Goal: Task Accomplishment & Management: Manage account settings

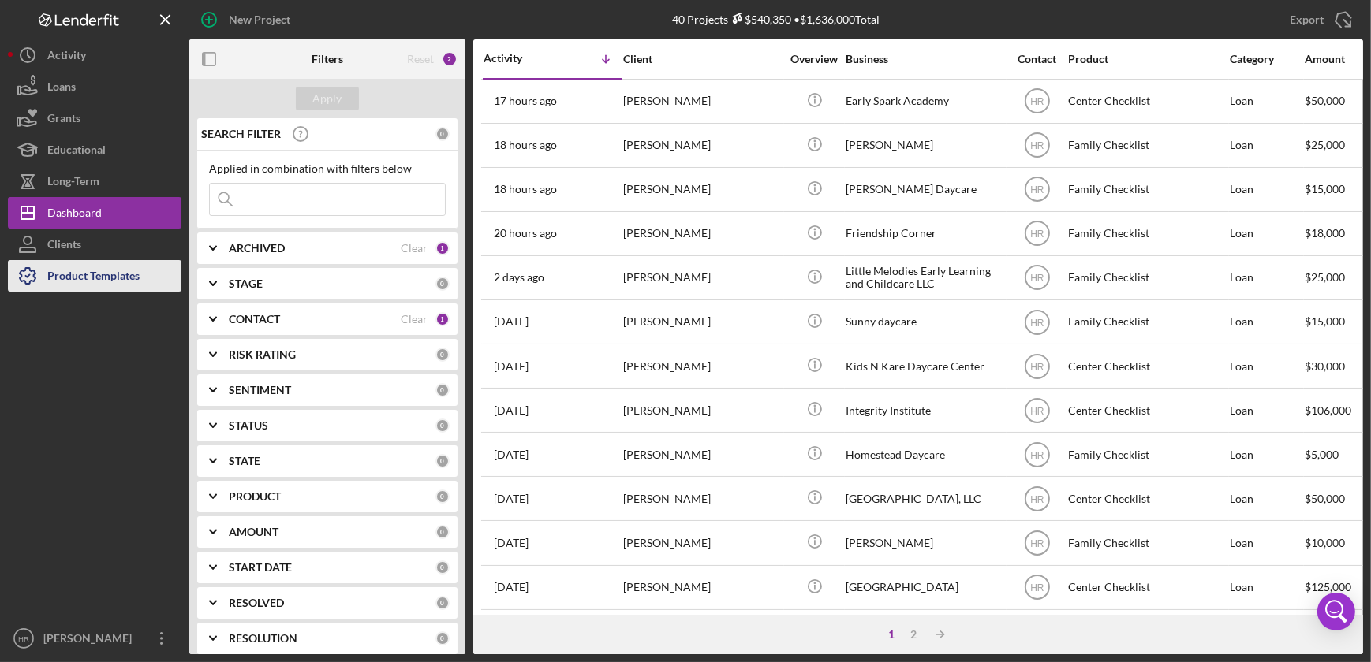
click at [62, 281] on div "Product Templates" at bounding box center [93, 277] width 92 height 35
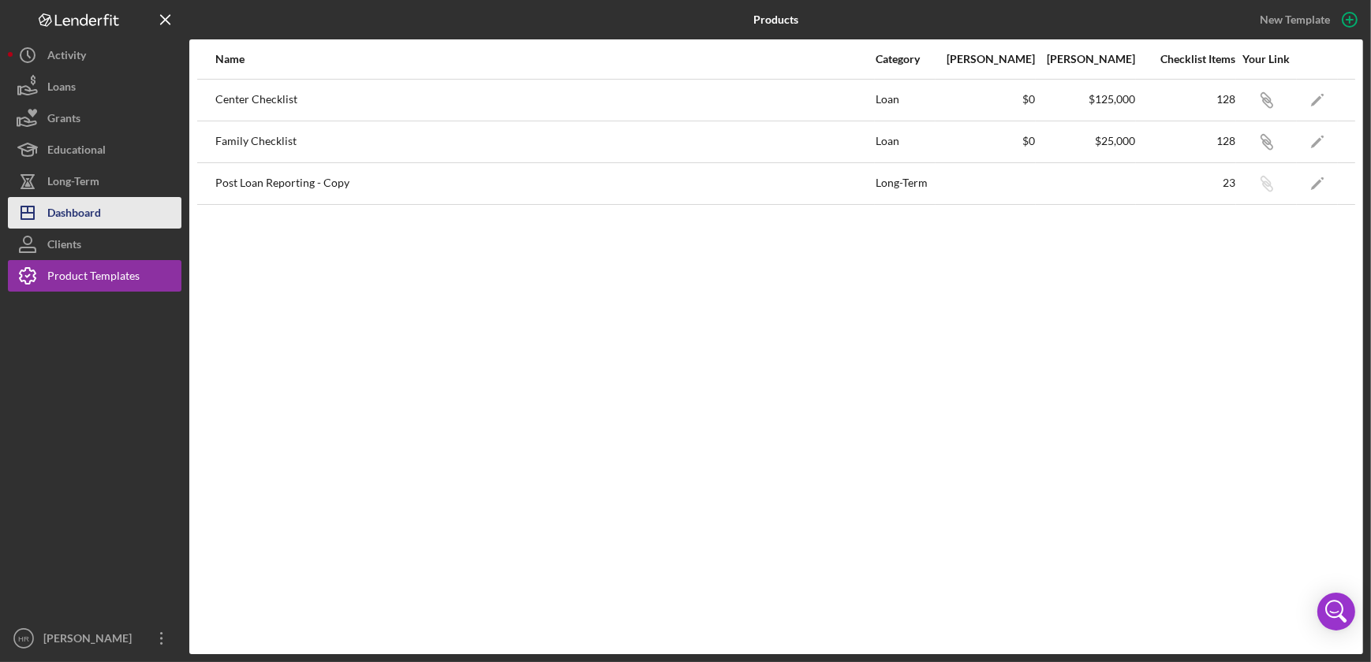
click at [77, 211] on div "Dashboard" at bounding box center [74, 214] width 54 height 35
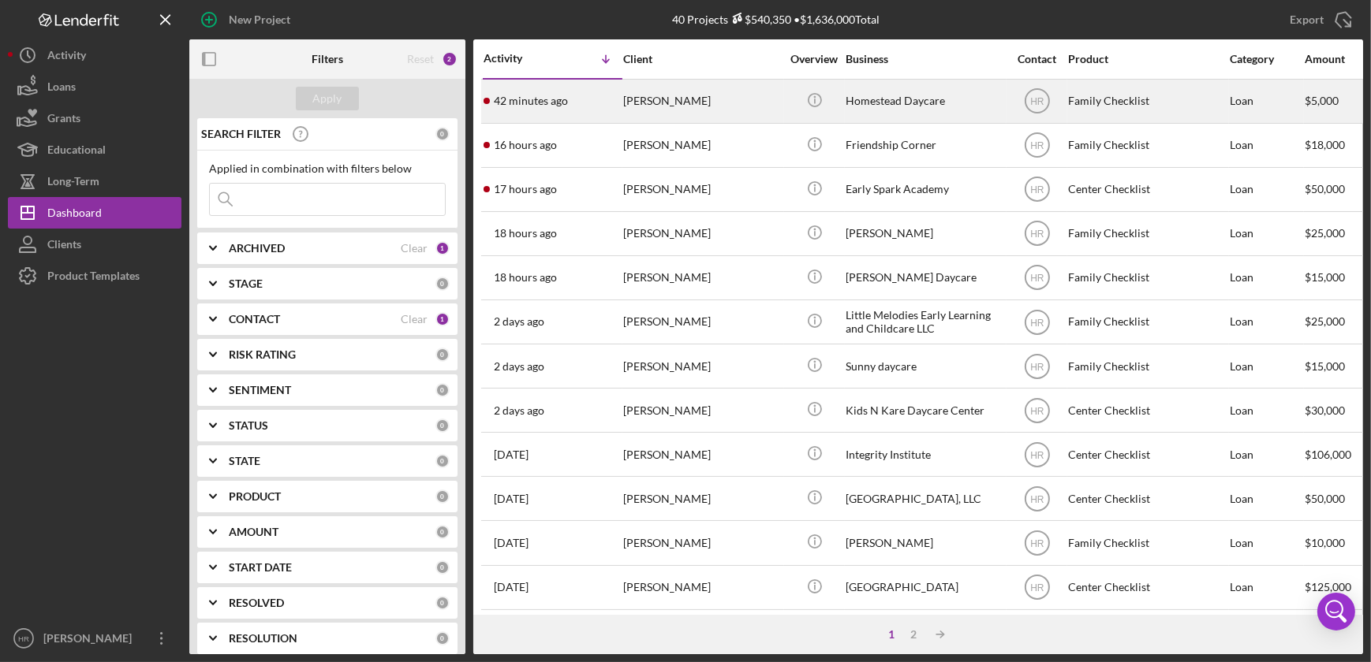
click at [889, 105] on div "Homestead Daycare" at bounding box center [924, 101] width 158 height 42
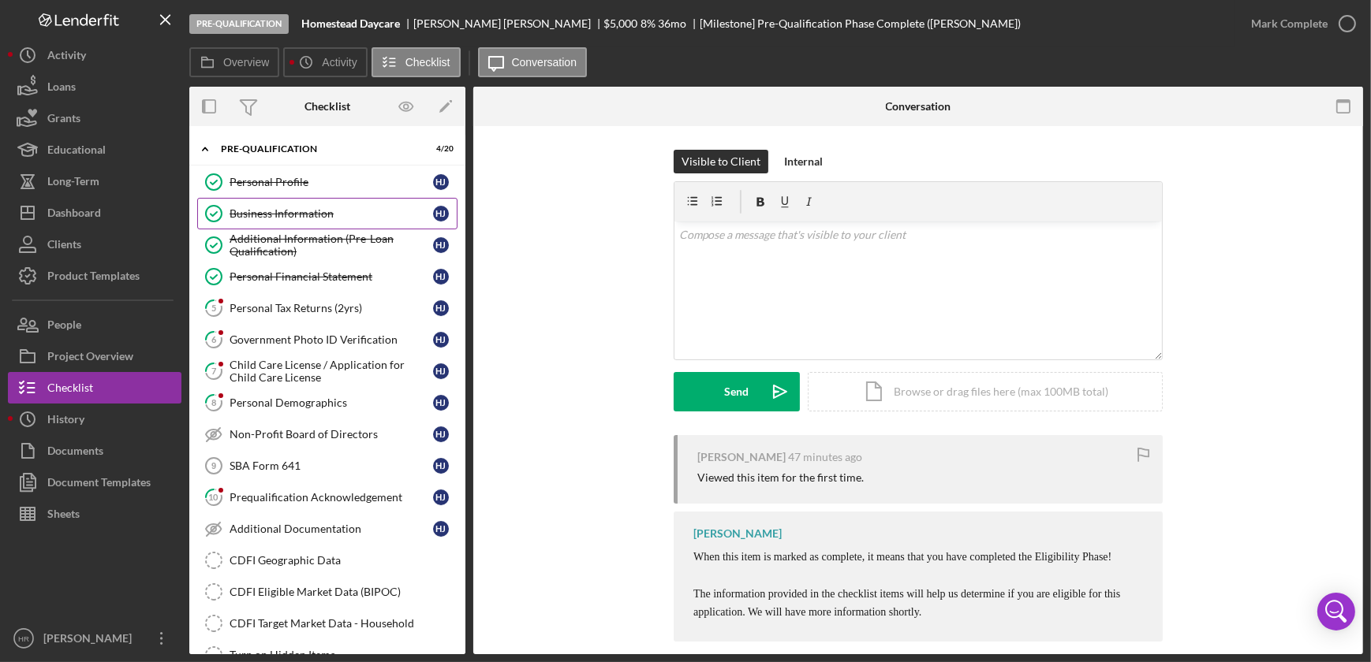
click at [252, 209] on div "Business Information" at bounding box center [331, 213] width 203 height 13
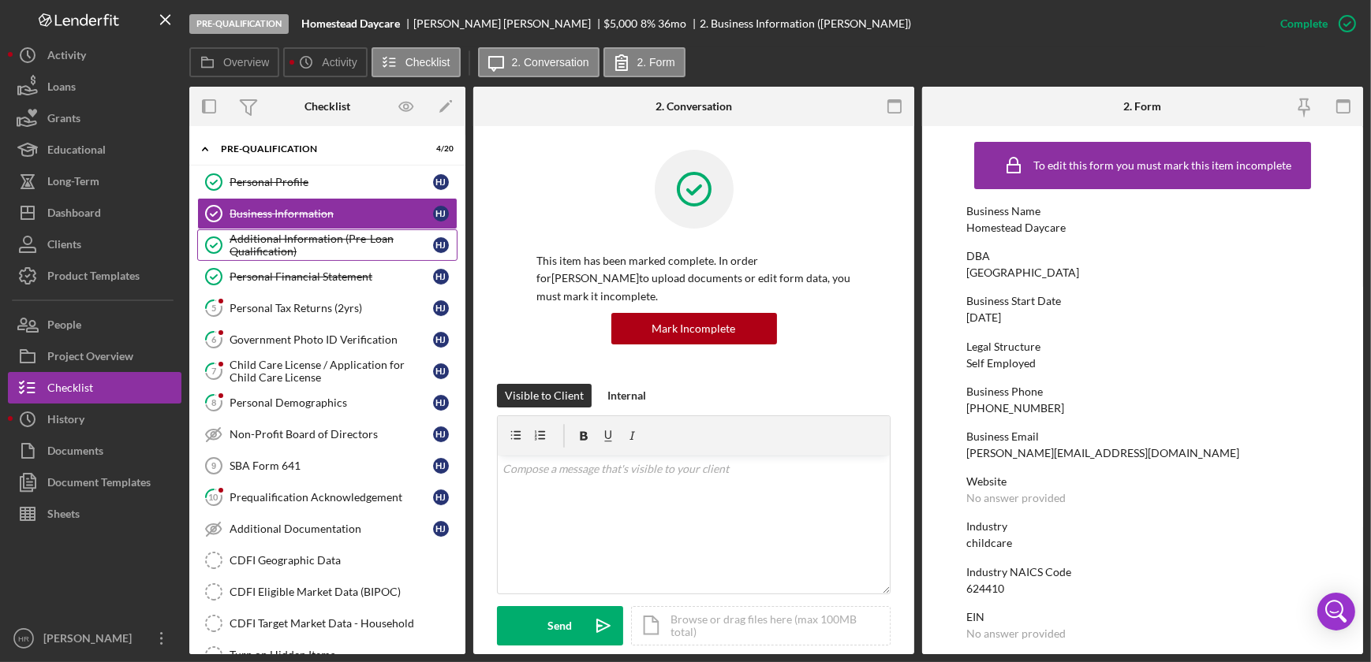
click at [322, 245] on div "Additional Information (Pre-Loan Qualification)" at bounding box center [331, 245] width 203 height 25
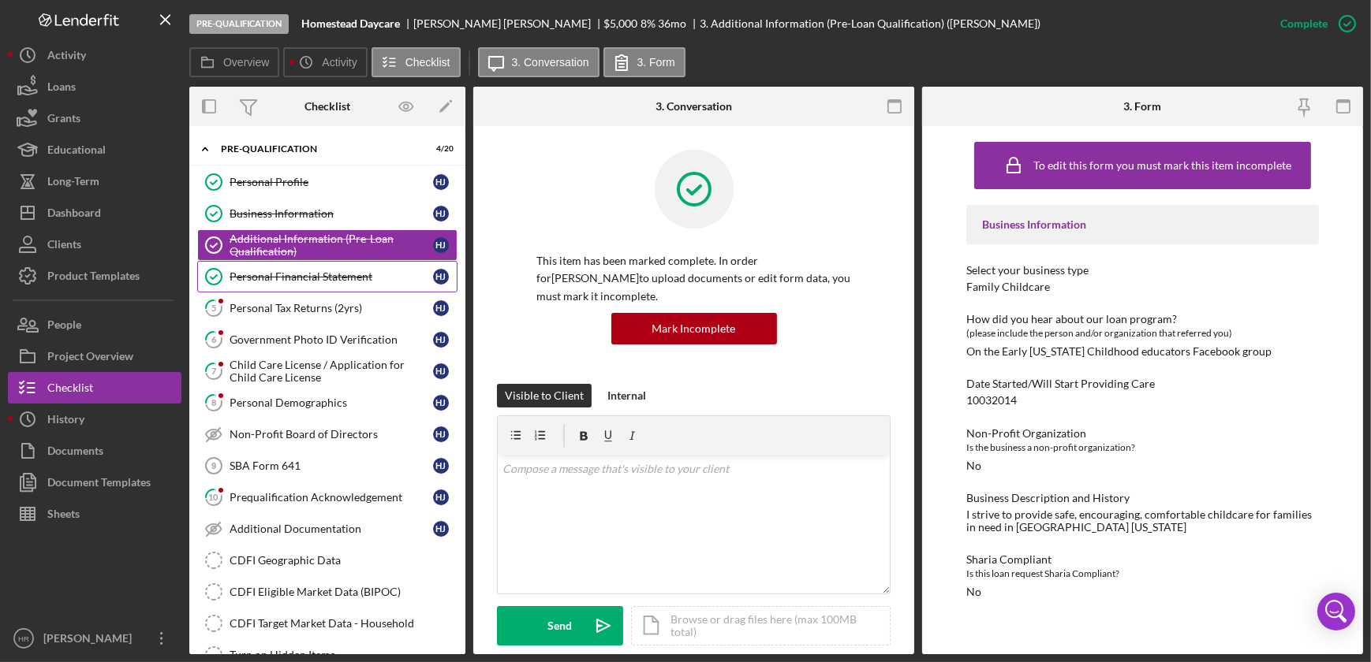
click at [287, 274] on div "Personal Financial Statement" at bounding box center [331, 277] width 203 height 13
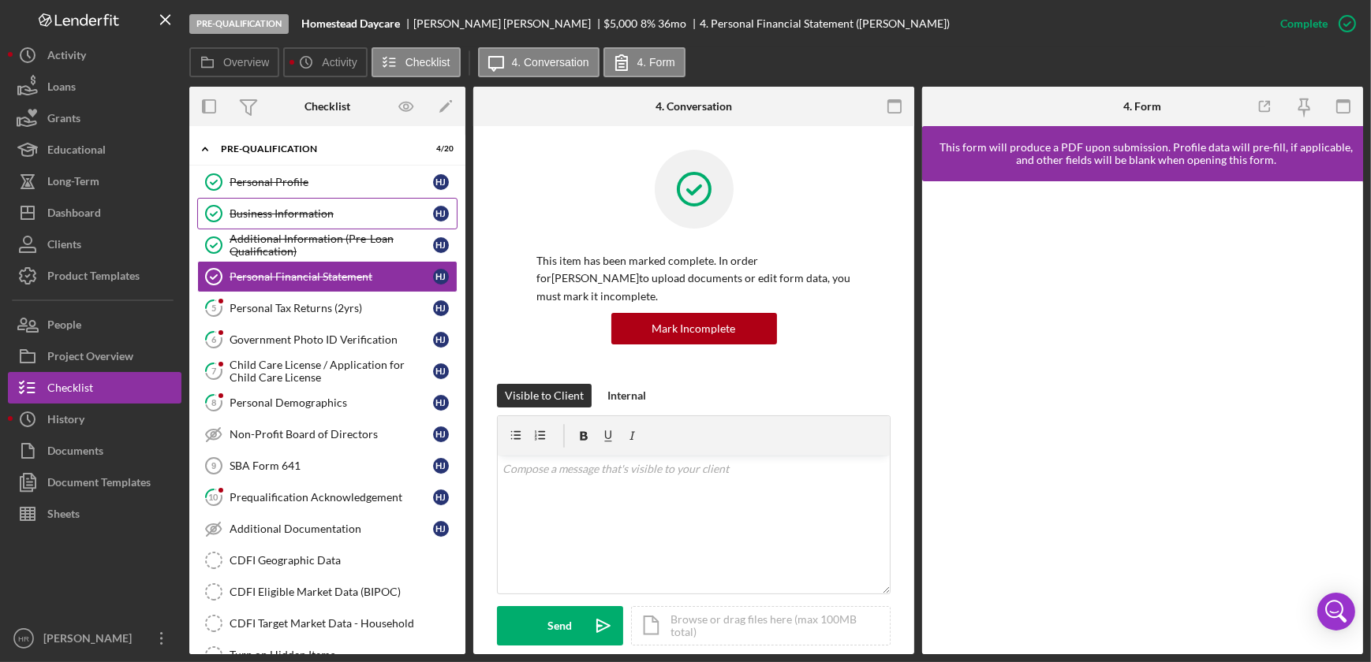
click at [300, 200] on link "Business Information Business Information H J" at bounding box center [327, 214] width 260 height 32
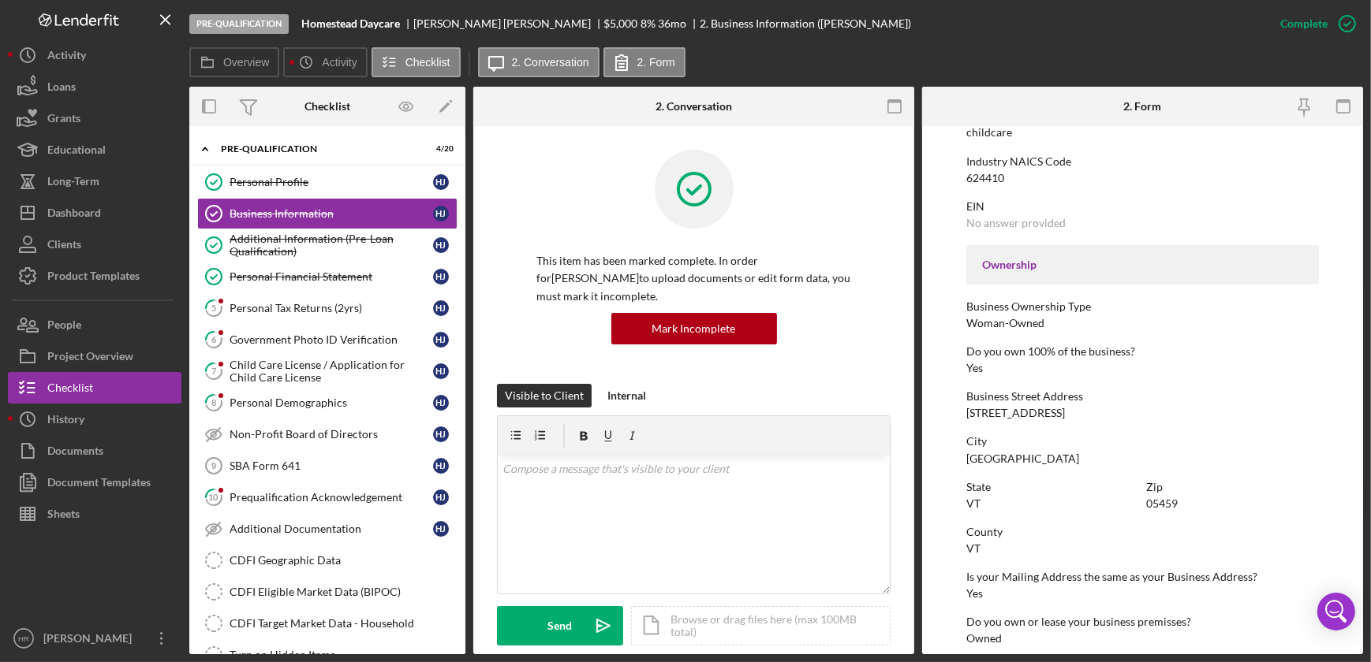
scroll to position [430, 0]
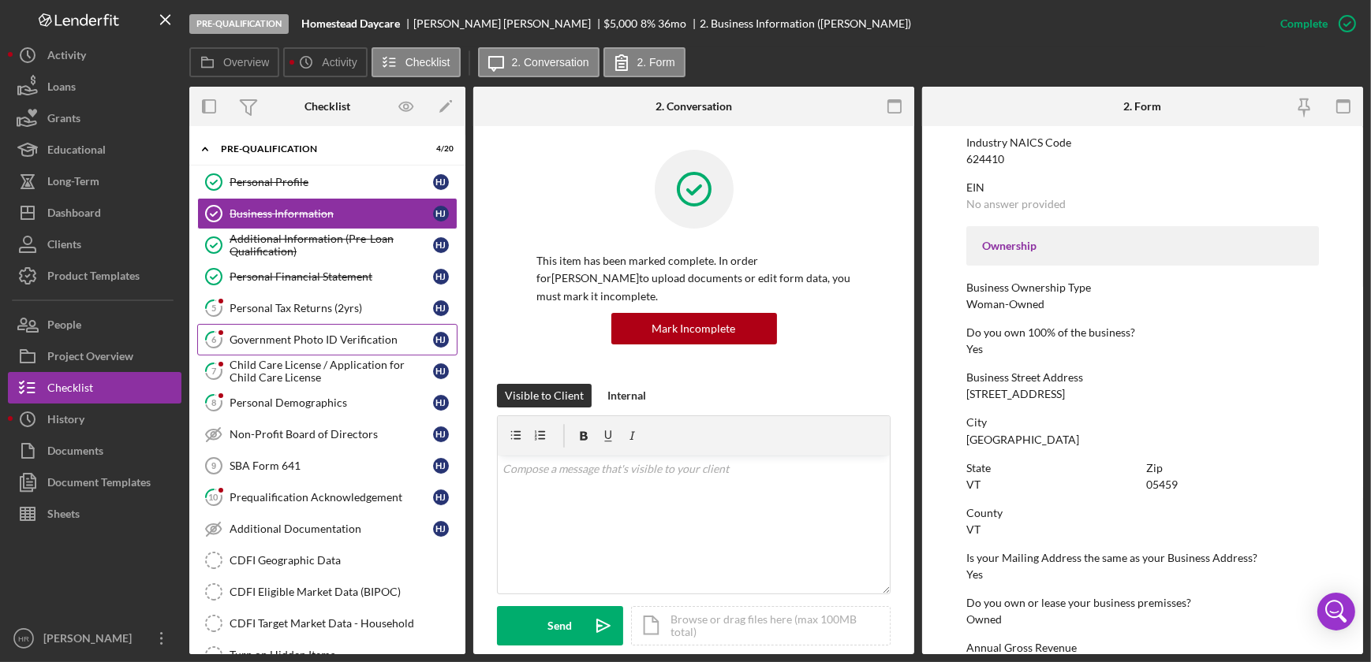
click at [298, 338] on div "Government Photo ID Verification" at bounding box center [331, 340] width 203 height 13
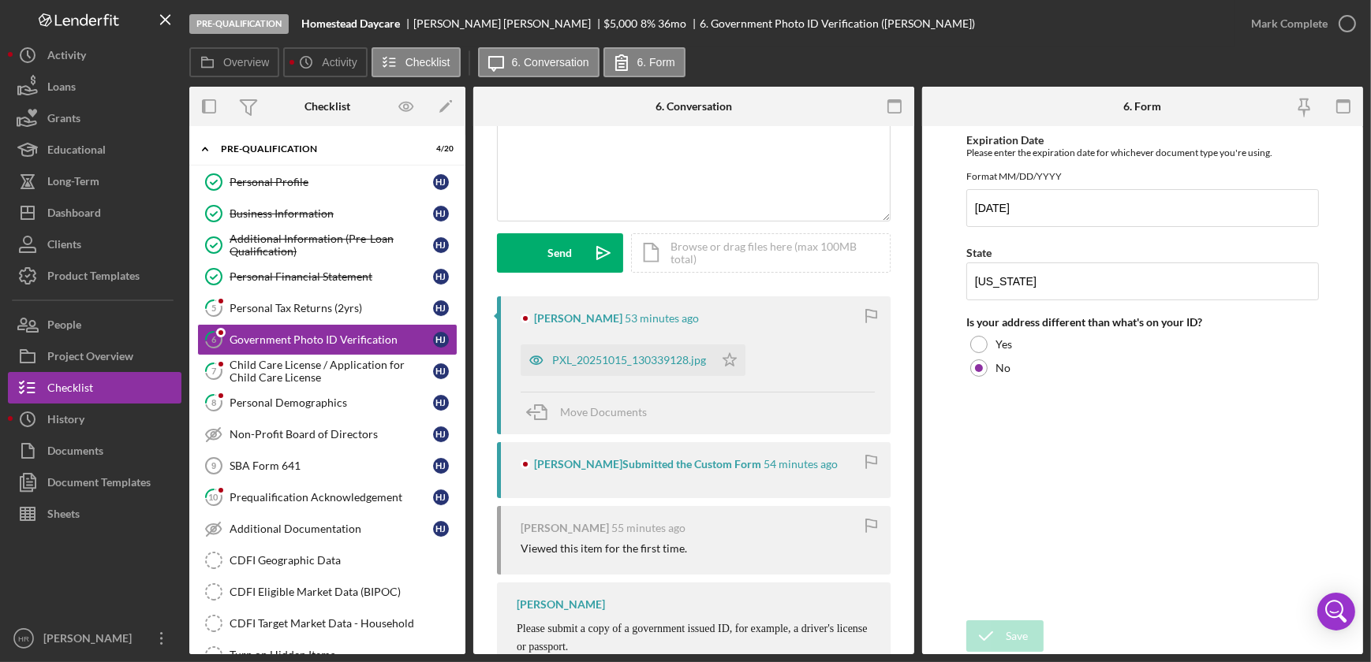
scroll to position [143, 0]
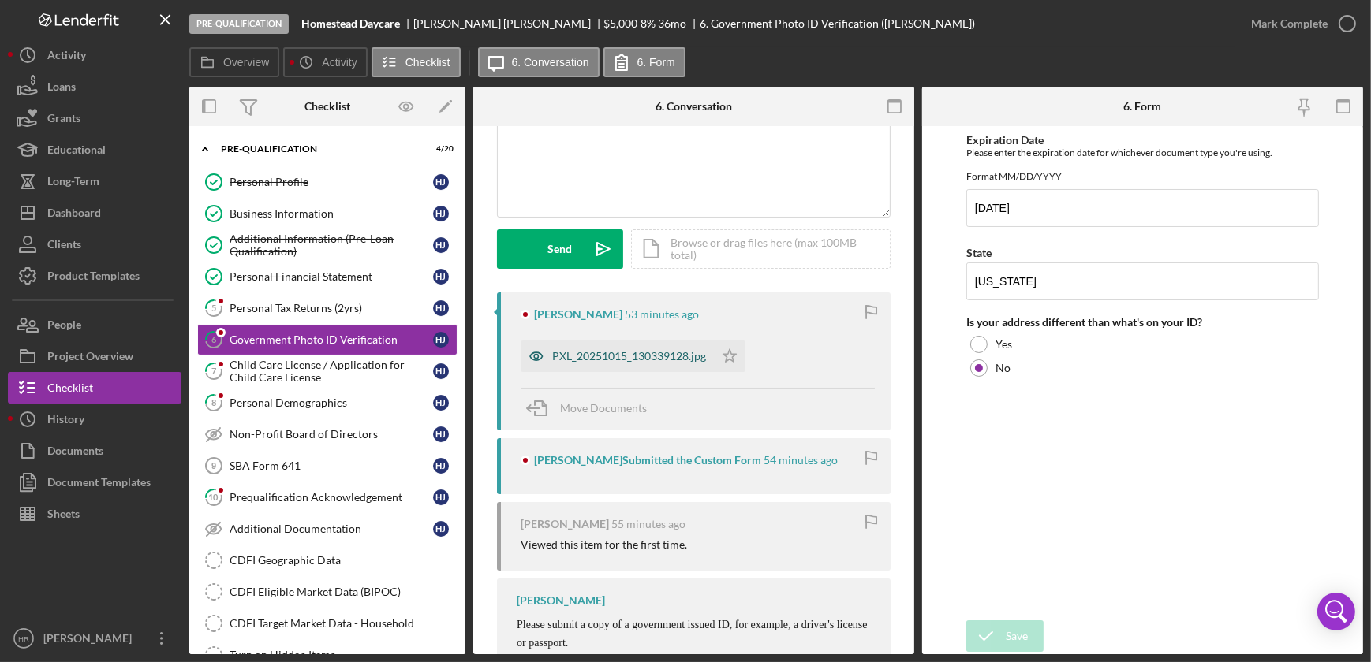
click at [583, 350] on div "PXL_20251015_130339128.jpg" at bounding box center [629, 356] width 154 height 13
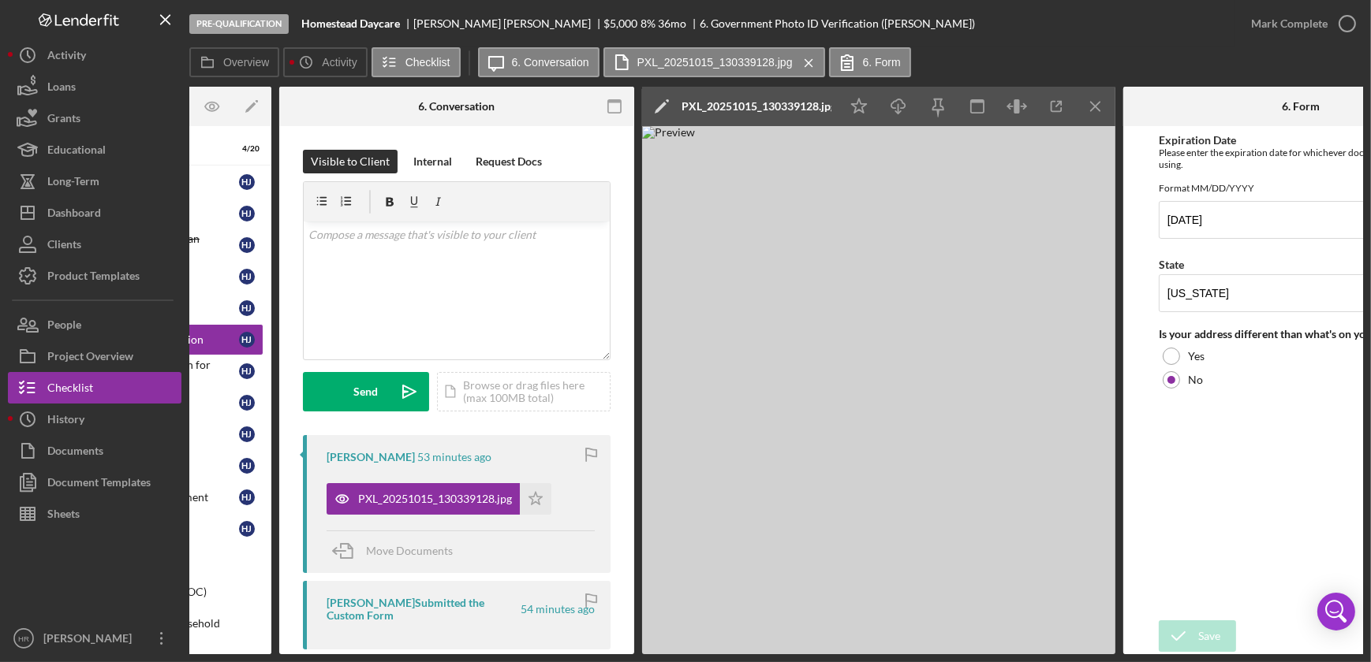
scroll to position [0, 0]
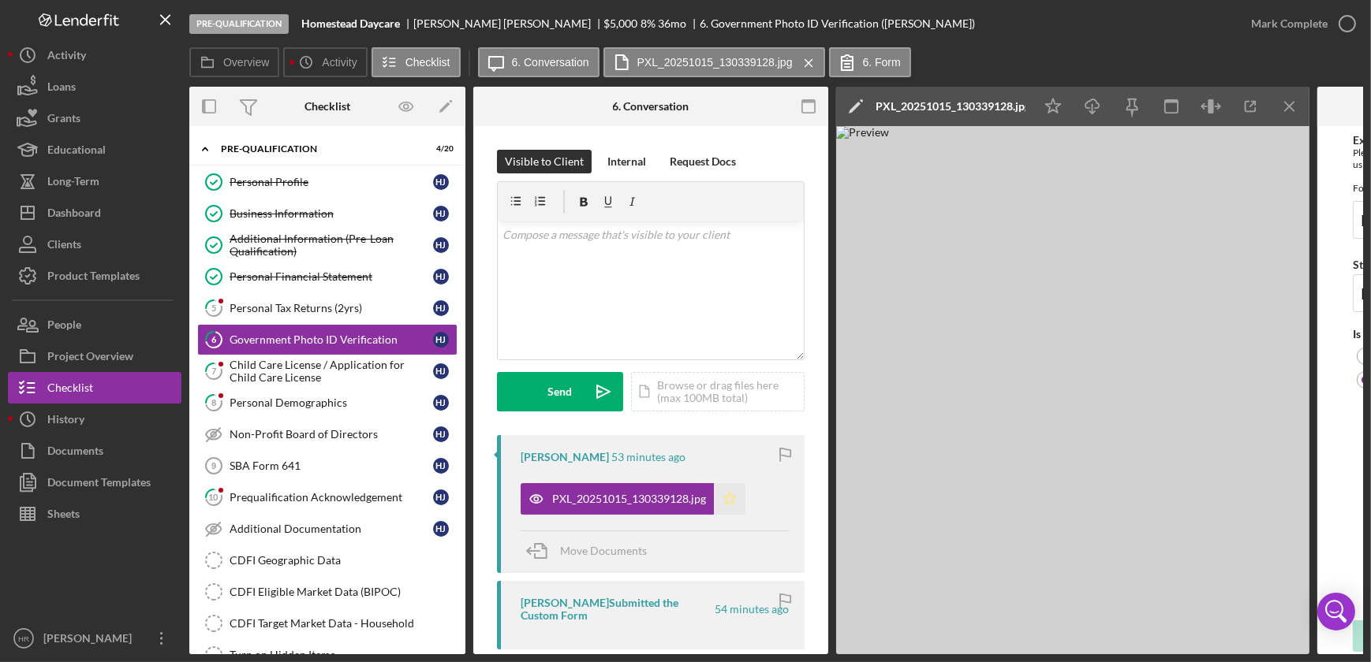
click at [726, 498] on icon "Icon/Star" at bounding box center [730, 499] width 32 height 32
click at [1351, 28] on icon "button" at bounding box center [1346, 23] width 39 height 39
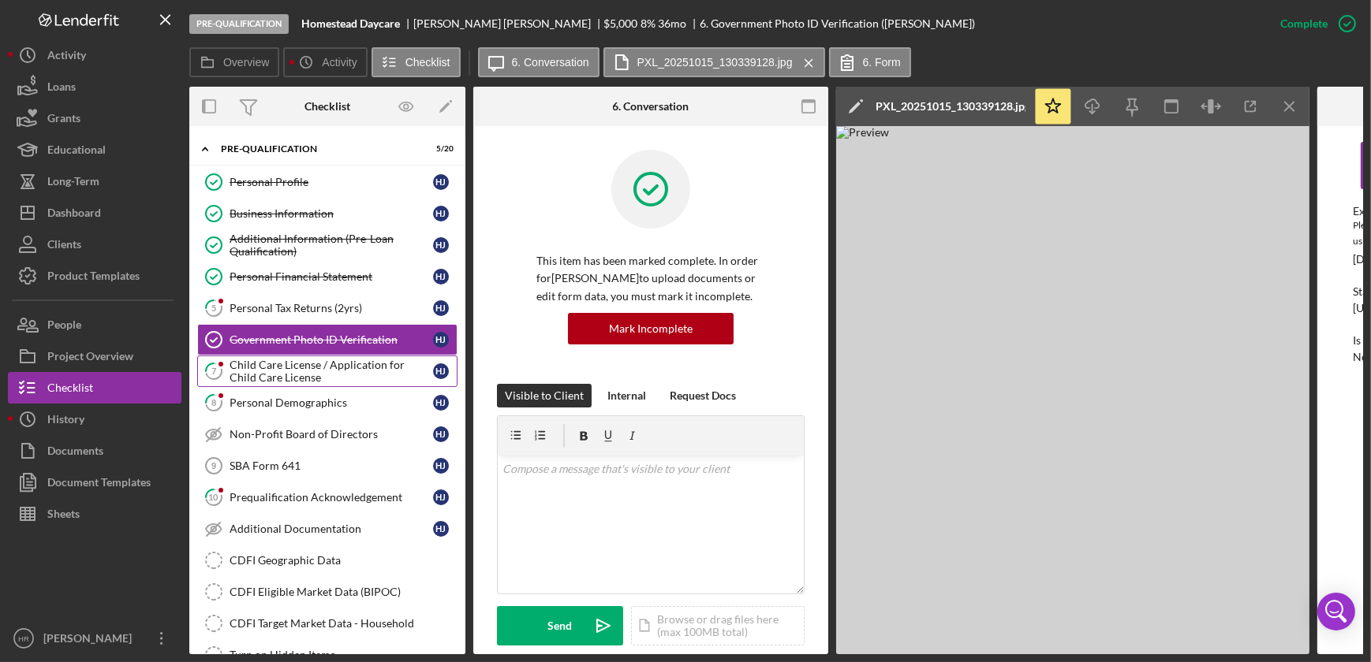
click at [289, 375] on div "Child Care License / Application for Child Care License" at bounding box center [331, 371] width 203 height 25
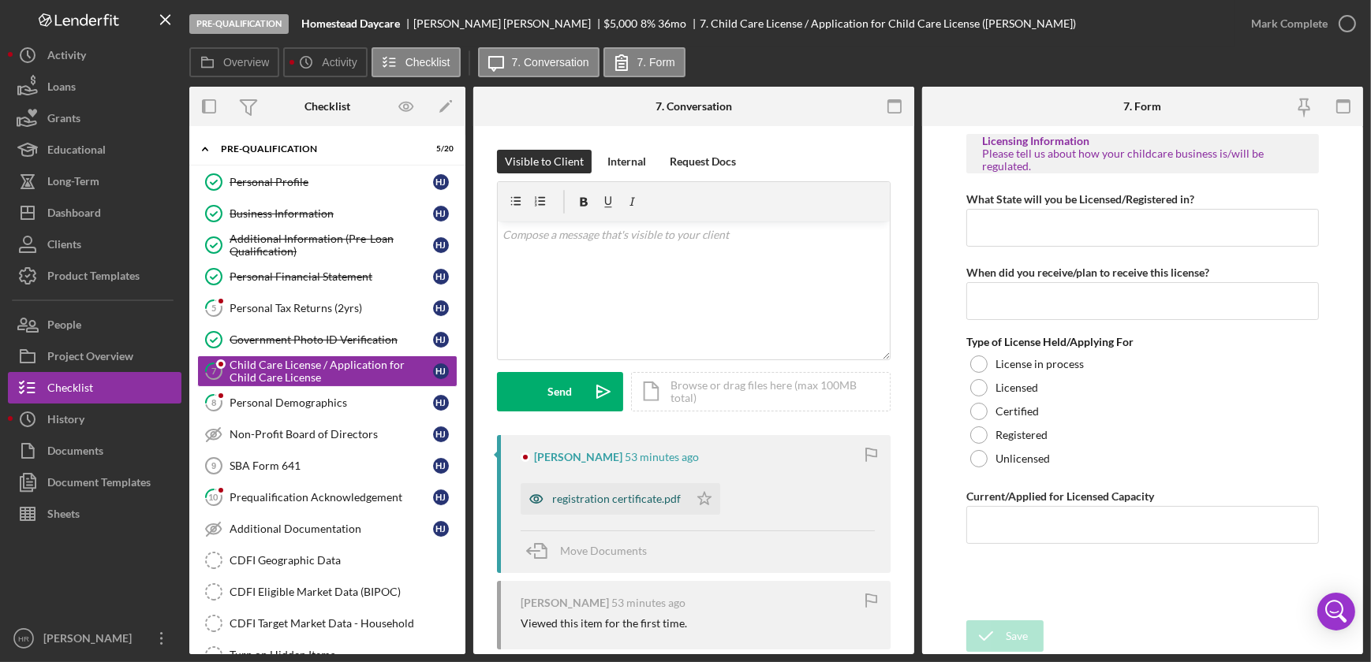
click at [626, 495] on div "registration certificate.pdf" at bounding box center [616, 499] width 129 height 13
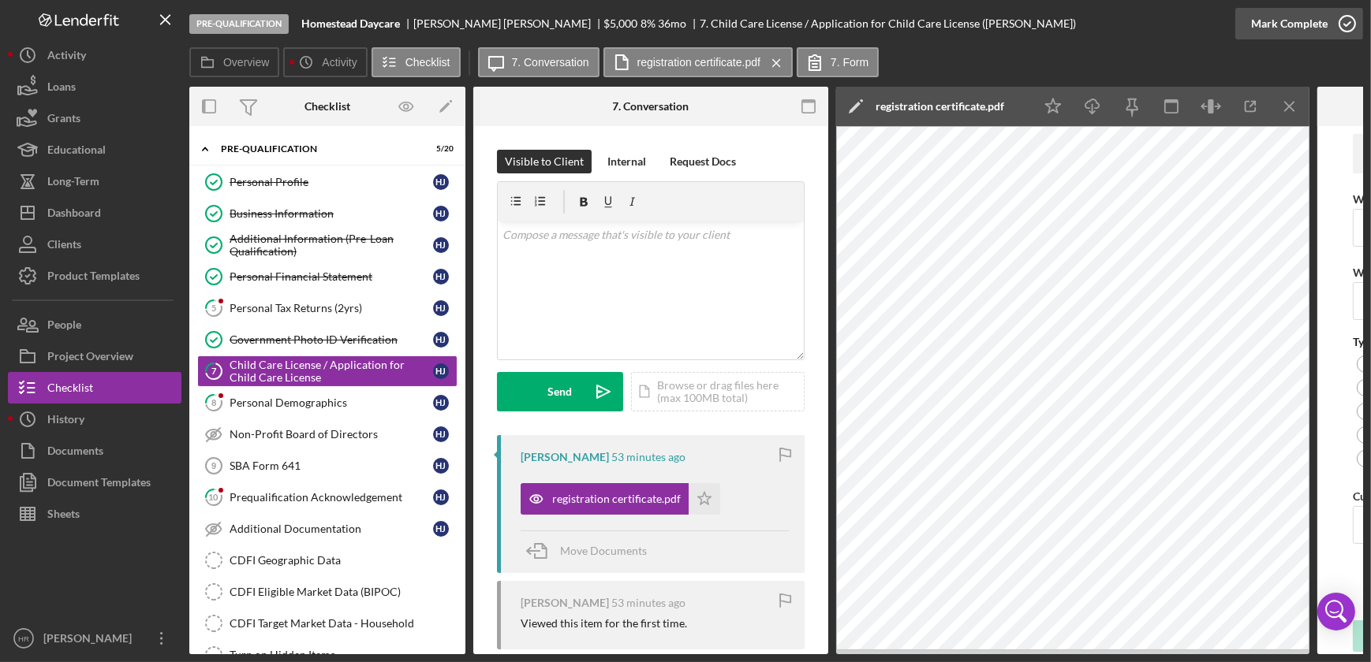
click at [1350, 20] on icon "button" at bounding box center [1346, 23] width 39 height 39
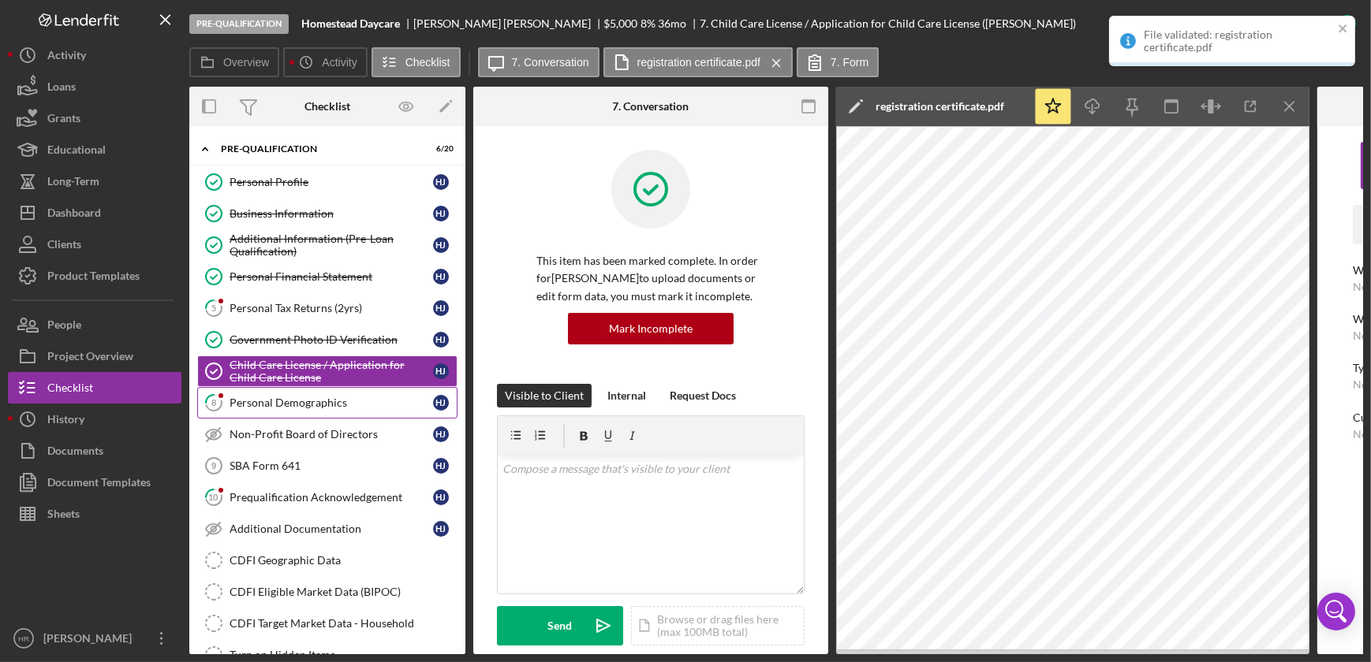
click at [304, 409] on link "8 Personal Demographics H J" at bounding box center [327, 403] width 260 height 32
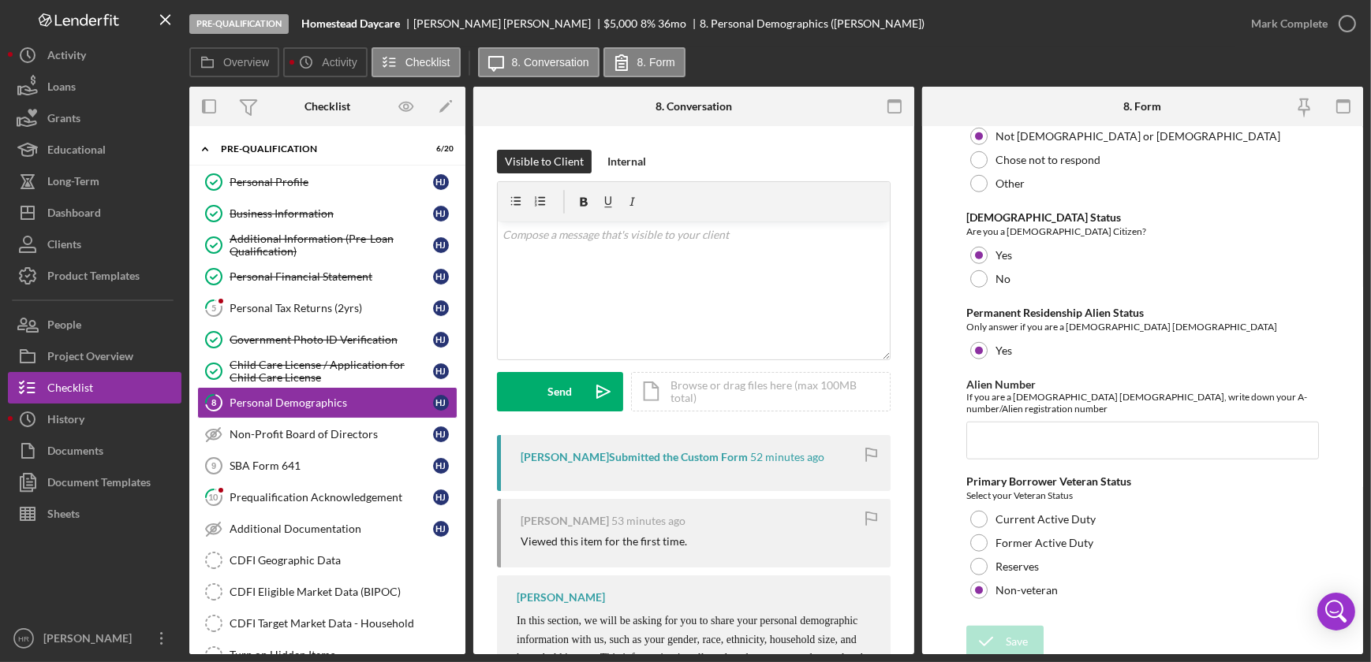
scroll to position [1680, 0]
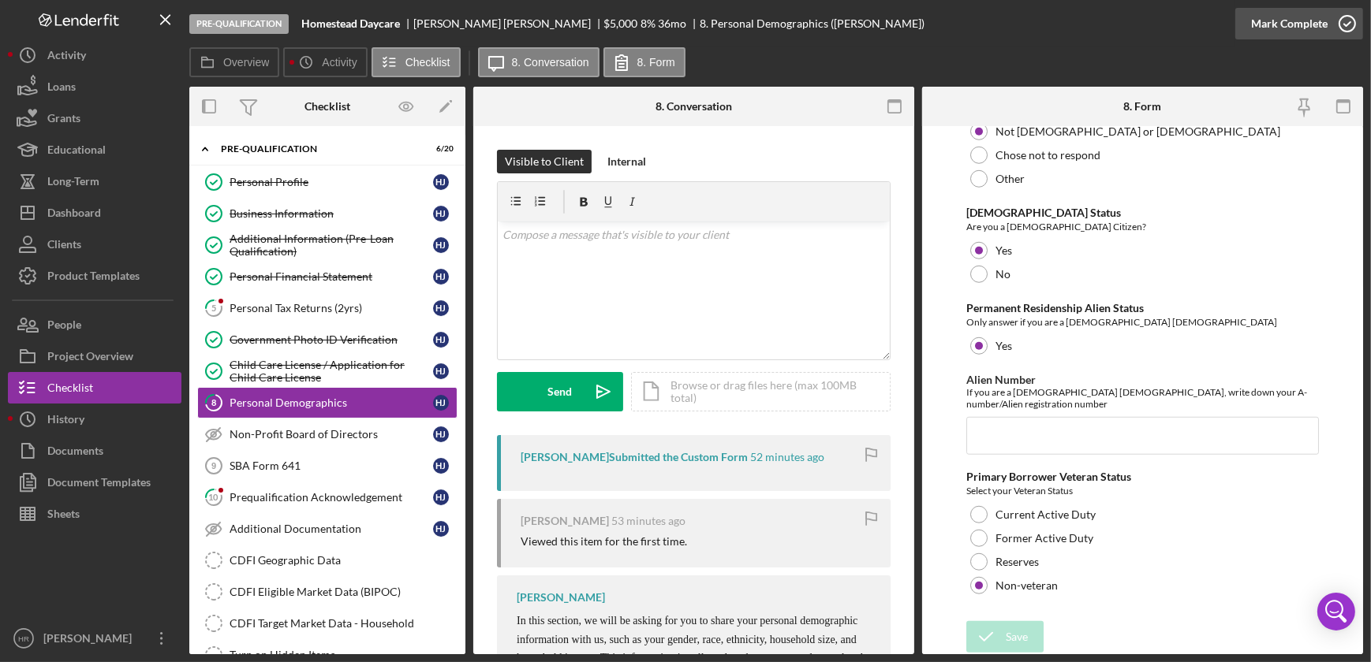
click at [1336, 32] on icon "button" at bounding box center [1346, 23] width 39 height 39
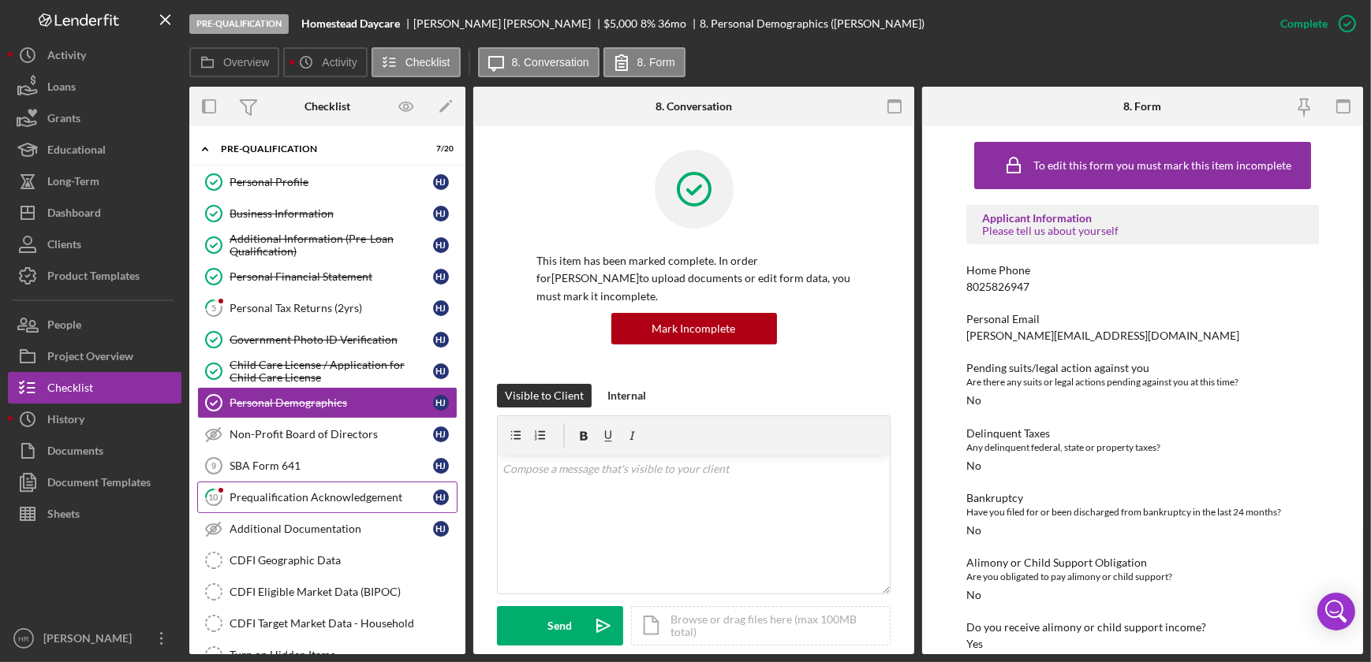
click at [273, 500] on div "Prequalification Acknowledgement" at bounding box center [331, 497] width 203 height 13
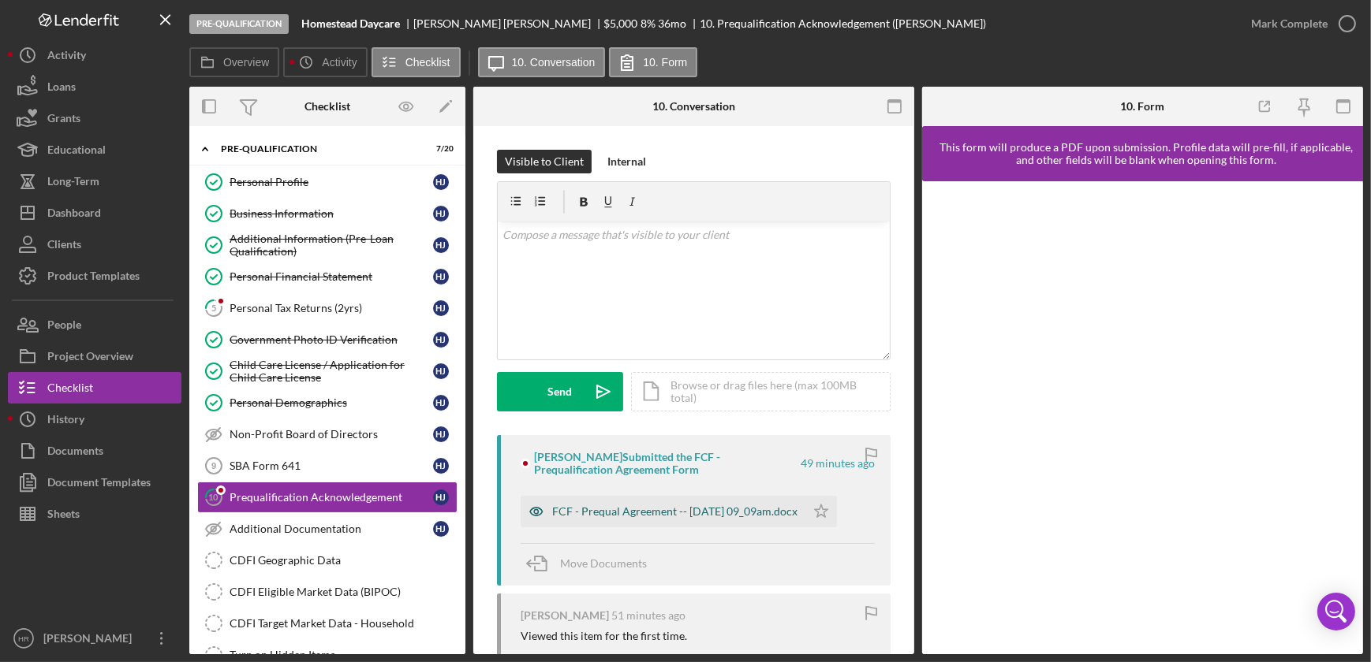
click at [649, 516] on div "FCF - Prequal Agreement -- [DATE] 09_09am.docx" at bounding box center [674, 512] width 245 height 13
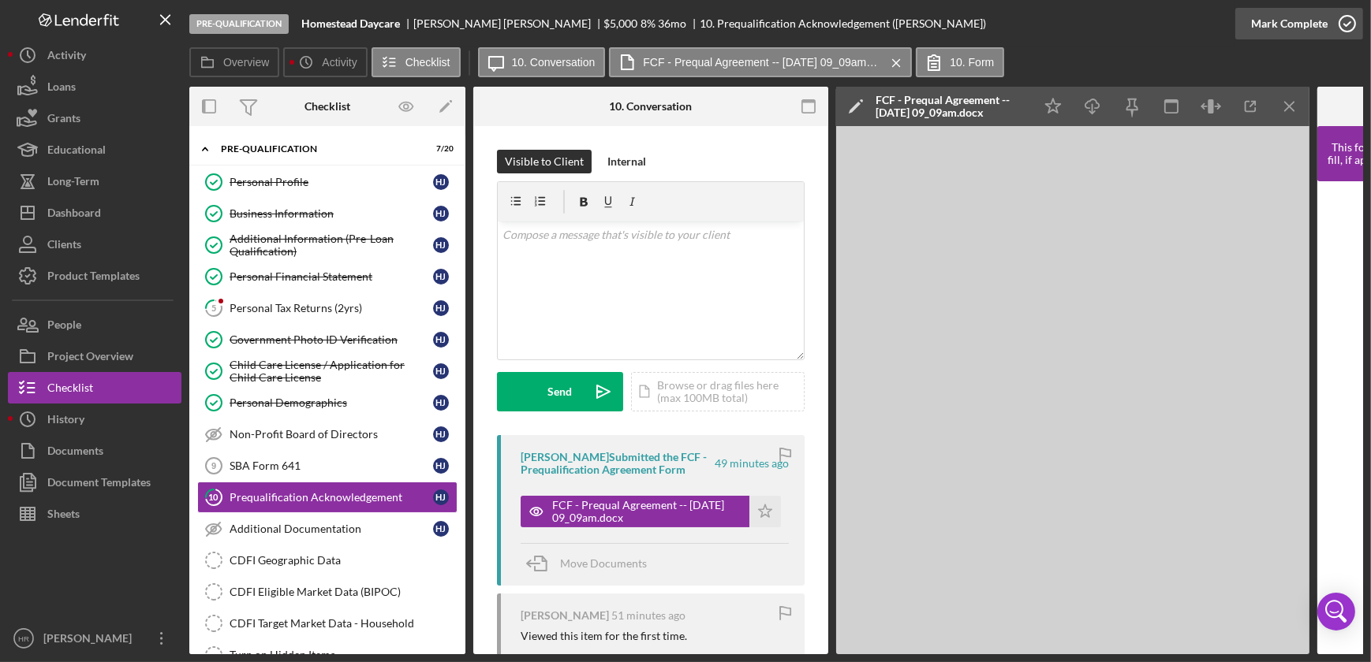
click at [1350, 20] on icon "button" at bounding box center [1346, 23] width 39 height 39
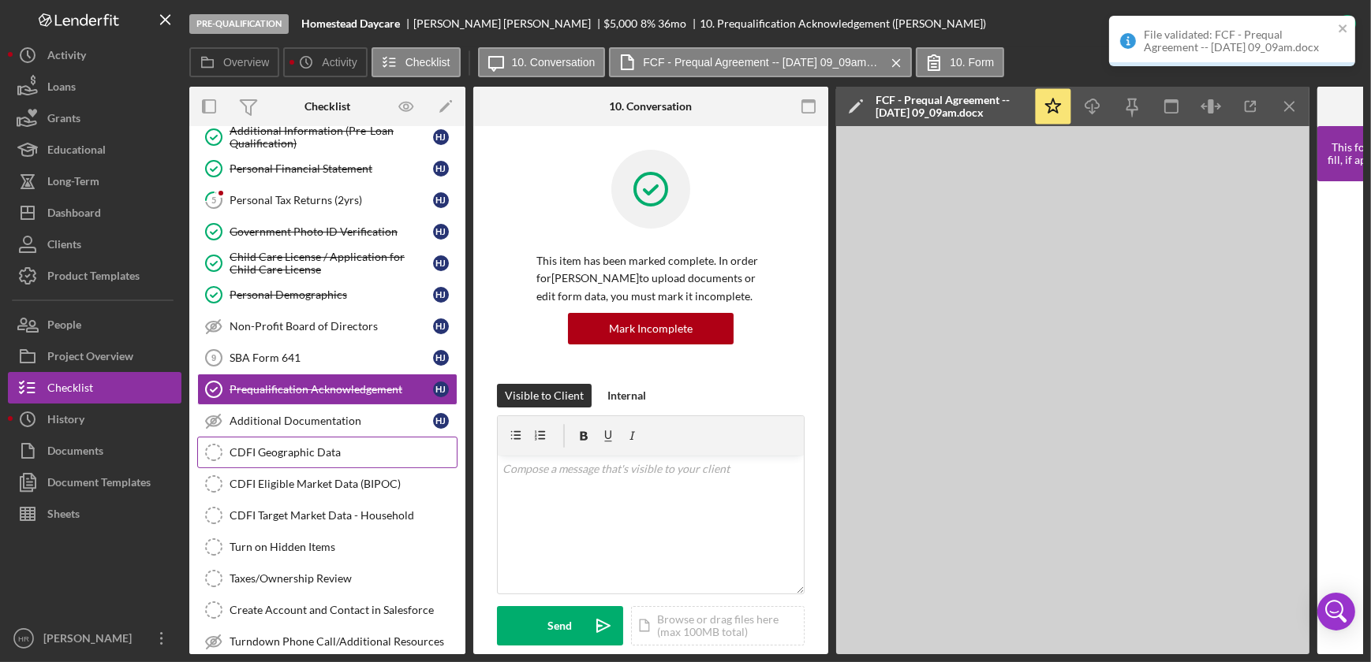
scroll to position [143, 0]
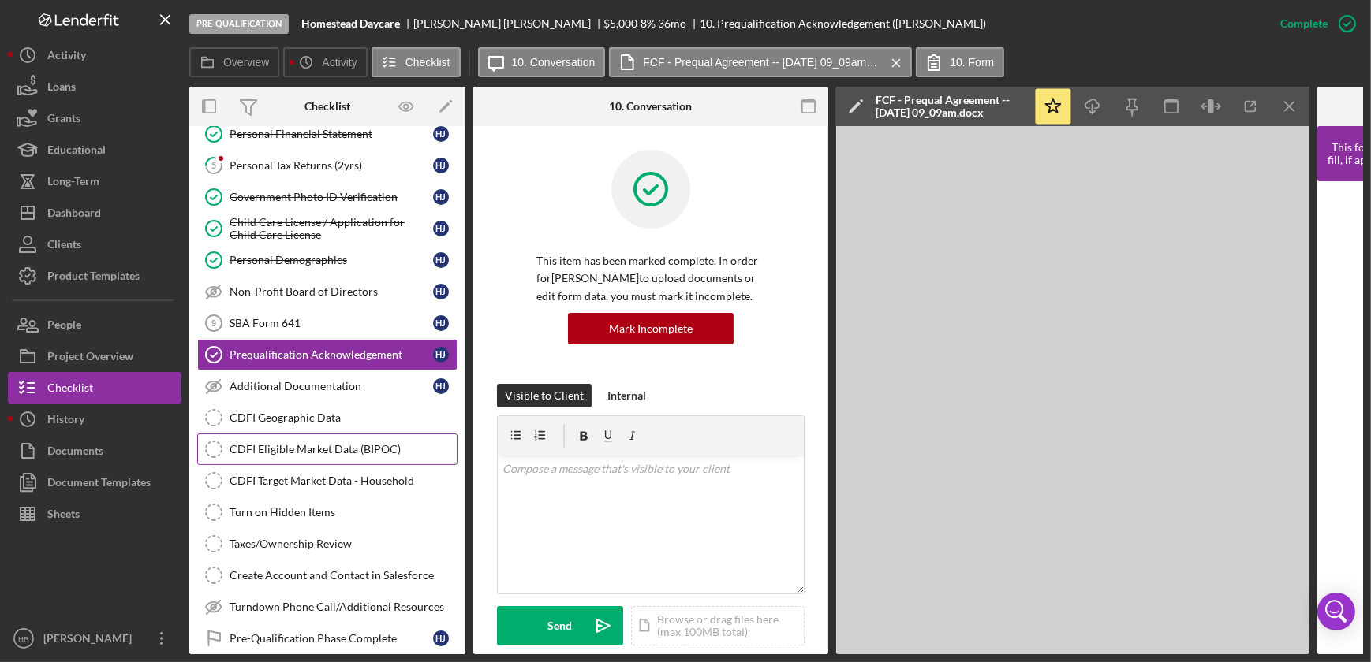
click at [300, 450] on div "CDFI Eligible Market Data (BIPOC)" at bounding box center [343, 449] width 227 height 13
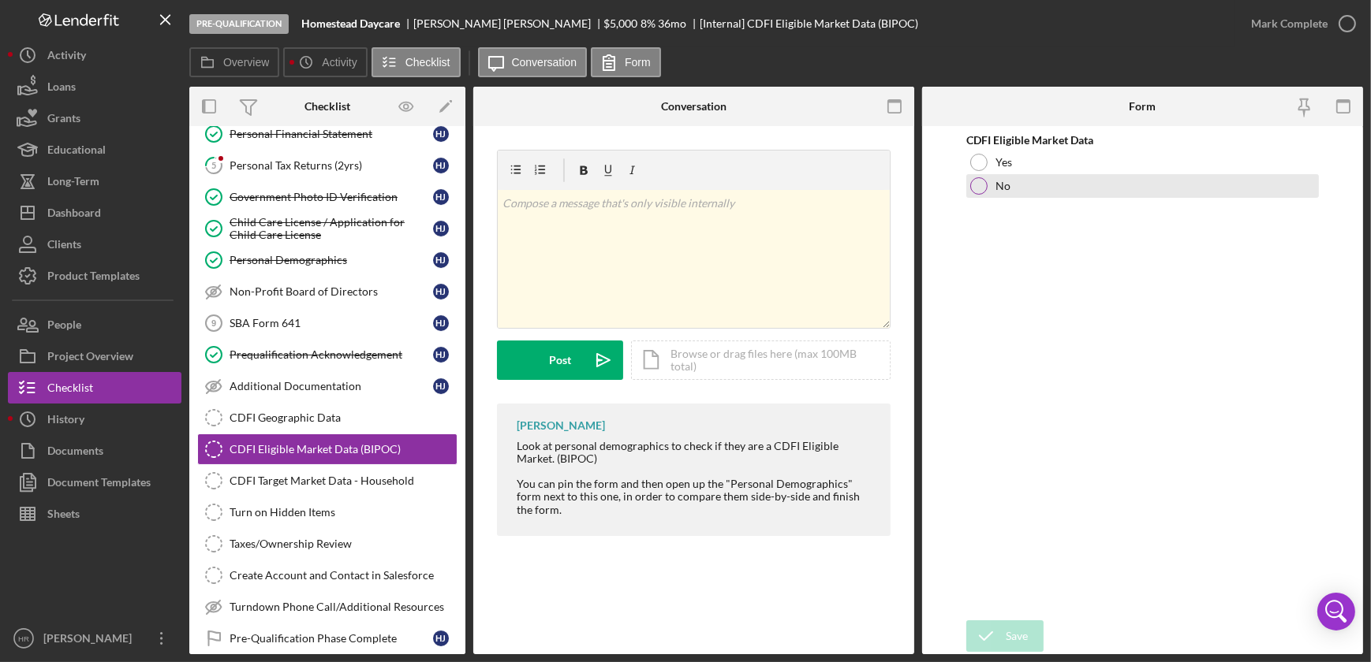
click at [976, 179] on div at bounding box center [978, 185] width 17 height 17
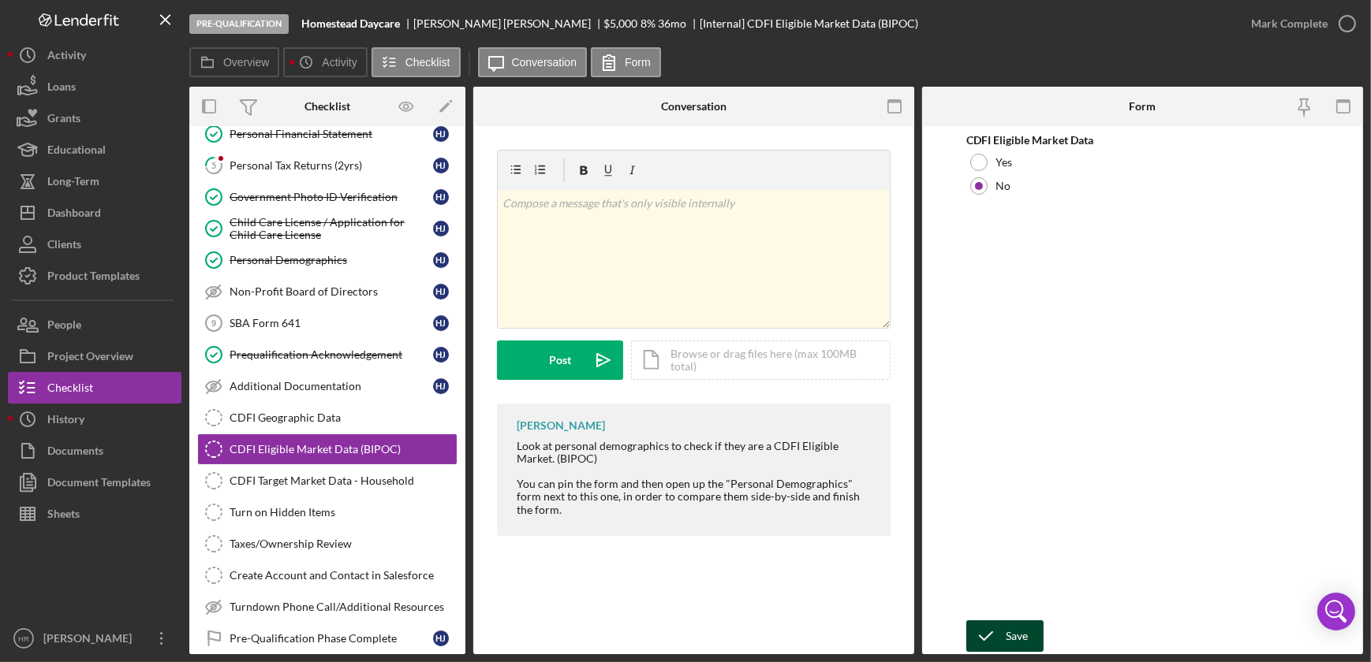
click at [1018, 636] on div "Save" at bounding box center [1017, 637] width 22 height 32
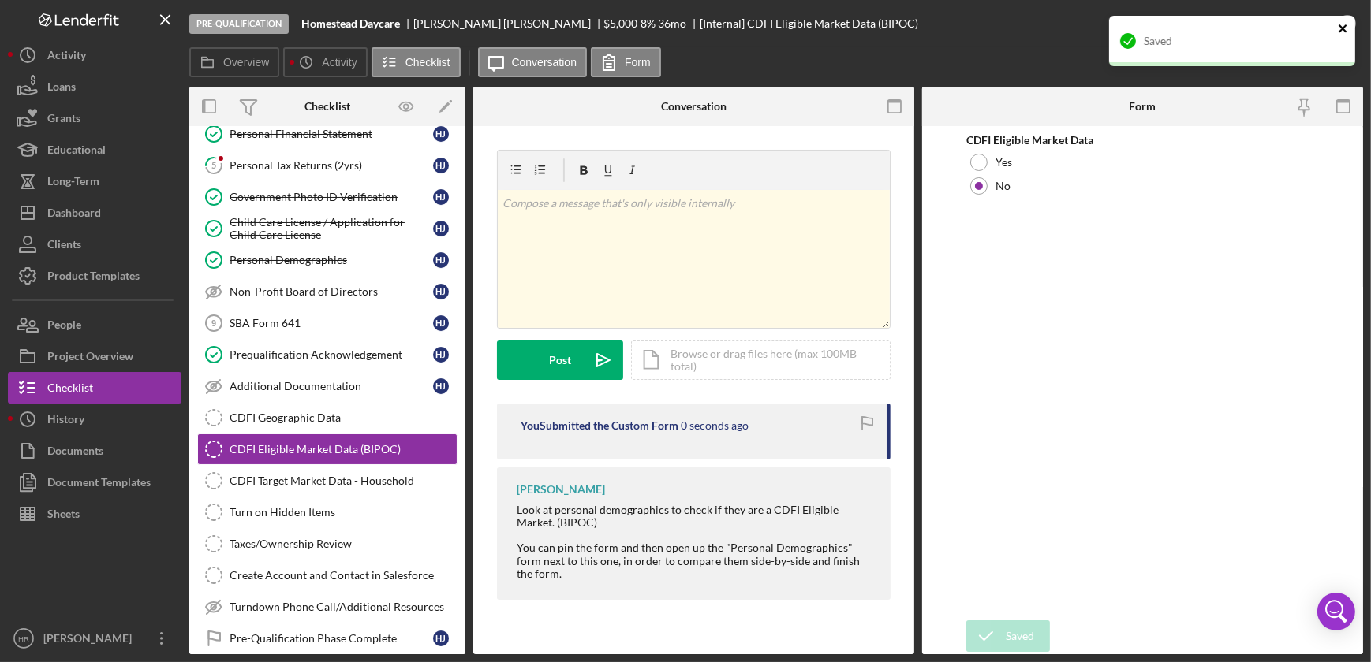
click at [1336, 34] on div "Saved" at bounding box center [1232, 41] width 246 height 50
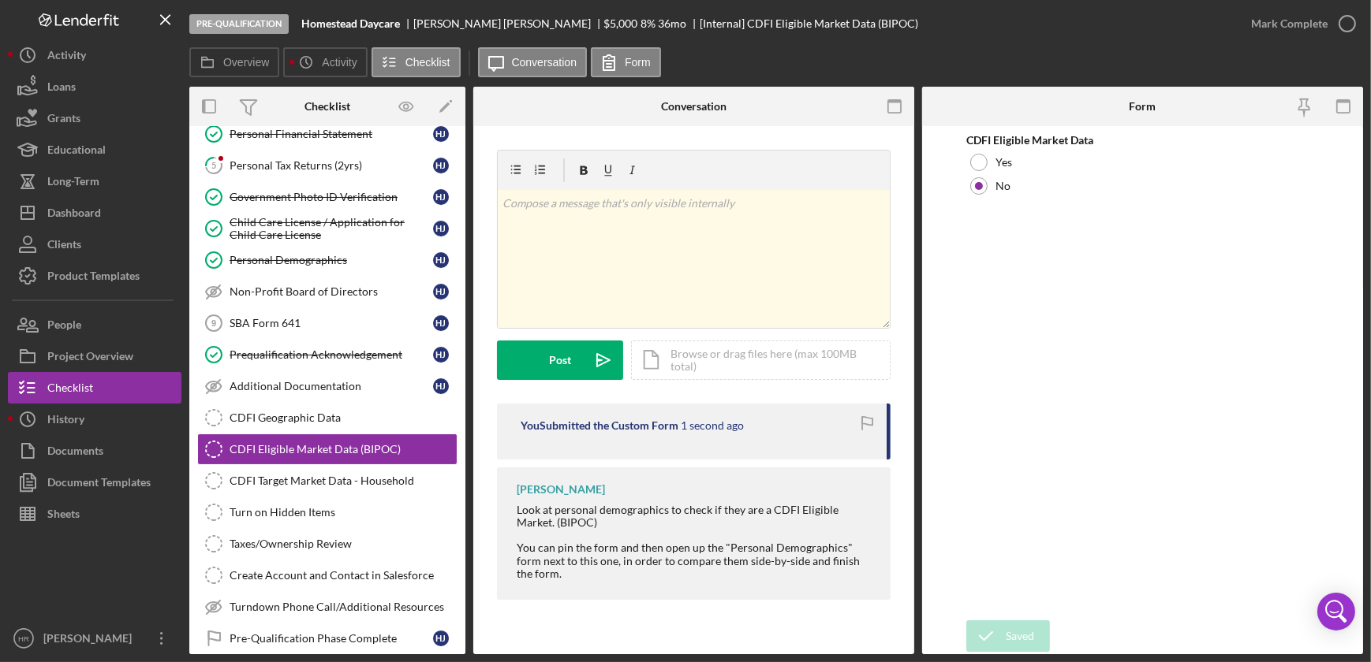
click at [0, 0] on icon "button" at bounding box center [0, 0] width 0 height 0
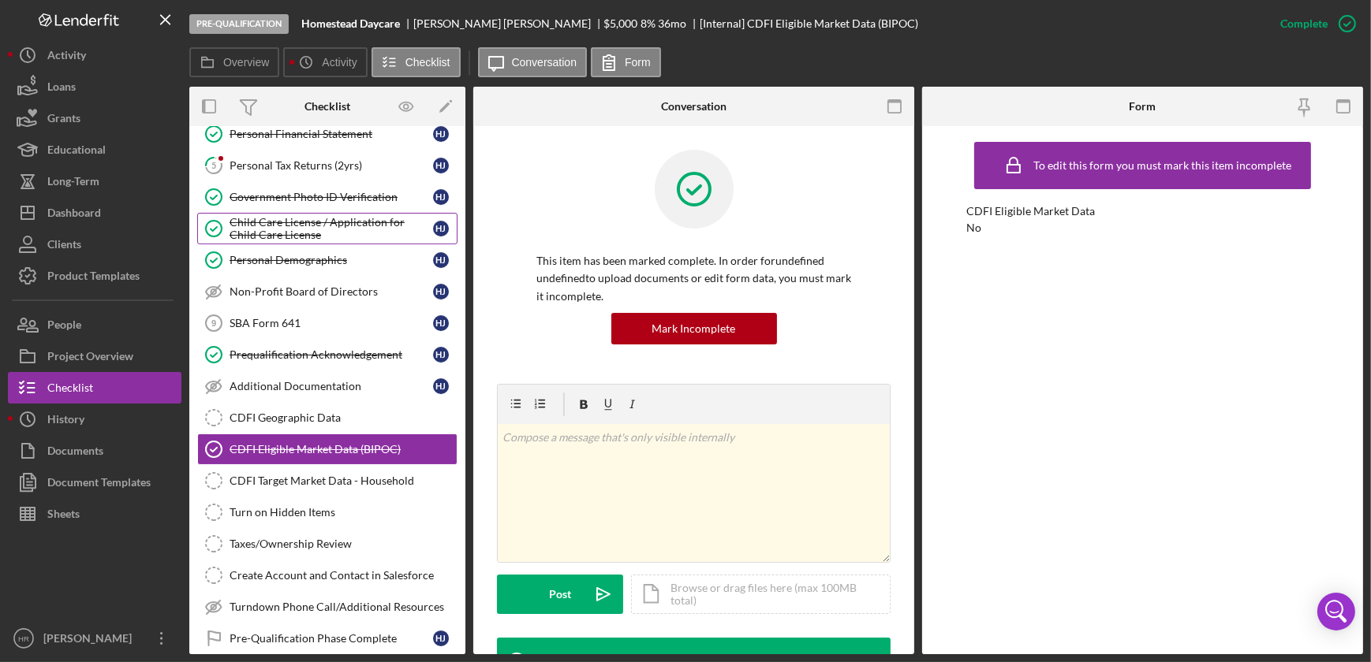
scroll to position [71, 0]
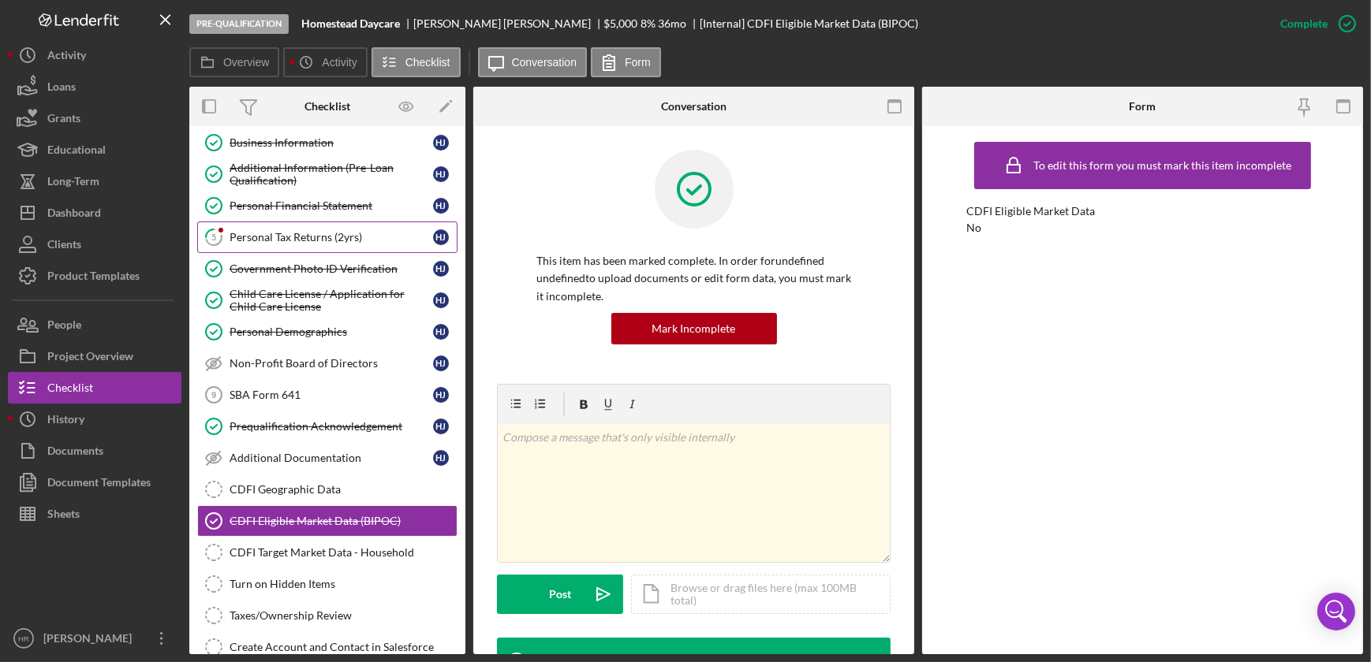
click at [295, 229] on link "5 Personal Tax Returns (2yrs) H J" at bounding box center [327, 238] width 260 height 32
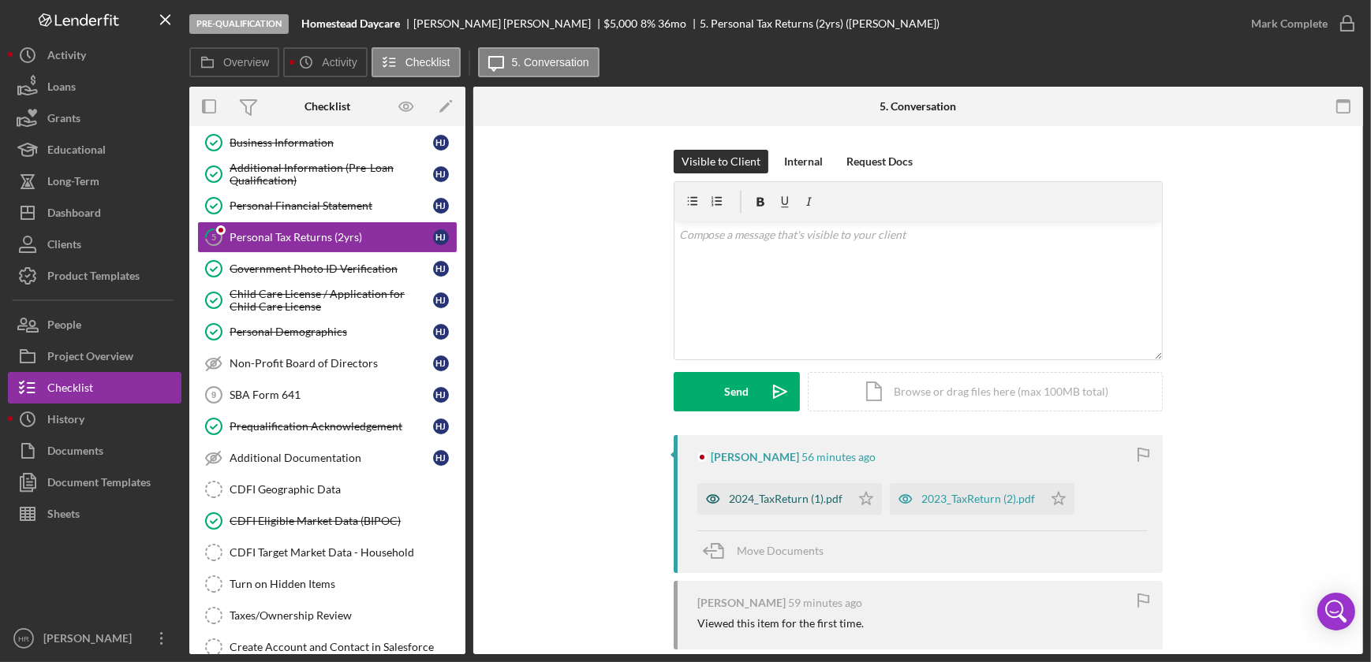
click at [756, 503] on div "2024_TaxReturn (1).pdf" at bounding box center [786, 499] width 114 height 13
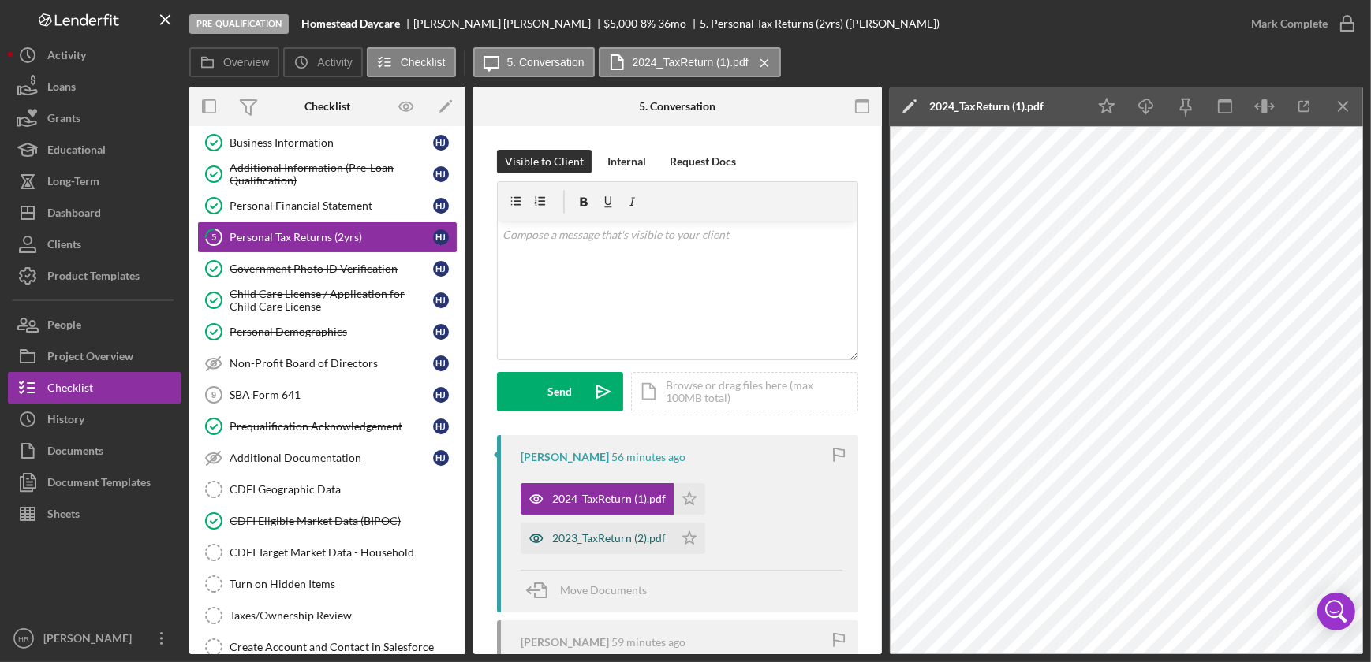
click at [598, 530] on div "2023_TaxReturn (2).pdf" at bounding box center [597, 539] width 153 height 32
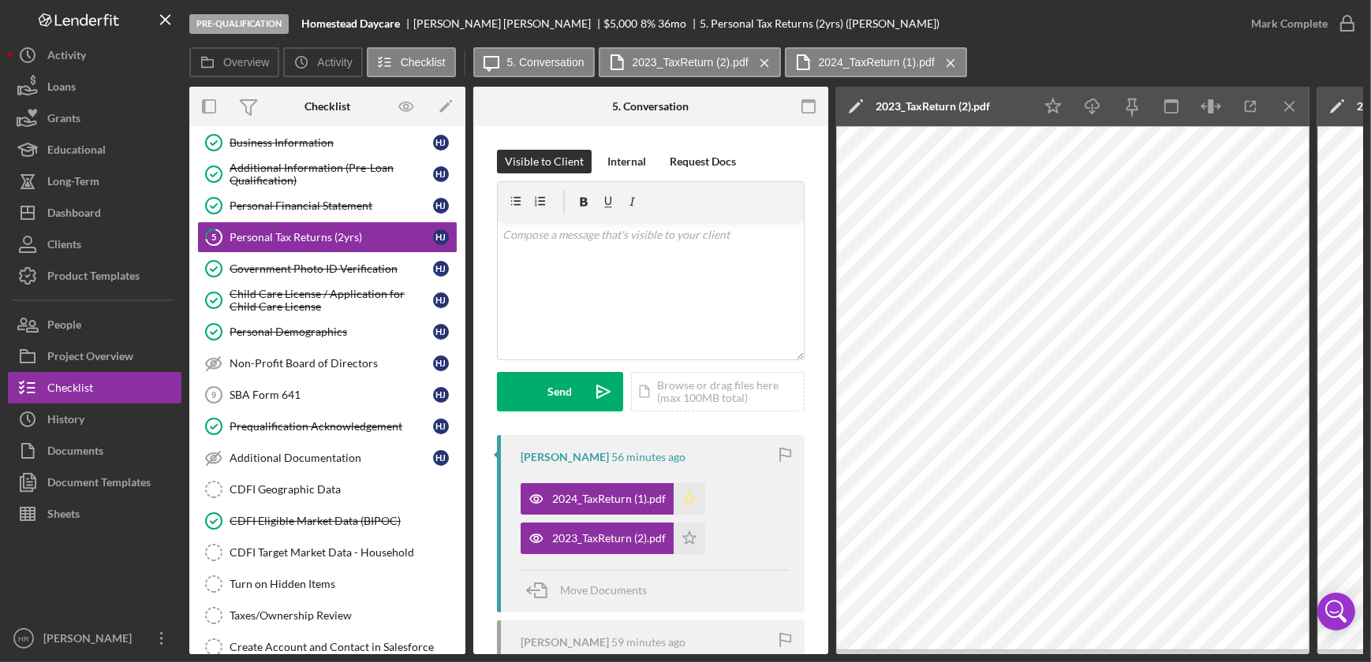
click at [689, 489] on icon "Icon/Star" at bounding box center [690, 499] width 32 height 32
click at [686, 535] on icon "Icon/Star" at bounding box center [690, 539] width 32 height 32
drag, startPoint x: 1353, startPoint y: 23, endPoint x: 1348, endPoint y: 40, distance: 18.0
click at [0, 0] on icon "button" at bounding box center [0, 0] width 0 height 0
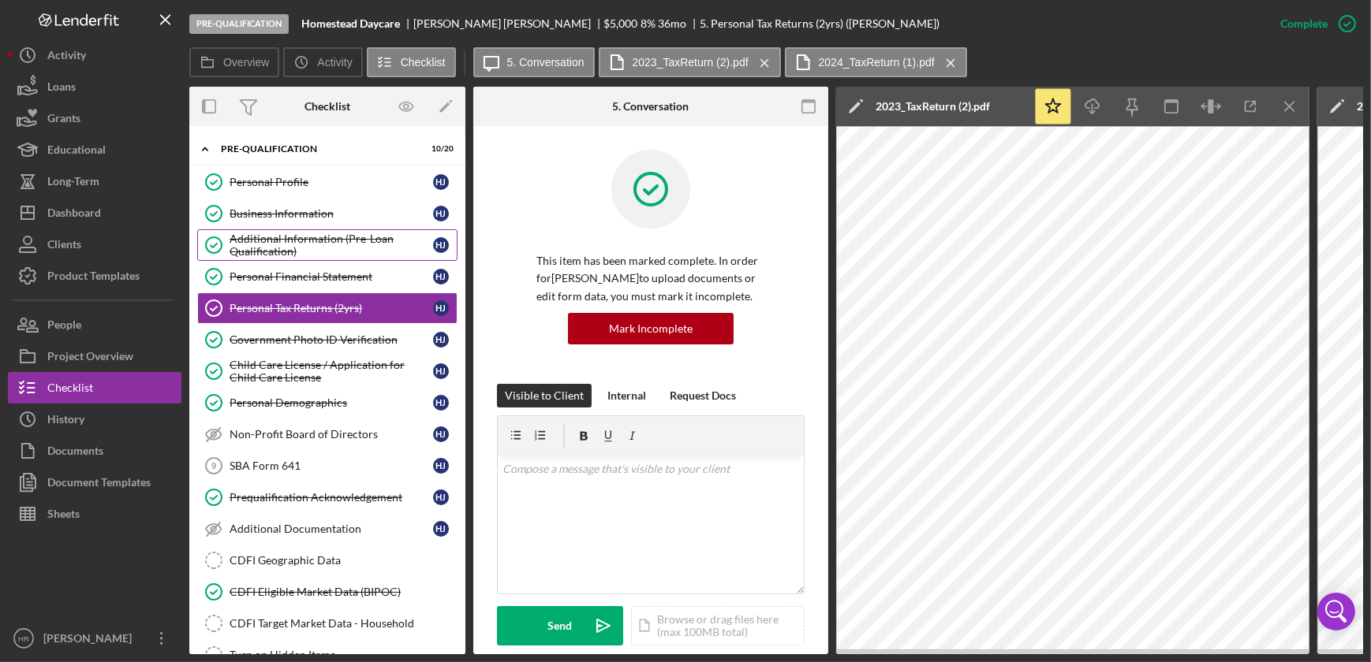
click at [297, 238] on div "Additional Information (Pre-Loan Qualification)" at bounding box center [331, 245] width 203 height 25
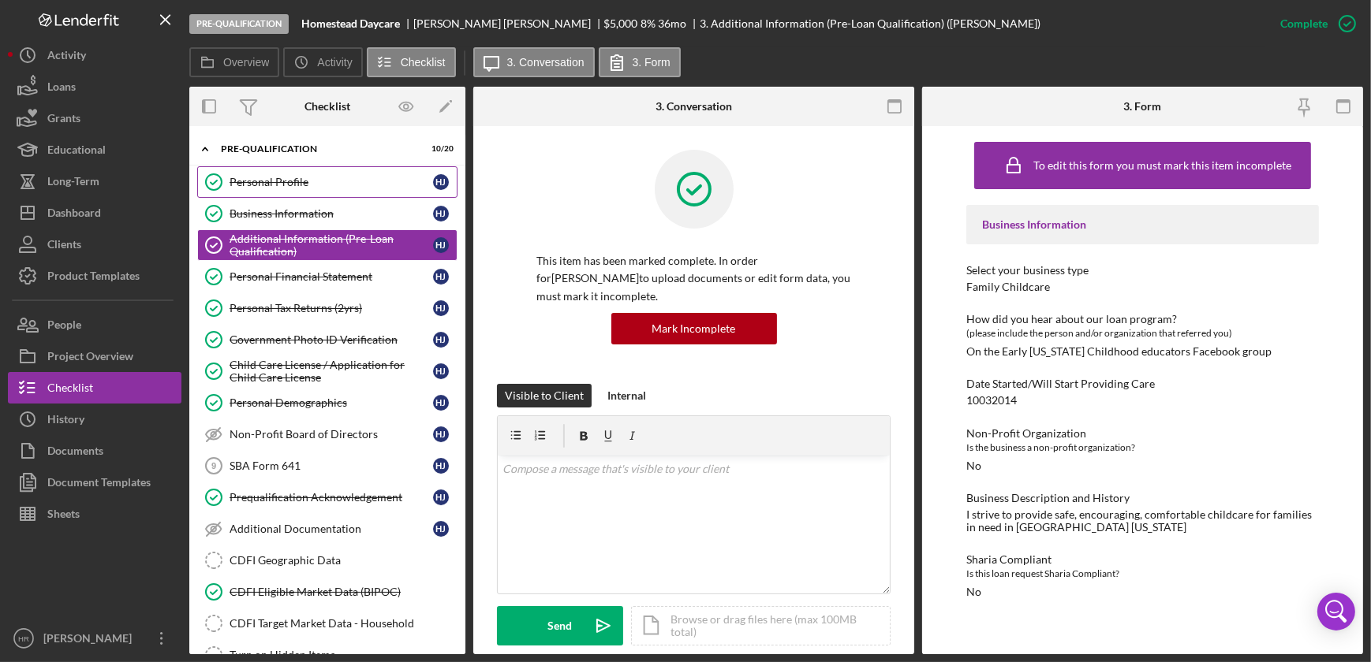
click at [284, 181] on div "Personal Profile" at bounding box center [331, 182] width 203 height 13
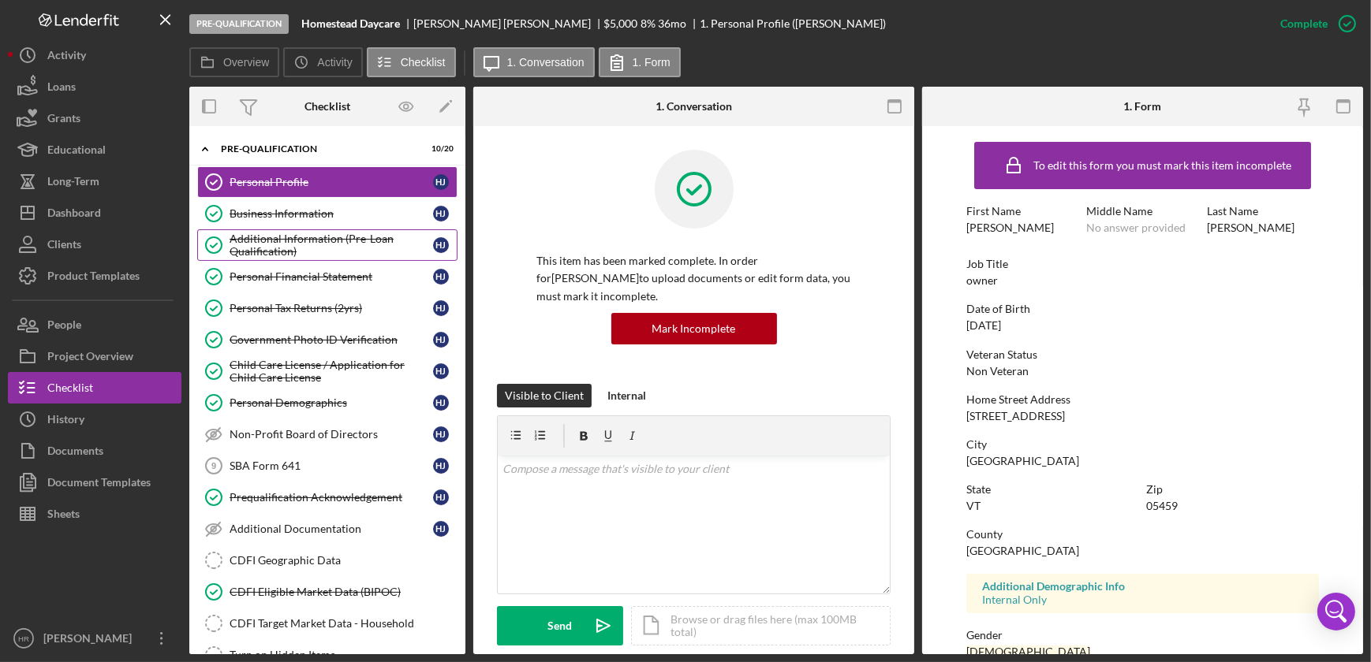
click at [282, 236] on div "Additional Information (Pre-Loan Qualification)" at bounding box center [331, 245] width 203 height 25
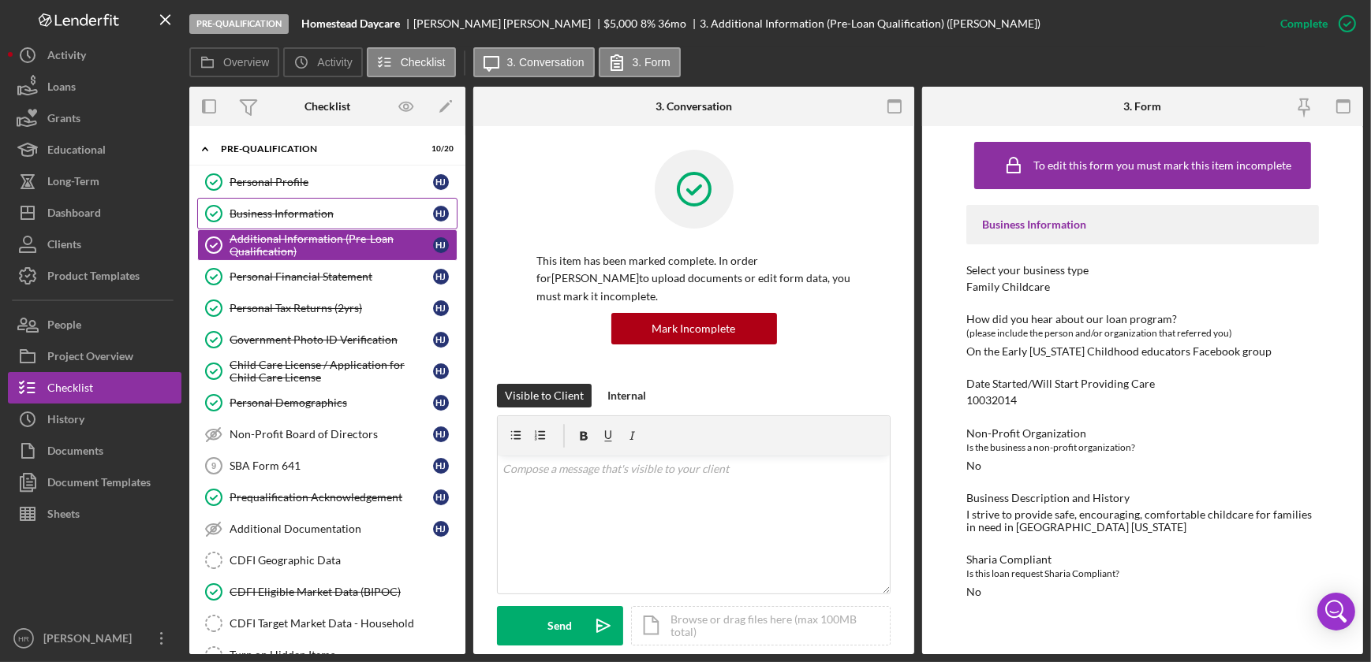
click at [281, 211] on div "Business Information" at bounding box center [331, 213] width 203 height 13
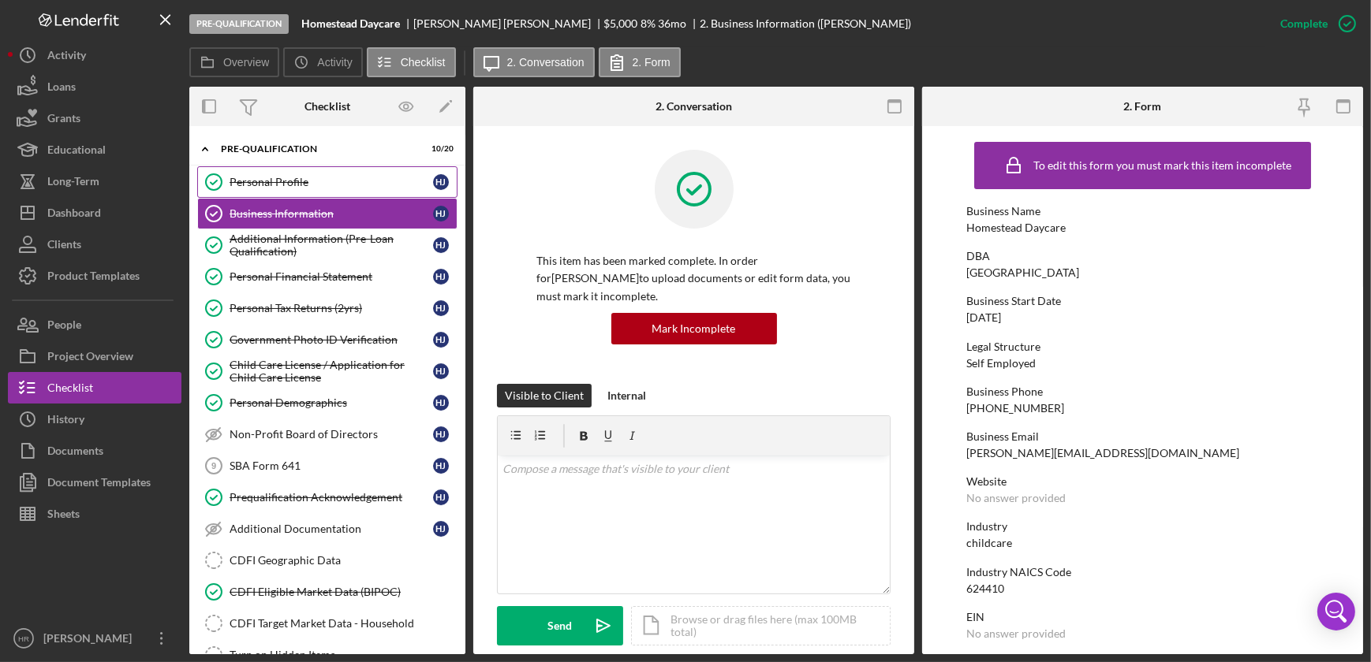
click at [289, 174] on link "Personal Profile Personal Profile H J" at bounding box center [327, 182] width 260 height 32
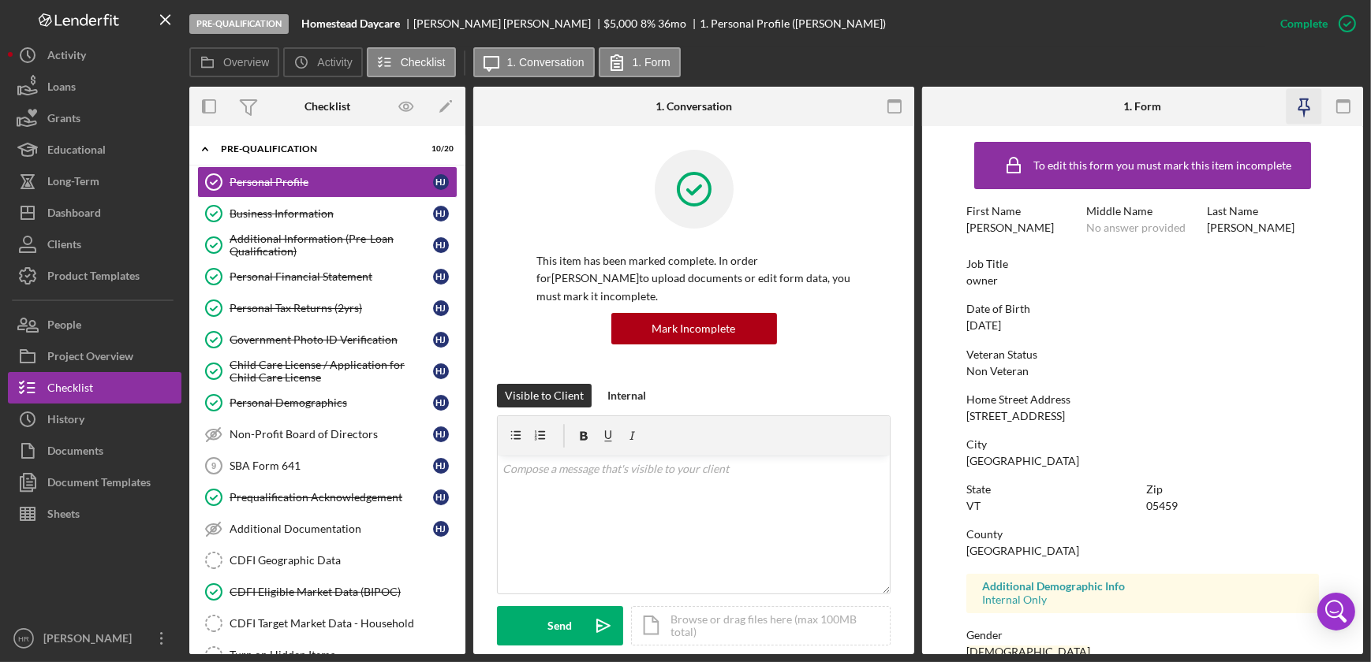
click at [1301, 110] on icon "button" at bounding box center [1303, 104] width 11 height 11
click at [308, 244] on div "Additional Information (Pre-Loan Qualification)" at bounding box center [331, 245] width 203 height 25
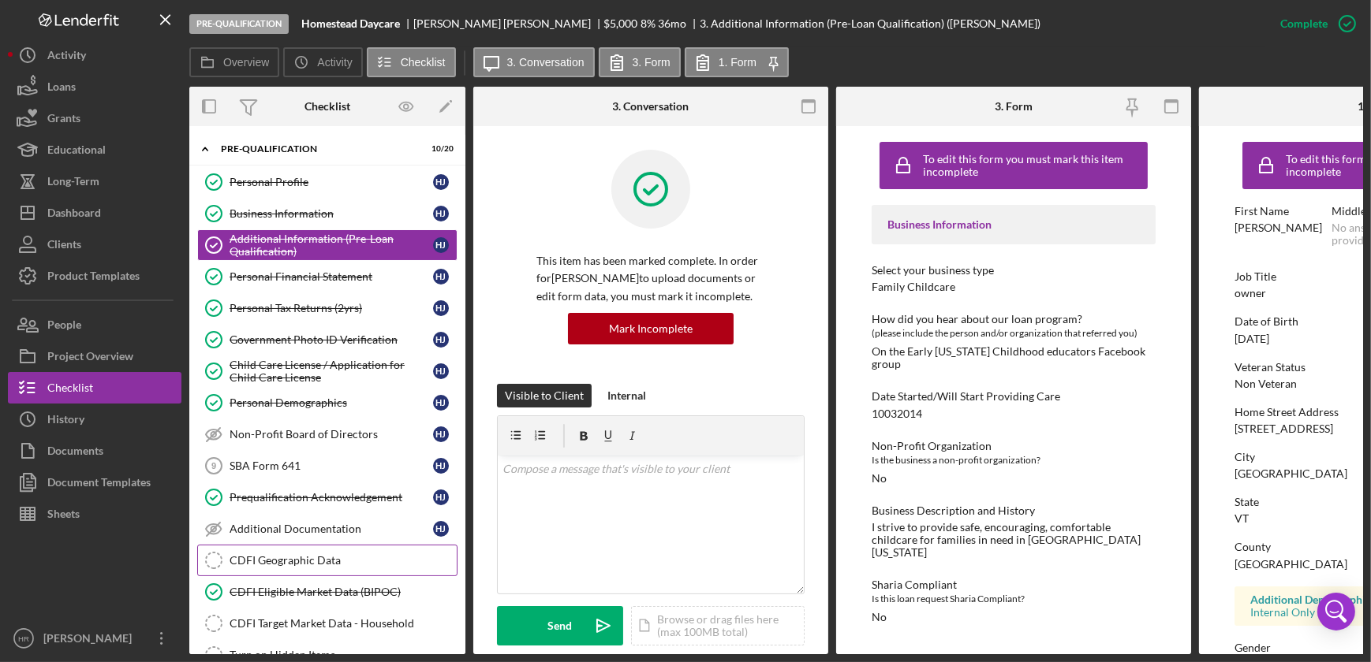
click at [278, 562] on div "CDFI Geographic Data" at bounding box center [343, 560] width 227 height 13
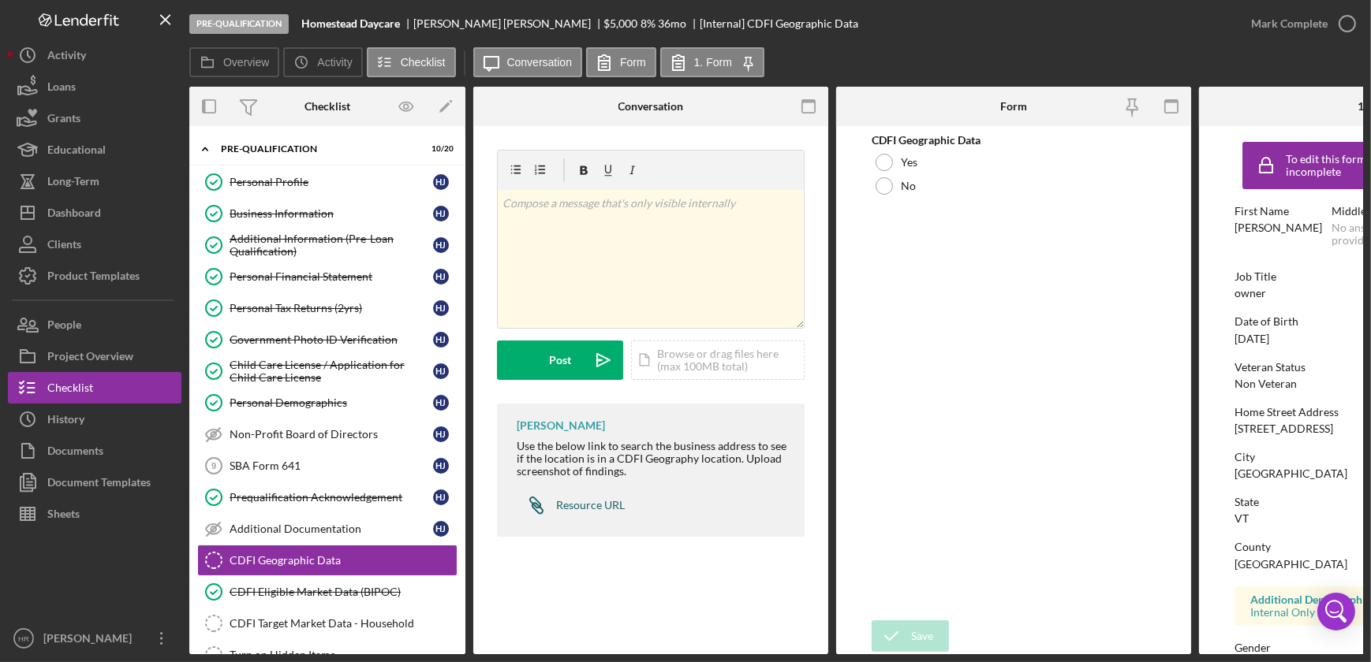
click at [596, 504] on div "Resource URL" at bounding box center [590, 505] width 69 height 13
drag, startPoint x: 1237, startPoint y: 434, endPoint x: 1322, endPoint y: 434, distance: 85.2
click at [1322, 434] on div "Home Street Address [STREET_ADDRESS]" at bounding box center [1376, 420] width 284 height 29
drag, startPoint x: 1322, startPoint y: 434, endPoint x: 1312, endPoint y: 431, distance: 10.0
copy div "[STREET_ADDRESS]"
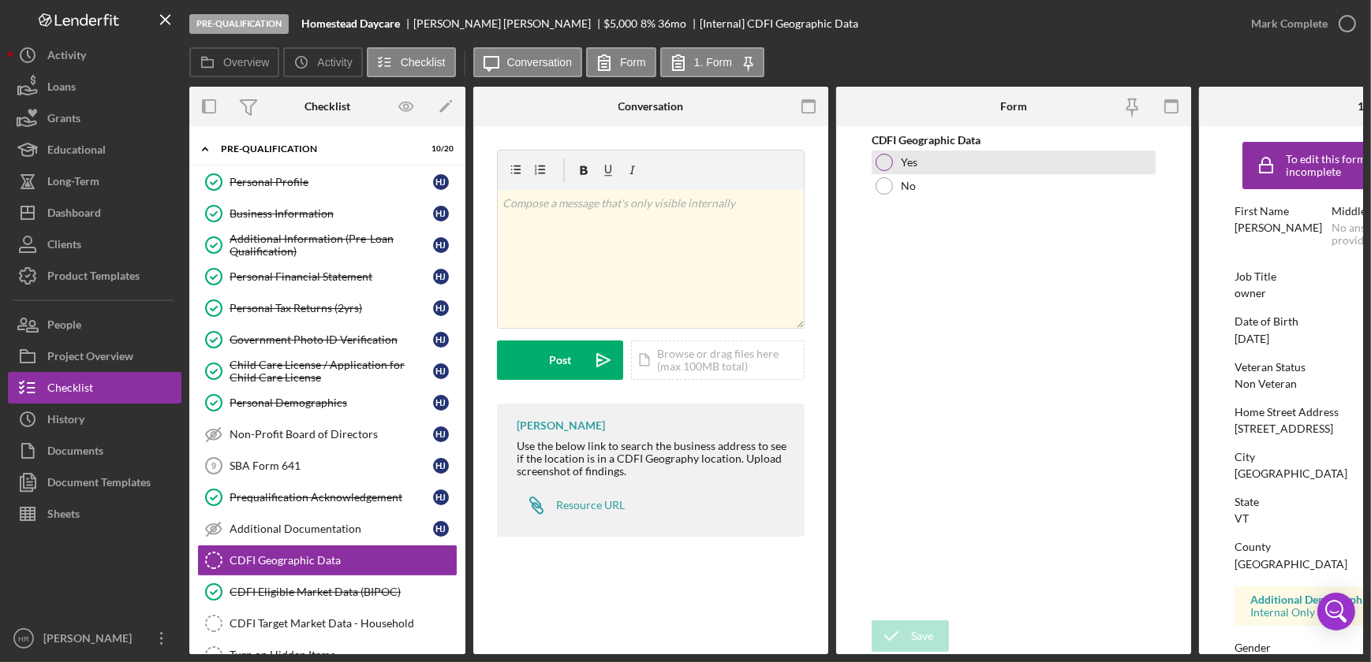
click at [891, 161] on div at bounding box center [883, 162] width 17 height 17
click at [690, 377] on div "Icon/Document Browse or drag files here (max 100MB total) Tap to choose files o…" at bounding box center [718, 360] width 174 height 39
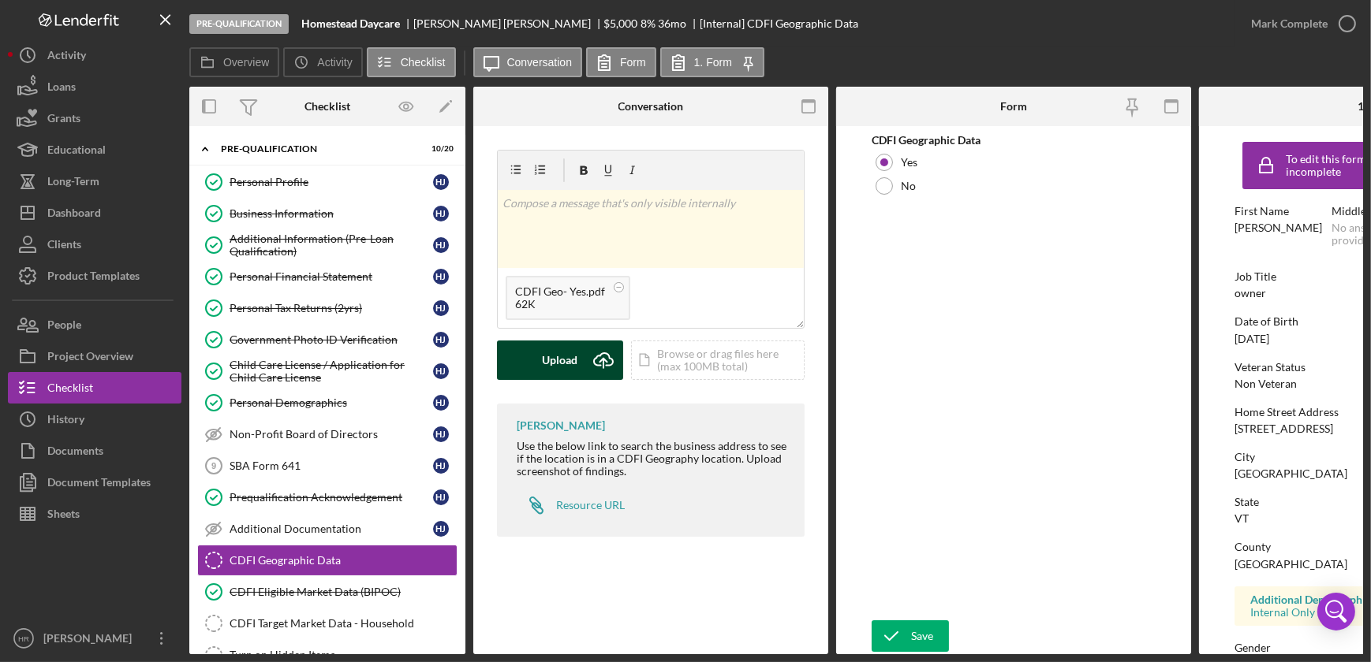
click at [531, 355] on button "Upload Icon/Upload" at bounding box center [560, 360] width 126 height 39
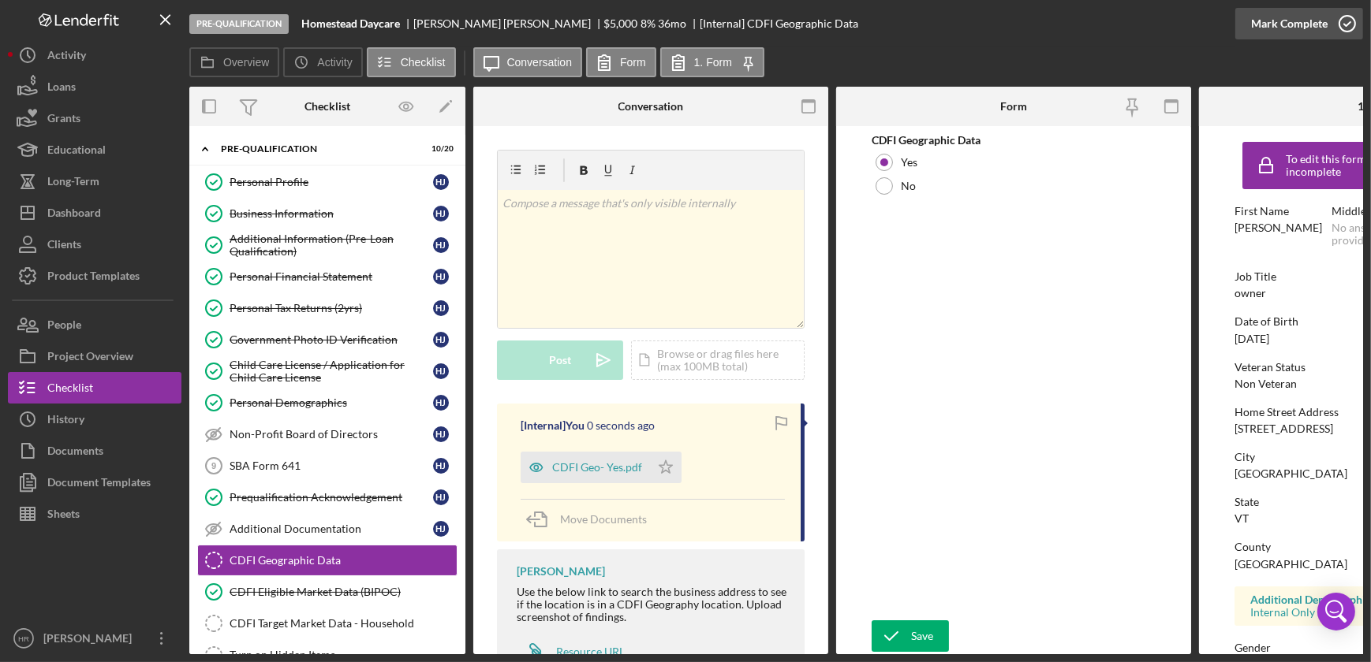
click at [1343, 28] on icon "button" at bounding box center [1346, 23] width 39 height 39
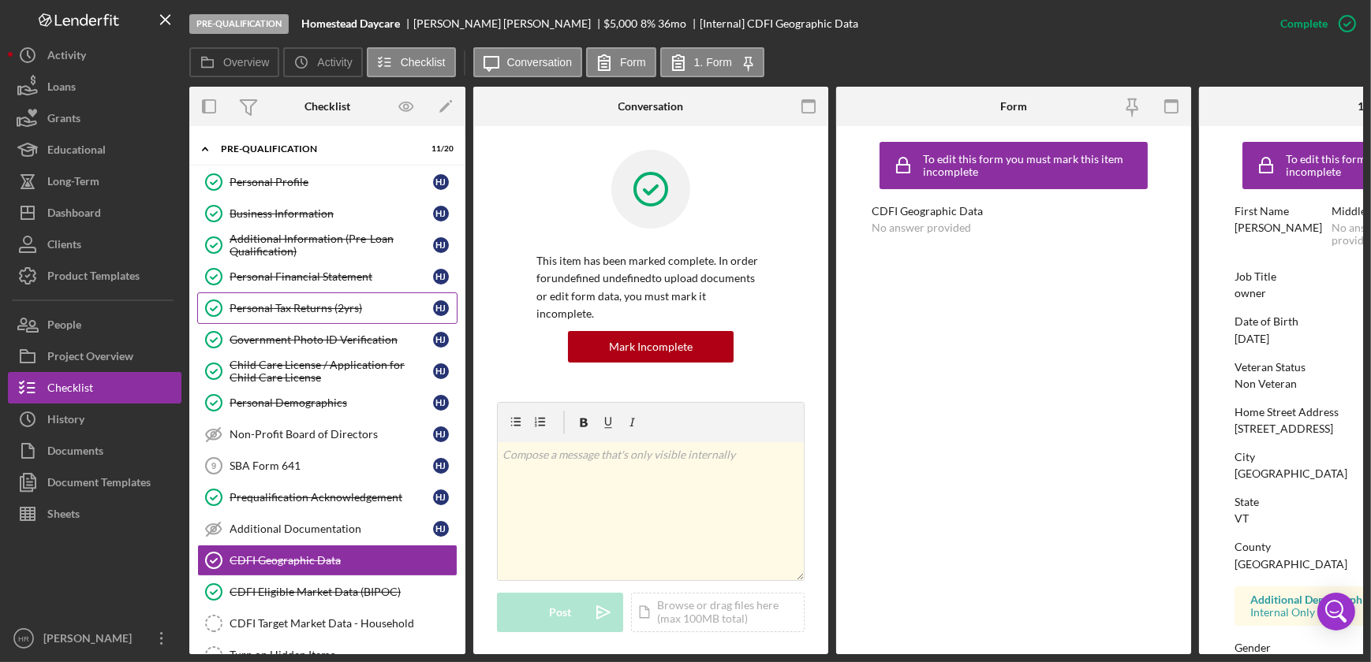
click at [282, 313] on div "Personal Tax Returns (2yrs)" at bounding box center [331, 308] width 203 height 13
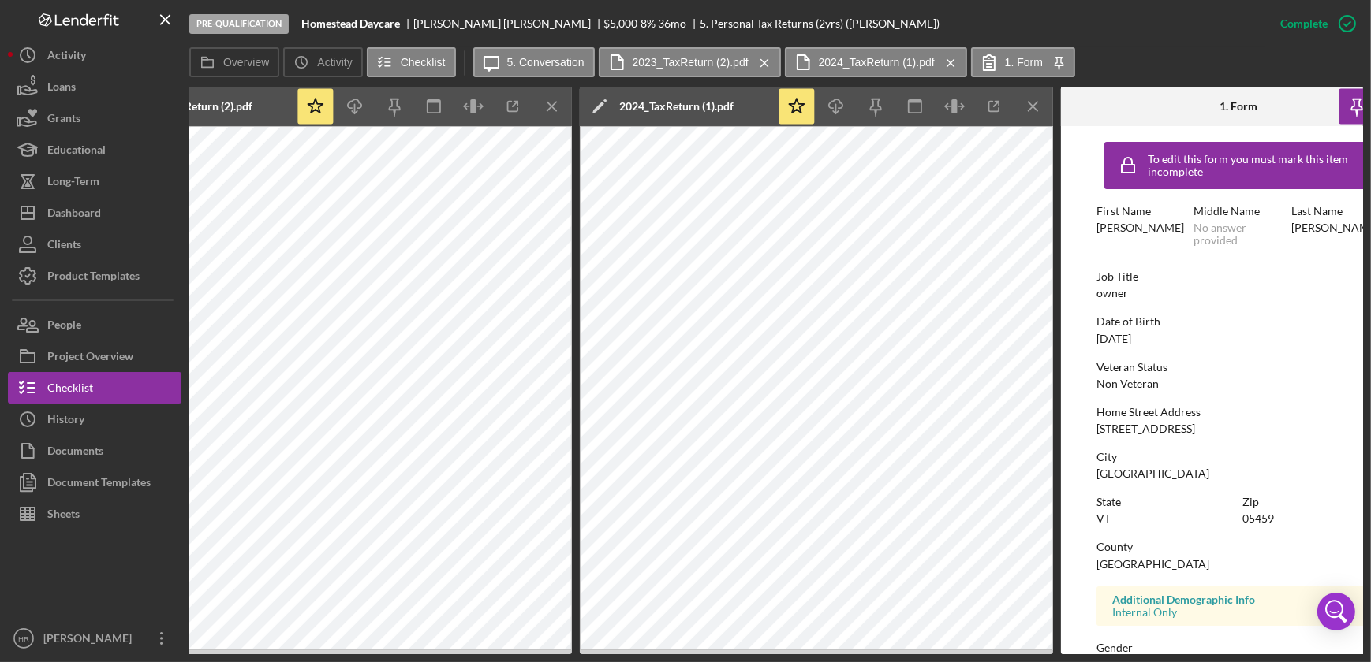
scroll to position [0, 789]
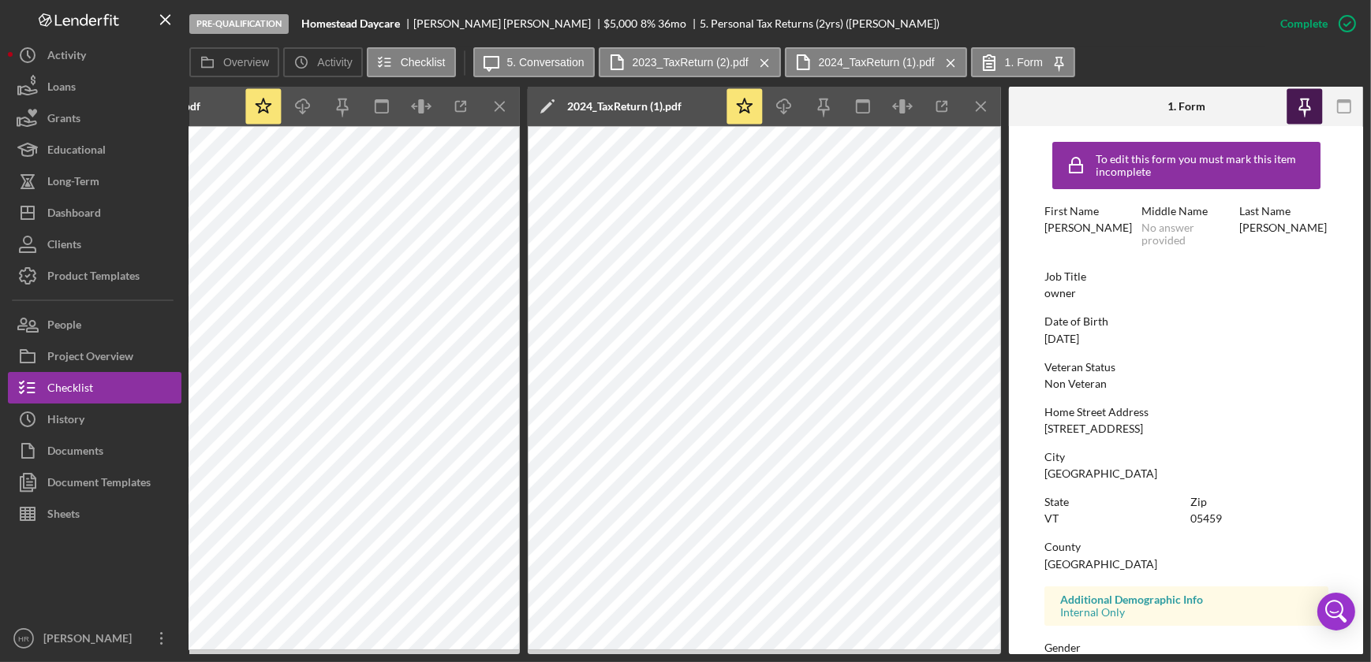
click at [1297, 105] on icon "button" at bounding box center [1304, 106] width 35 height 35
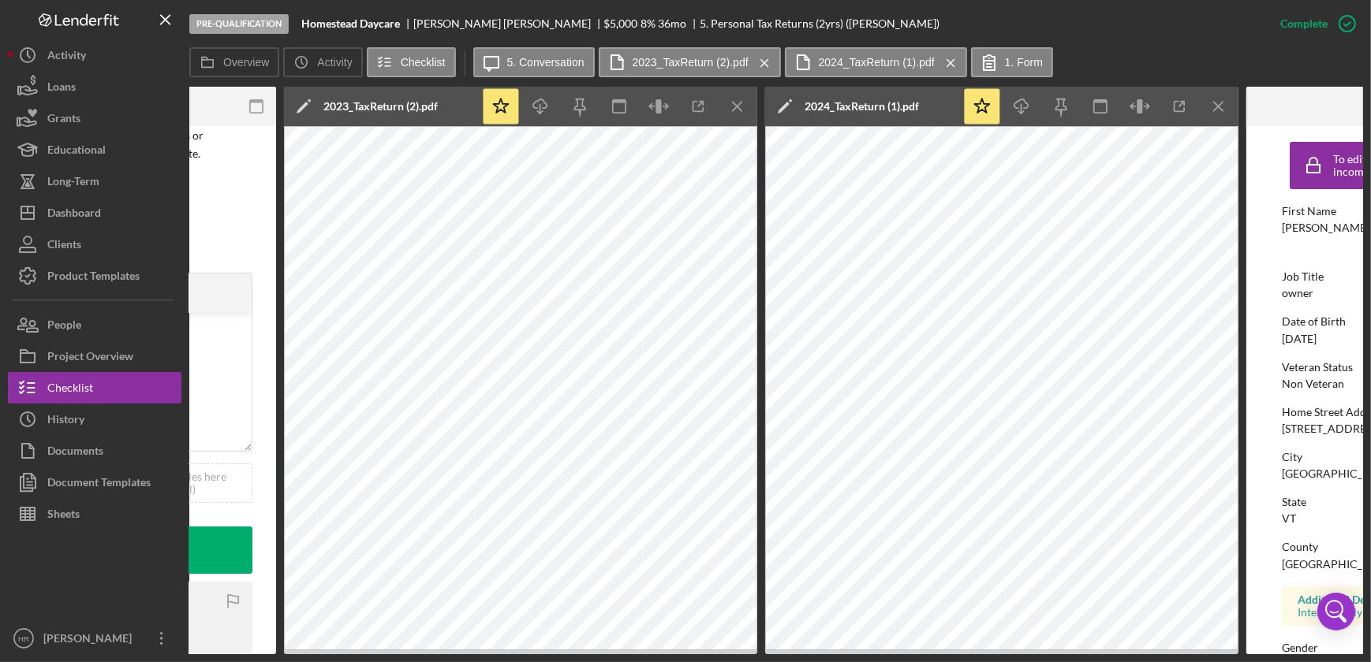
scroll to position [0, 578]
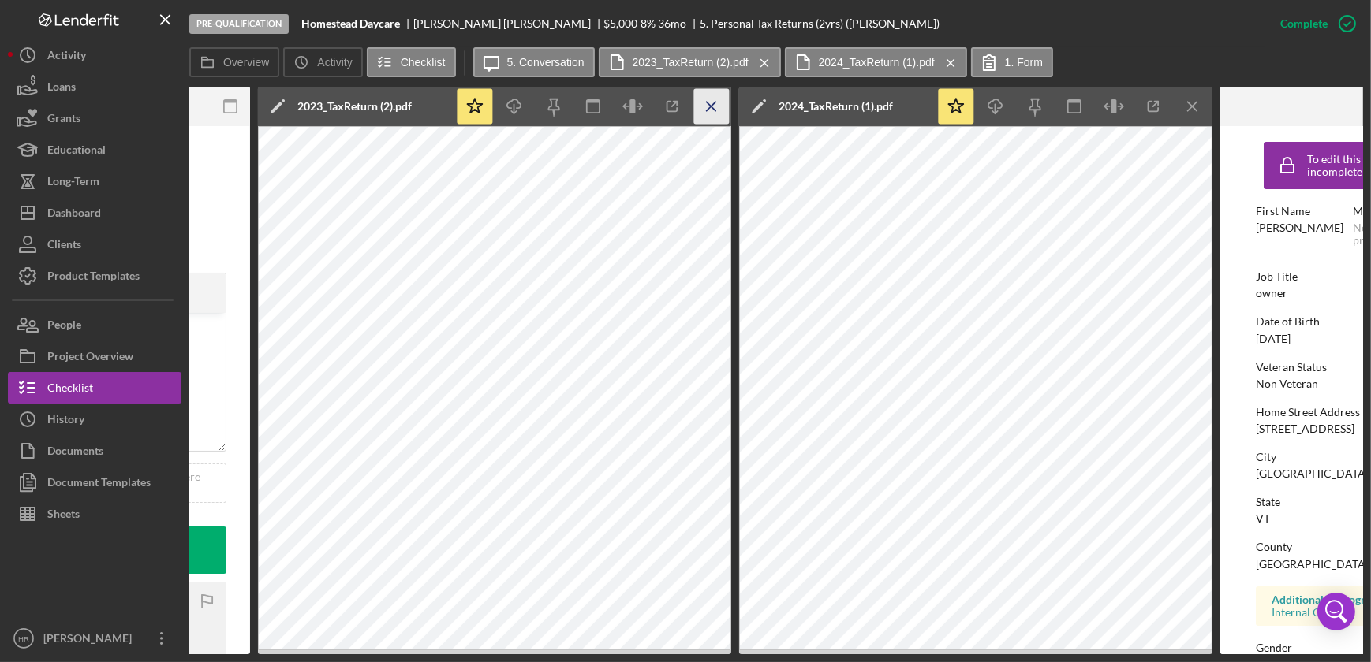
click at [707, 93] on icon "Icon/Menu Close" at bounding box center [711, 106] width 35 height 35
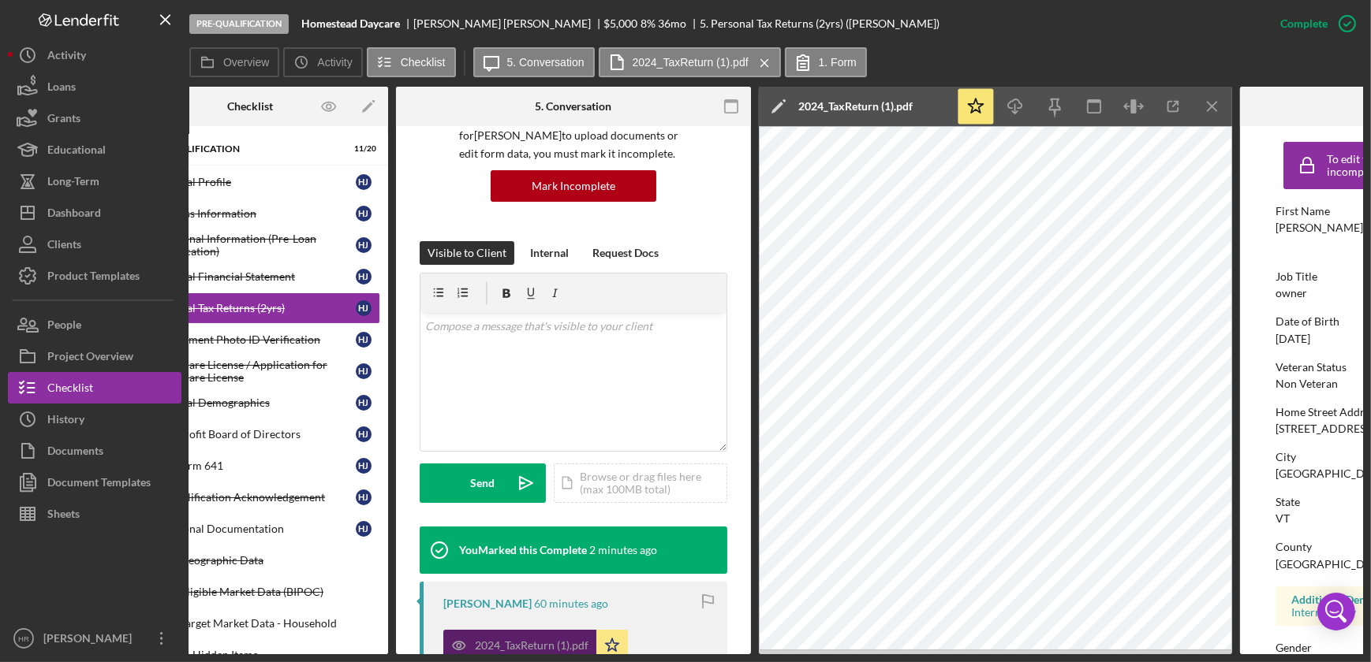
scroll to position [0, 64]
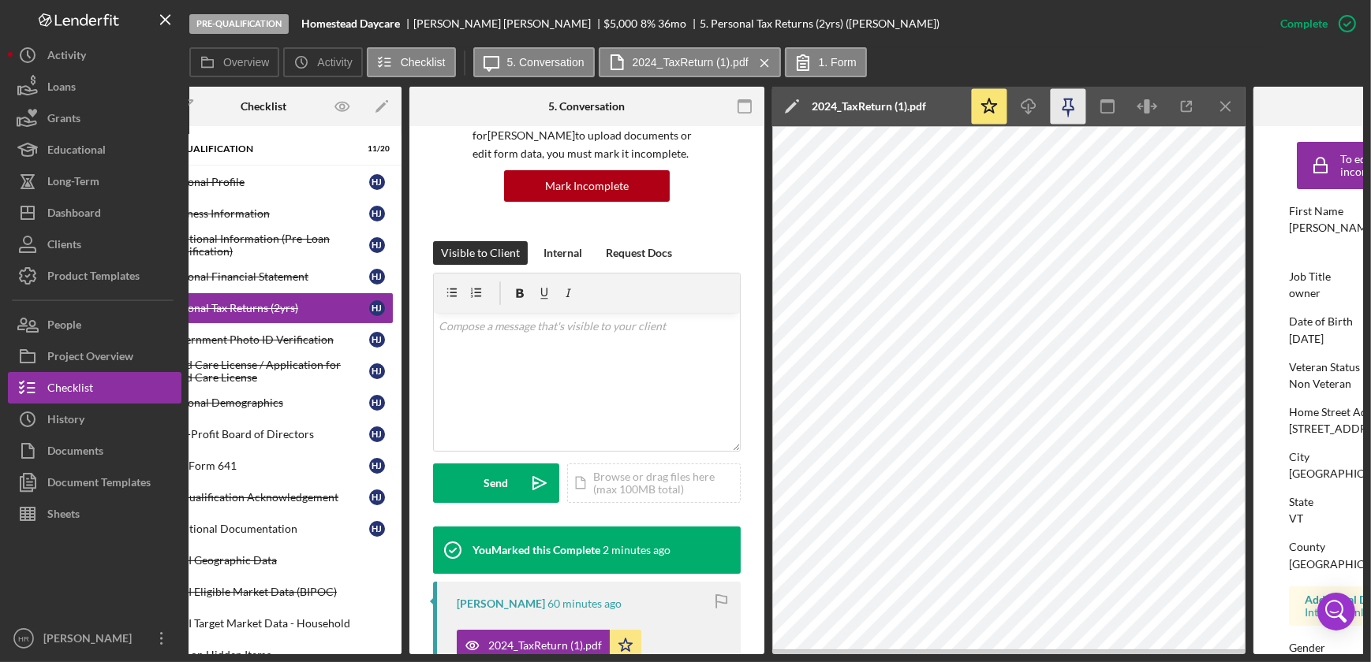
click at [1076, 103] on icon "button" at bounding box center [1068, 106] width 35 height 35
click at [674, 647] on div "2024_TaxReturn (1).pdf Icon/Star 2023_TaxReturn (2).pdf Icon/Star" at bounding box center [591, 661] width 268 height 79
drag, startPoint x: 667, startPoint y: 655, endPoint x: 483, endPoint y: 649, distance: 183.8
click at [483, 649] on div "Pre-Qualification Homestead Daycare [PERSON_NAME] $5,000 $1,250 8 % 36 mo 5. Pe…" at bounding box center [685, 331] width 1371 height 662
drag, startPoint x: 483, startPoint y: 649, endPoint x: 425, endPoint y: 644, distance: 58.6
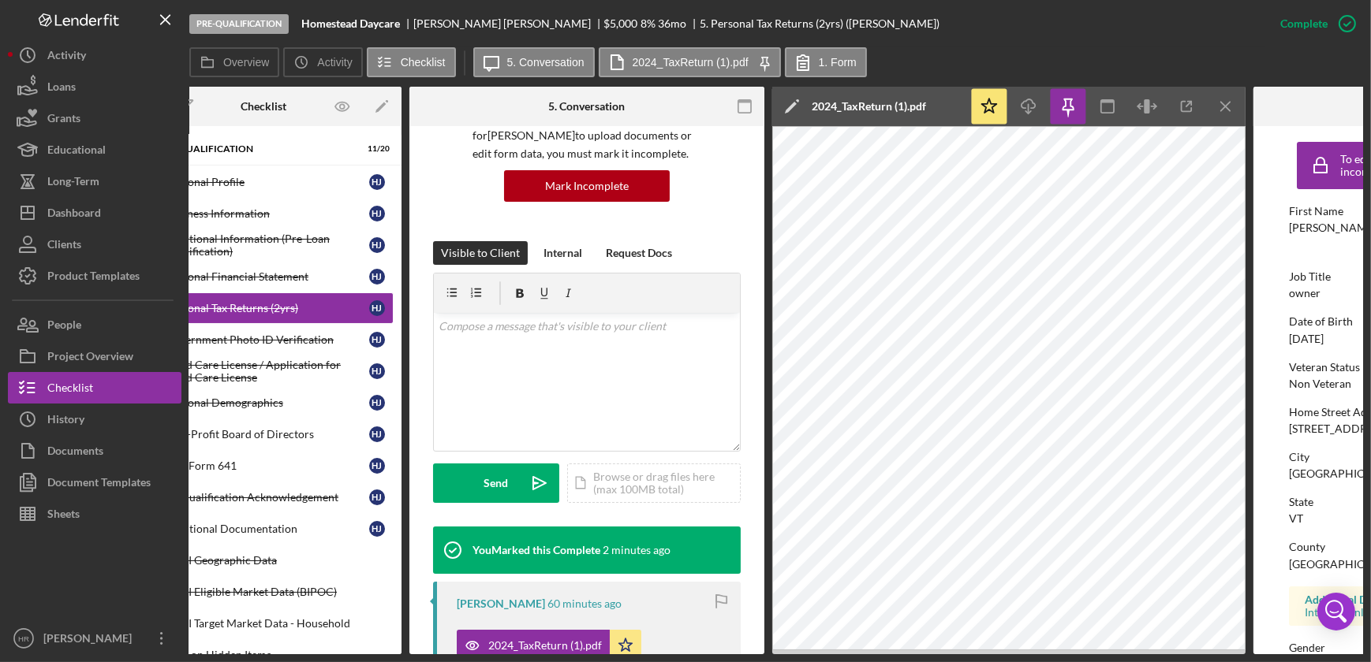
click at [436, 637] on div "[PERSON_NAME] 60 minutes ago 2024_TaxReturn (1).pdf Icon/Star 2023_TaxReturn (2…" at bounding box center [587, 670] width 308 height 177
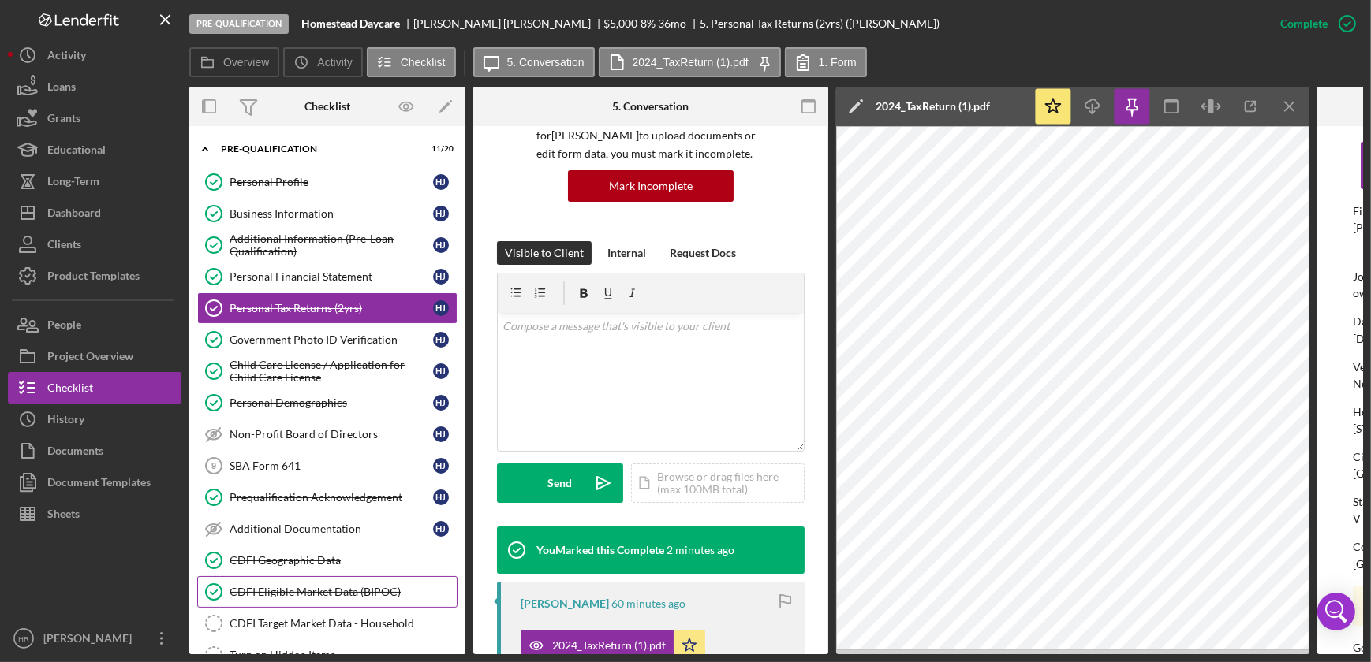
scroll to position [71, 0]
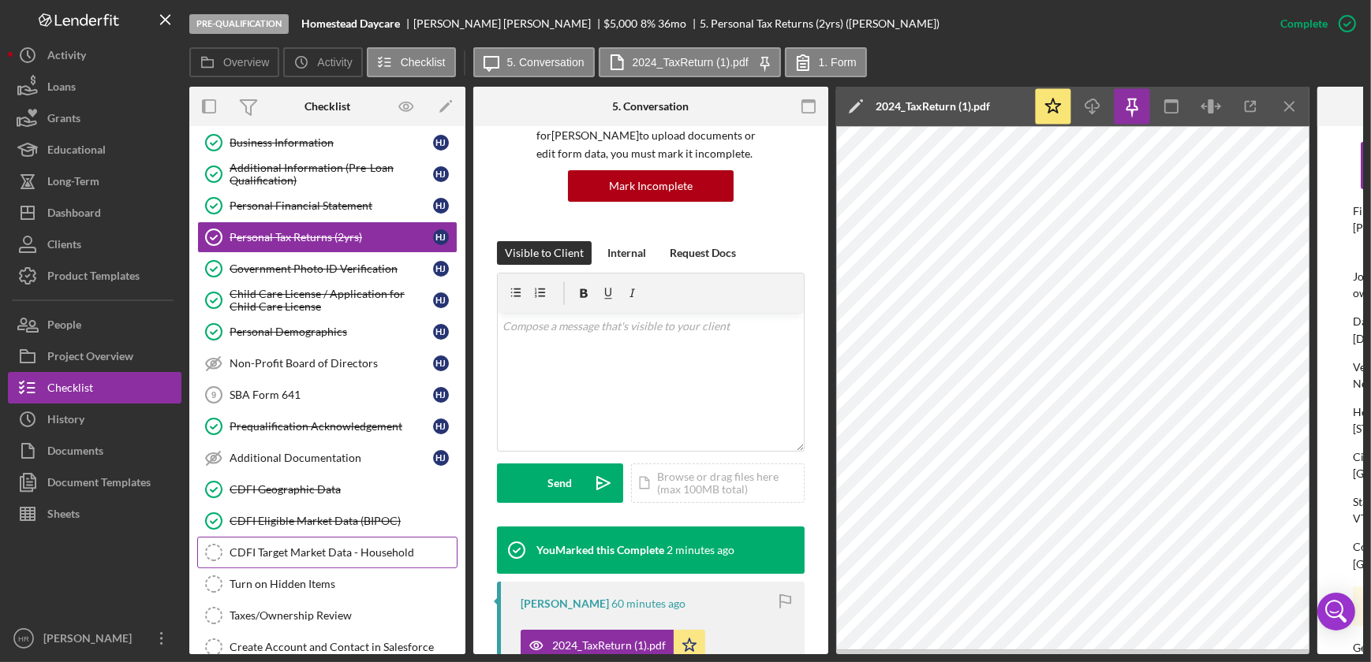
click at [310, 548] on div "CDFI Target Market Data - Household" at bounding box center [343, 553] width 227 height 13
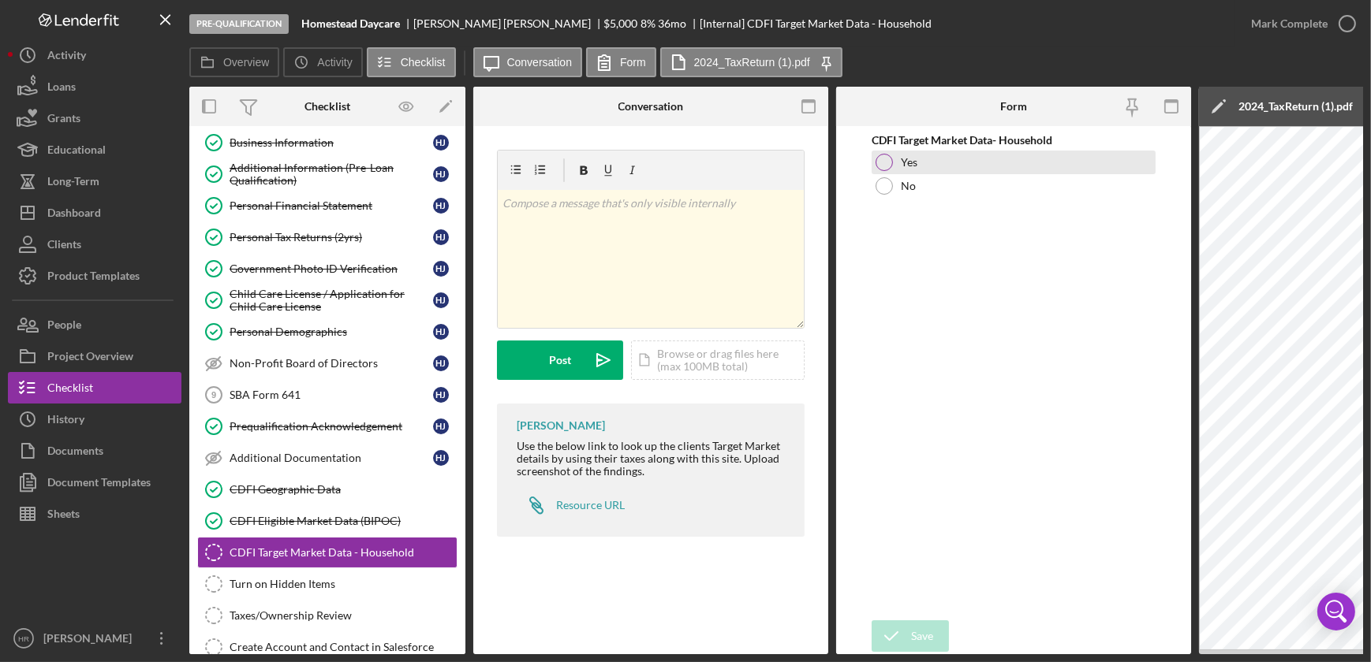
click at [889, 166] on div at bounding box center [883, 162] width 17 height 17
click at [607, 505] on div "Resource URL" at bounding box center [590, 505] width 69 height 13
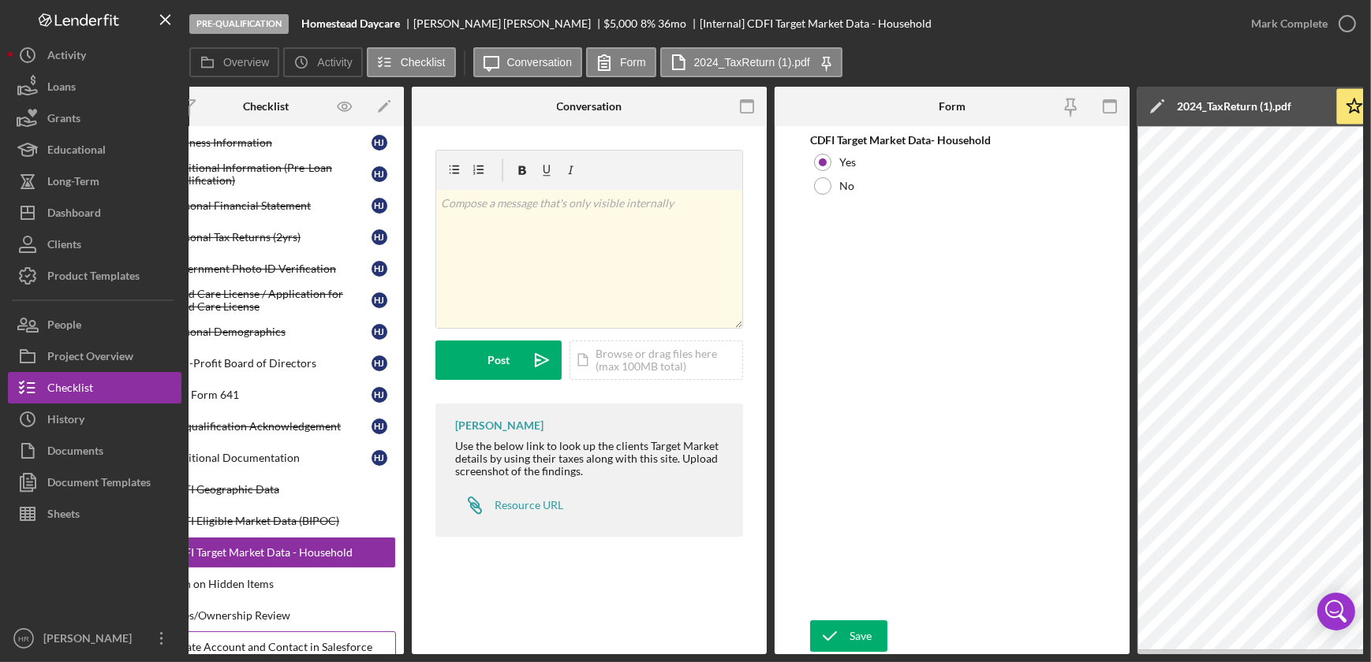
scroll to position [0, 42]
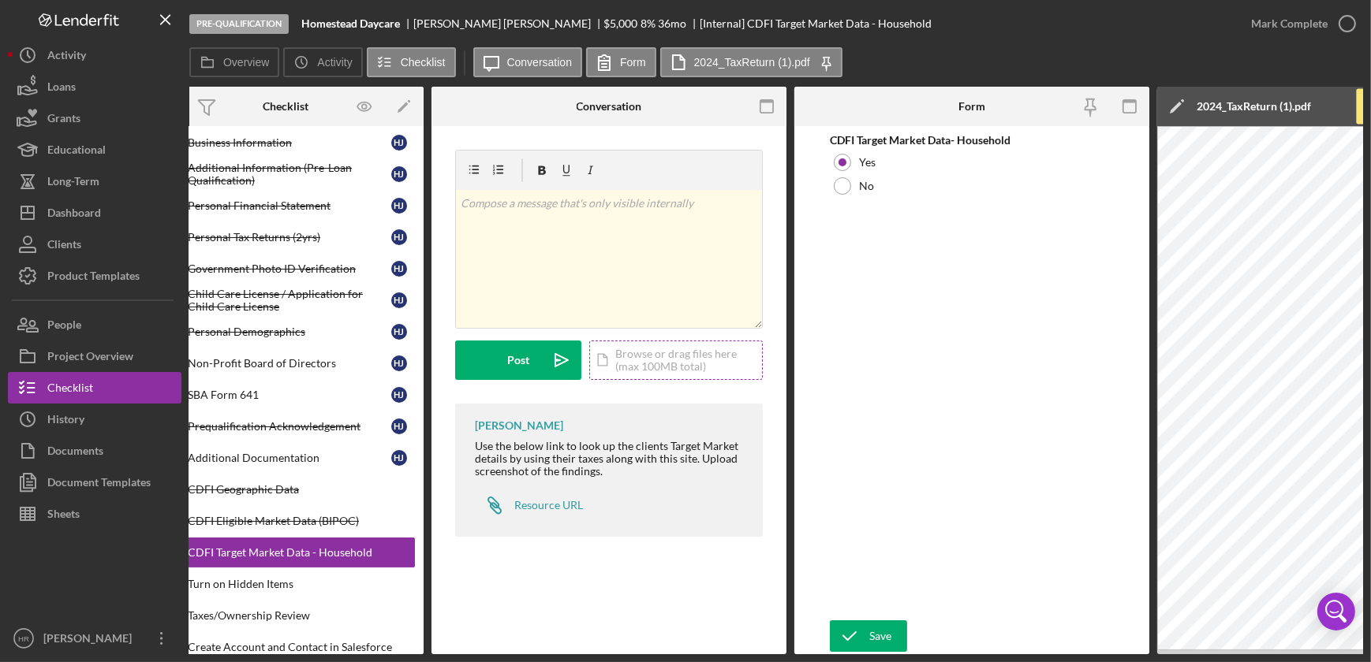
click at [670, 347] on div "Icon/Document Browse or drag files here (max 100MB total) Tap to choose files o…" at bounding box center [676, 360] width 174 height 39
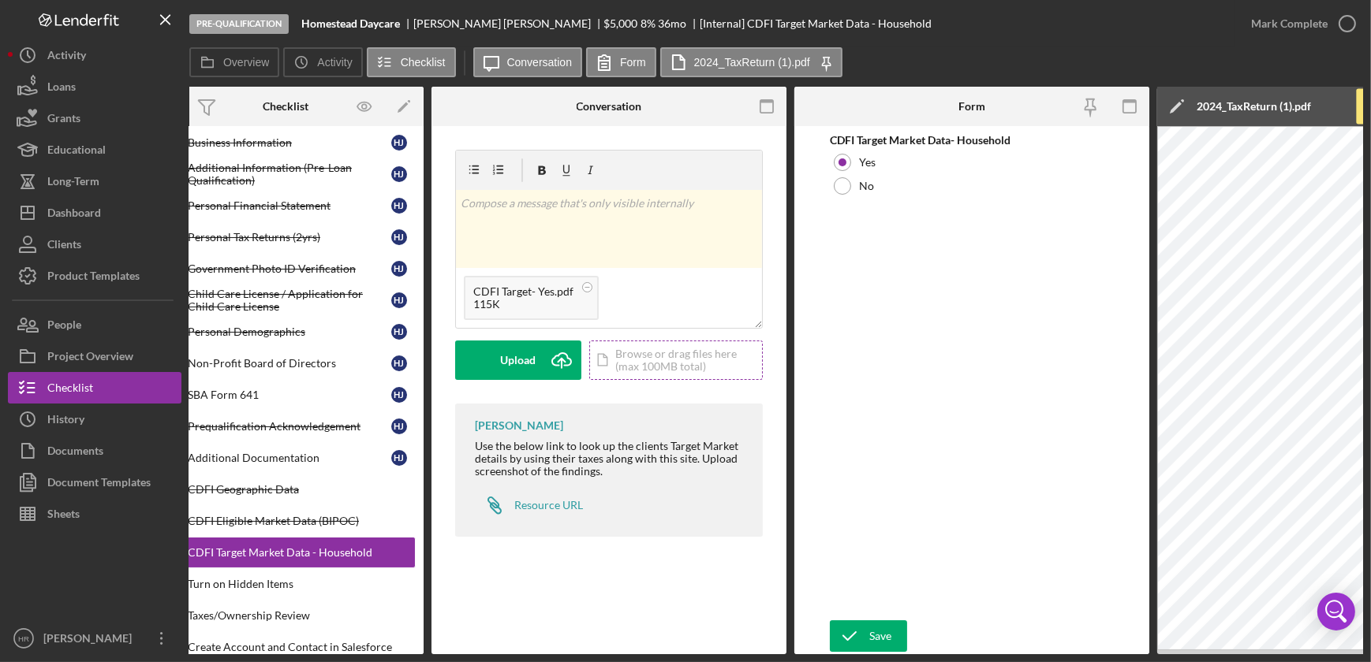
click at [659, 345] on div "Icon/Document Browse or drag files here (max 100MB total) Tap to choose files o…" at bounding box center [676, 360] width 174 height 39
click at [531, 368] on div "Upload" at bounding box center [518, 360] width 35 height 39
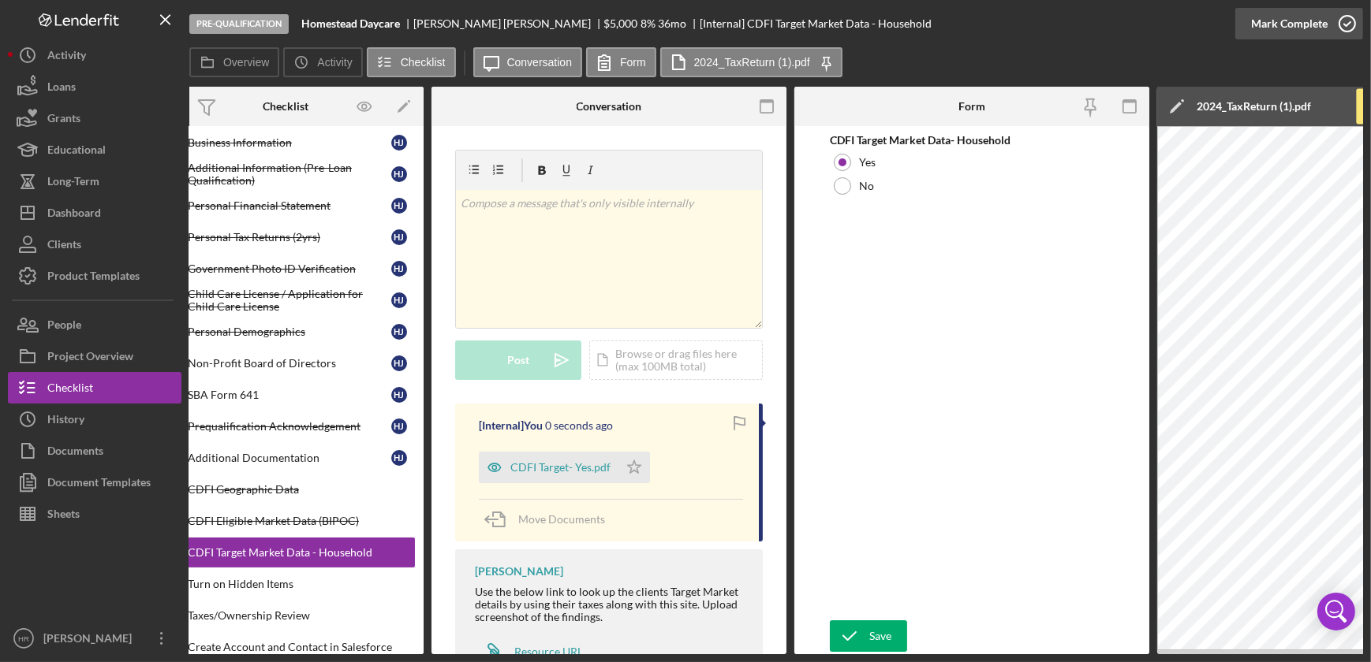
click at [1345, 22] on icon "button" at bounding box center [1346, 23] width 39 height 39
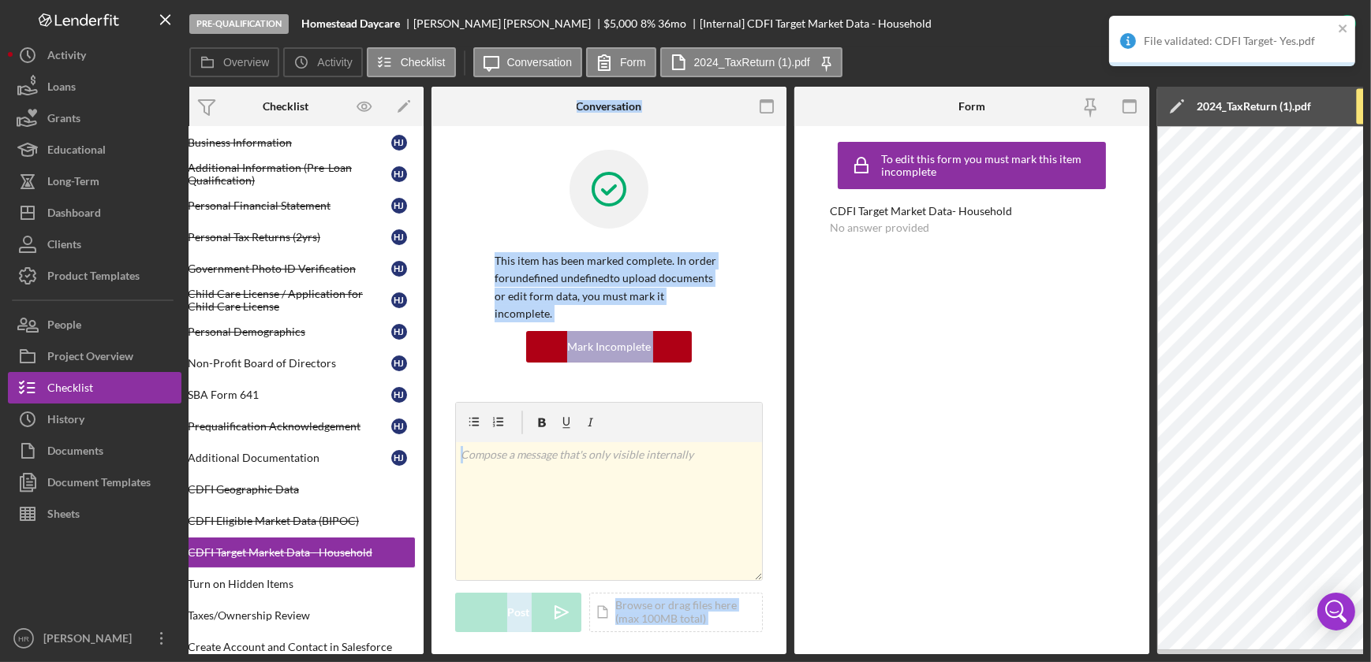
drag, startPoint x: 521, startPoint y: 655, endPoint x: 347, endPoint y: 656, distance: 173.5
click at [347, 656] on div "Pre-Qualification Homestead Daycare [PERSON_NAME] $5,000 $1,250 8 % 36 mo [Inte…" at bounding box center [685, 331] width 1371 height 662
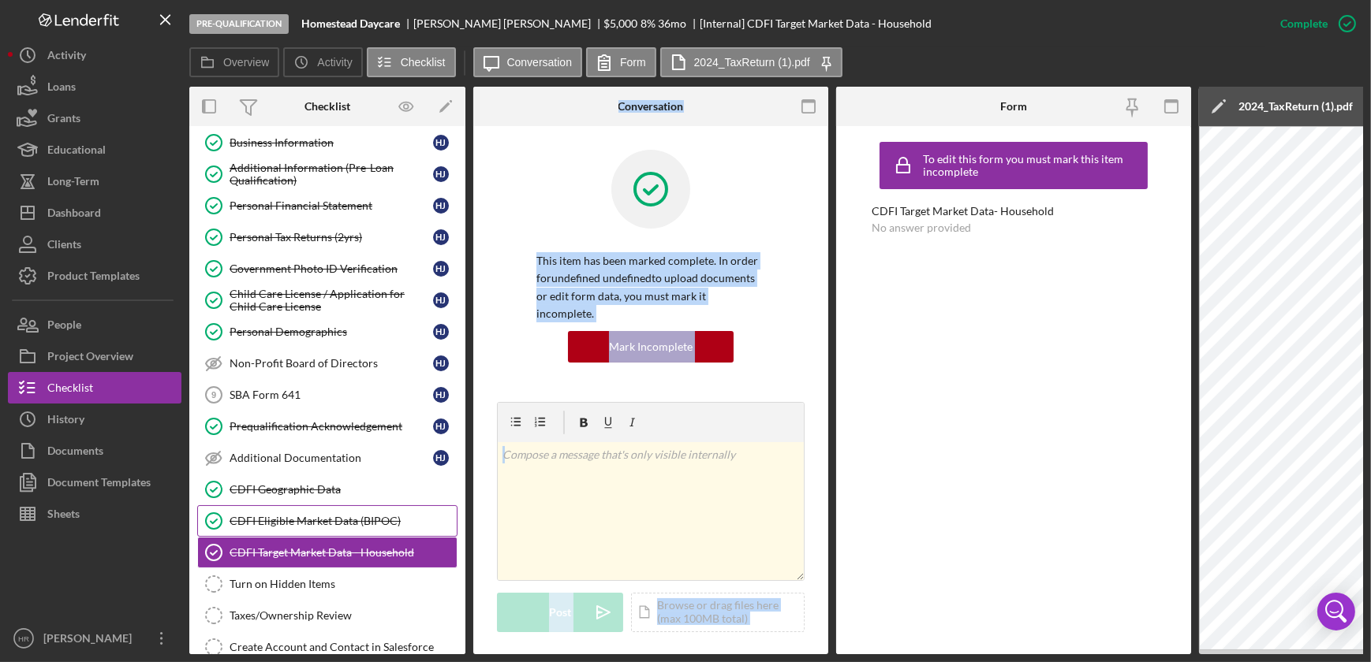
scroll to position [215, 0]
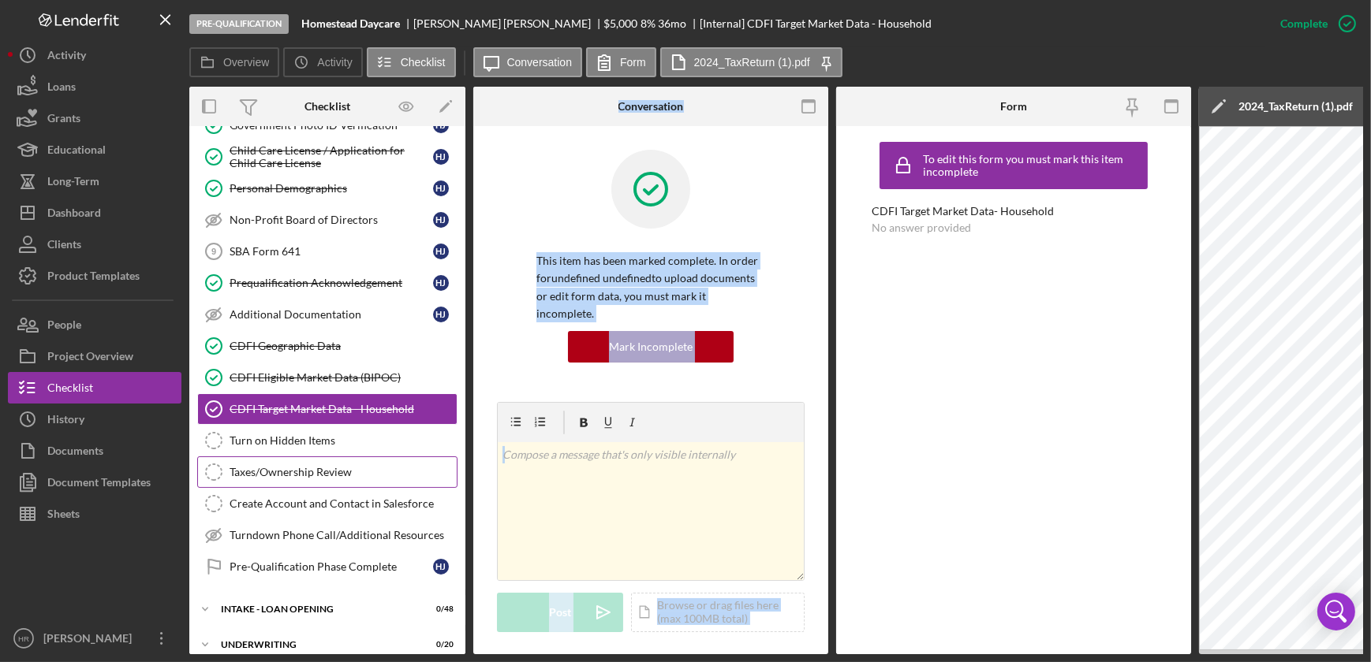
click at [317, 478] on link "Taxes/Ownership Review Taxes/Ownership Review" at bounding box center [327, 473] width 260 height 32
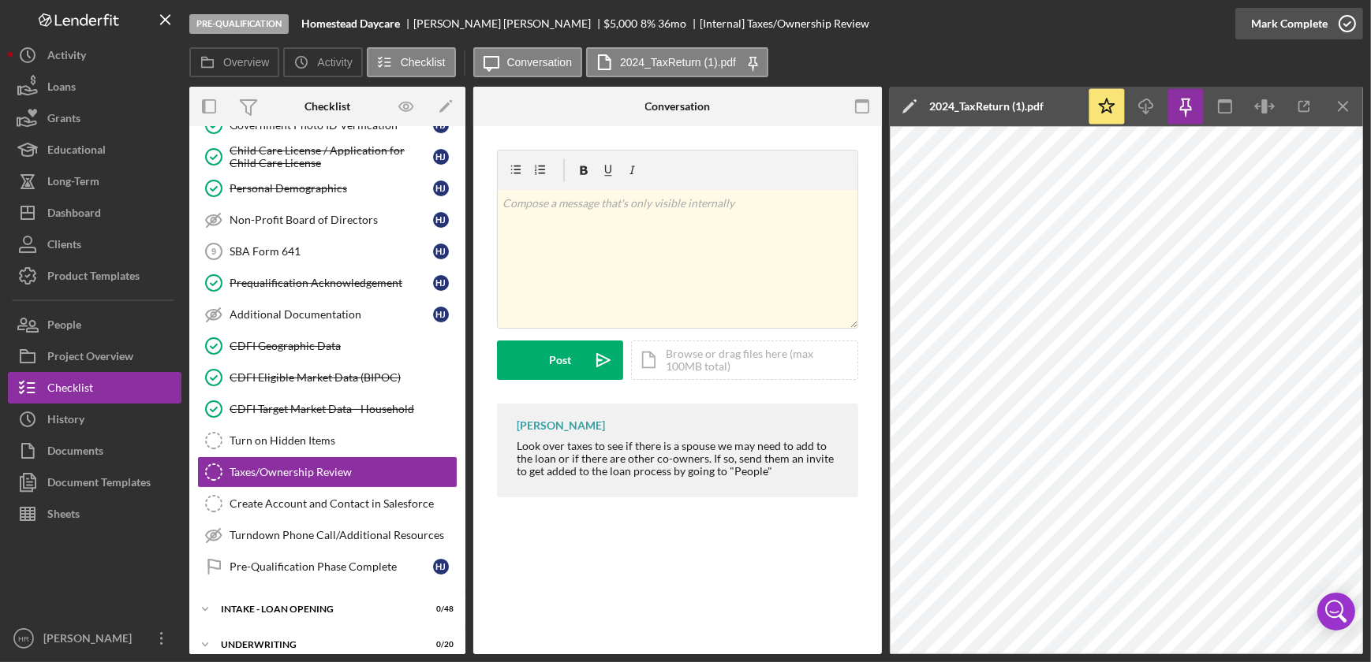
click at [1352, 24] on icon "button" at bounding box center [1346, 23] width 39 height 39
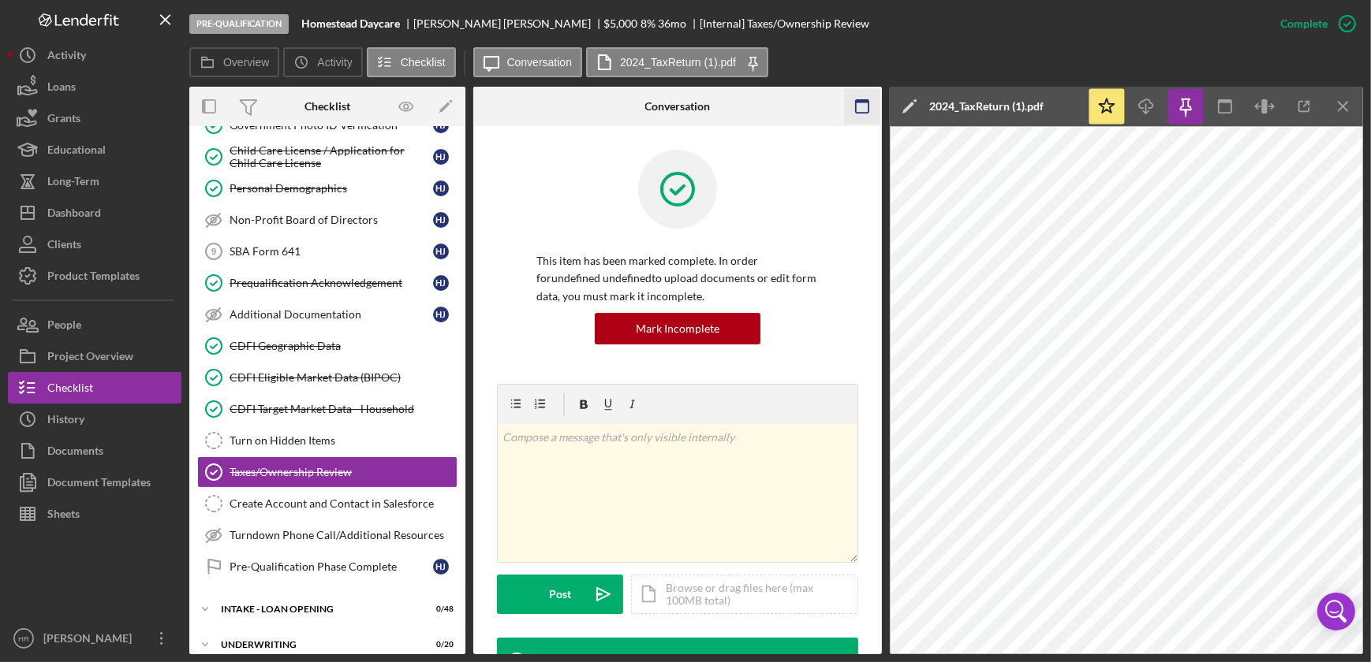
click at [1345, 103] on icon "Icon/Menu Close" at bounding box center [1343, 106] width 35 height 35
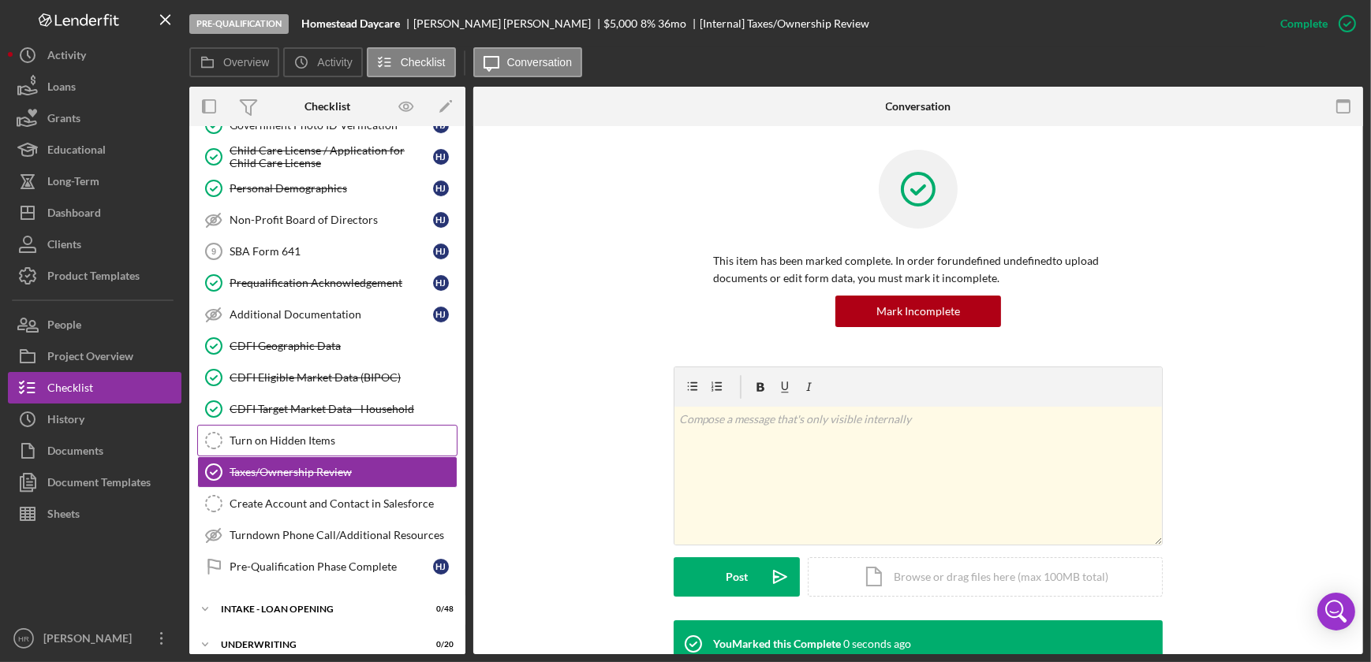
click at [297, 443] on div "Turn on Hidden Items" at bounding box center [343, 441] width 227 height 13
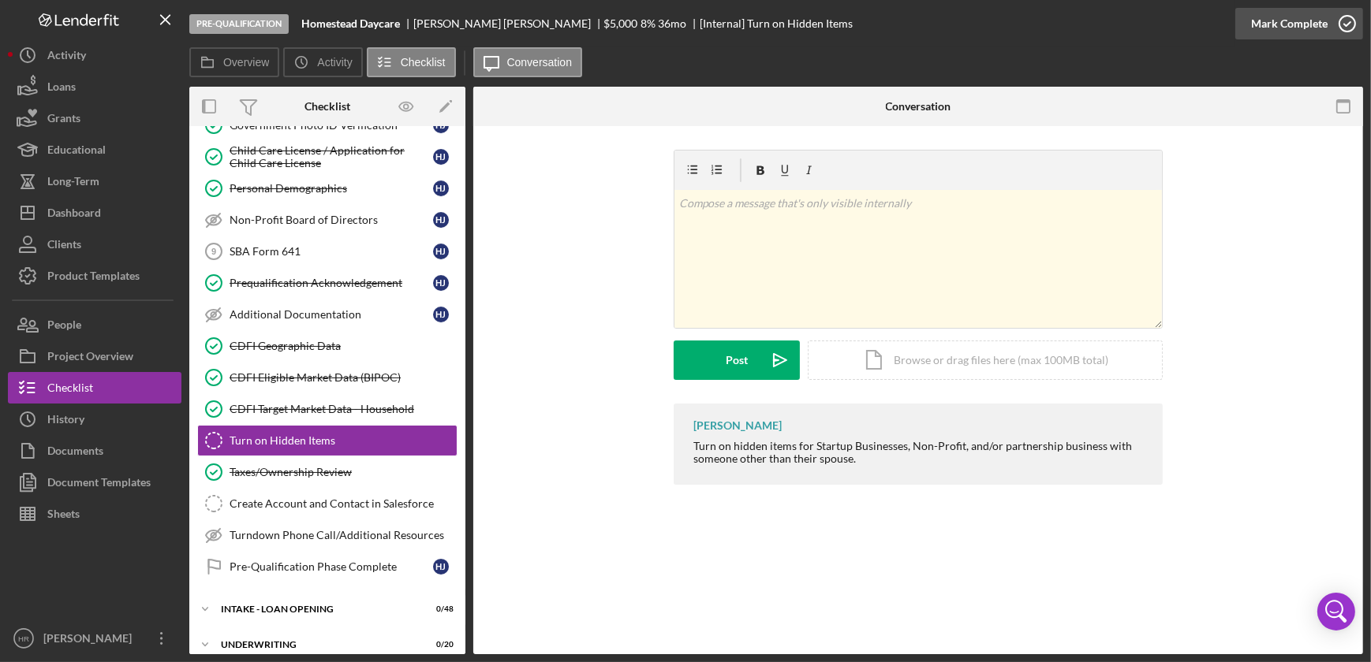
click at [1346, 23] on icon "button" at bounding box center [1346, 23] width 39 height 39
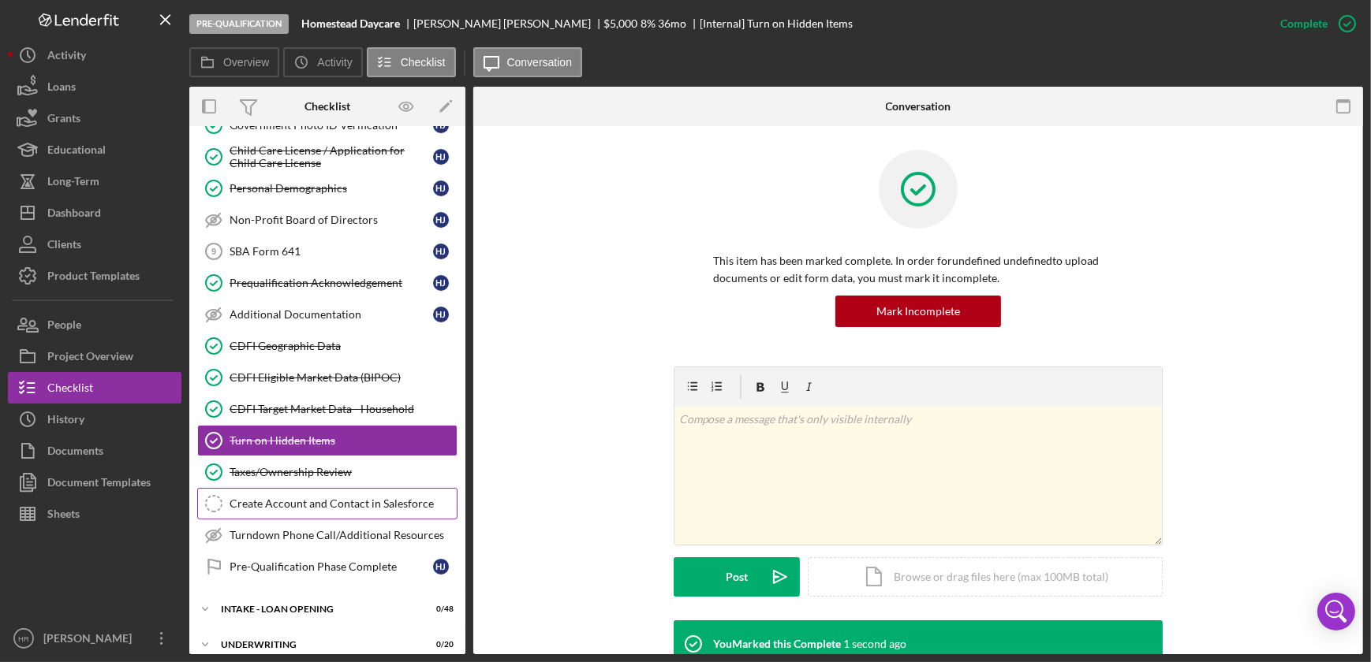
click at [293, 508] on link "Create Account and Contact in Salesforce Create Account and Contact in Salesfor…" at bounding box center [327, 504] width 260 height 32
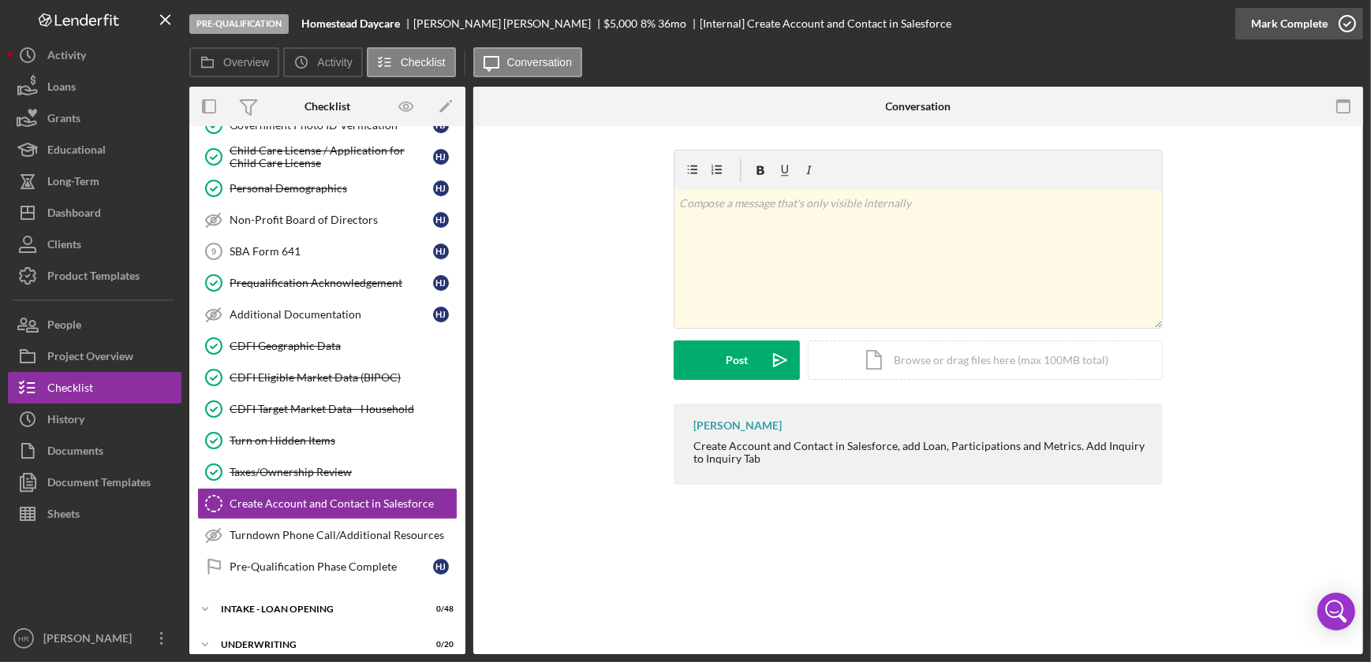
click at [1338, 19] on icon "button" at bounding box center [1346, 23] width 39 height 39
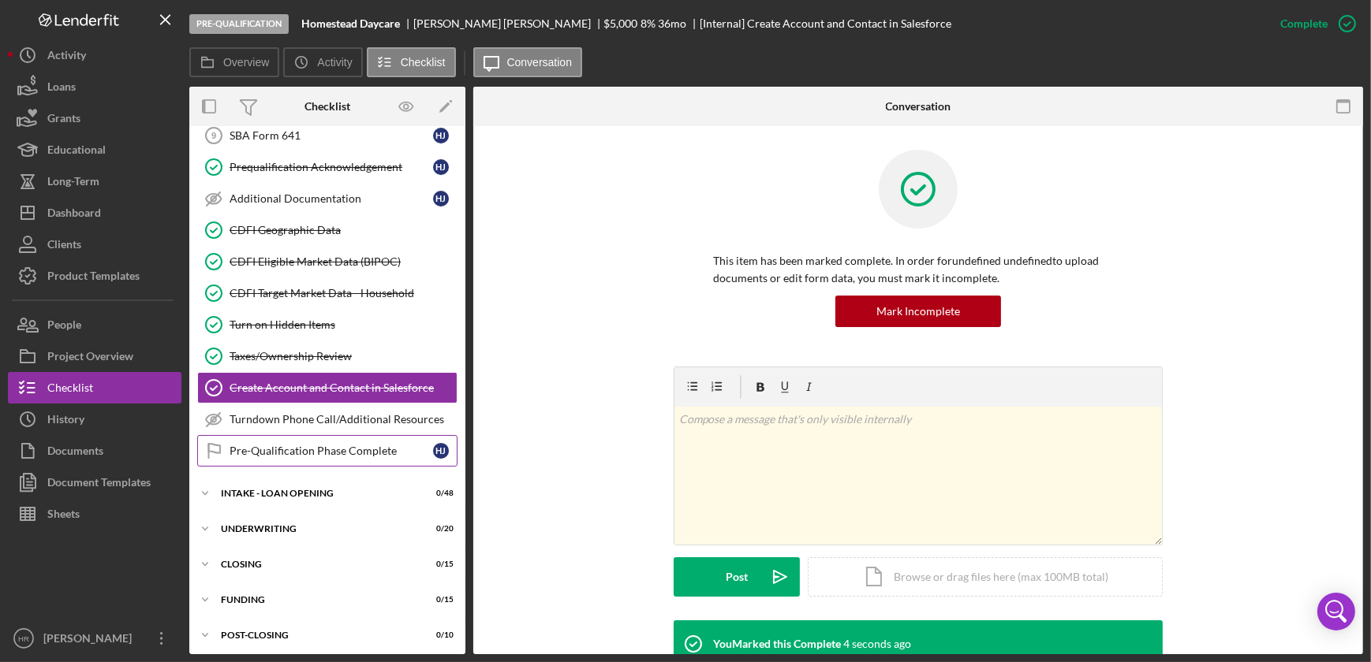
scroll to position [332, 0]
click at [292, 482] on div "Icon/Expander INTAKE - LOAN OPENING 0 / 48" at bounding box center [327, 492] width 276 height 32
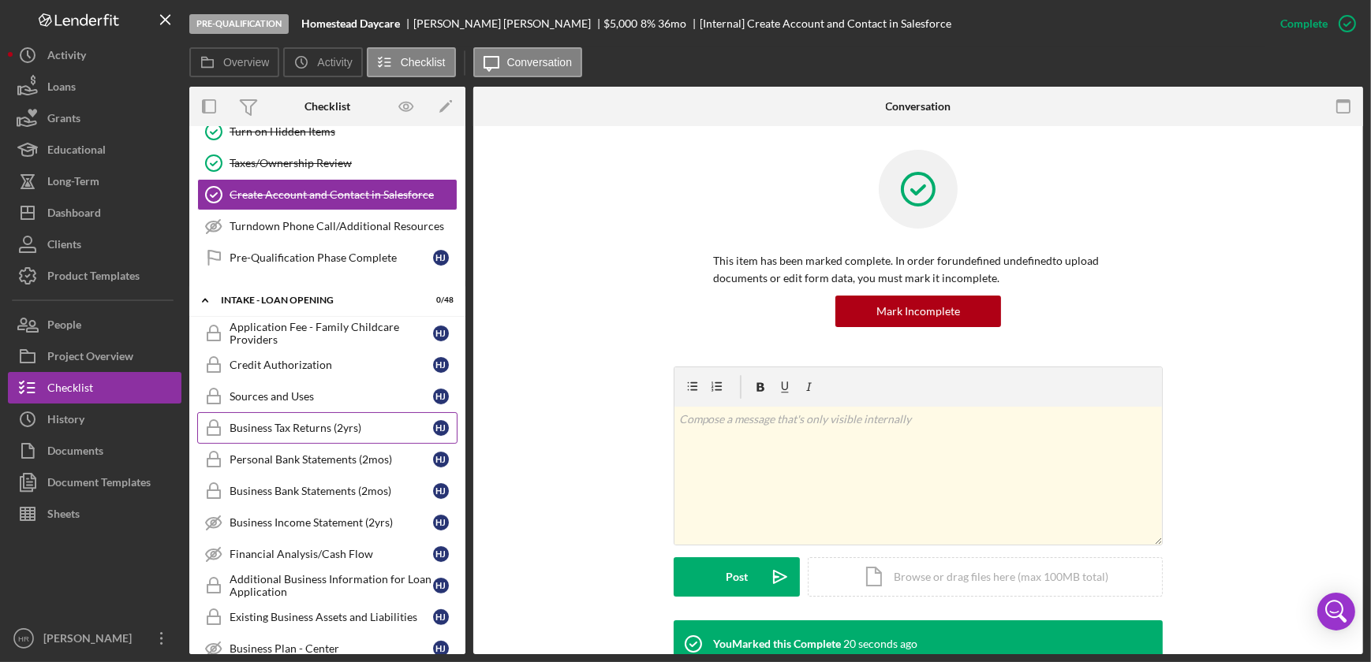
scroll to position [547, 0]
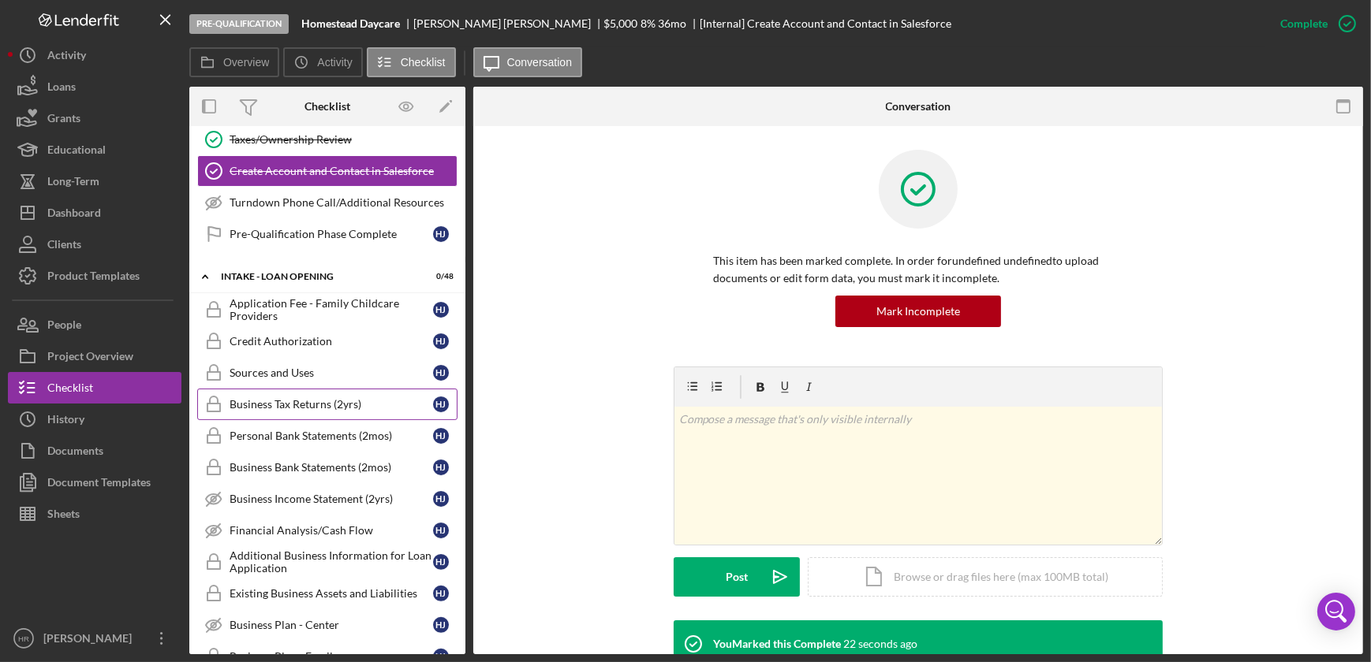
click at [271, 405] on div "Business Tax Returns (2yrs)" at bounding box center [331, 404] width 203 height 13
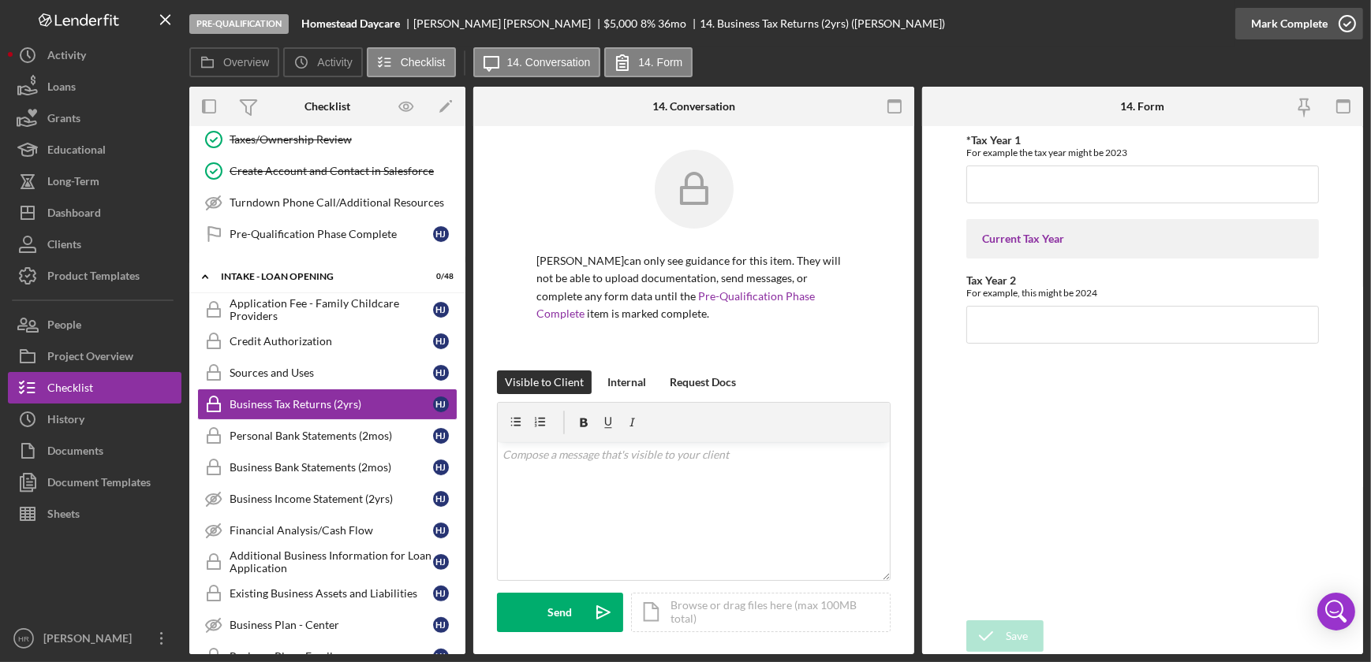
click at [1344, 29] on icon "button" at bounding box center [1346, 23] width 39 height 39
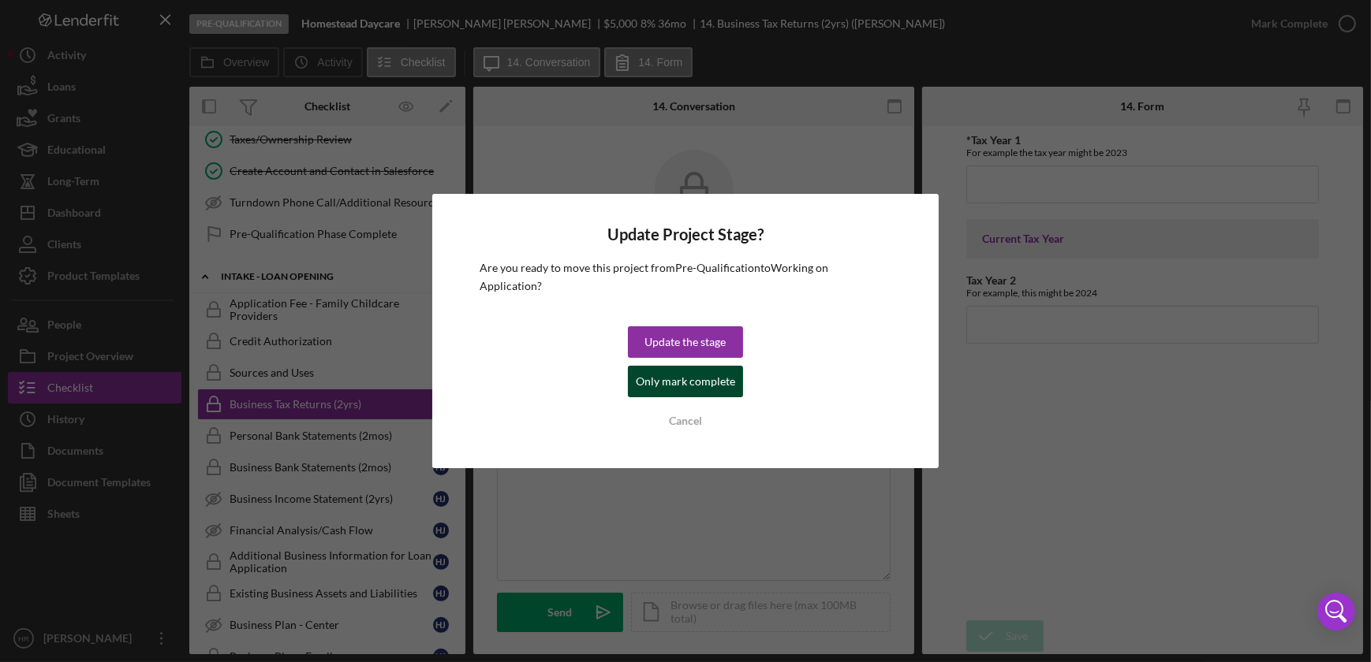
click at [700, 368] on div "Only mark complete" at bounding box center [685, 382] width 99 height 32
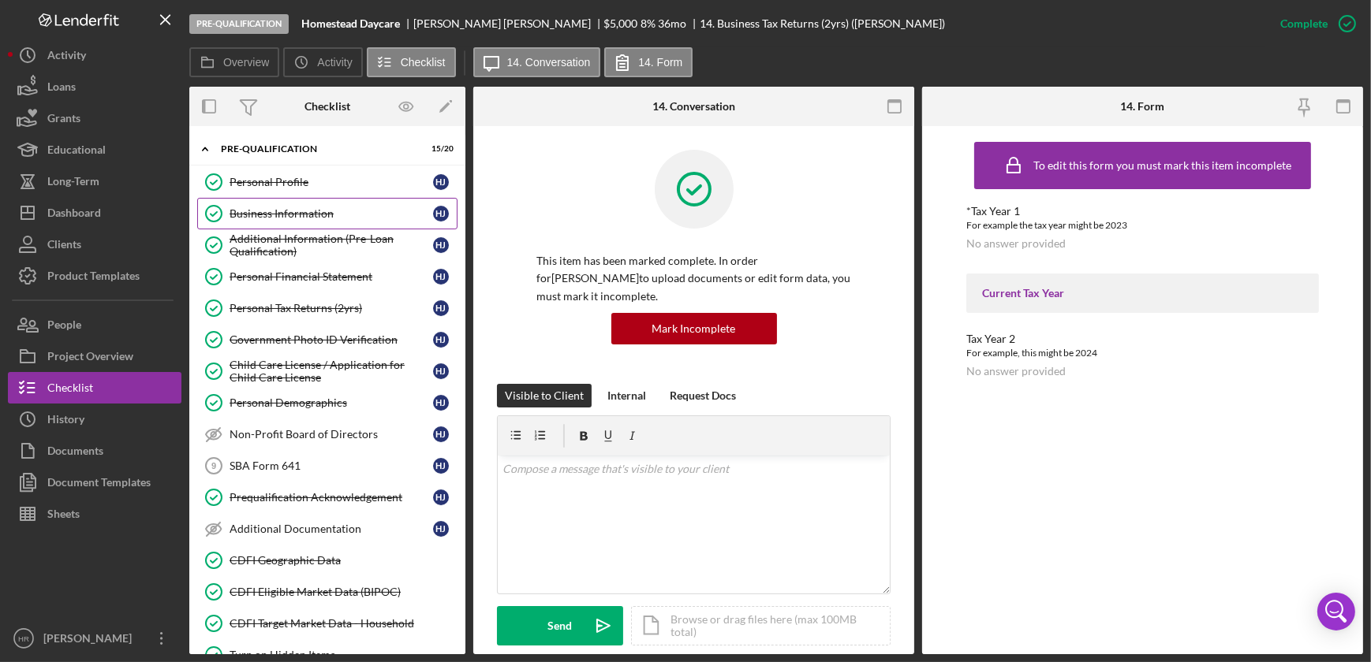
click at [299, 213] on div "Business Information" at bounding box center [331, 213] width 203 height 13
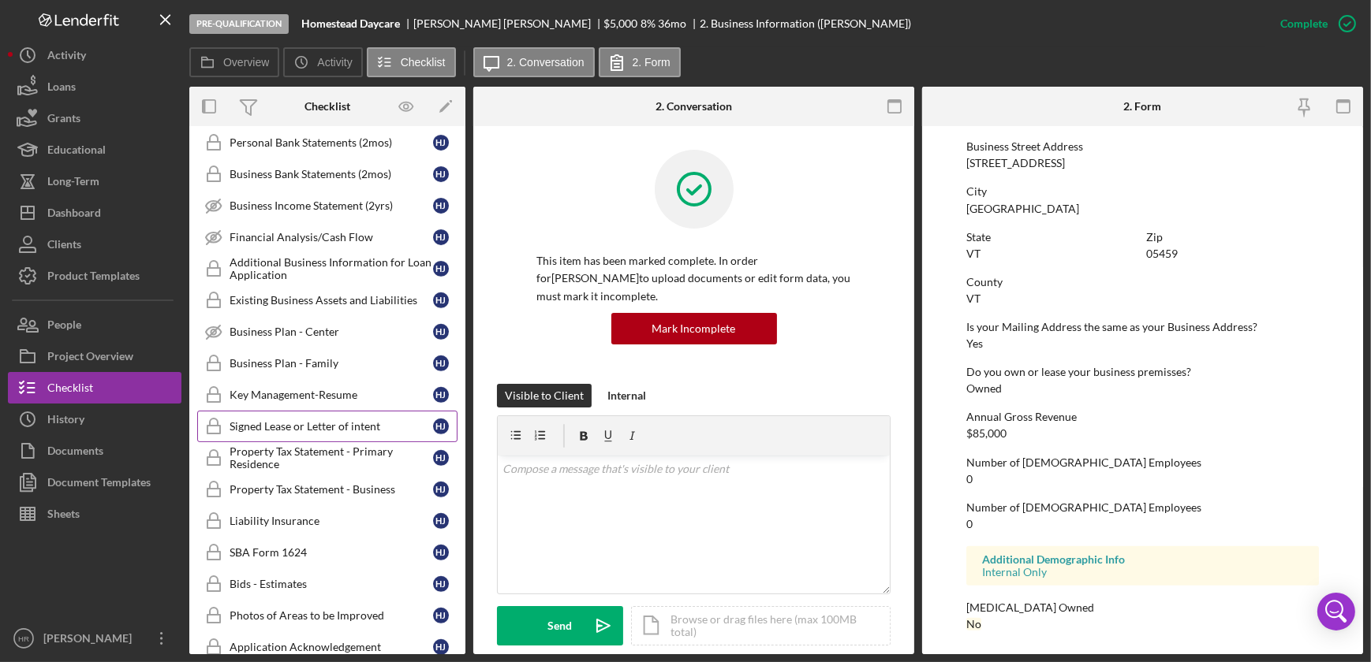
scroll to position [860, 0]
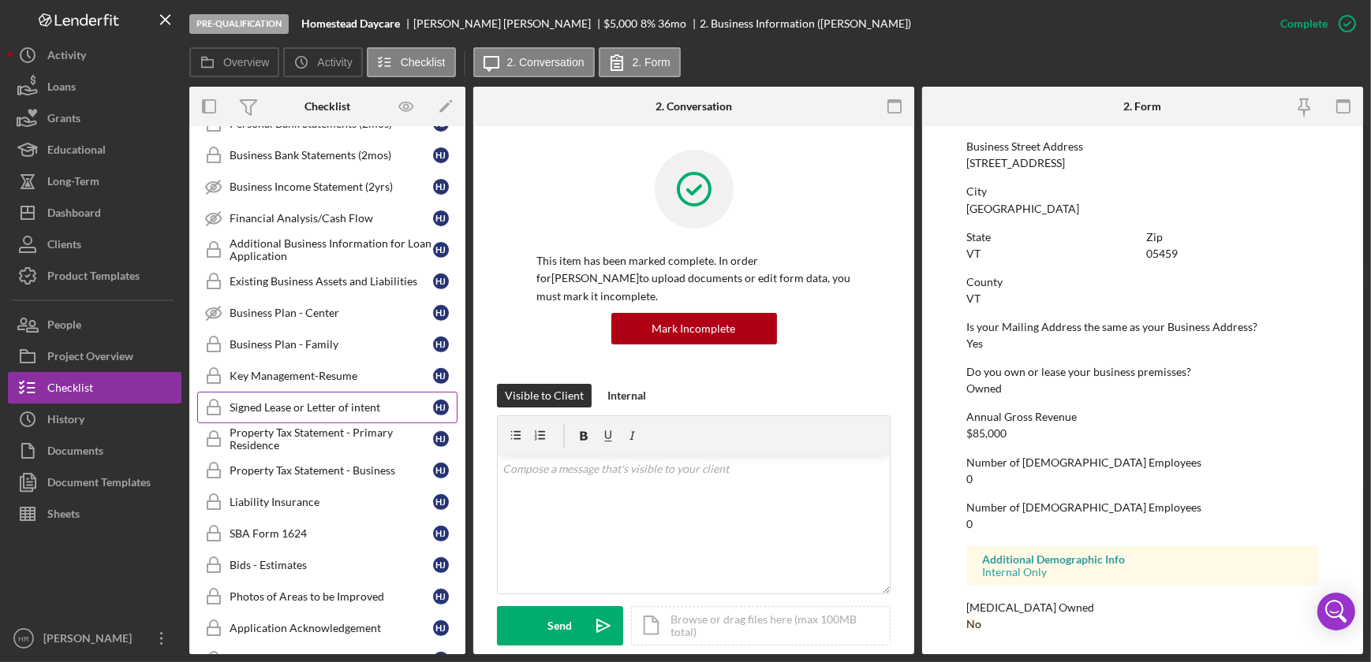
click at [307, 401] on div "Signed Lease or Letter of intent" at bounding box center [331, 407] width 203 height 13
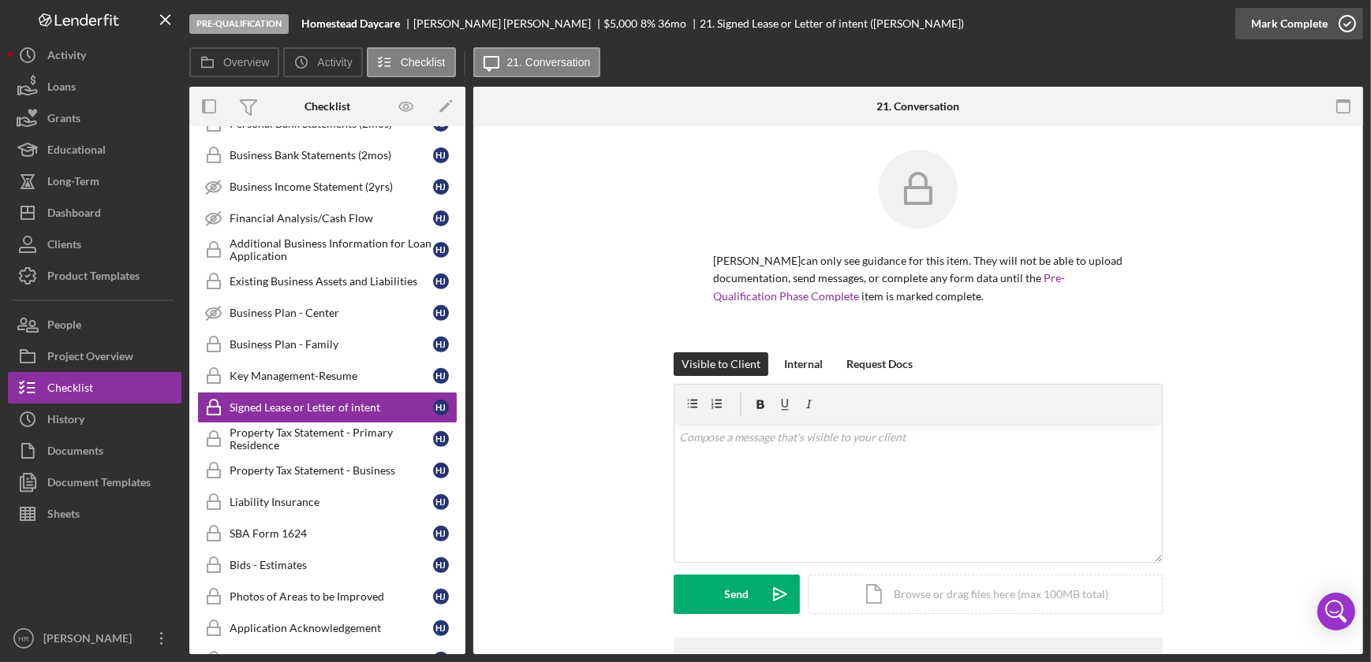
click at [1338, 24] on icon "button" at bounding box center [1346, 23] width 39 height 39
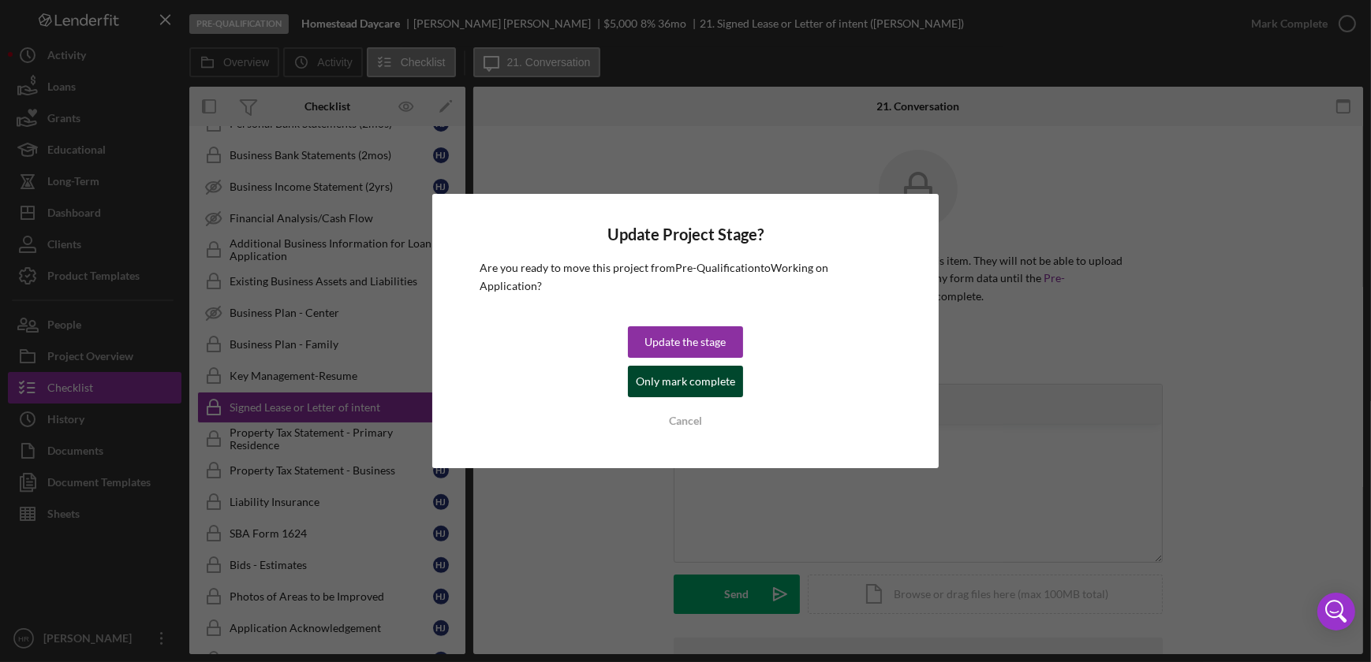
click at [715, 370] on div "Only mark complete" at bounding box center [685, 382] width 99 height 32
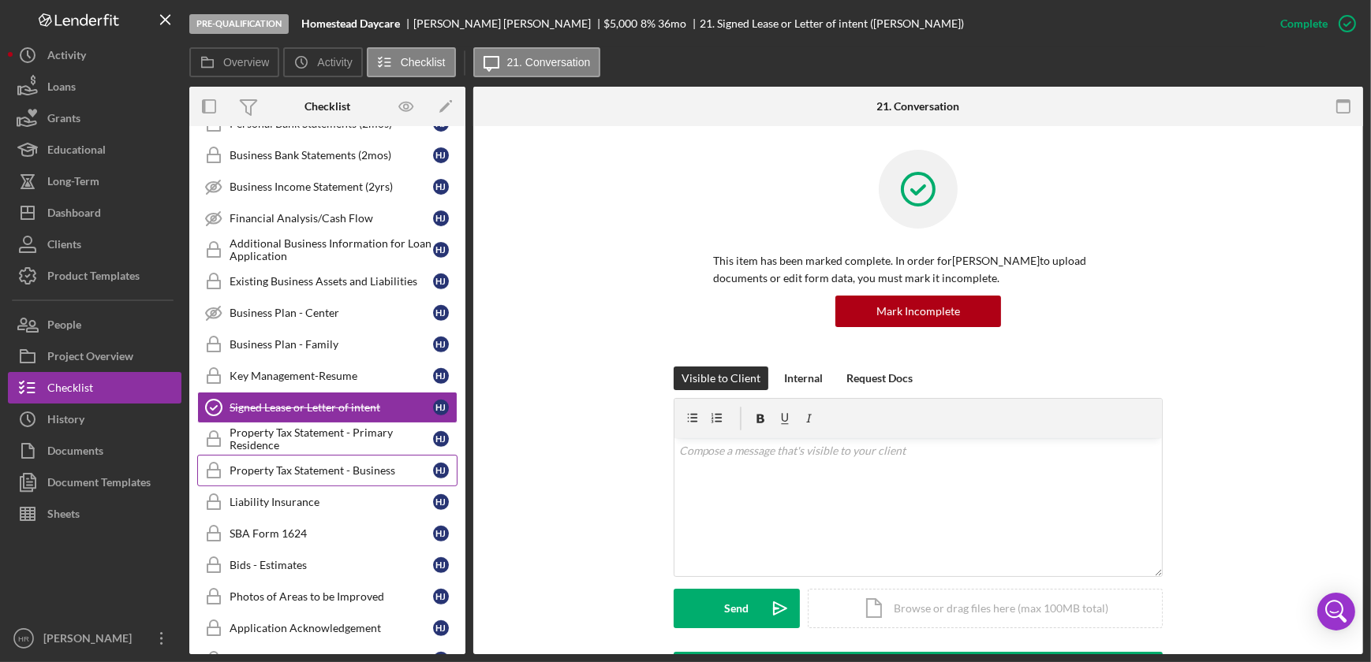
click at [285, 466] on div "Property Tax Statement - Business" at bounding box center [331, 471] width 203 height 13
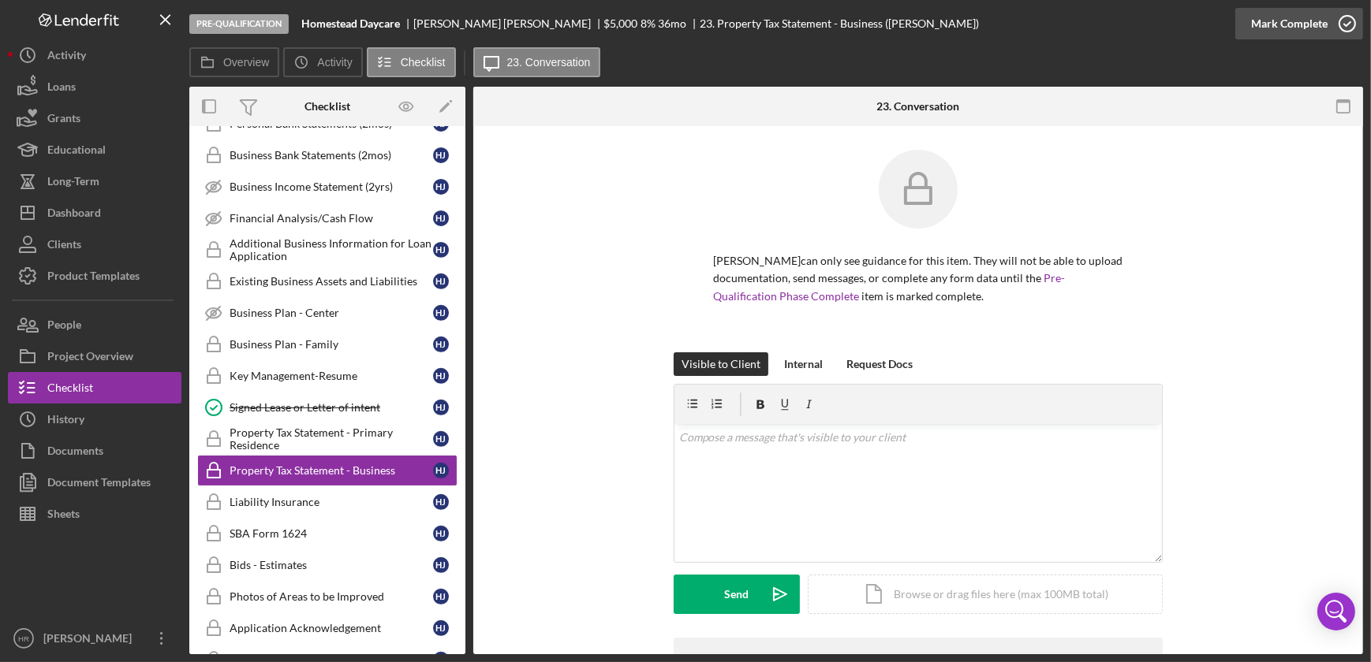
click at [1343, 29] on icon "button" at bounding box center [1346, 23] width 39 height 39
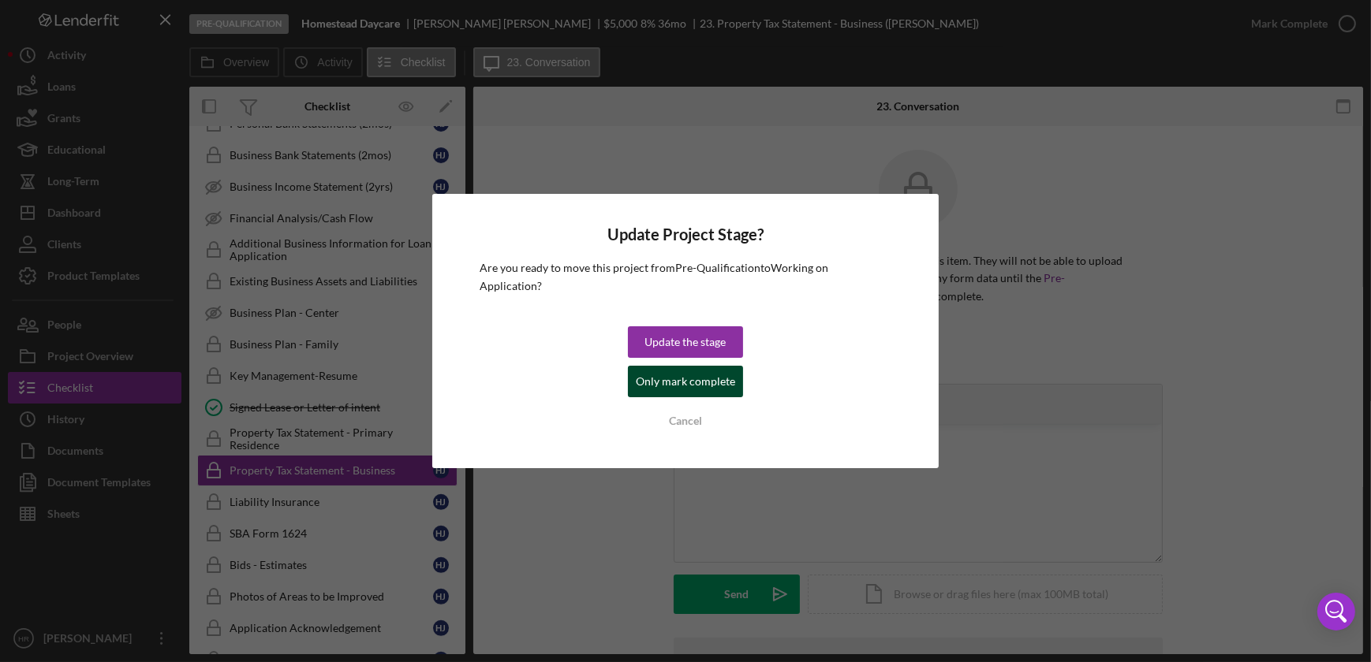
click at [671, 371] on div "Only mark complete" at bounding box center [685, 382] width 99 height 32
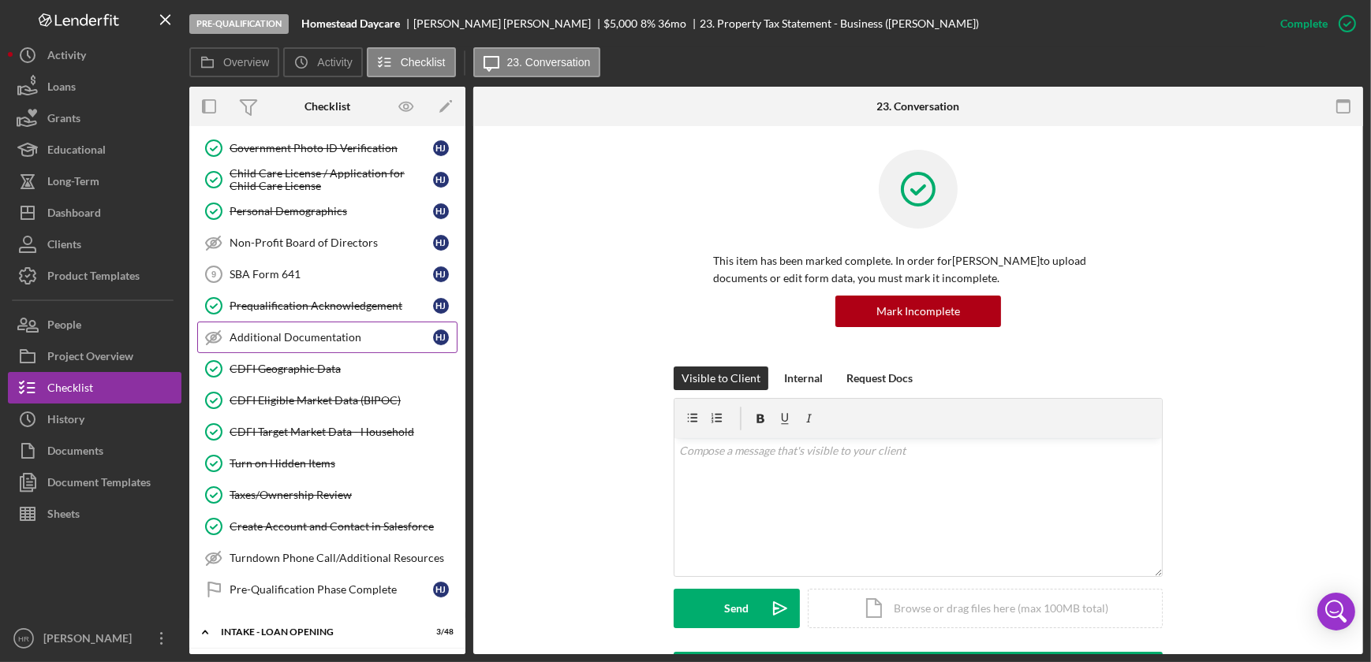
scroll to position [286, 0]
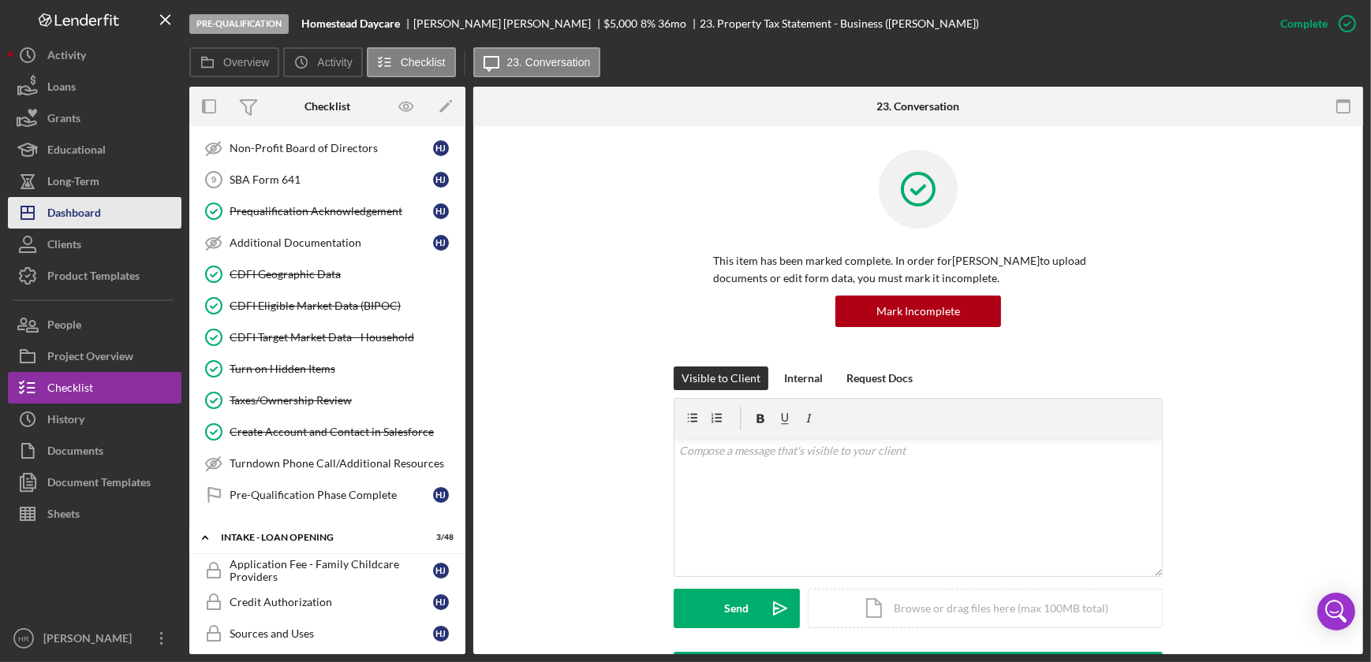
click at [105, 213] on button "Icon/Dashboard Dashboard" at bounding box center [95, 213] width 174 height 32
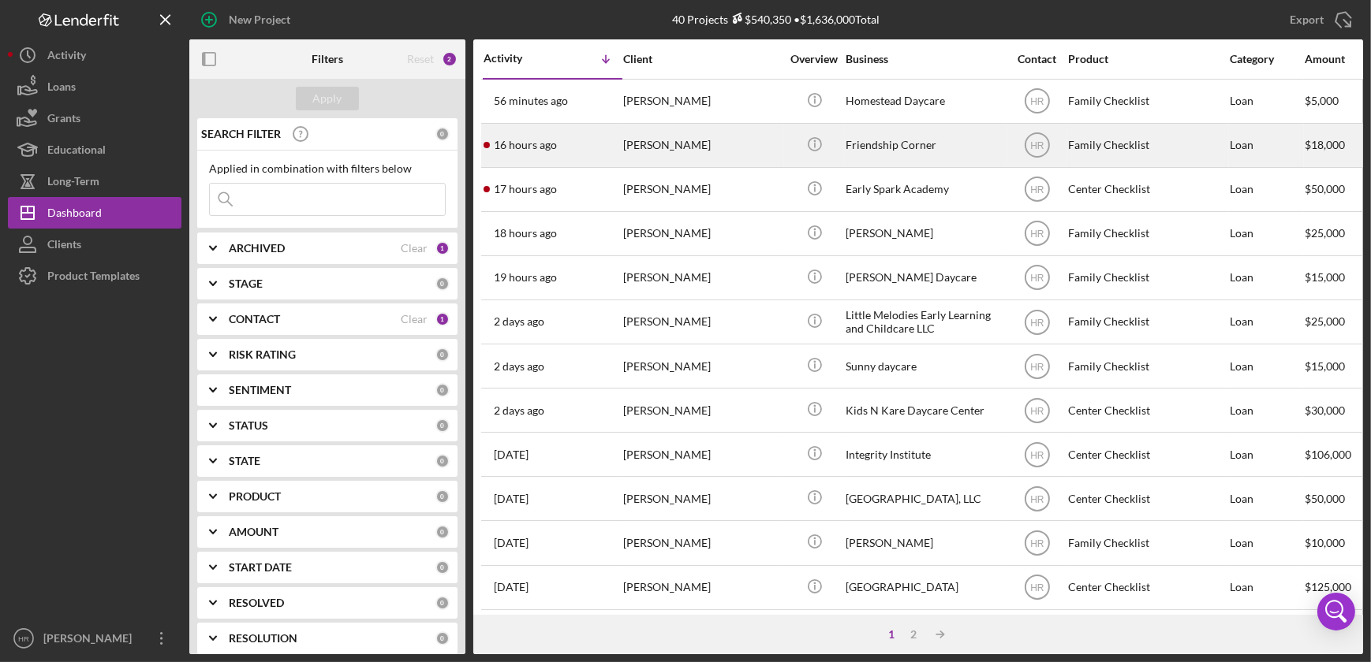
click at [874, 145] on div "Friendship Corner" at bounding box center [924, 146] width 158 height 42
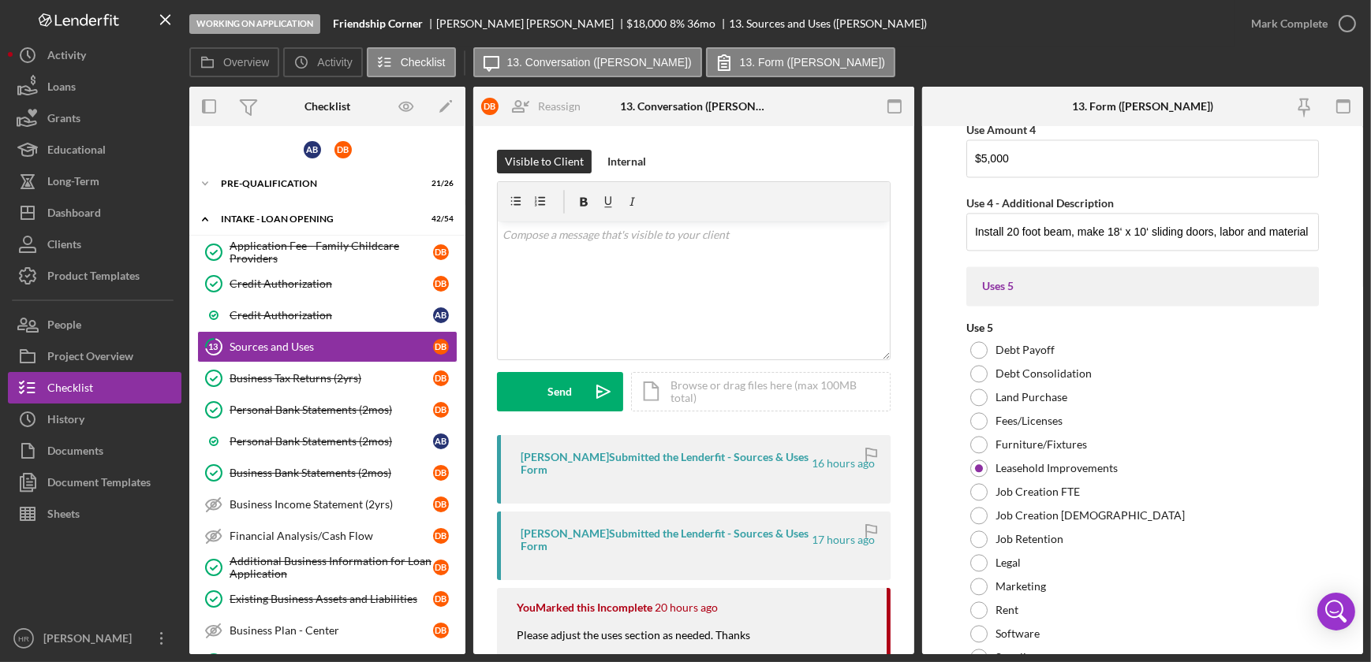
scroll to position [4445, 0]
click at [87, 511] on button "Sheets" at bounding box center [95, 514] width 174 height 32
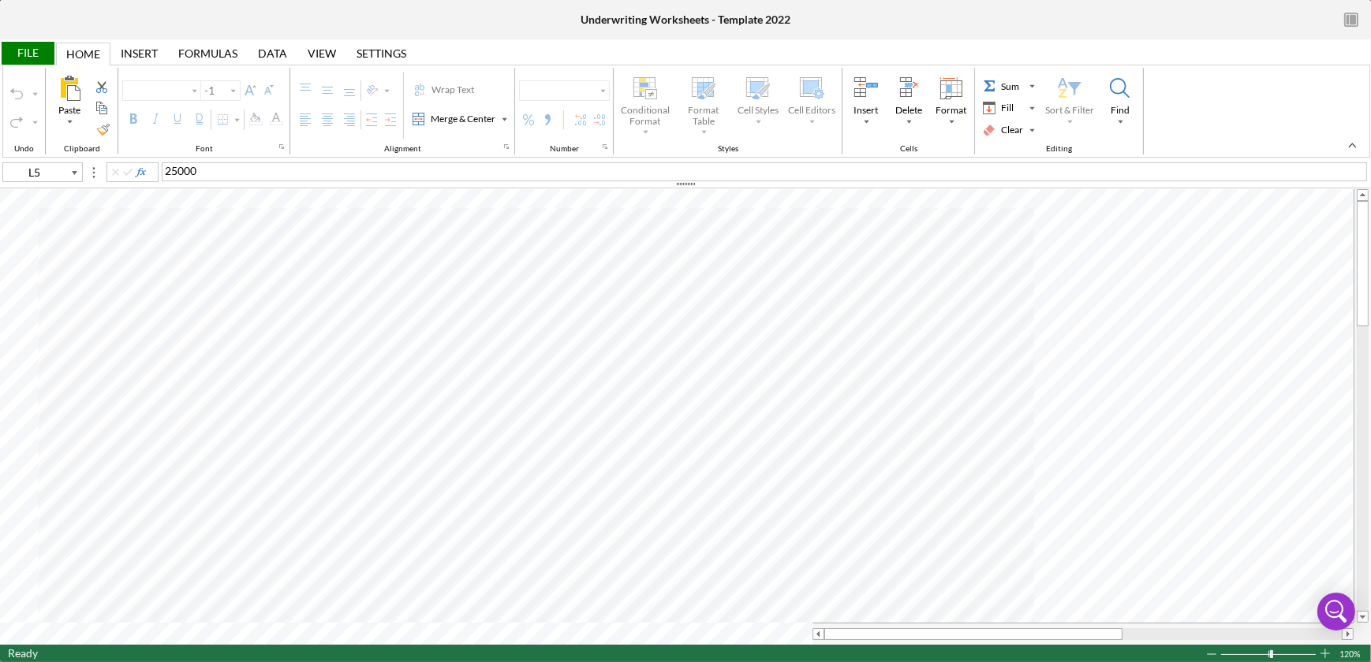
type input "Arial"
type input "10"
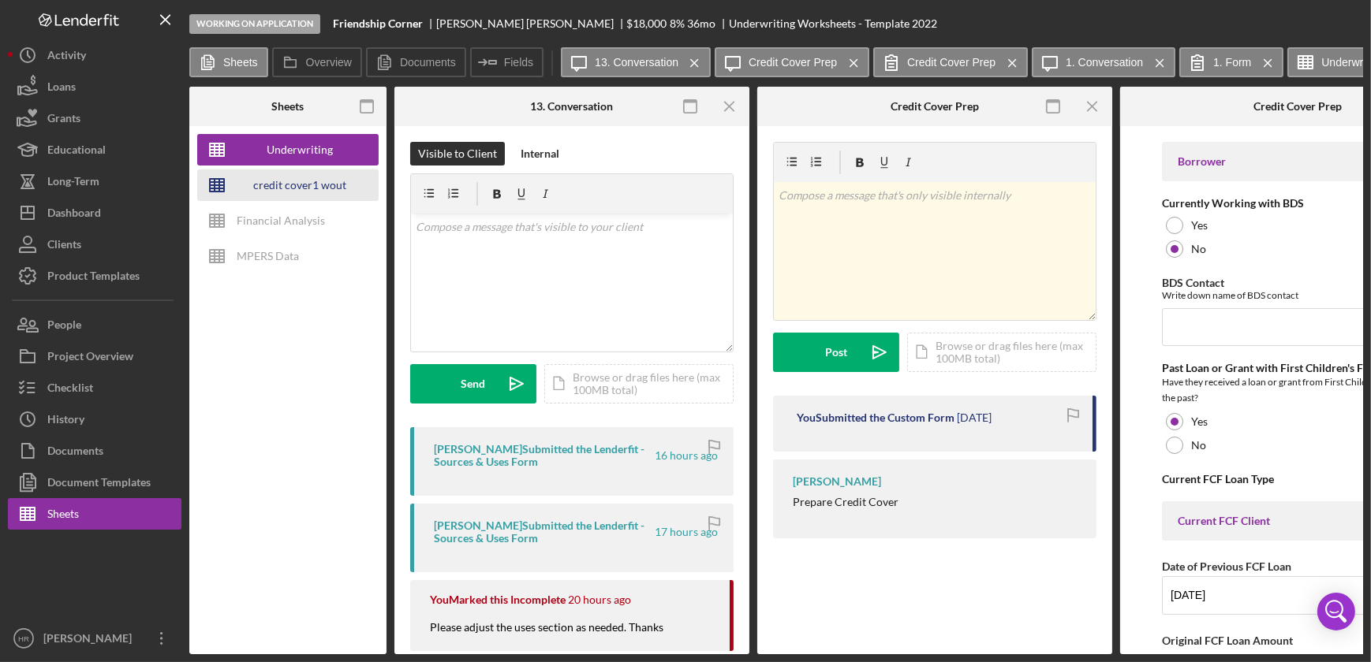
type input "Arial"
type input "10"
click at [293, 181] on div "credit cover1 wout restrictions" at bounding box center [300, 186] width 126 height 32
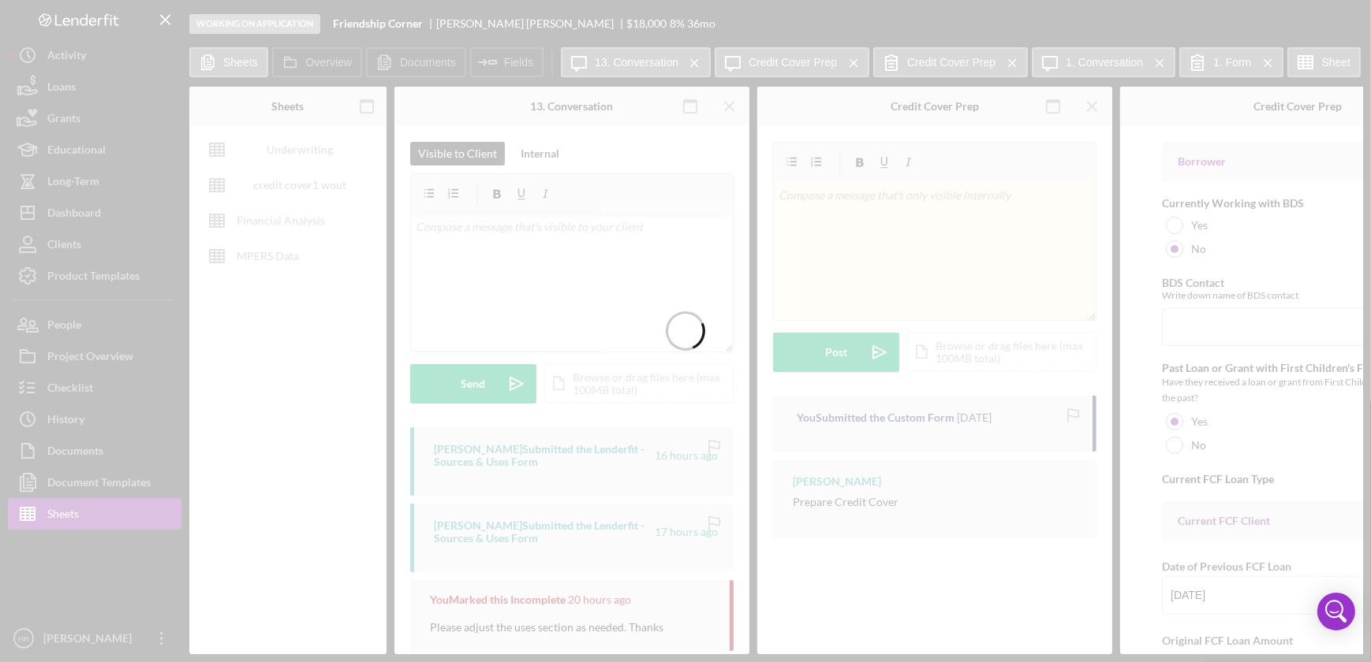
type input "Poppins"
type input "D10"
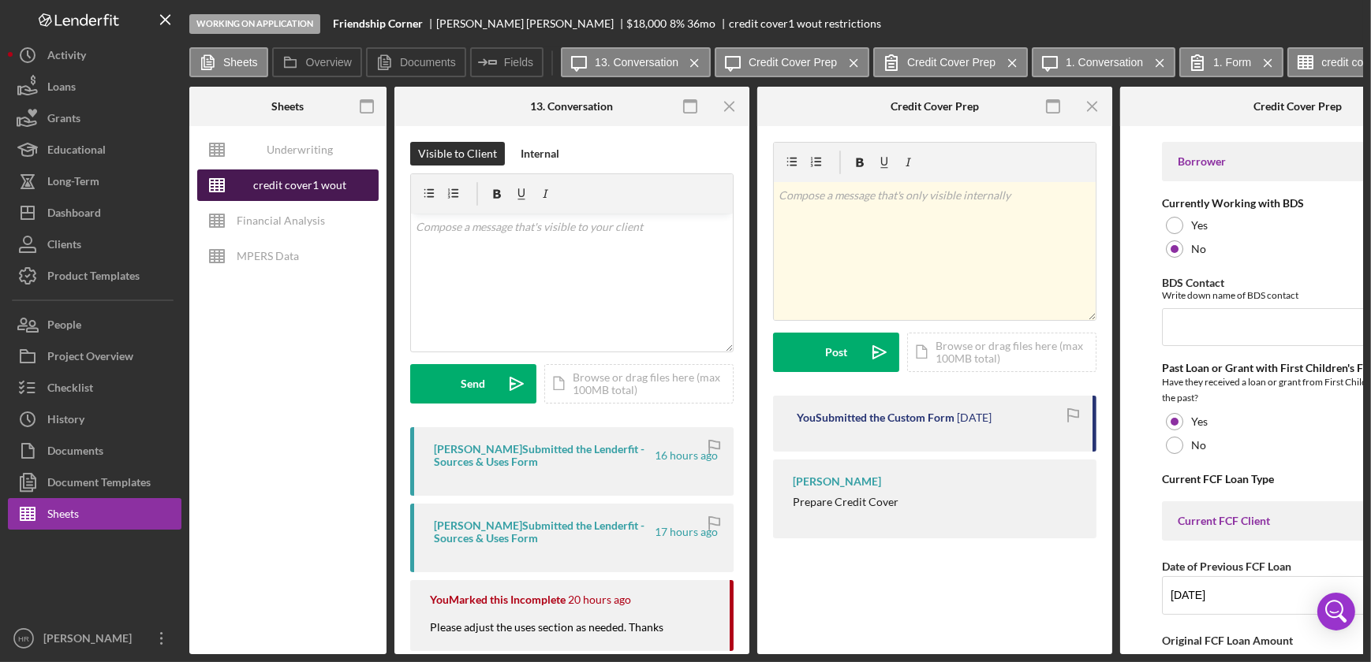
click at [312, 184] on div "credit cover1 wout restrictions" at bounding box center [300, 186] width 126 height 32
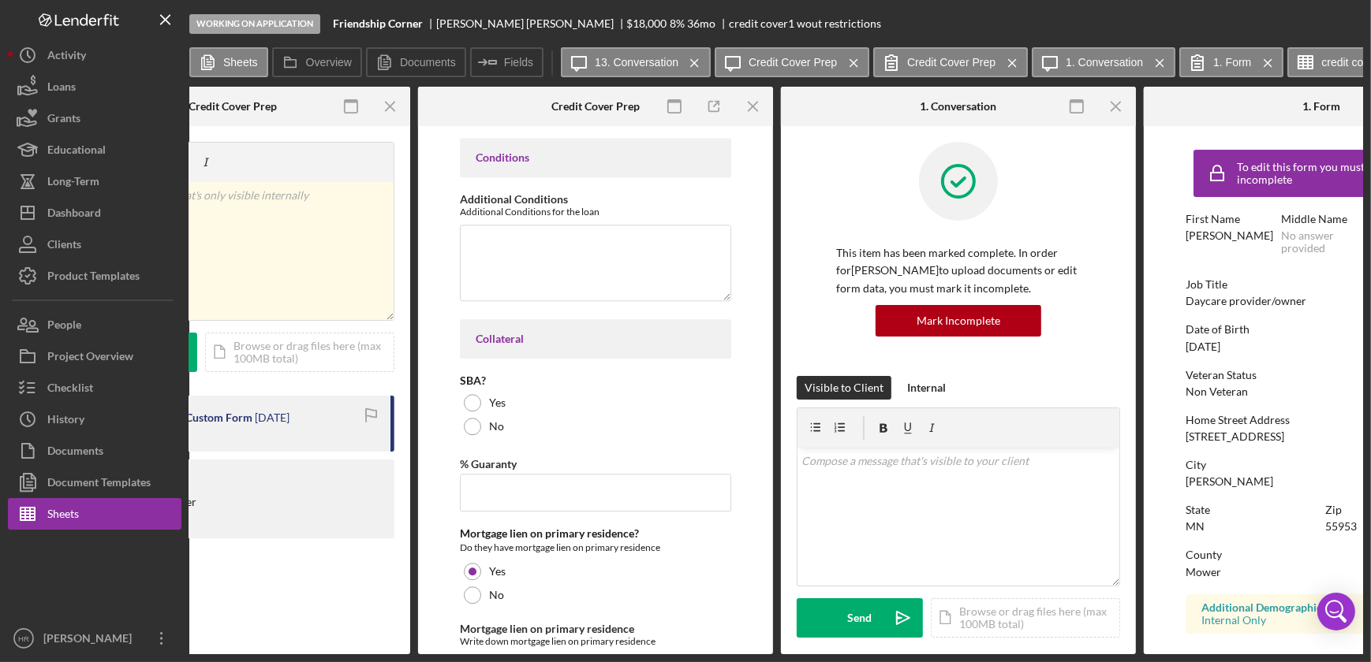
scroll to position [5664, 0]
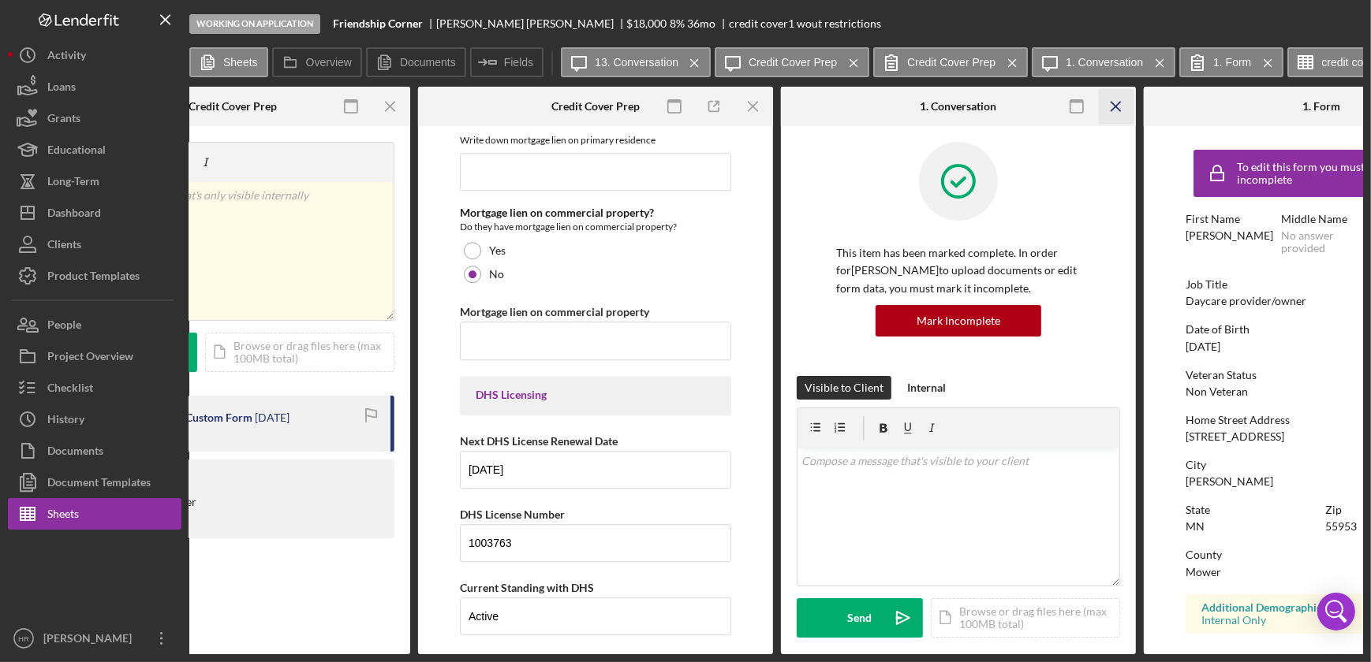
click at [1114, 107] on line "button" at bounding box center [1115, 106] width 9 height 9
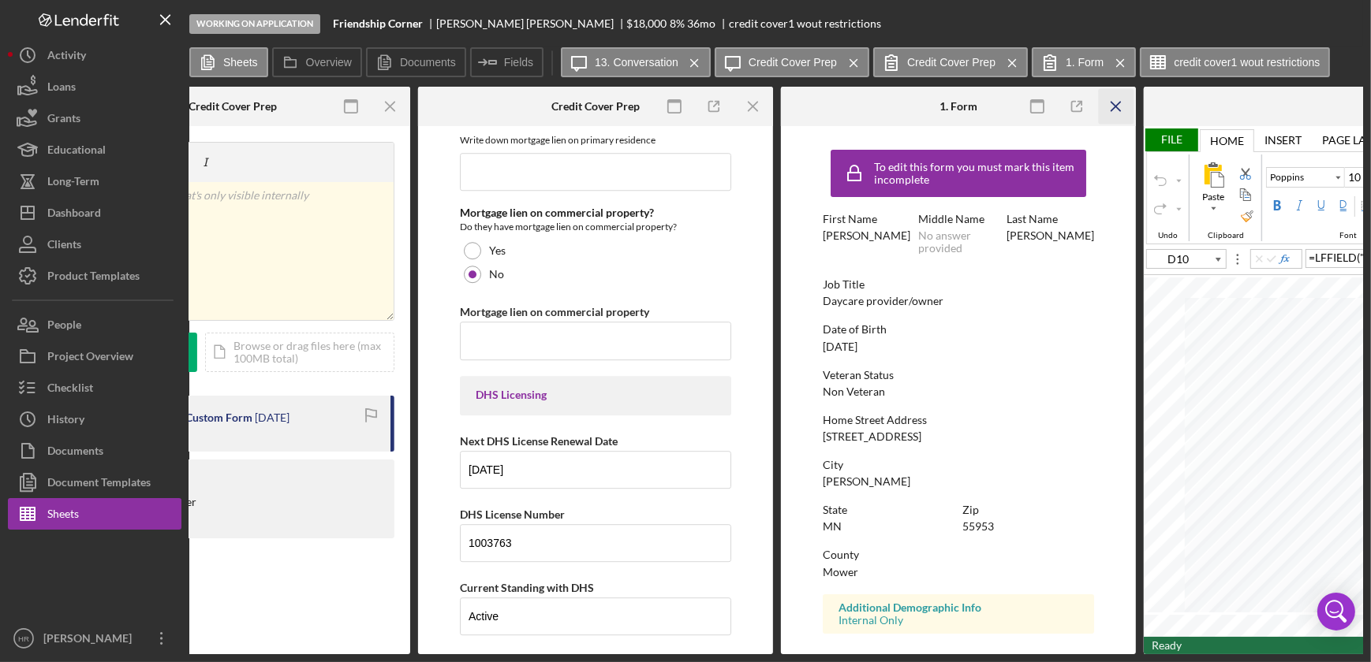
click at [1112, 104] on icon "Icon/Menu Close" at bounding box center [1116, 106] width 35 height 35
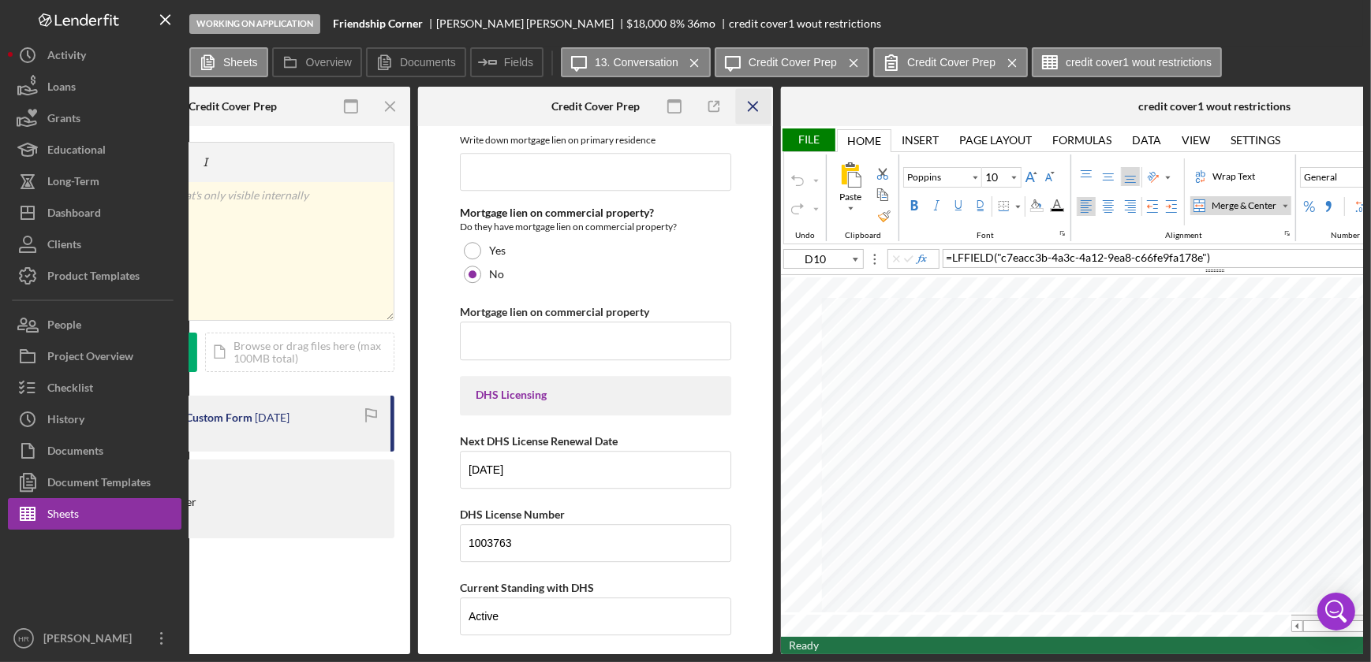
click at [752, 103] on icon "Icon/Menu Close" at bounding box center [753, 106] width 35 height 35
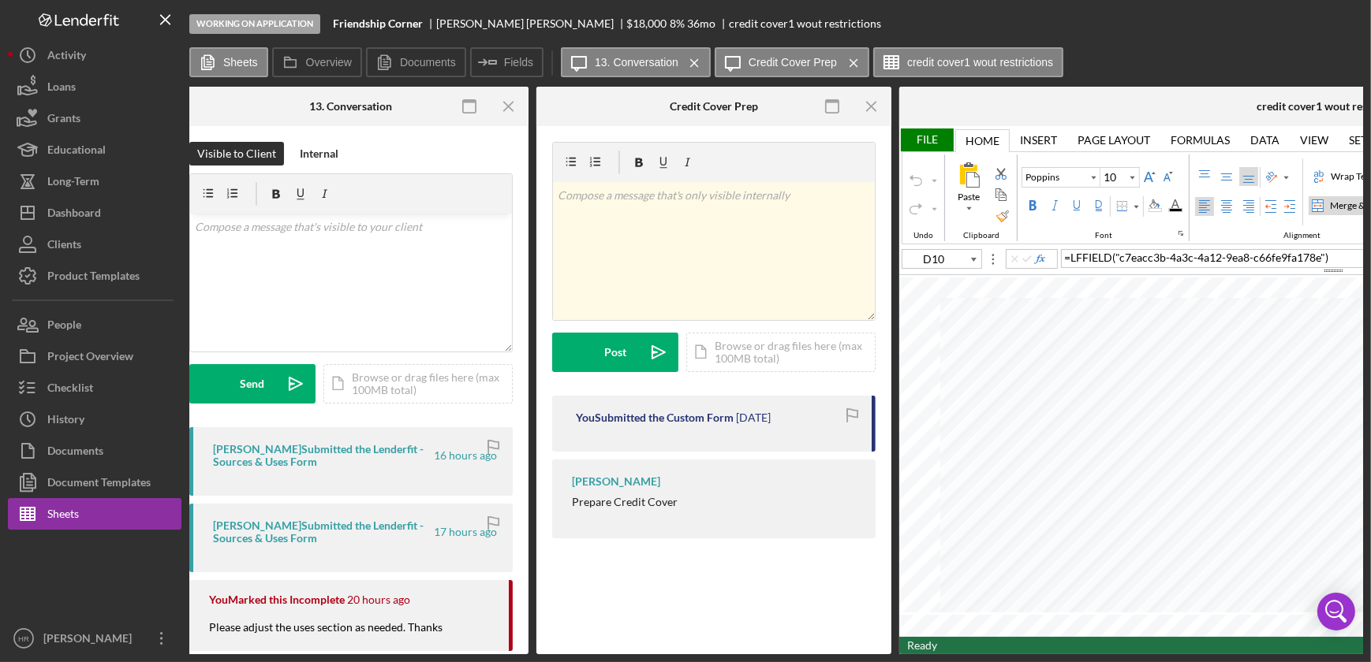
scroll to position [0, 0]
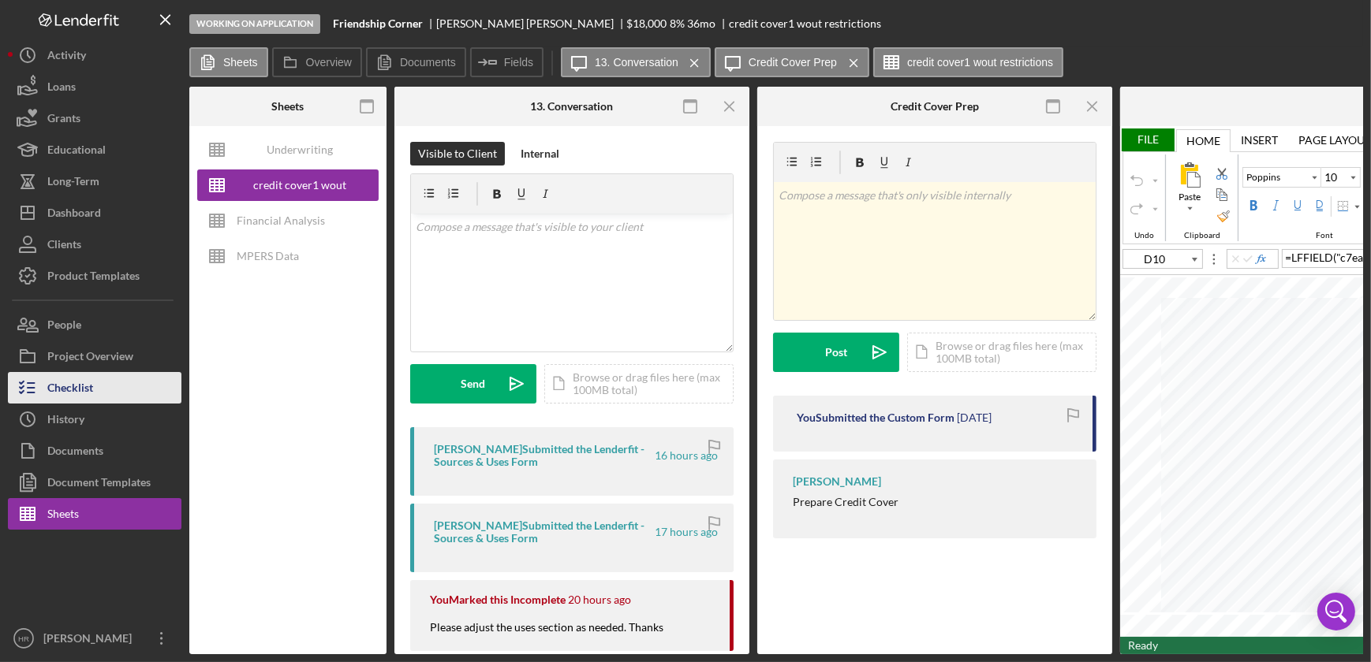
click at [136, 392] on button "Checklist" at bounding box center [95, 388] width 174 height 32
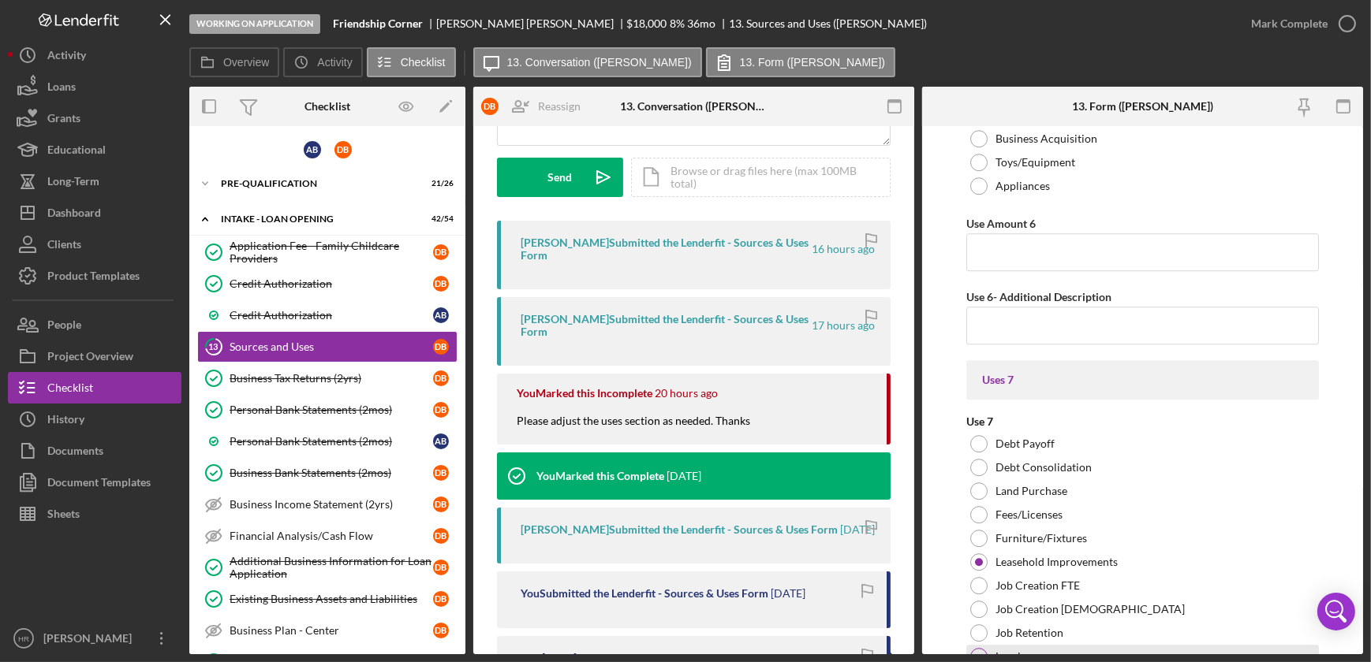
scroll to position [5805, 0]
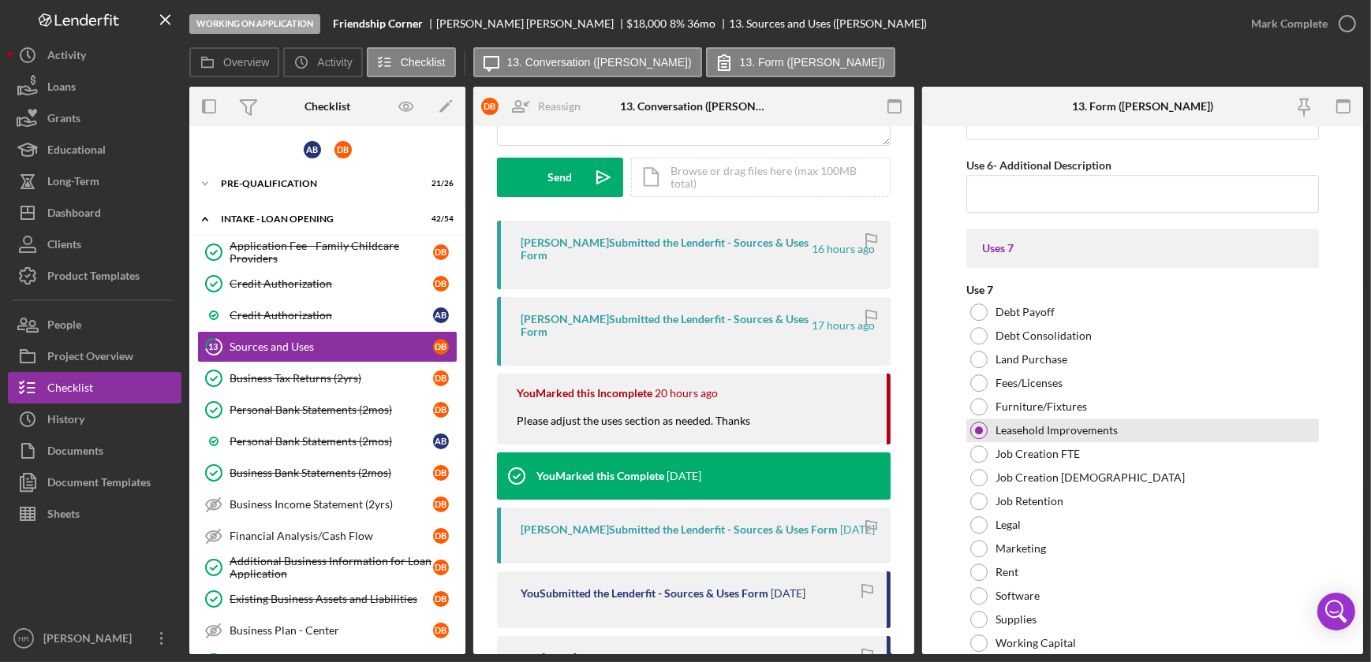
click at [981, 427] on div at bounding box center [979, 431] width 8 height 8
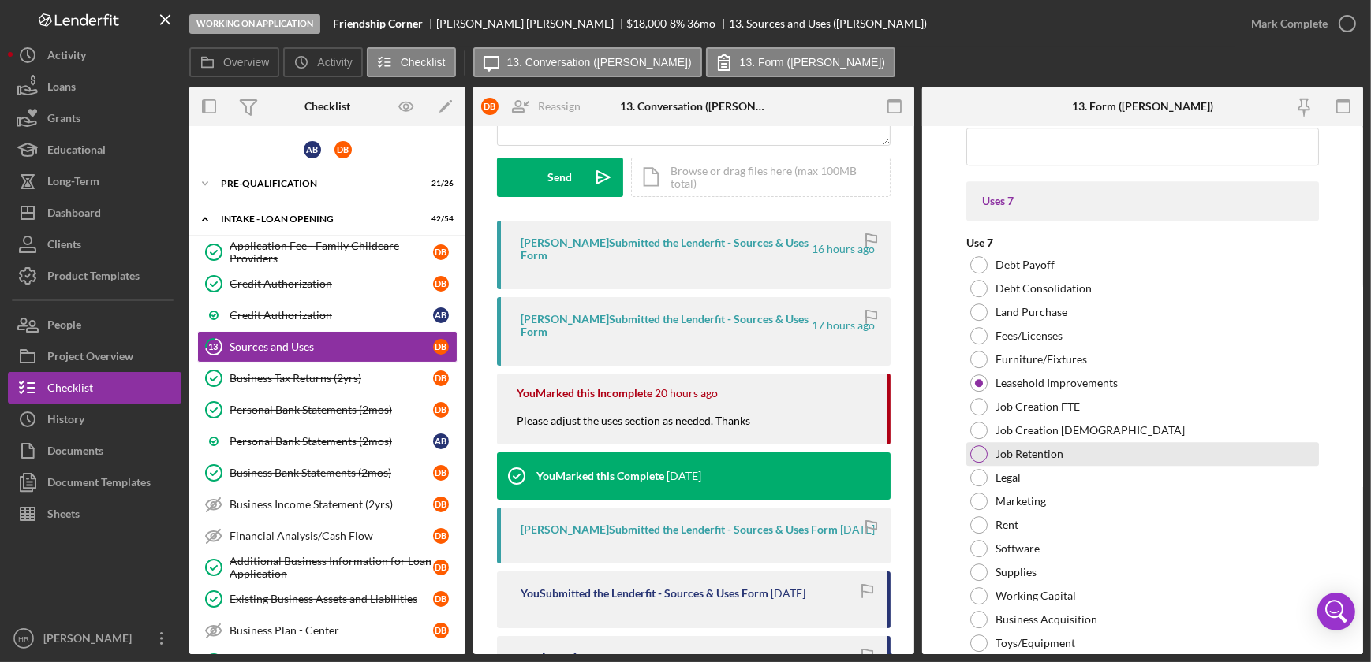
scroll to position [5876, 0]
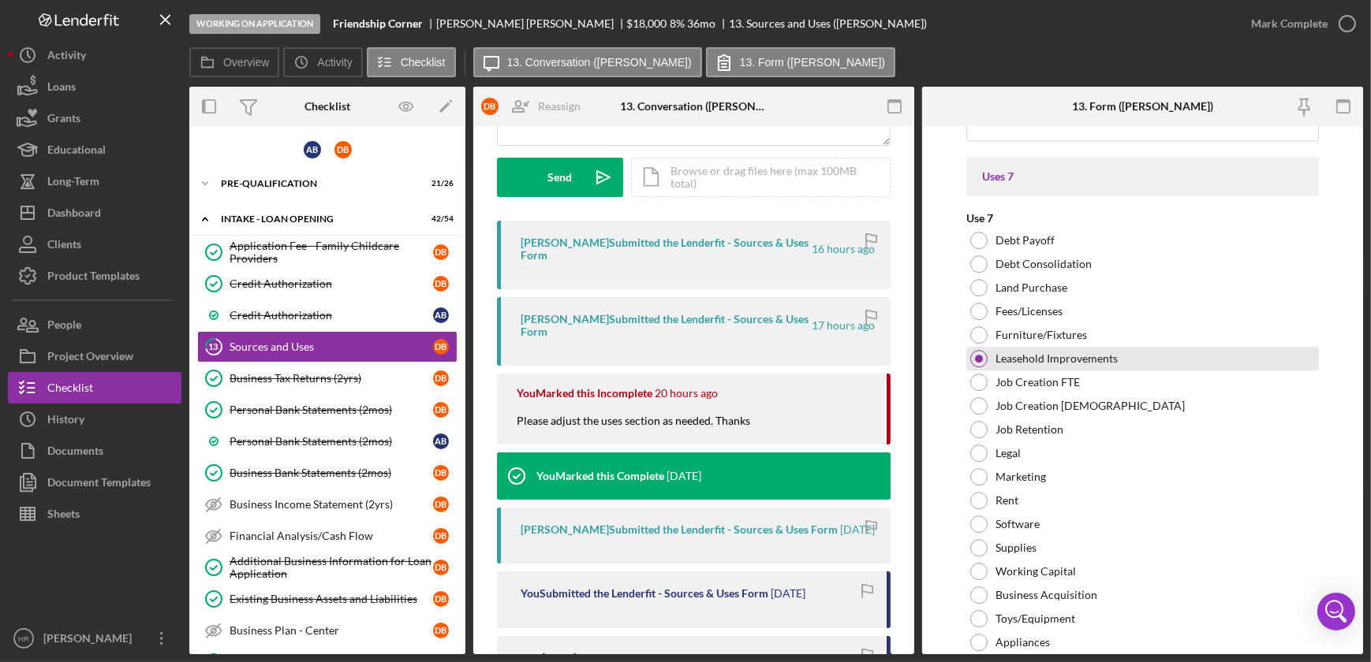
click at [978, 361] on div at bounding box center [978, 358] width 17 height 17
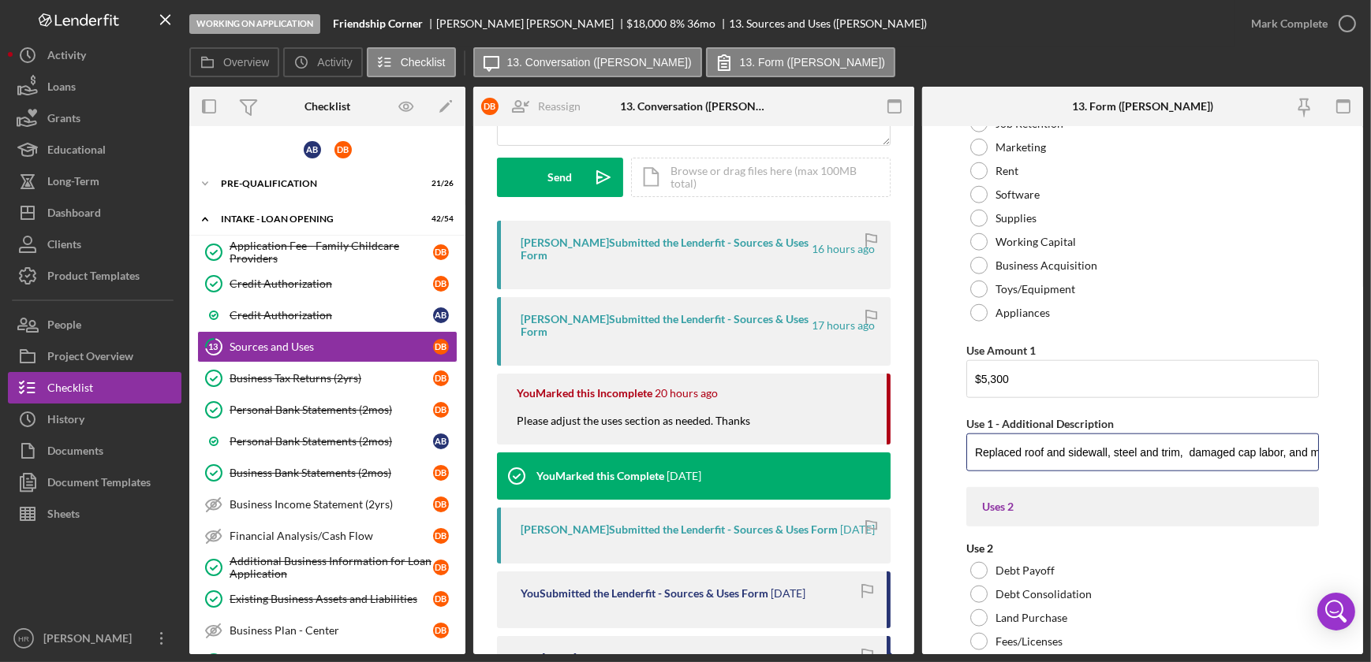
scroll to position [0, 35]
drag, startPoint x: 980, startPoint y: 452, endPoint x: 1370, endPoint y: 462, distance: 389.7
click at [1370, 462] on html "Working on Application Friendship Corner [PERSON_NAME] $18,000 $9,000 8 % 36 mo…" at bounding box center [685, 331] width 1371 height 662
type input "R"
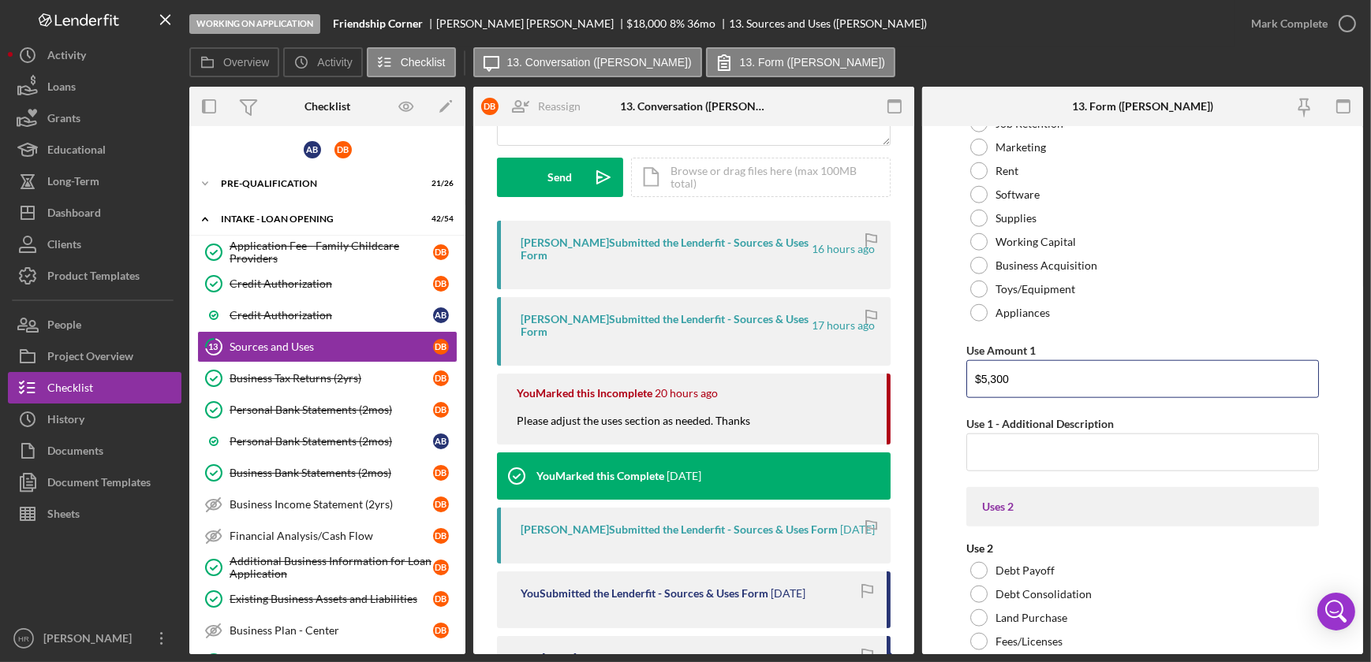
drag, startPoint x: 1028, startPoint y: 381, endPoint x: 777, endPoint y: 390, distance: 251.8
click at [778, 390] on div "Overview Internal Workflow Stage Working on Application Icon/Dropdown Arrow Arc…" at bounding box center [776, 371] width 1174 height 568
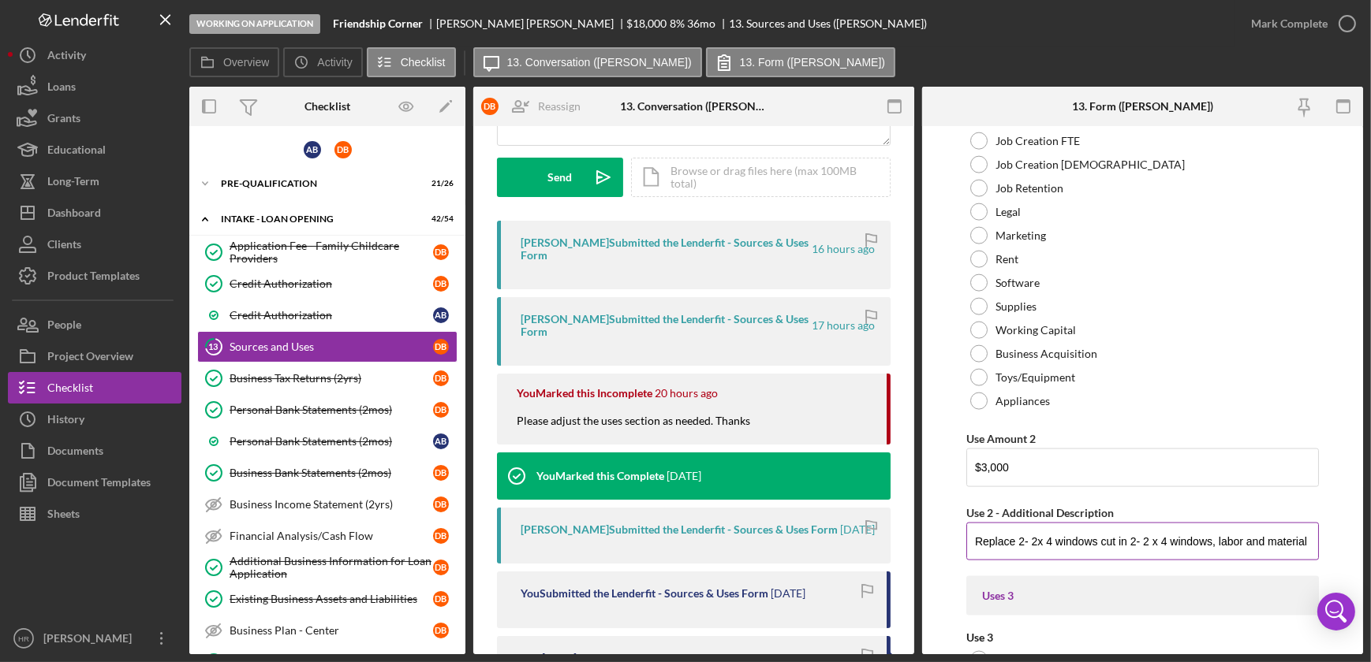
scroll to position [2865, 0]
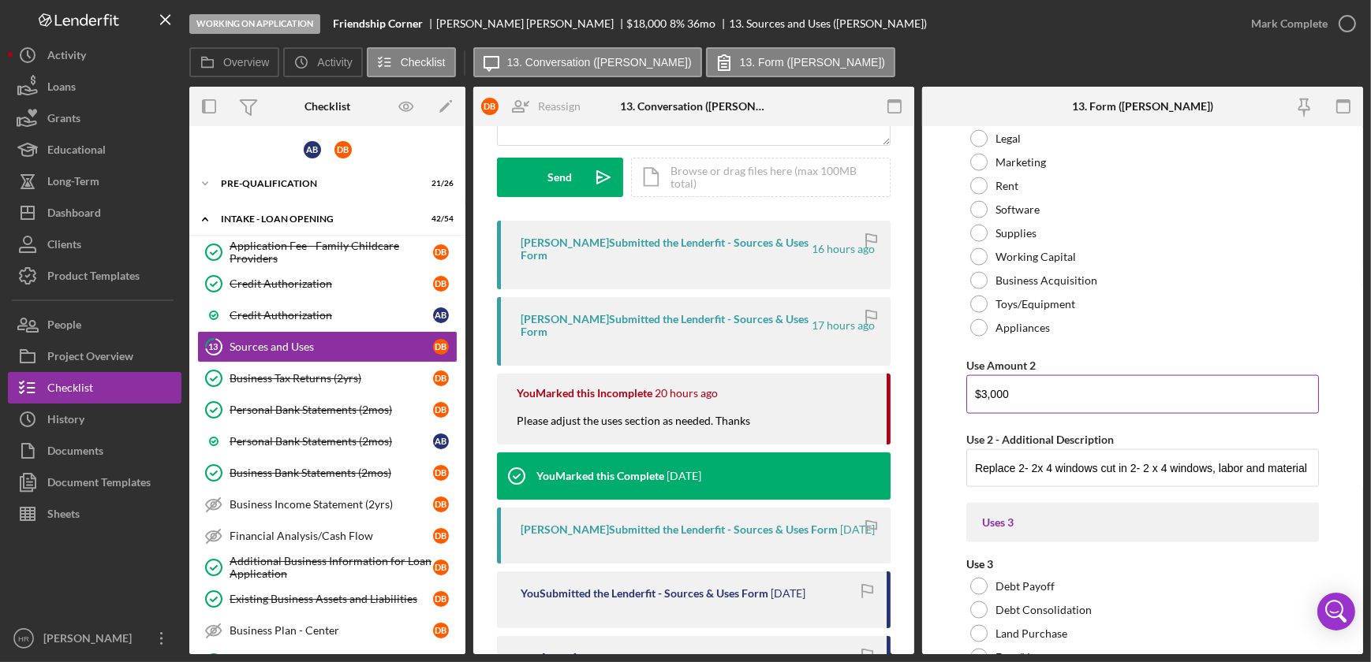
type input "$18,400"
drag, startPoint x: 1033, startPoint y: 394, endPoint x: 880, endPoint y: 400, distance: 153.1
click at [881, 398] on div "Overview Internal Workflow Stage Working on Application Icon/Dropdown Arrow Arc…" at bounding box center [776, 371] width 1174 height 568
drag, startPoint x: 973, startPoint y: 462, endPoint x: 1372, endPoint y: 452, distance: 399.2
click at [1370, 452] on html "Working on Application Friendship Corner [PERSON_NAME] $18,000 $9,000 8 % 36 mo…" at bounding box center [685, 331] width 1371 height 662
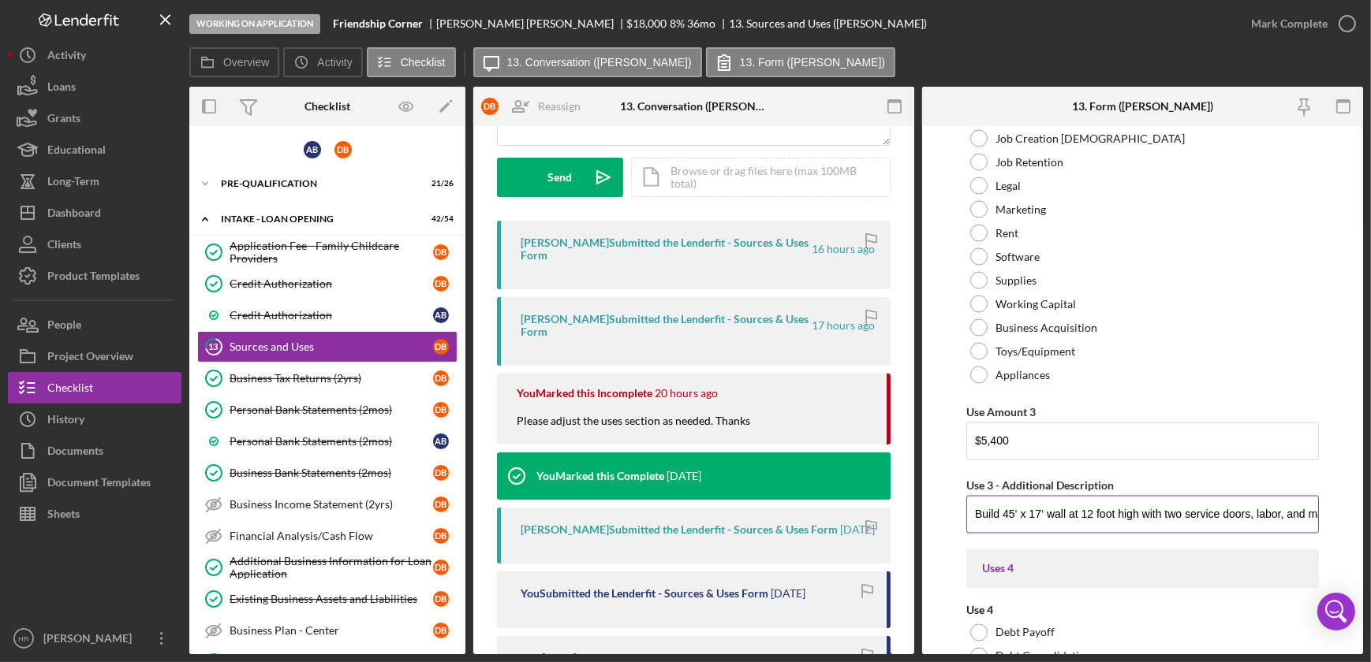
scroll to position [3510, 0]
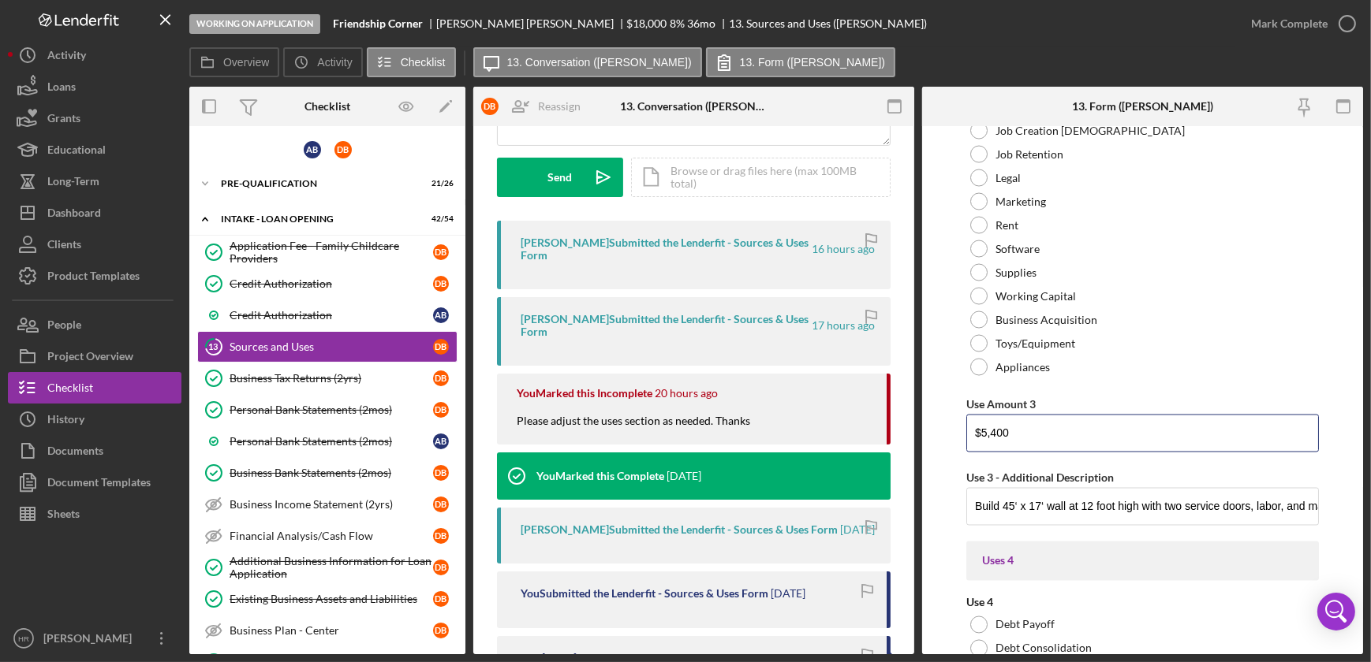
drag, startPoint x: 1029, startPoint y: 434, endPoint x: 899, endPoint y: 442, distance: 130.4
click at [899, 442] on div "Overview Internal Workflow Stage Working on Application Icon/Dropdown Arrow Arc…" at bounding box center [776, 371] width 1174 height 568
drag, startPoint x: 972, startPoint y: 505, endPoint x: 1364, endPoint y: 507, distance: 392.0
click at [1364, 507] on div "Working on Application Friendship Corner [PERSON_NAME] $18,000 $9,000 8 % 36 mo…" at bounding box center [685, 331] width 1371 height 662
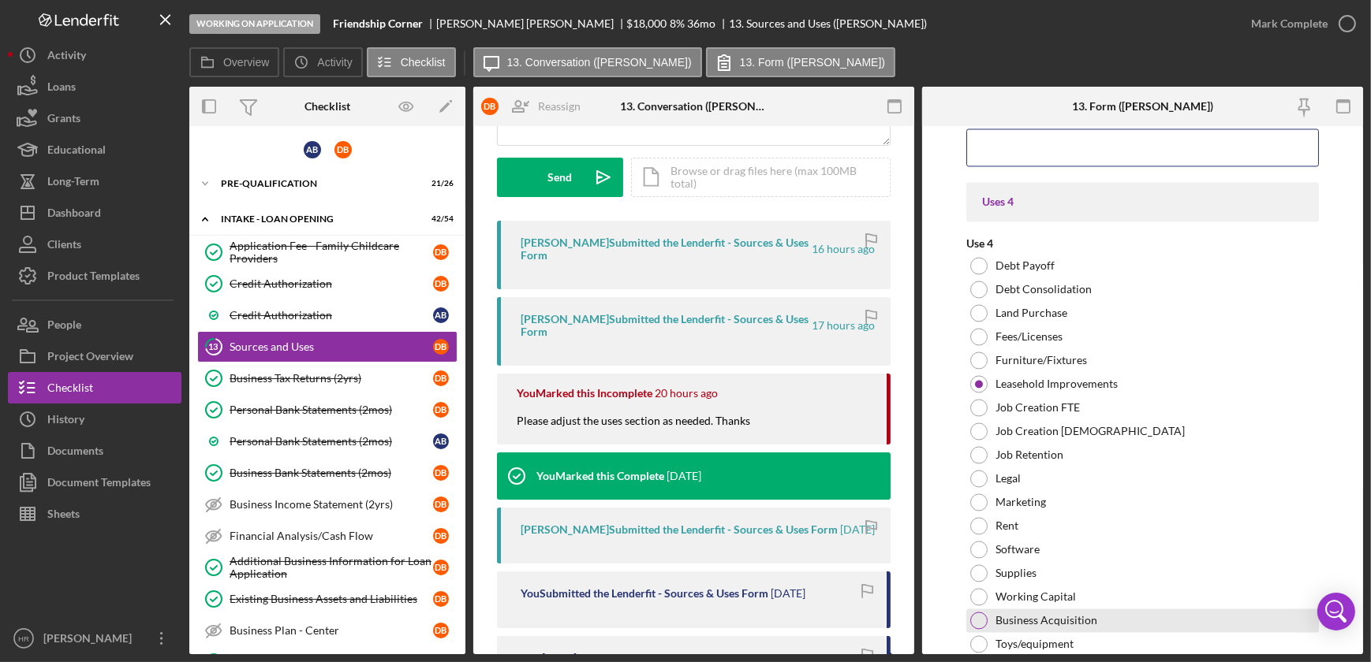
scroll to position [4227, 0]
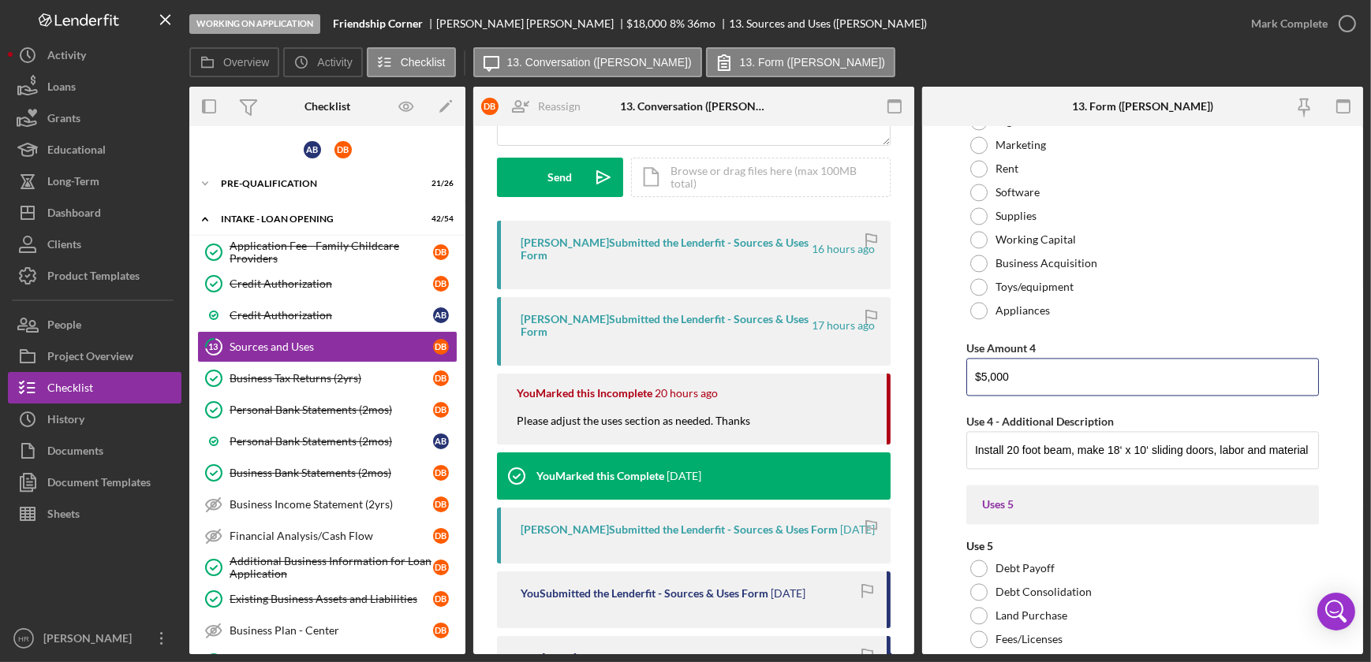
drag, startPoint x: 1006, startPoint y: 371, endPoint x: 954, endPoint y: 378, distance: 51.8
click at [957, 377] on form "Sources In some situations, you may need multiple funding sources to be able to…" at bounding box center [1142, 390] width 441 height 528
drag, startPoint x: 973, startPoint y: 442, endPoint x: 1372, endPoint y: 462, distance: 399.6
click at [1370, 462] on html "Working on Application Friendship Corner [PERSON_NAME] $18,000 $9,000 8 % 36 mo…" at bounding box center [685, 331] width 1371 height 662
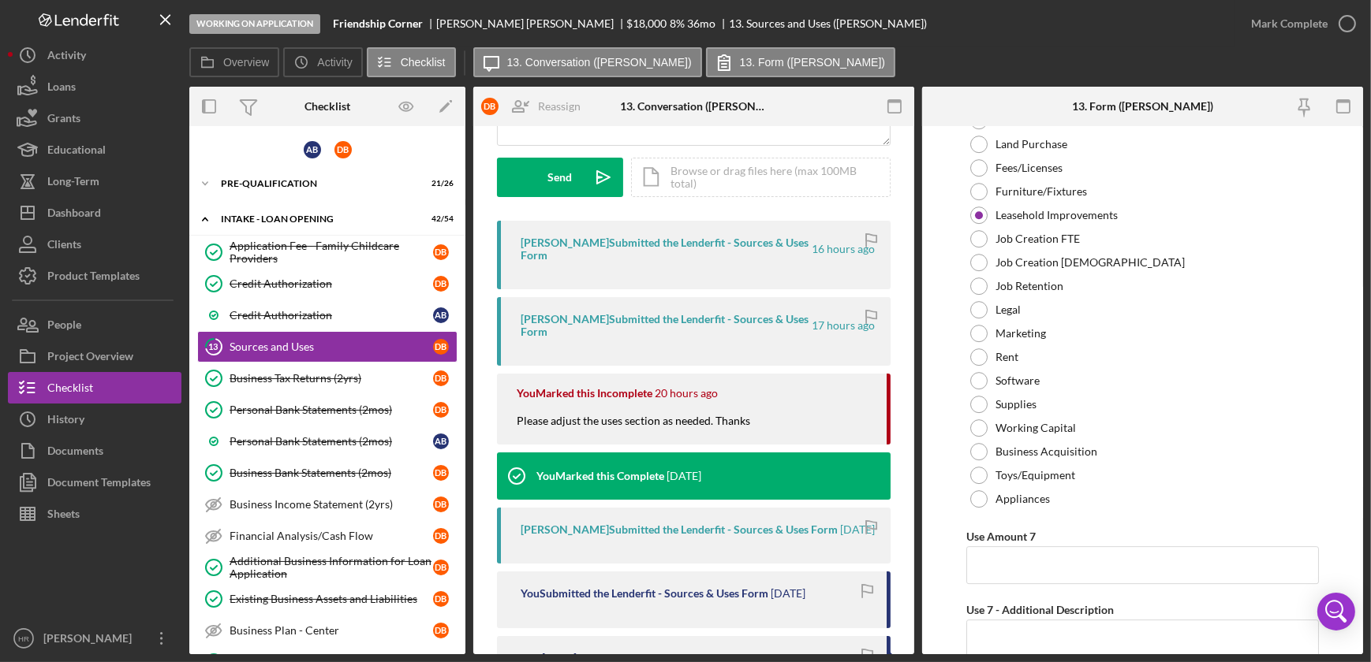
scroll to position [6379, 0]
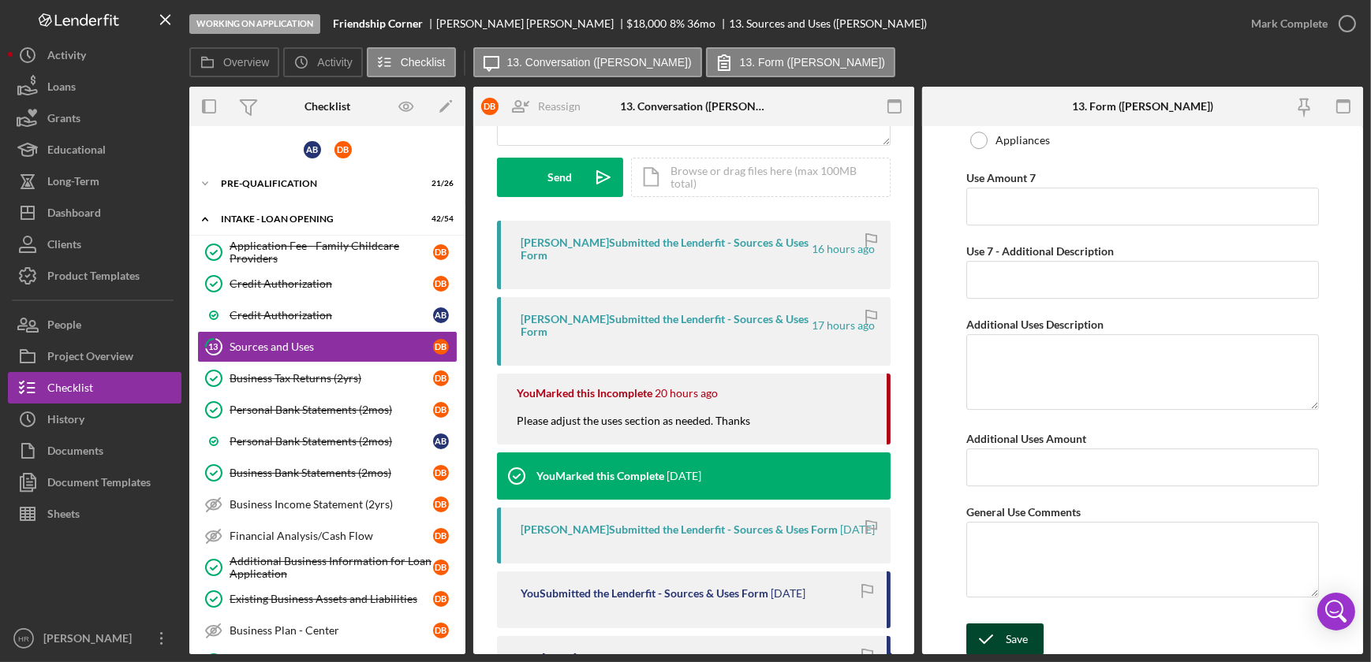
click at [1024, 624] on div "Save" at bounding box center [1017, 640] width 22 height 32
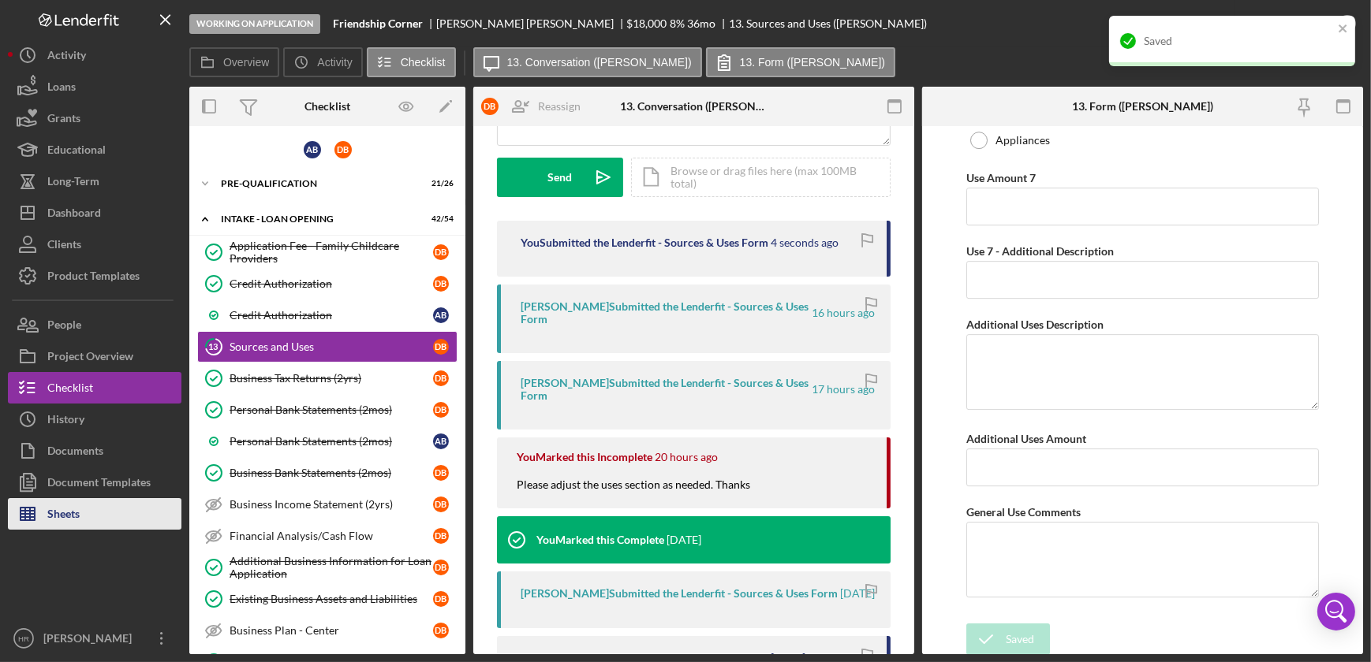
click at [94, 516] on button "Sheets" at bounding box center [95, 514] width 174 height 32
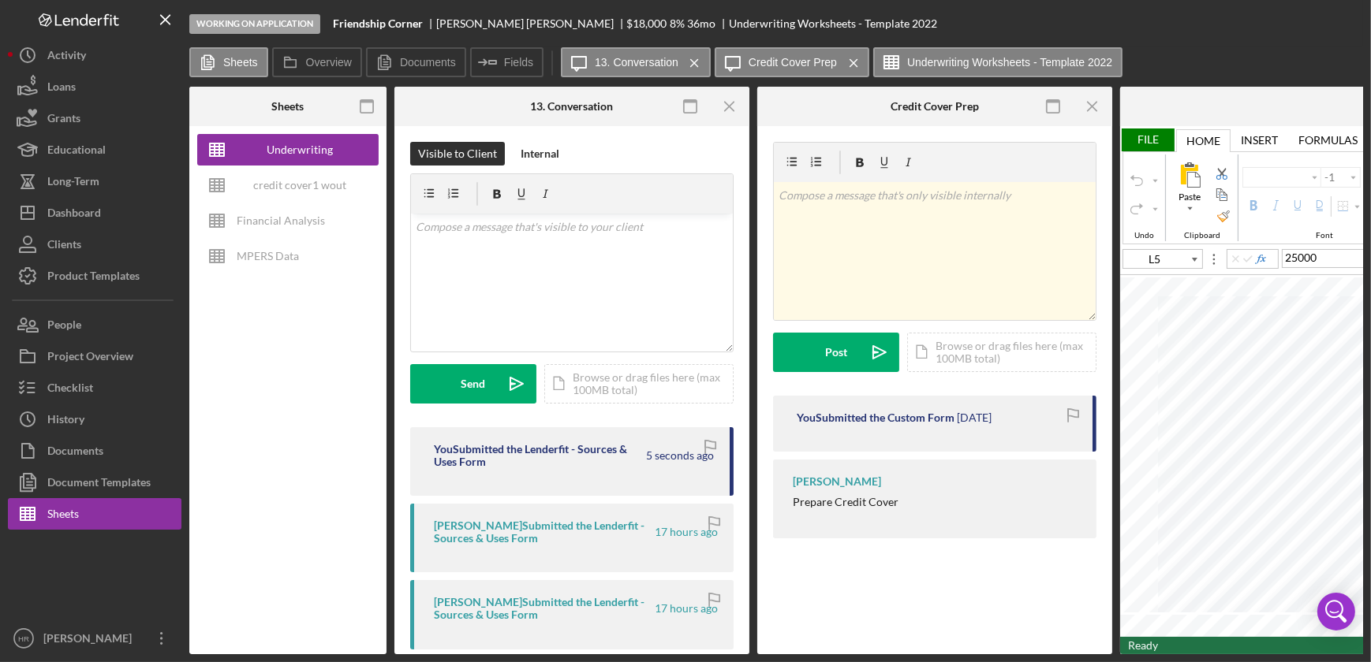
type input "Arial"
type input "10"
click at [313, 183] on div "credit cover1 wout restrictions" at bounding box center [300, 186] width 126 height 32
type input "Poppins"
type input "D10"
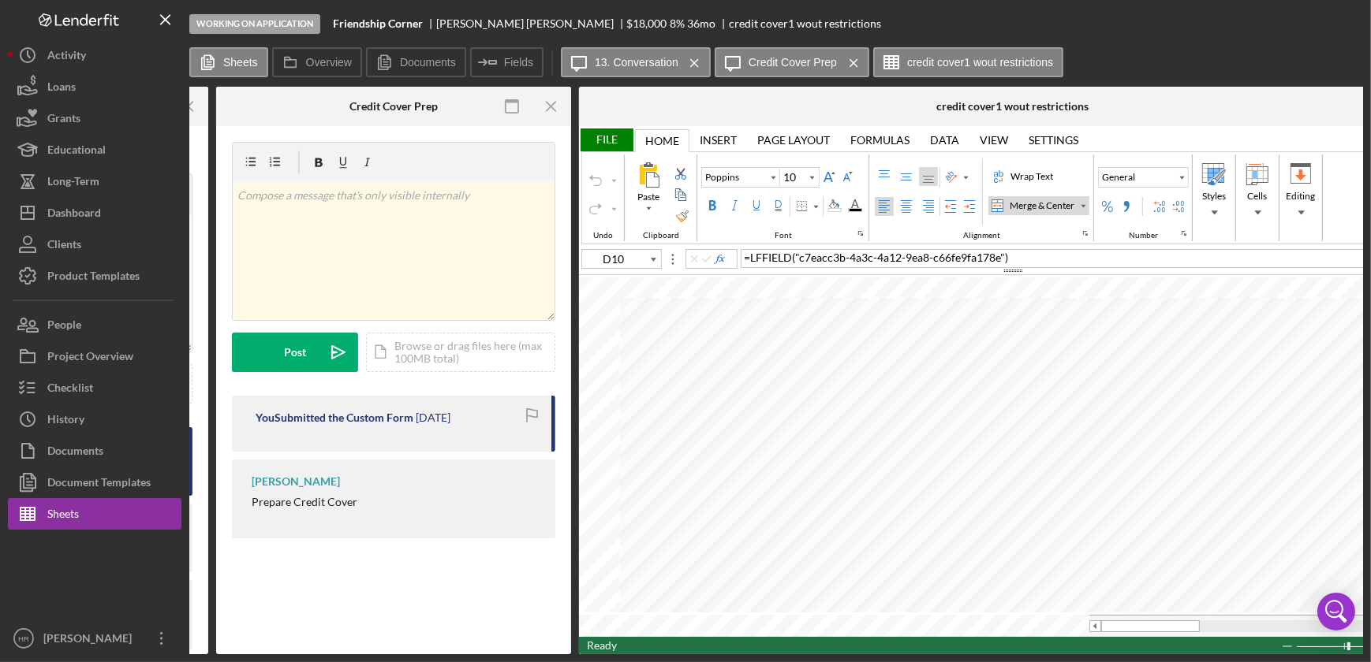
scroll to position [0, 624]
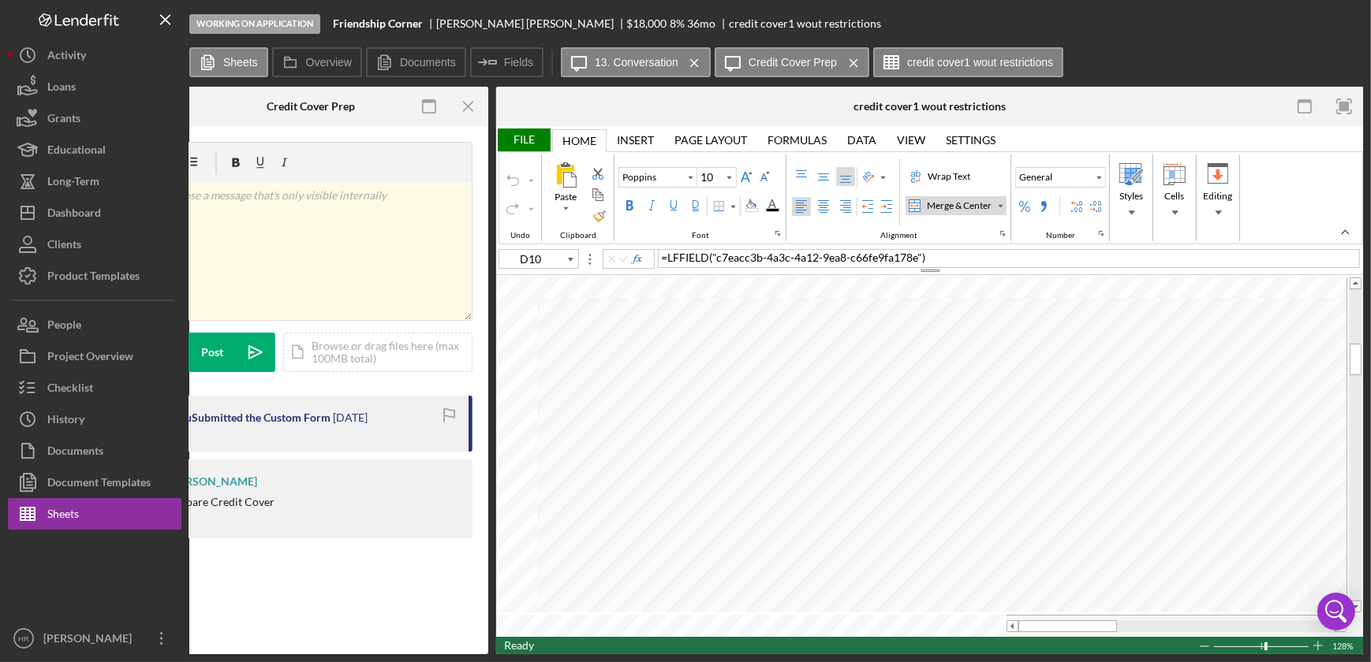
type input "Calibri"
type input "B22"
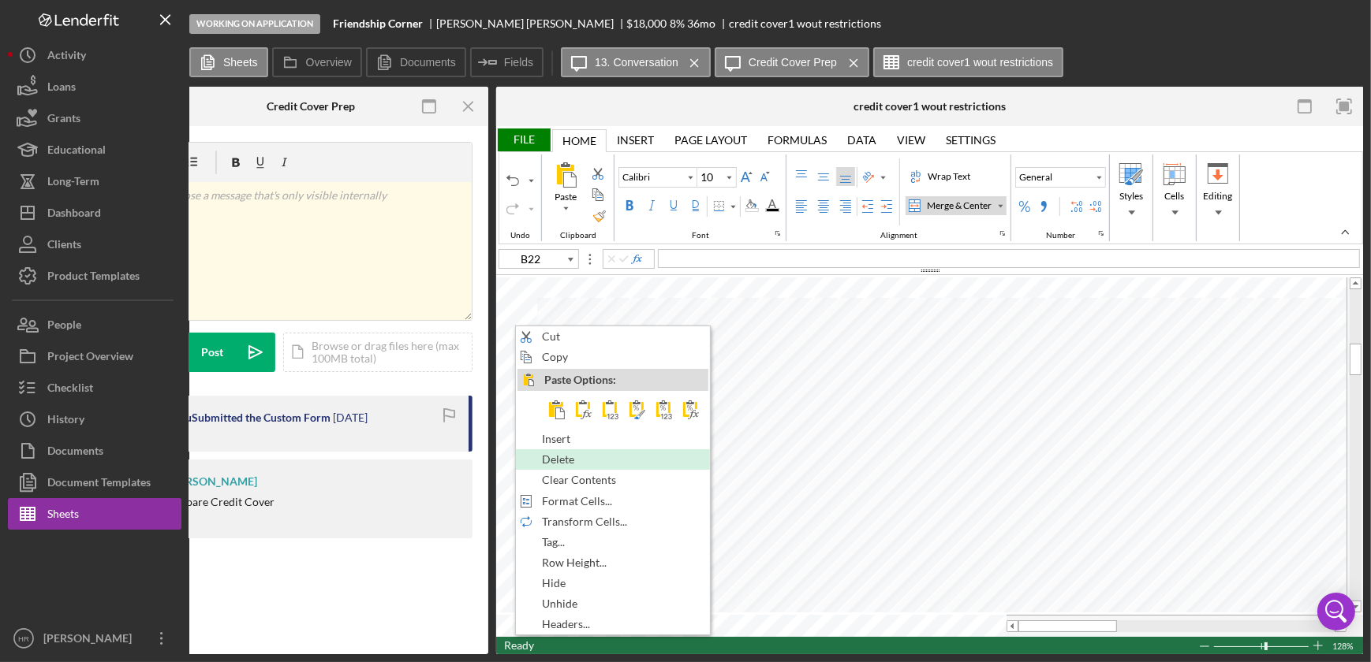
click at [552, 450] on div "Delete" at bounding box center [613, 460] width 194 height 21
click at [602, 465] on div "Delete" at bounding box center [622, 459] width 191 height 17
click at [558, 462] on span "Delete" at bounding box center [571, 459] width 50 height 13
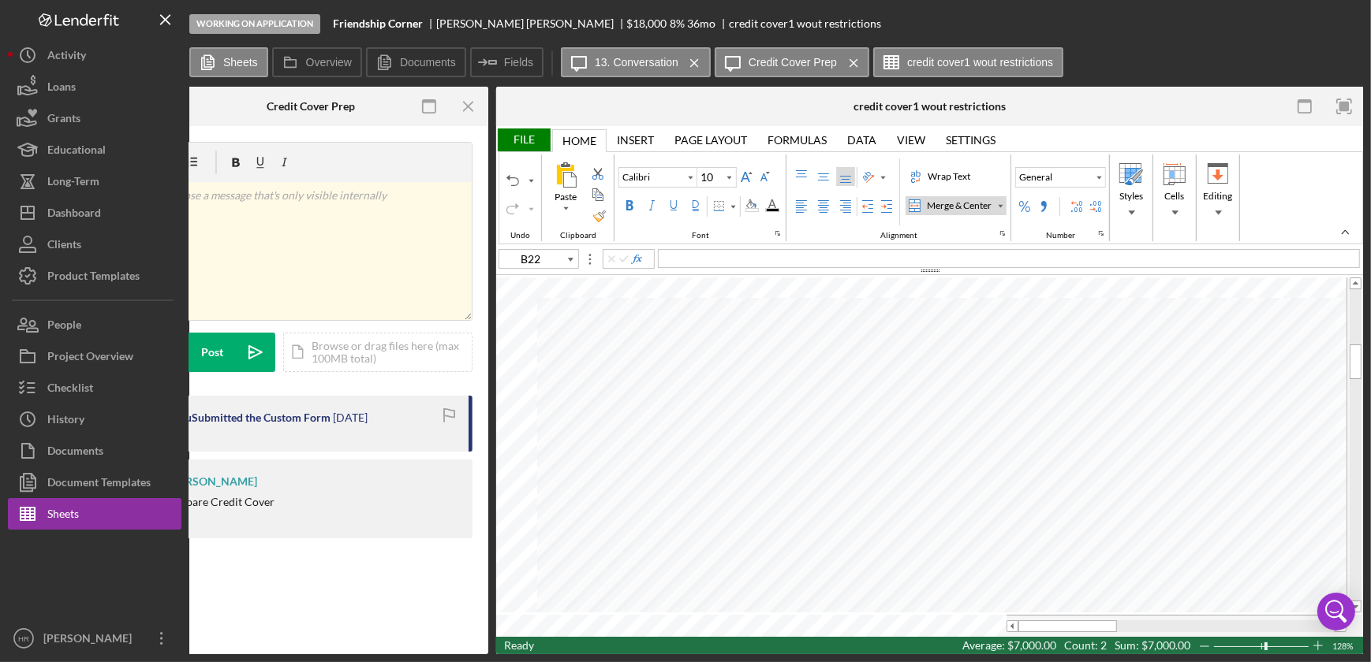
type input "11"
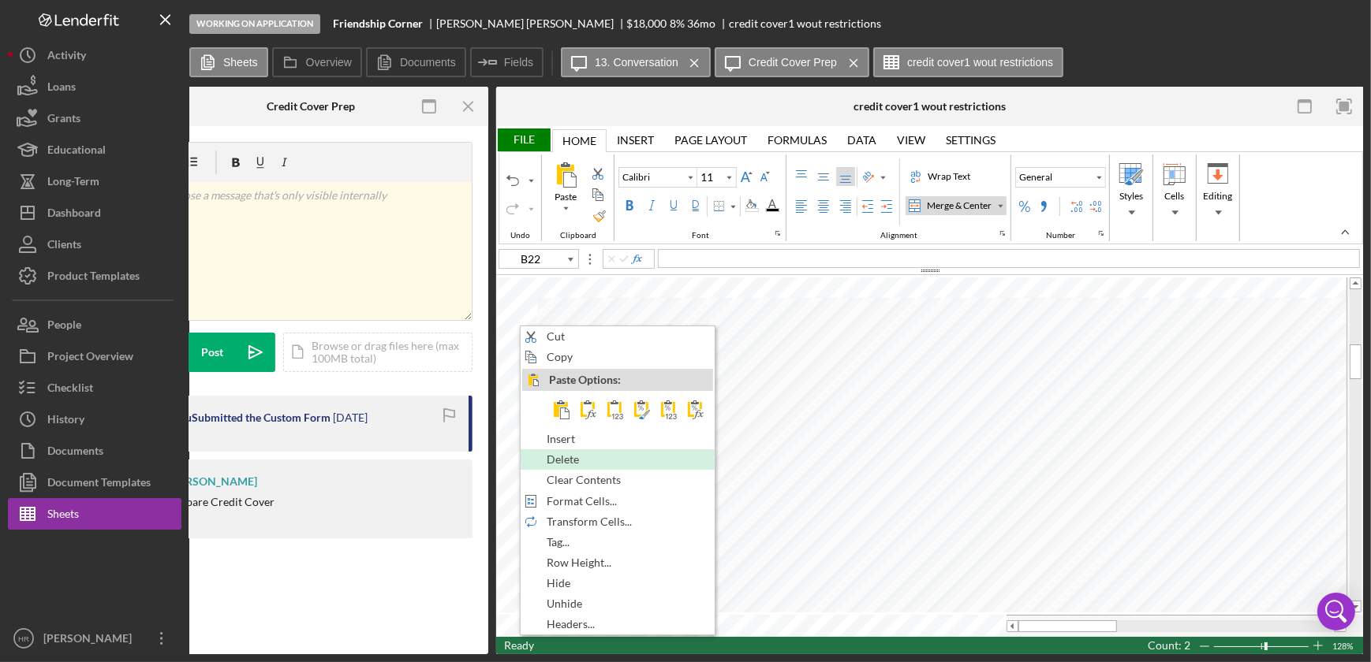
click at [564, 455] on span "Delete" at bounding box center [572, 459] width 50 height 13
click at [571, 453] on span "Delete" at bounding box center [565, 459] width 50 height 13
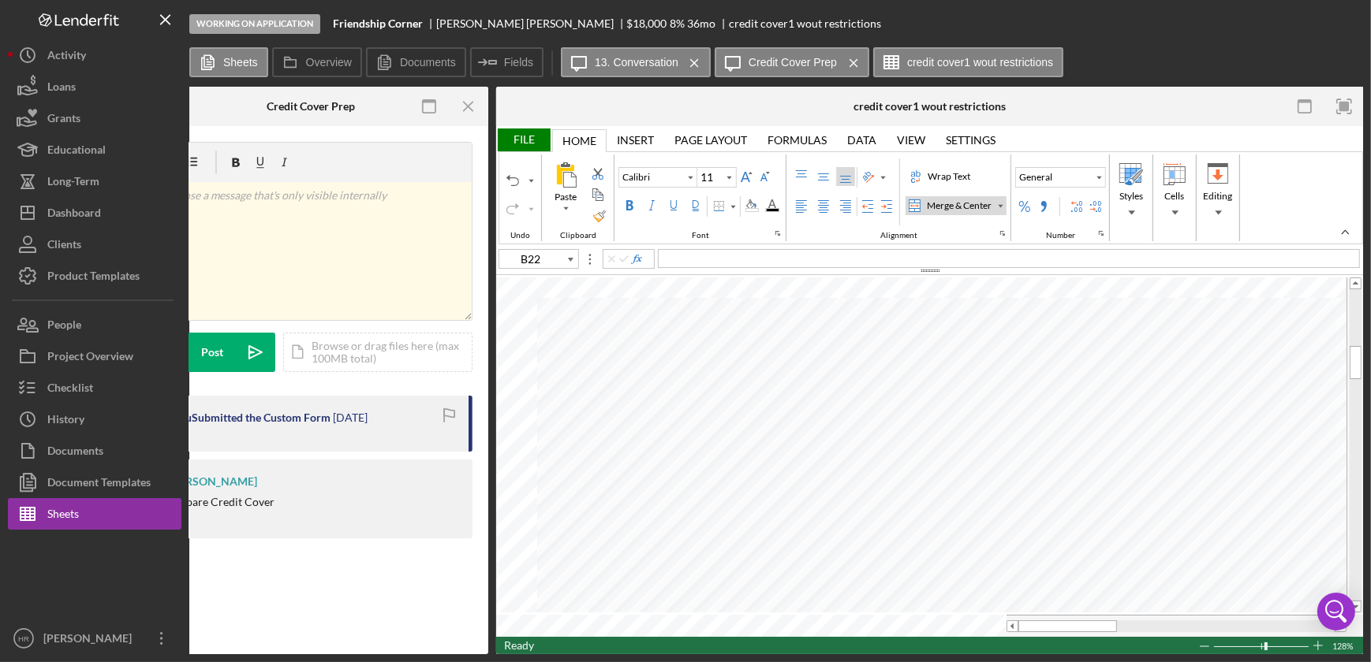
type input "Poppins"
type input "10"
type input "F23"
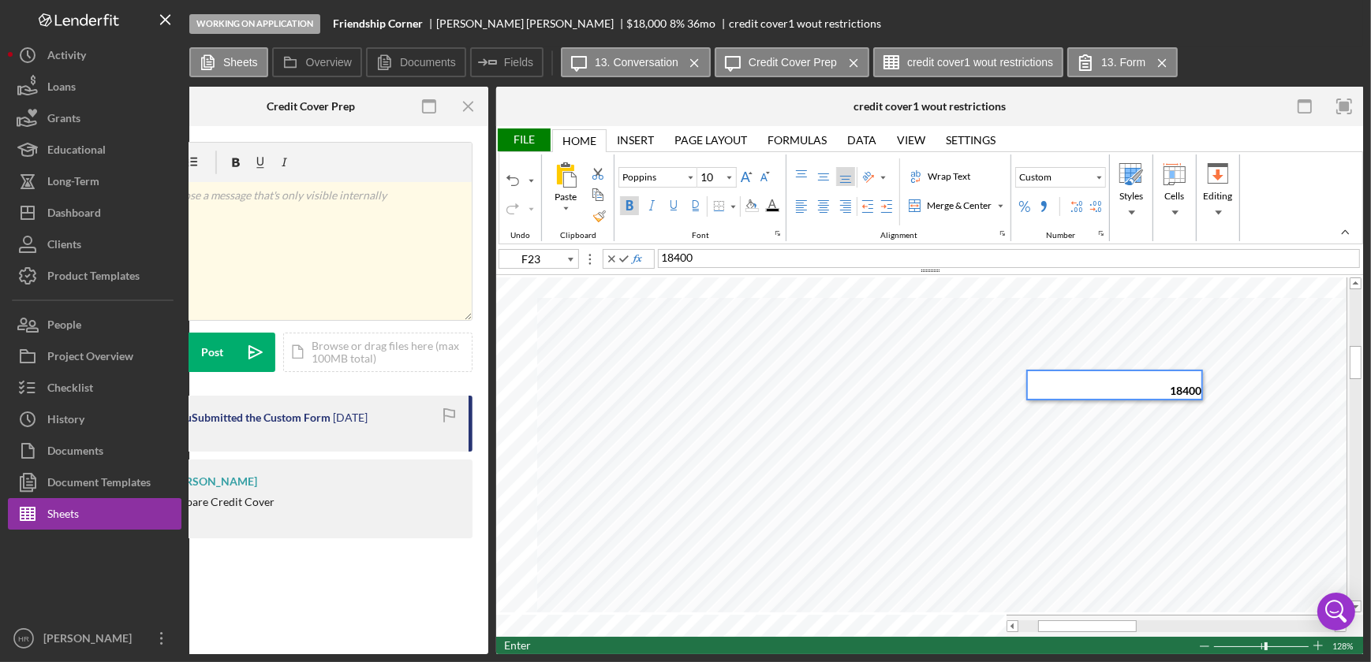
type input "Calibri"
type input "11"
type input "H23"
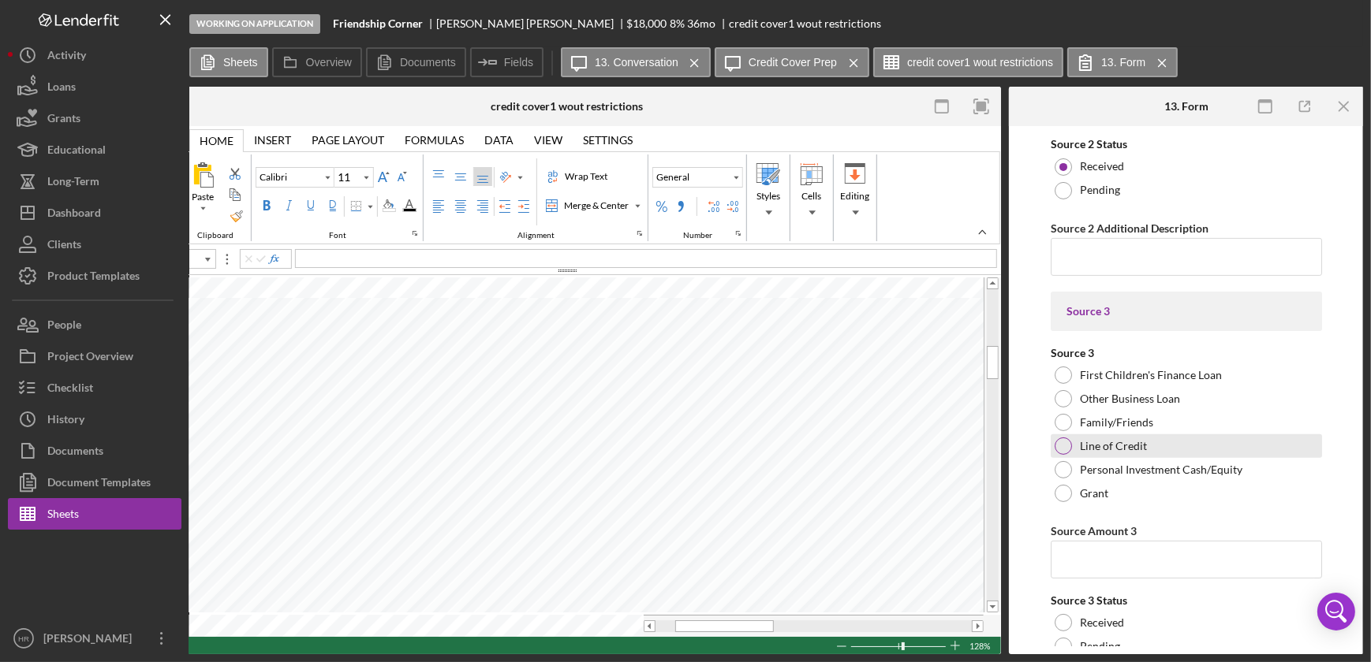
scroll to position [717, 0]
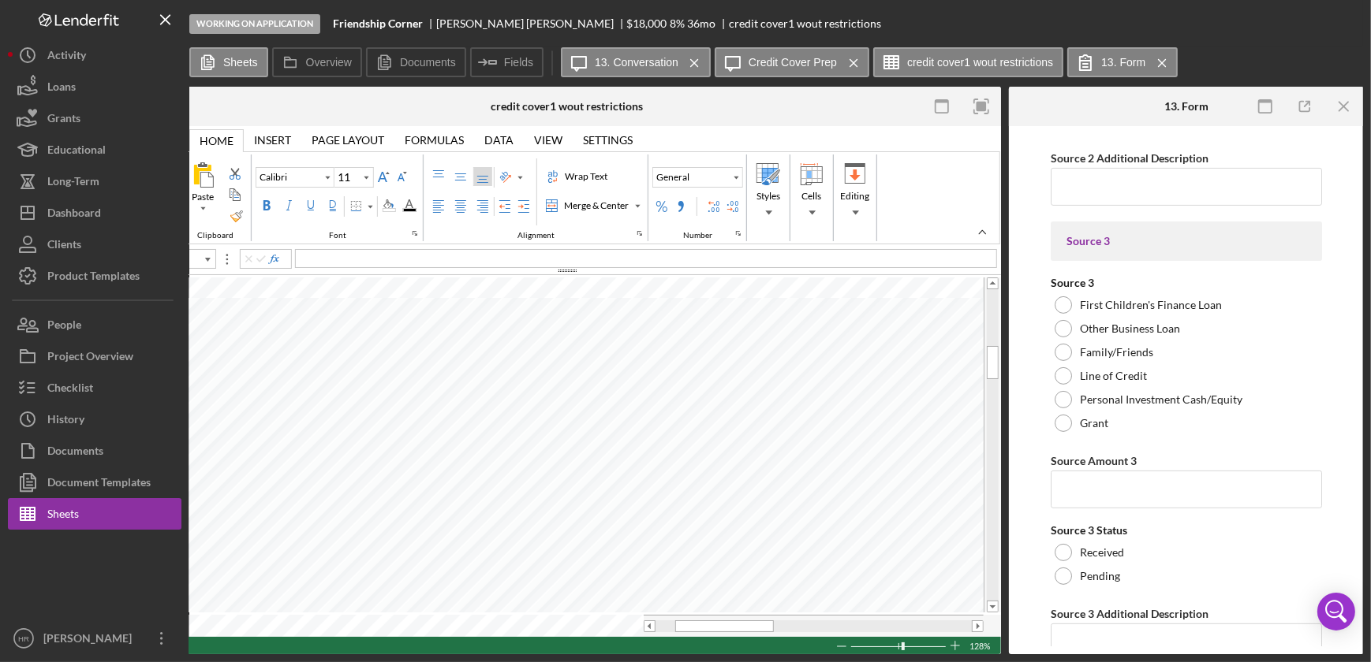
drag, startPoint x: 778, startPoint y: 655, endPoint x: 692, endPoint y: 655, distance: 86.0
click at [692, 655] on div "Working on Application Friendship Corner [PERSON_NAME] $18,000 $9,000 8 % 36 mo…" at bounding box center [685, 331] width 1371 height 662
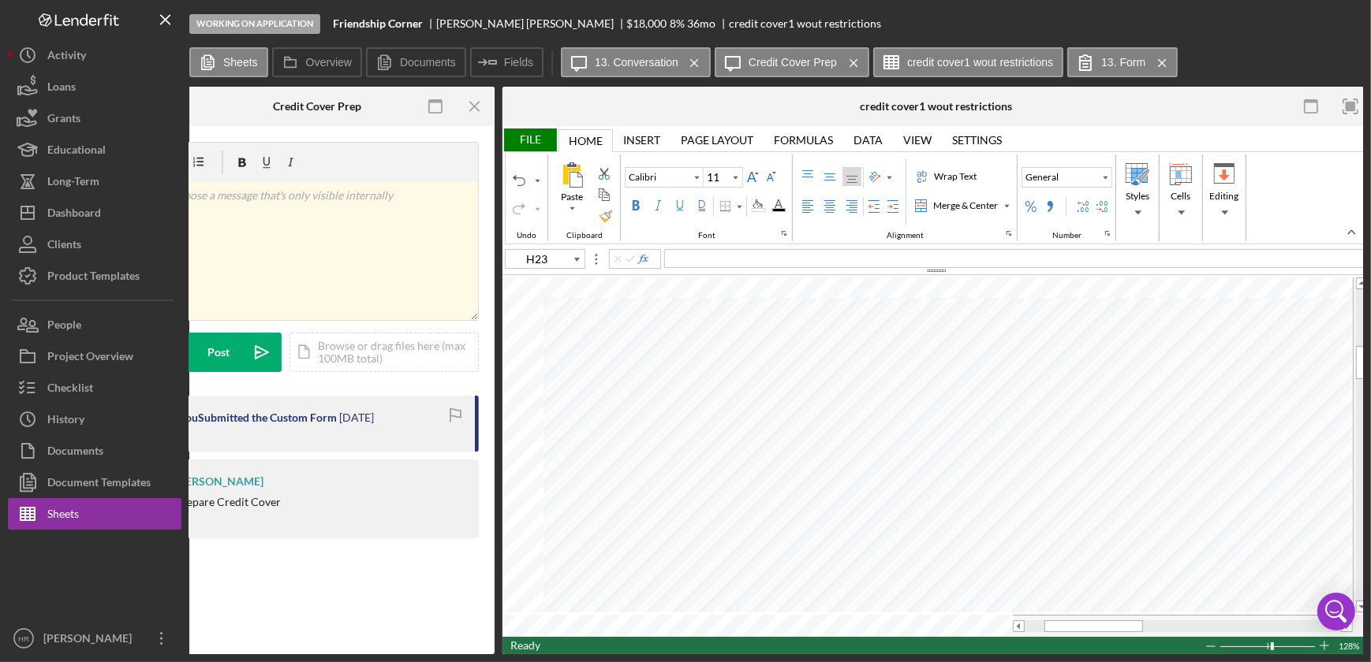
scroll to position [0, 597]
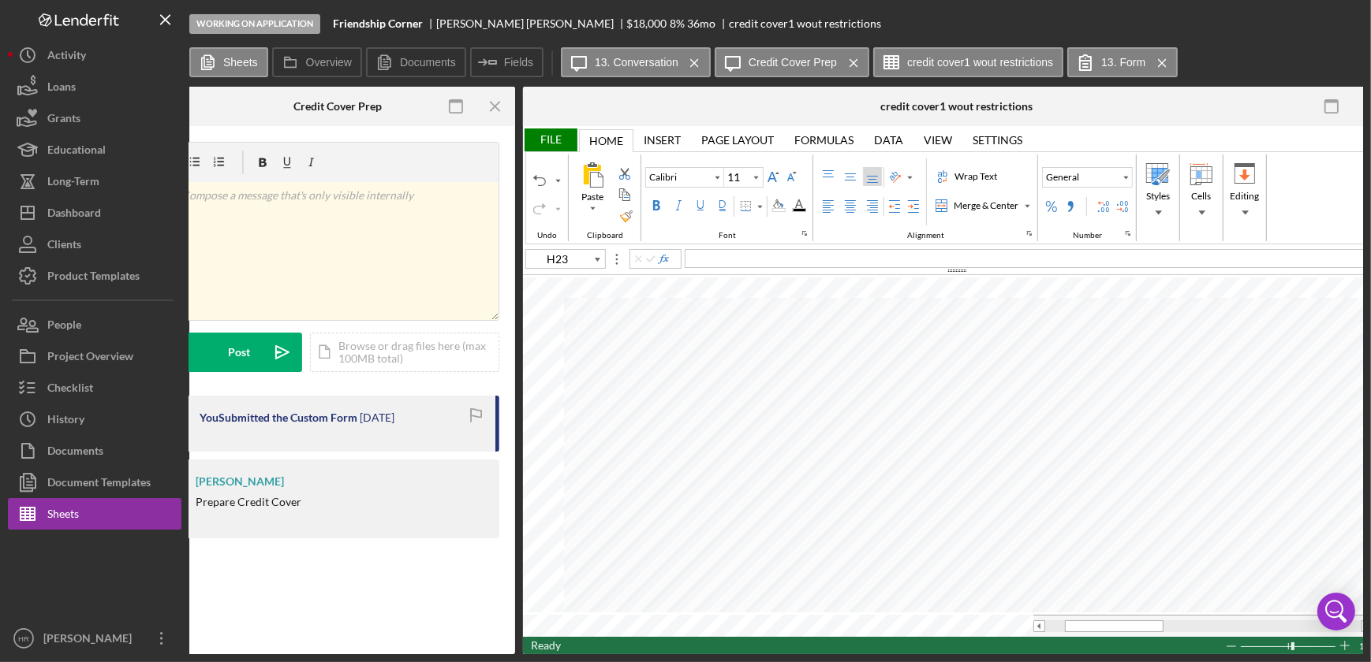
click at [566, 140] on div "File" at bounding box center [550, 140] width 54 height 23
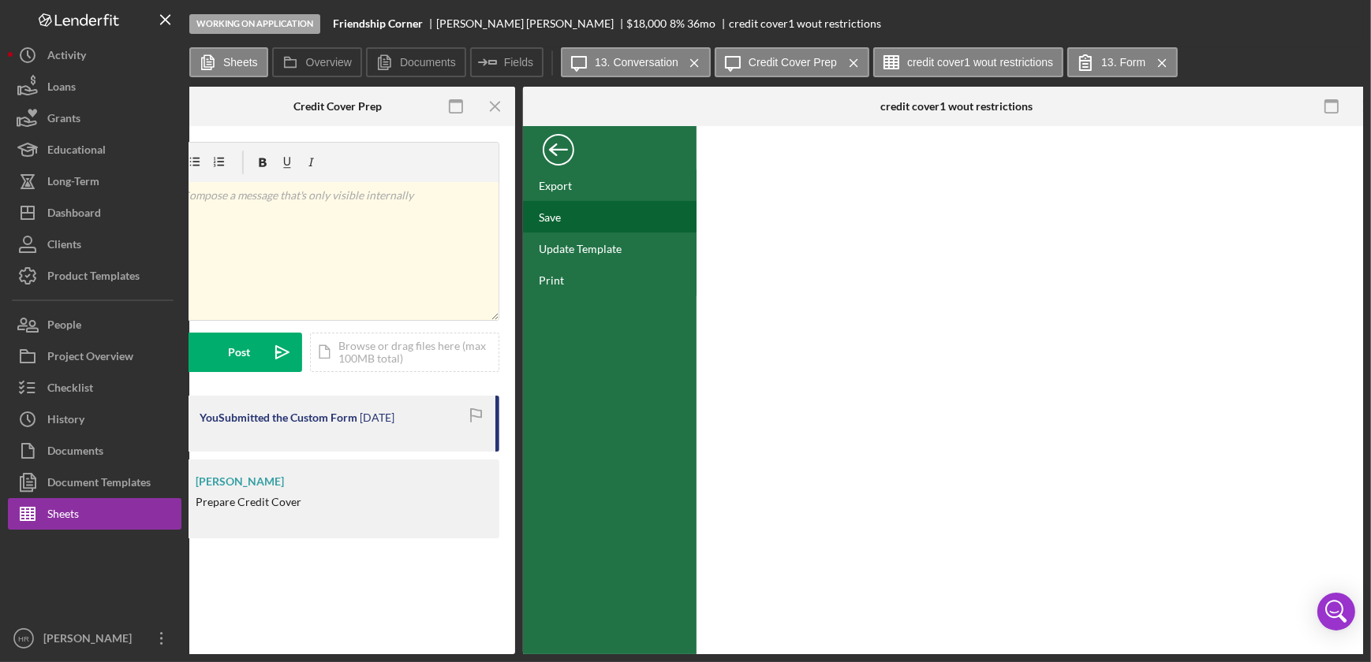
click at [554, 211] on div "Save" at bounding box center [550, 217] width 22 height 13
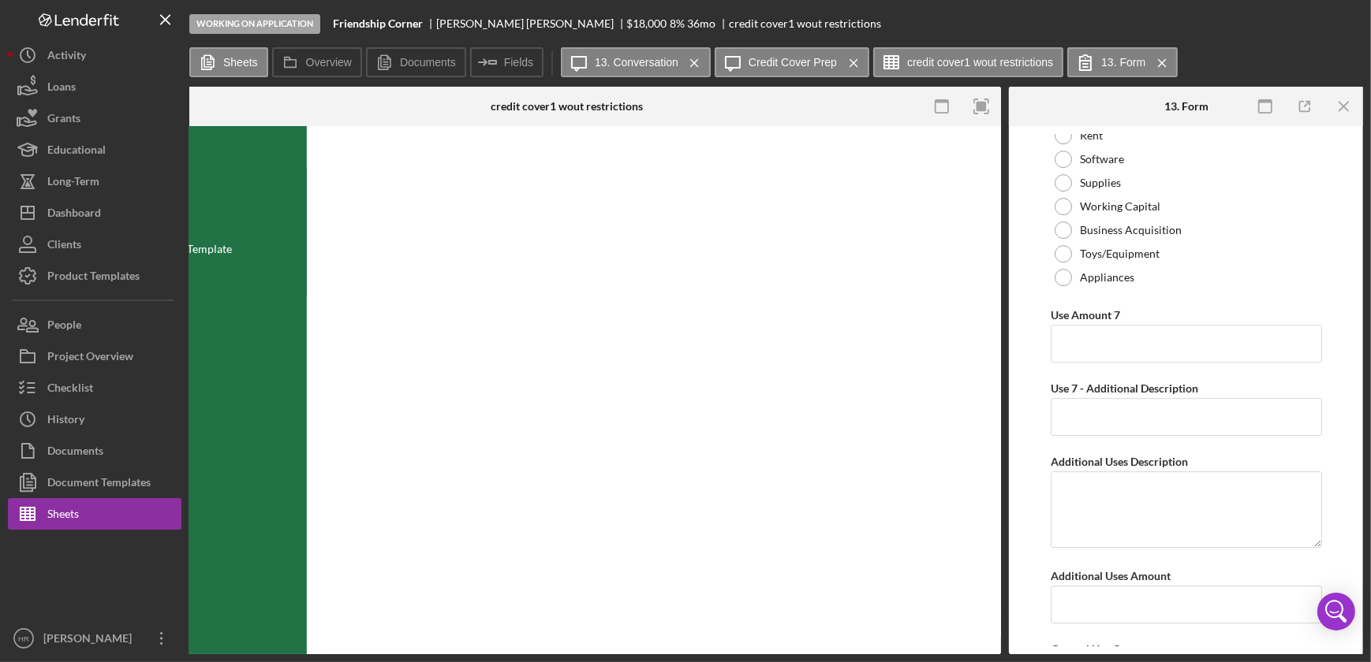
scroll to position [6450, 0]
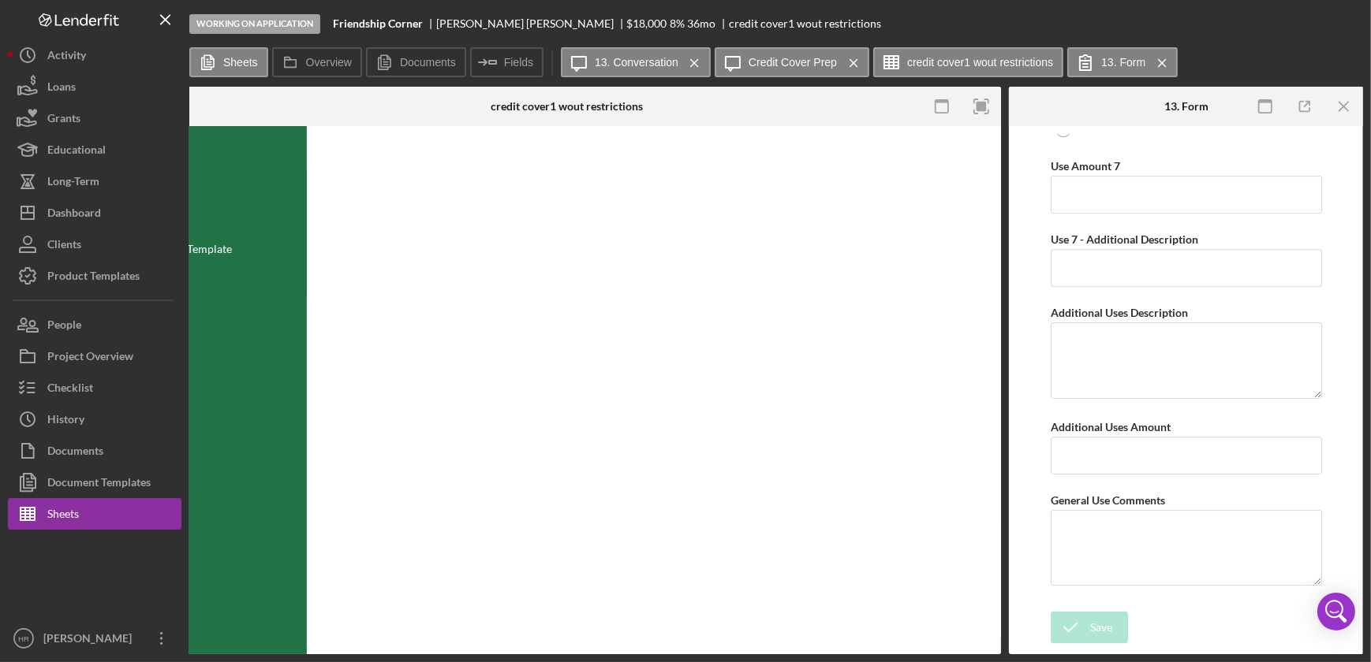
click at [1166, 631] on div "Save Save" at bounding box center [1186, 629] width 271 height 34
click at [1176, 612] on div "Save Save" at bounding box center [1186, 629] width 271 height 34
click at [1364, 107] on div "Working on Application Friendship Corner [PERSON_NAME] $18,000 $9,000 8 % 36 mo…" at bounding box center [685, 331] width 1371 height 662
click at [1342, 103] on icon "Icon/Menu Close" at bounding box center [1344, 106] width 35 height 35
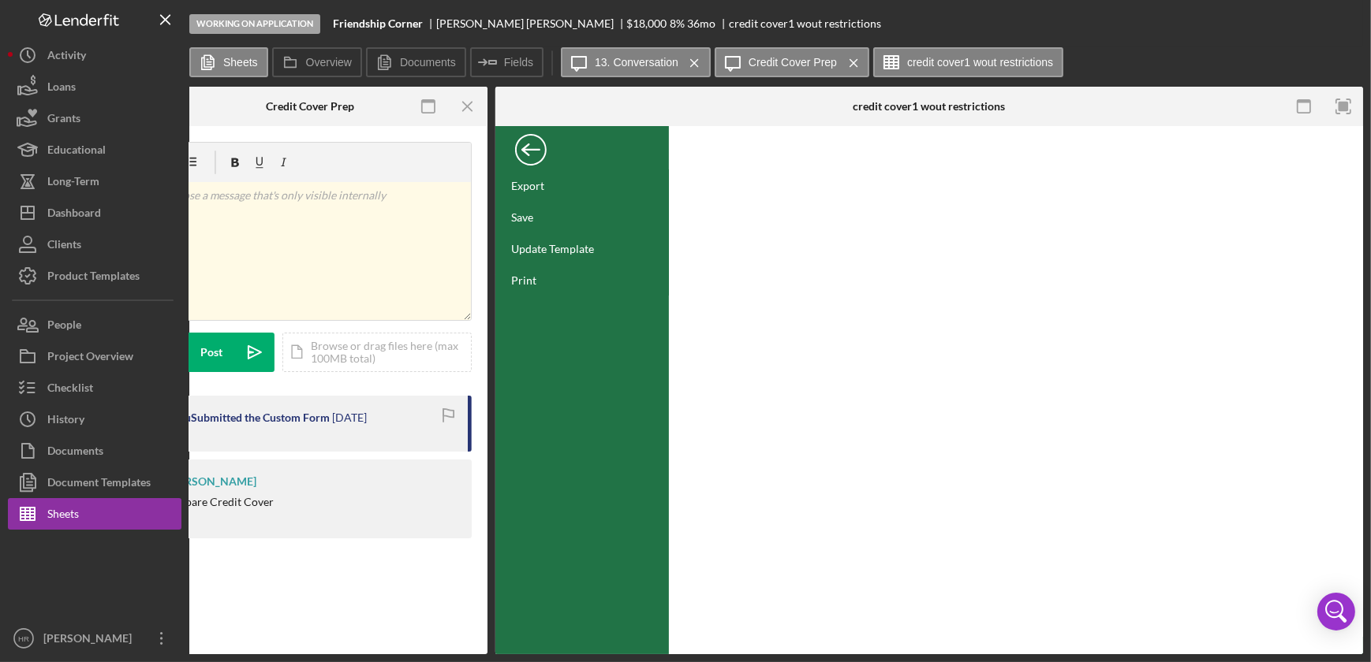
scroll to position [0, 624]
click at [79, 368] on div "Project Overview" at bounding box center [90, 358] width 86 height 35
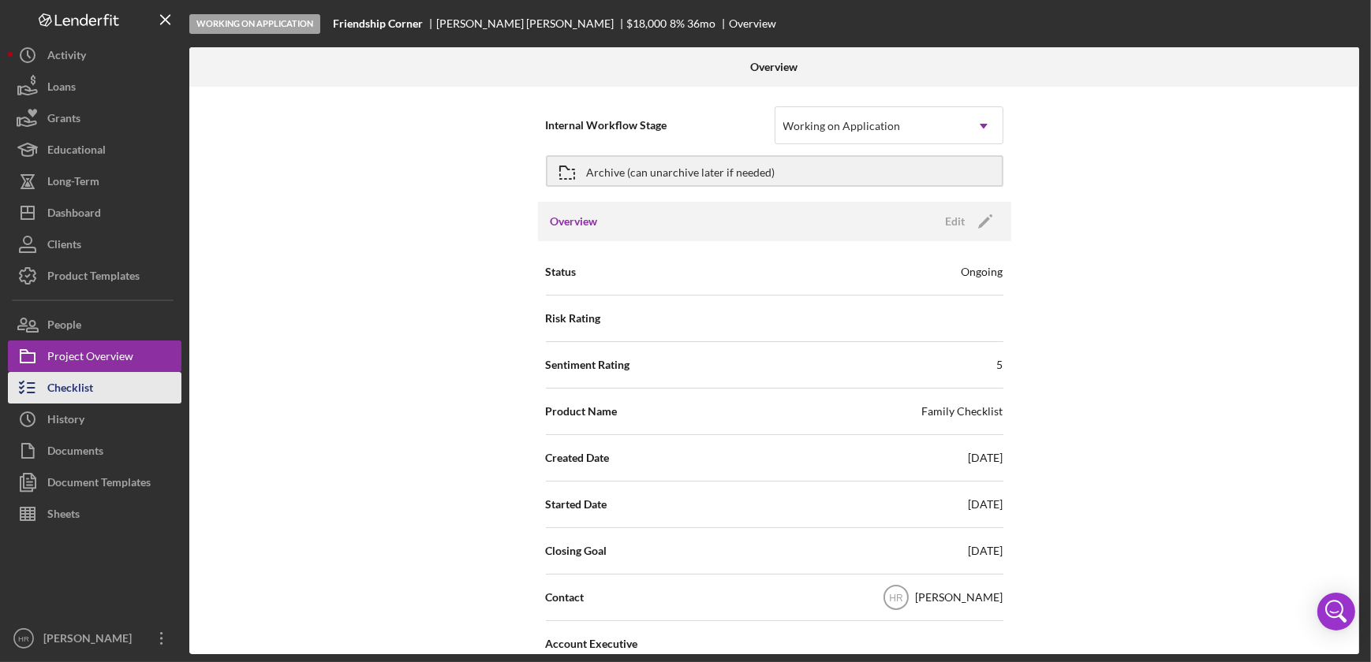
click at [75, 389] on div "Checklist" at bounding box center [70, 389] width 46 height 35
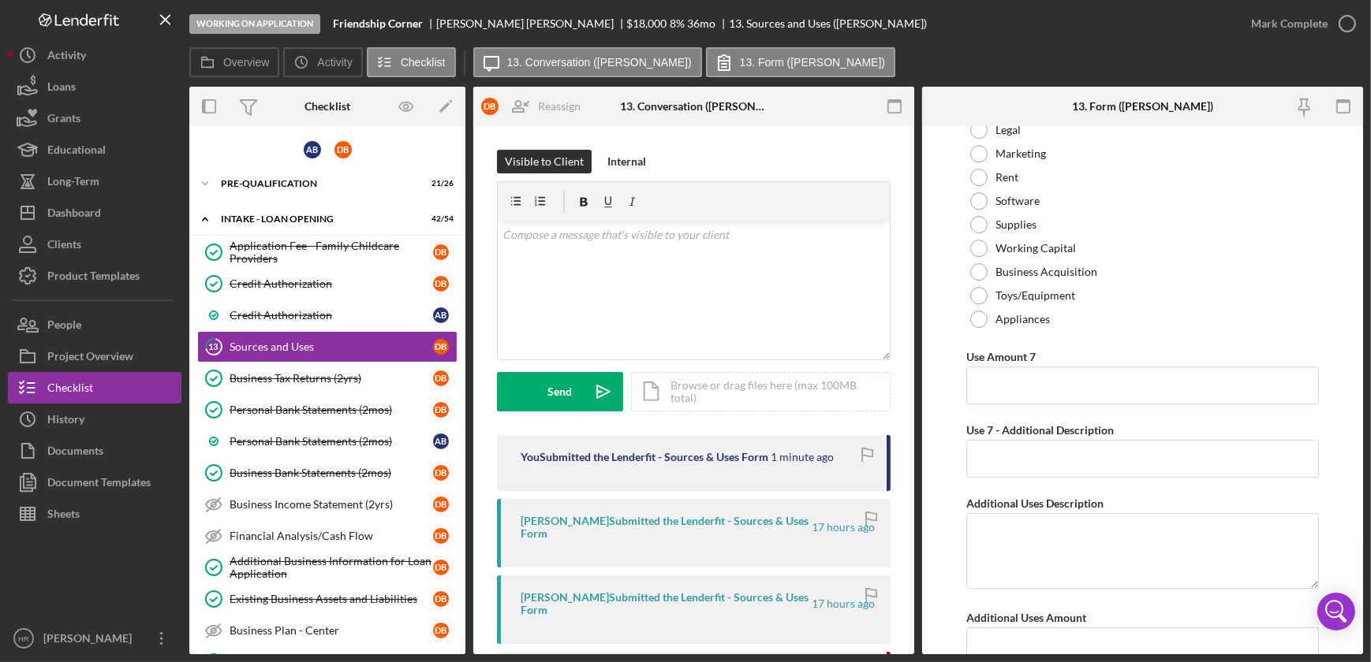
scroll to position [6379, 0]
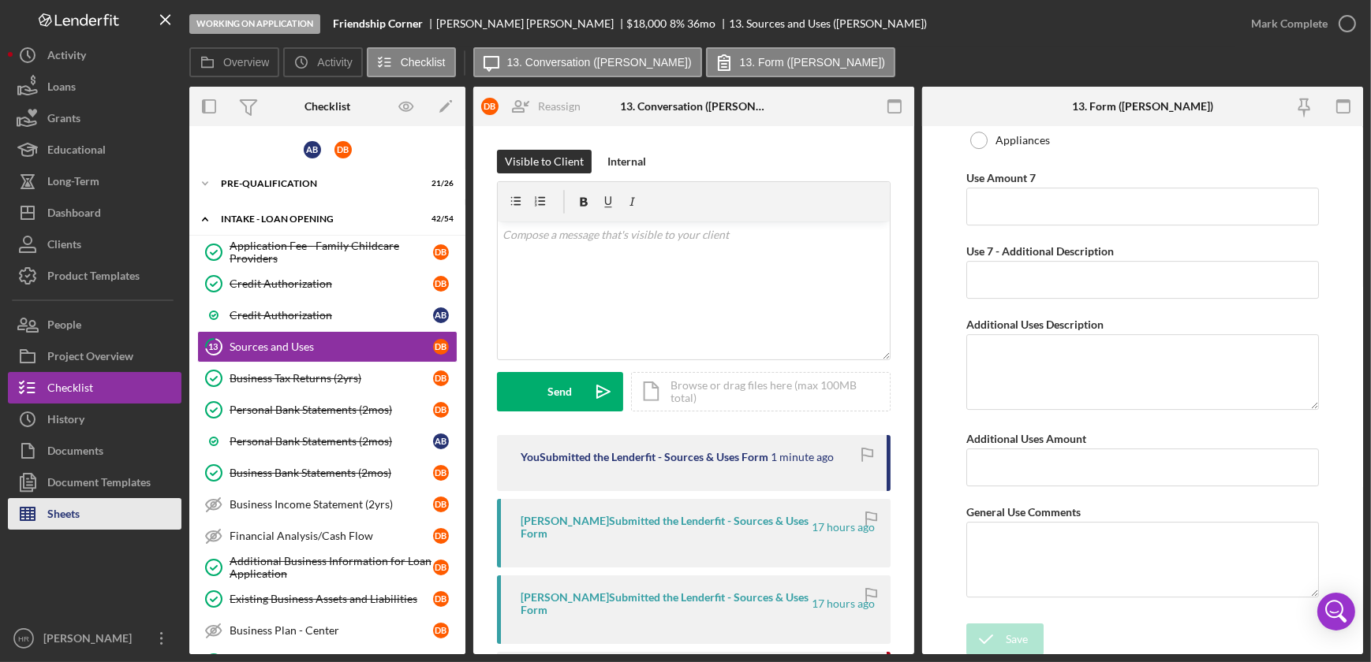
click at [84, 513] on button "Sheets" at bounding box center [95, 514] width 174 height 32
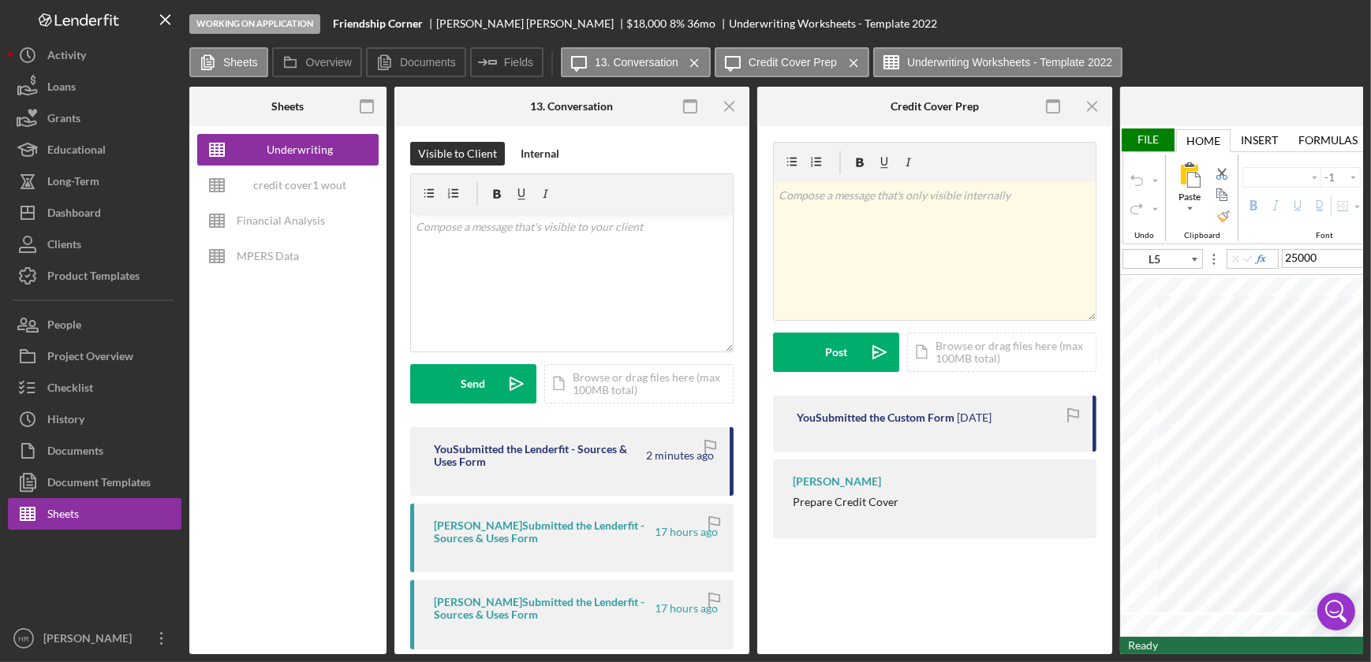
type input "Arial"
type input "10"
click at [314, 177] on div "credit cover1 wout restrictions" at bounding box center [300, 186] width 126 height 32
type input "Calibri"
type input "11"
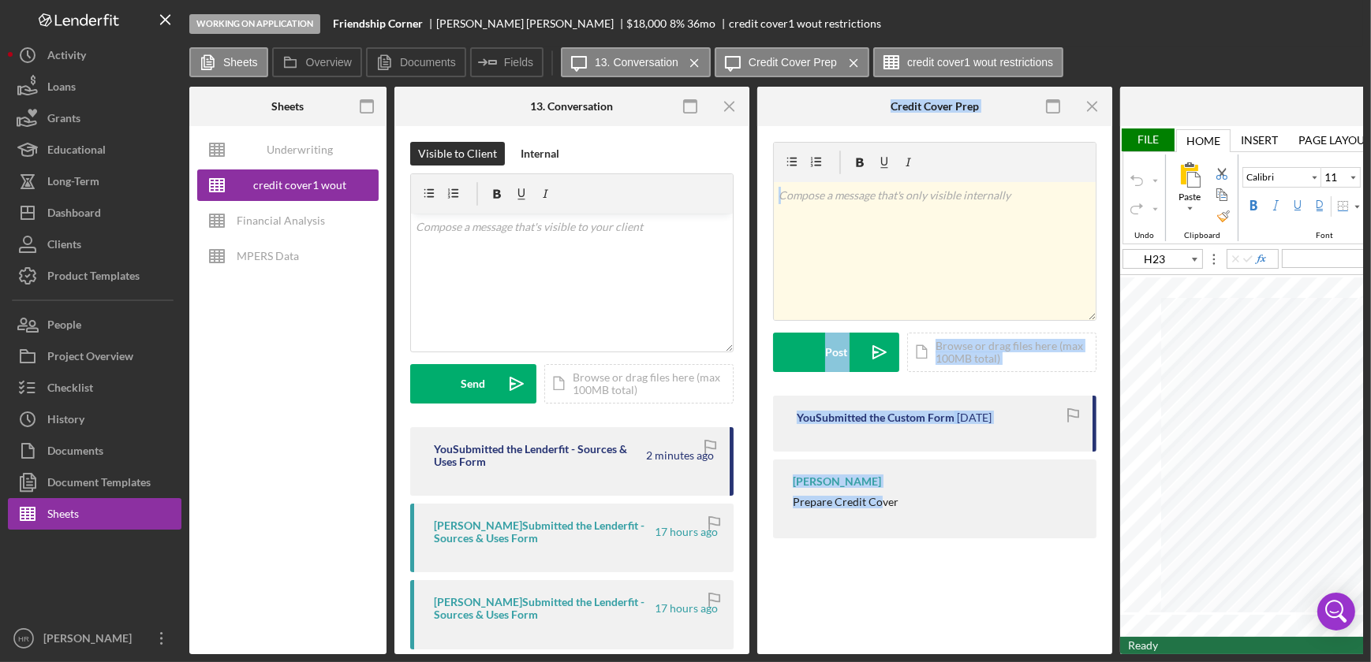
drag, startPoint x: 651, startPoint y: 649, endPoint x: 882, endPoint y: 655, distance: 231.1
click at [882, 655] on div "Working on Application Friendship Corner [PERSON_NAME] $18,000 $9,000 8 % 36 mo…" at bounding box center [685, 331] width 1371 height 662
drag, startPoint x: 882, startPoint y: 655, endPoint x: 860, endPoint y: 581, distance: 76.6
click at [867, 582] on div "Credit Cover Prep Credit Cover Prep v Color teal Color pink Remove color Add ro…" at bounding box center [934, 390] width 355 height 528
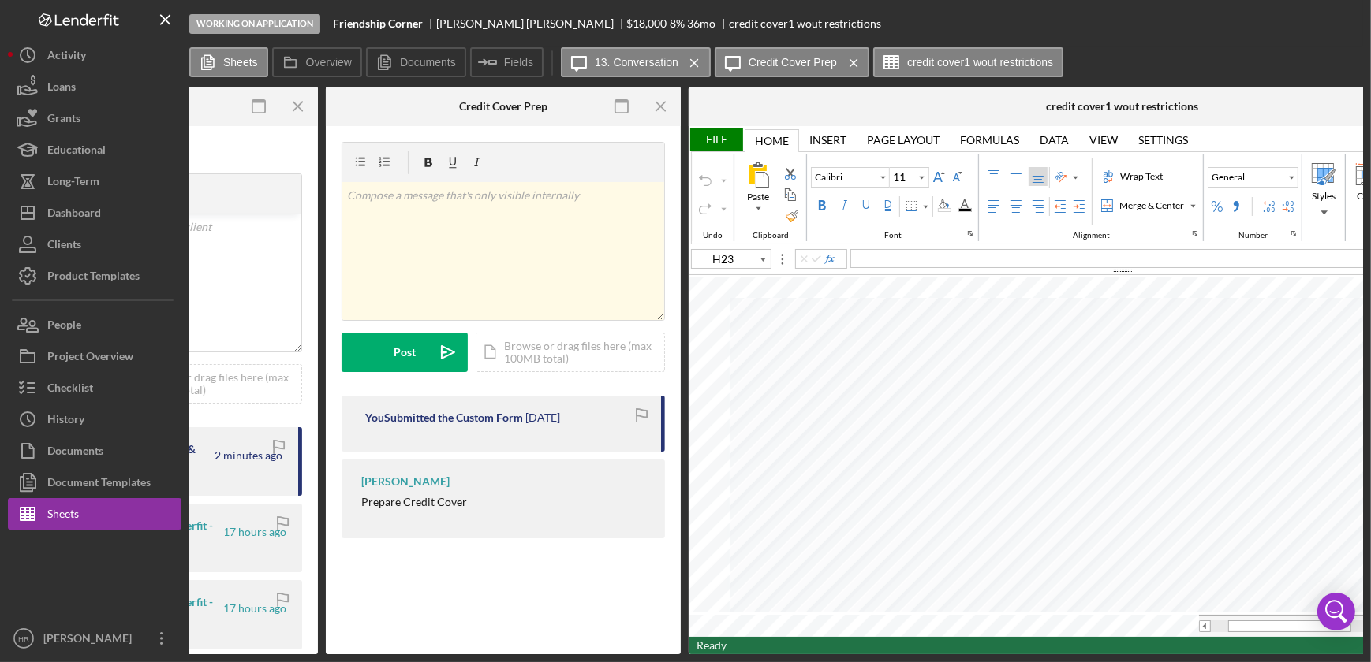
scroll to position [0, 613]
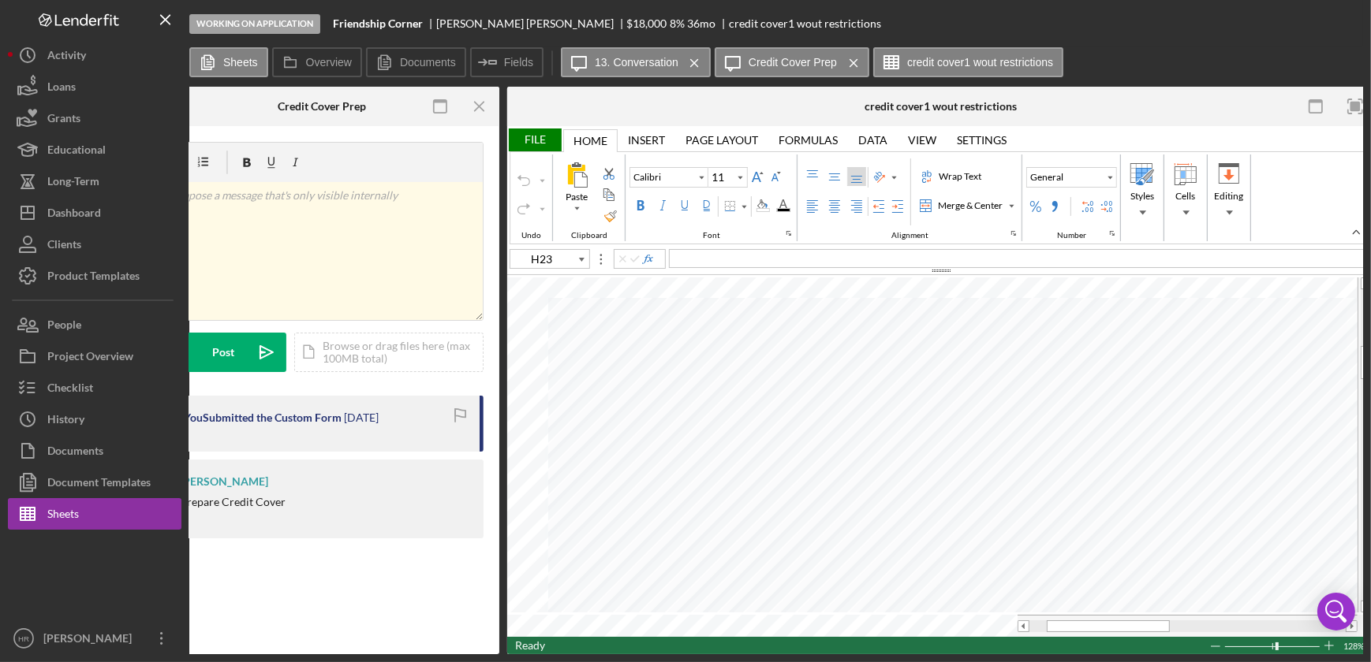
type input "B22"
type input "D22"
type input "1R x 4C"
type input "Poppins"
type input "10"
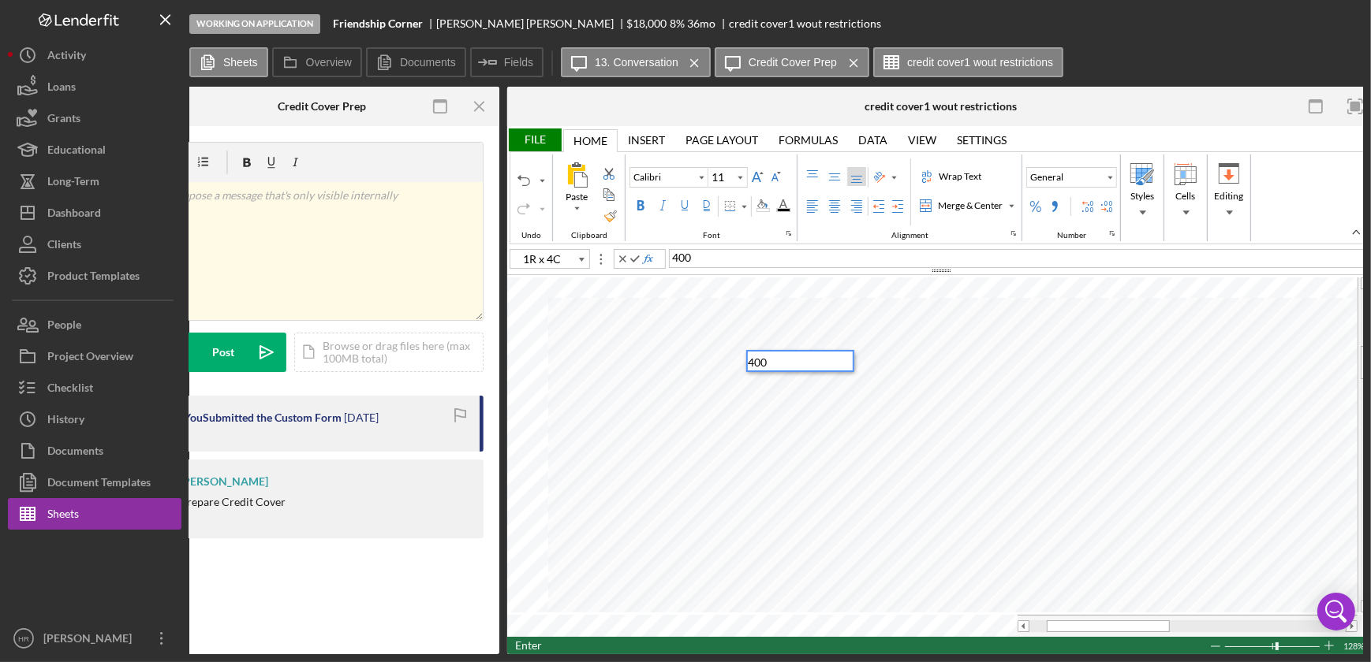
type input "C25"
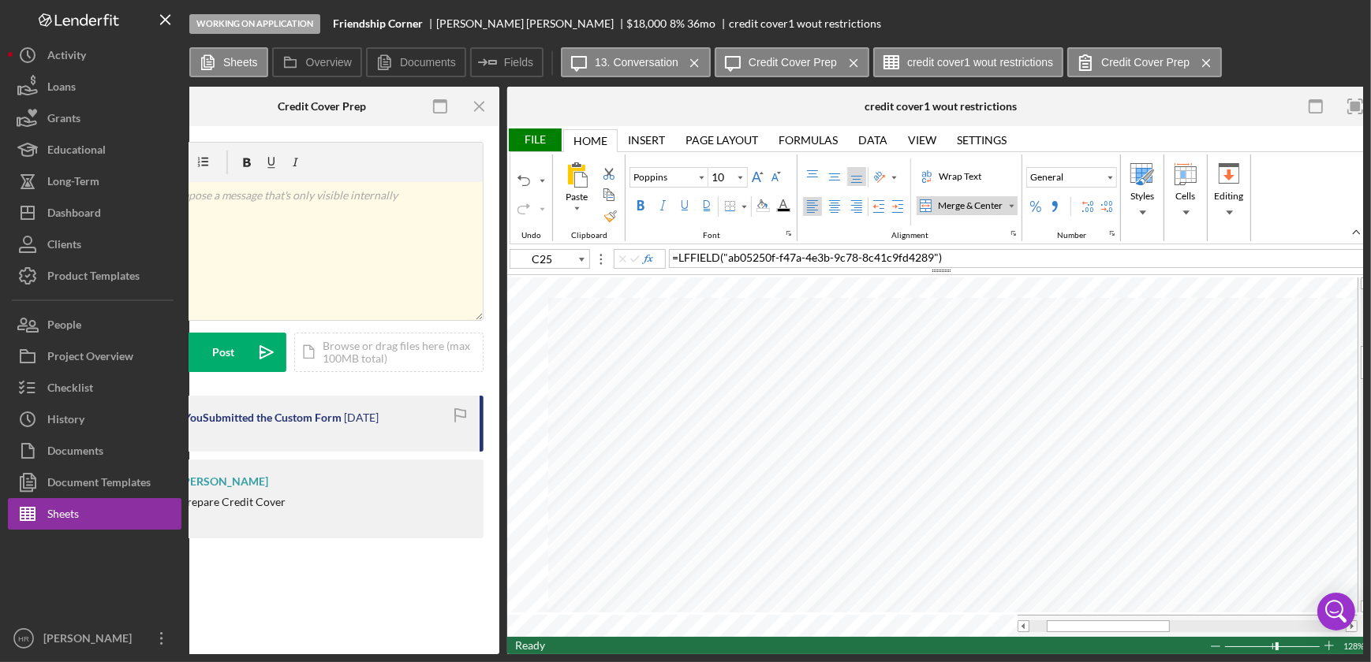
type input "Calibri"
type input "11"
type input "D22"
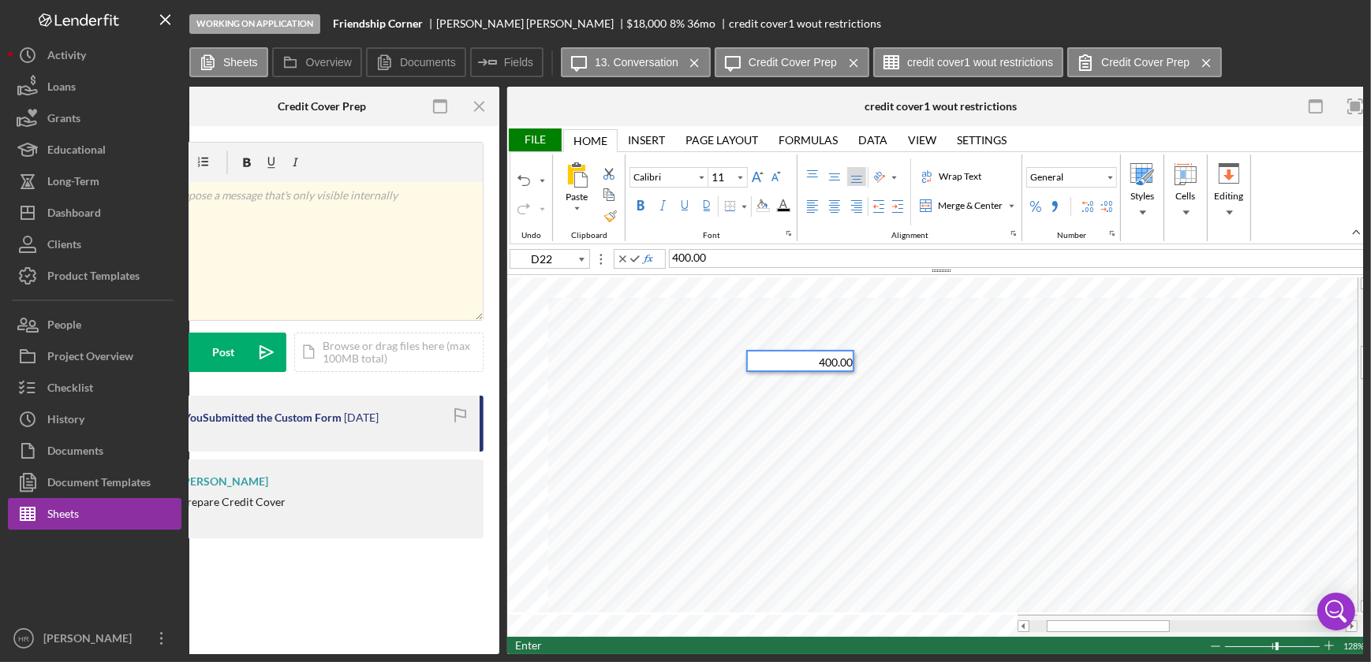
type input "G24"
type input "Poppins"
type input "10"
type input "D23"
type input "I24"
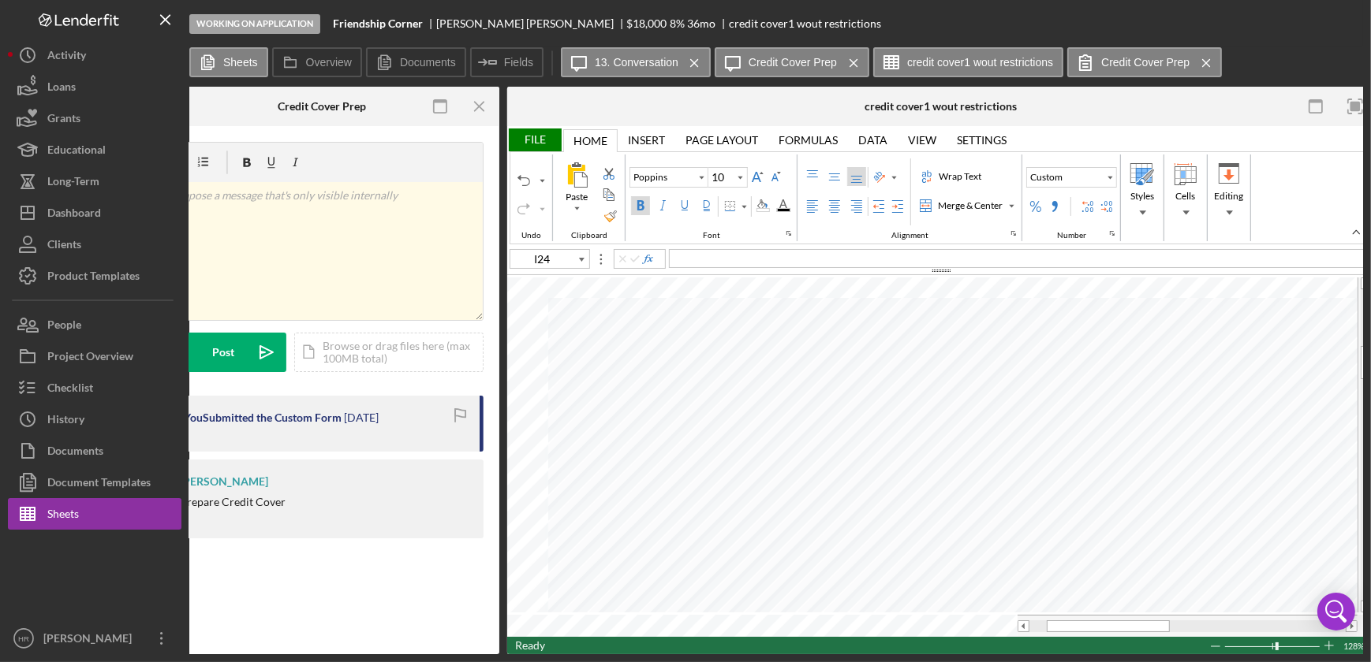
type input "Calibri"
type input "11"
type input "Poppins"
type input "10"
type input "F27"
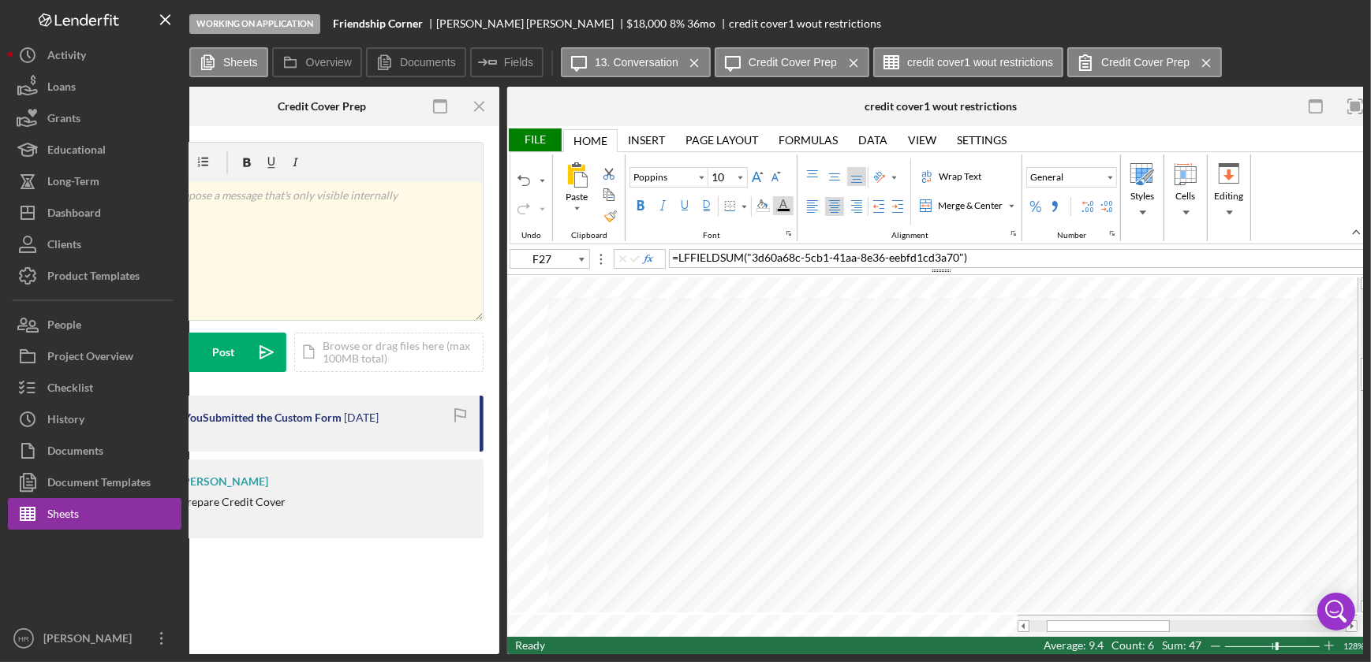
click at [782, 207] on div "Font Color" at bounding box center [783, 206] width 13 height 13
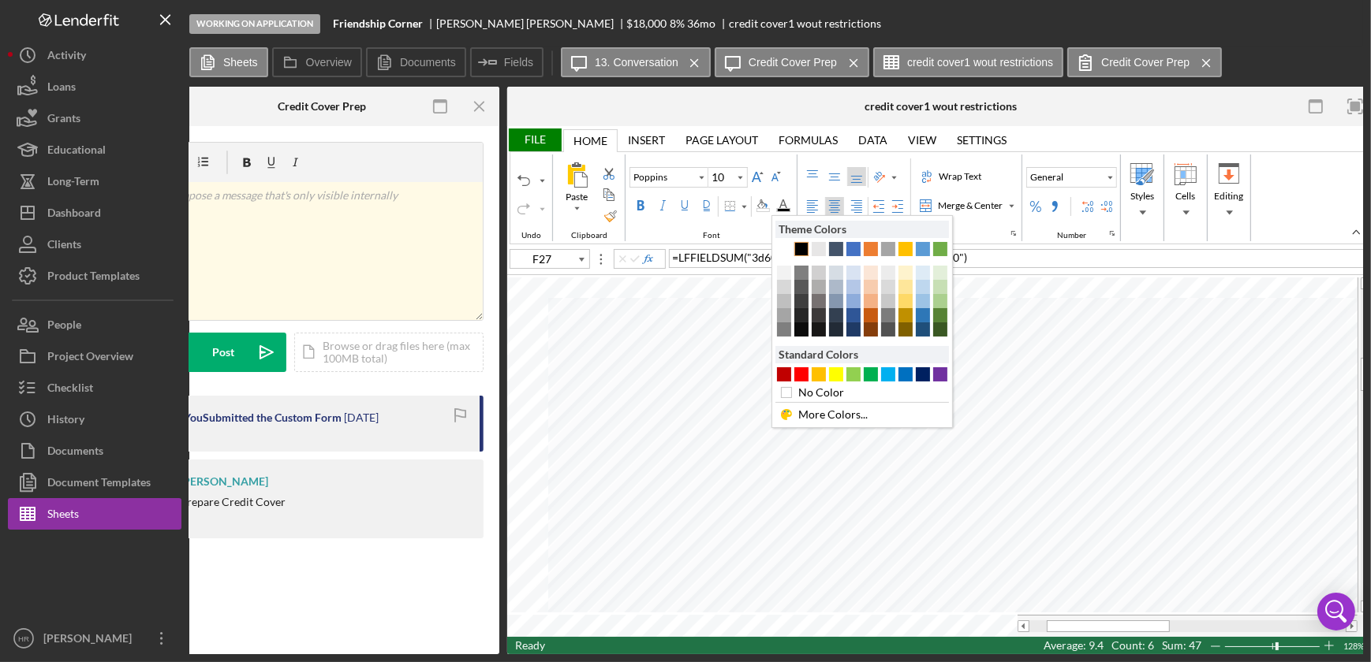
click at [803, 246] on div "Text 1" at bounding box center [801, 249] width 14 height 14
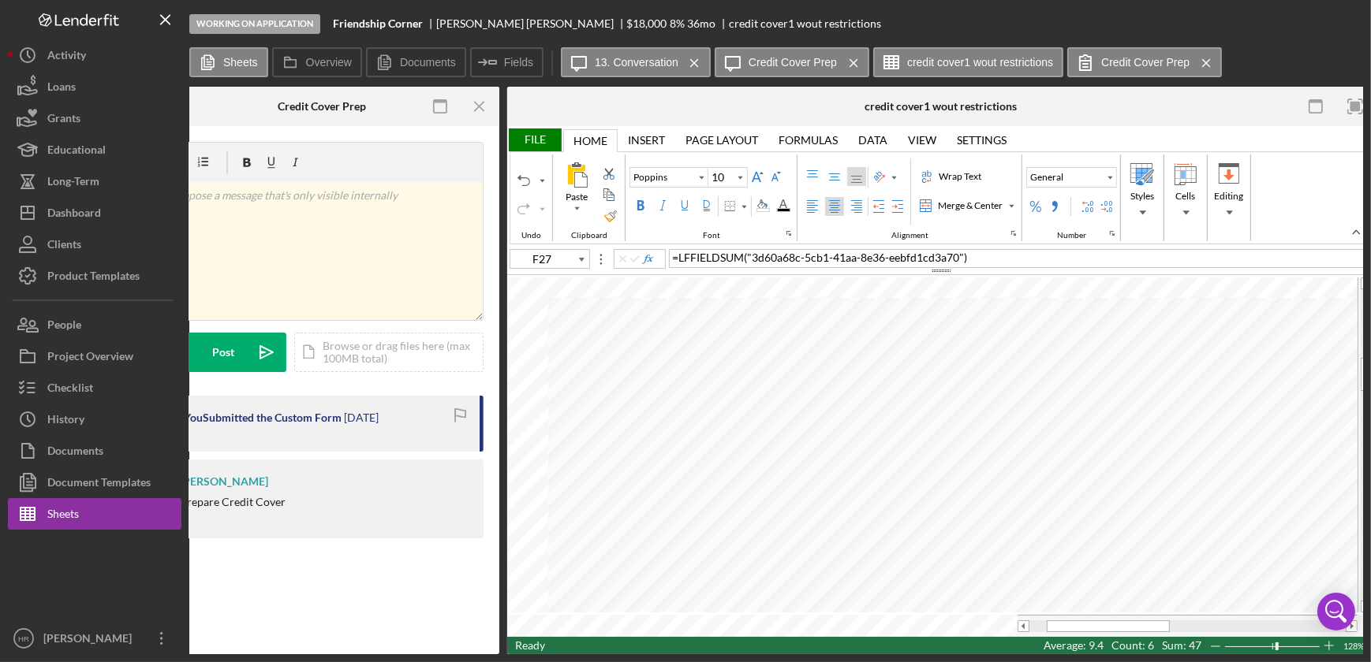
type input "Calibri"
type input "11"
type input "G27"
type input "Poppins"
type input "10"
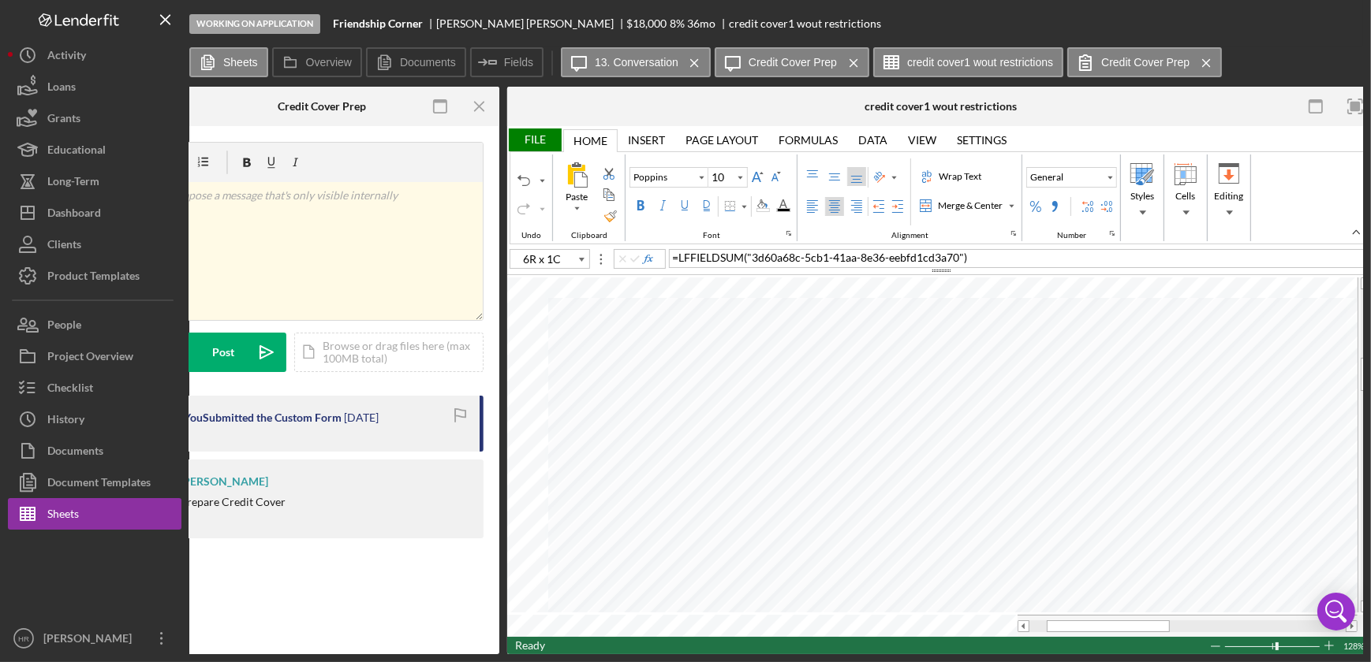
type input "F27"
click at [764, 209] on div "Background Color" at bounding box center [762, 206] width 13 height 13
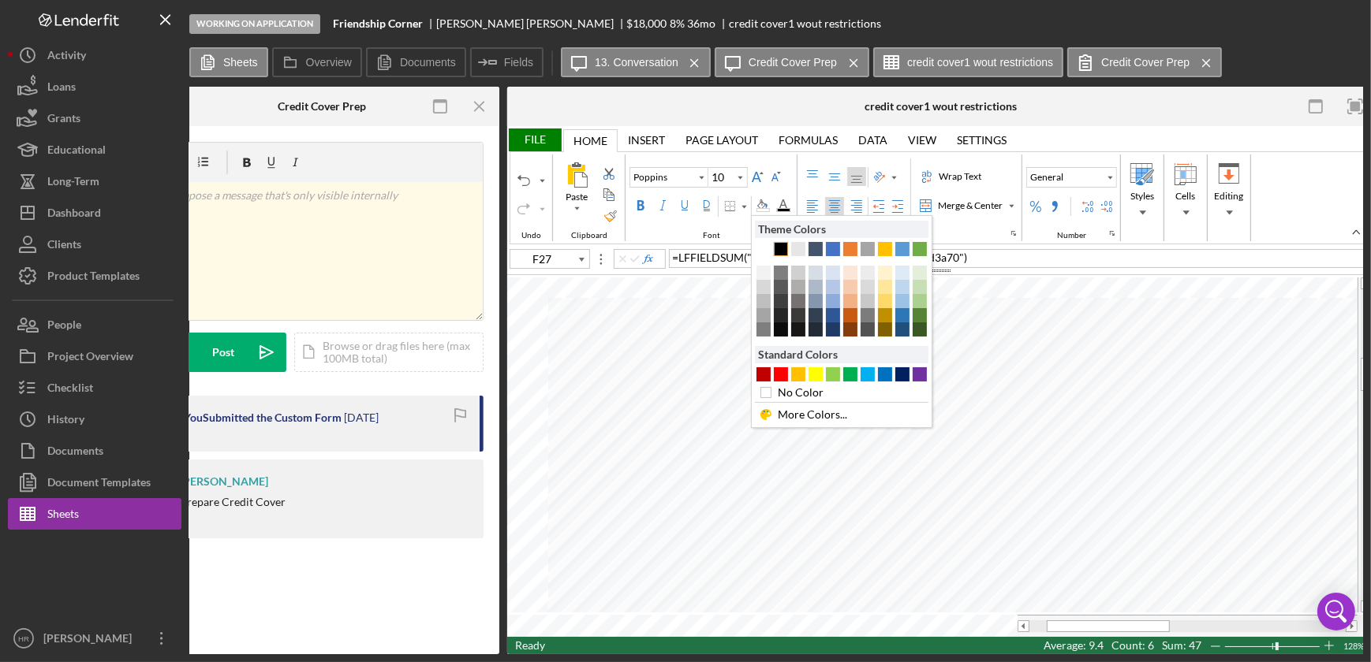
click at [777, 253] on div "Text 1" at bounding box center [781, 249] width 14 height 14
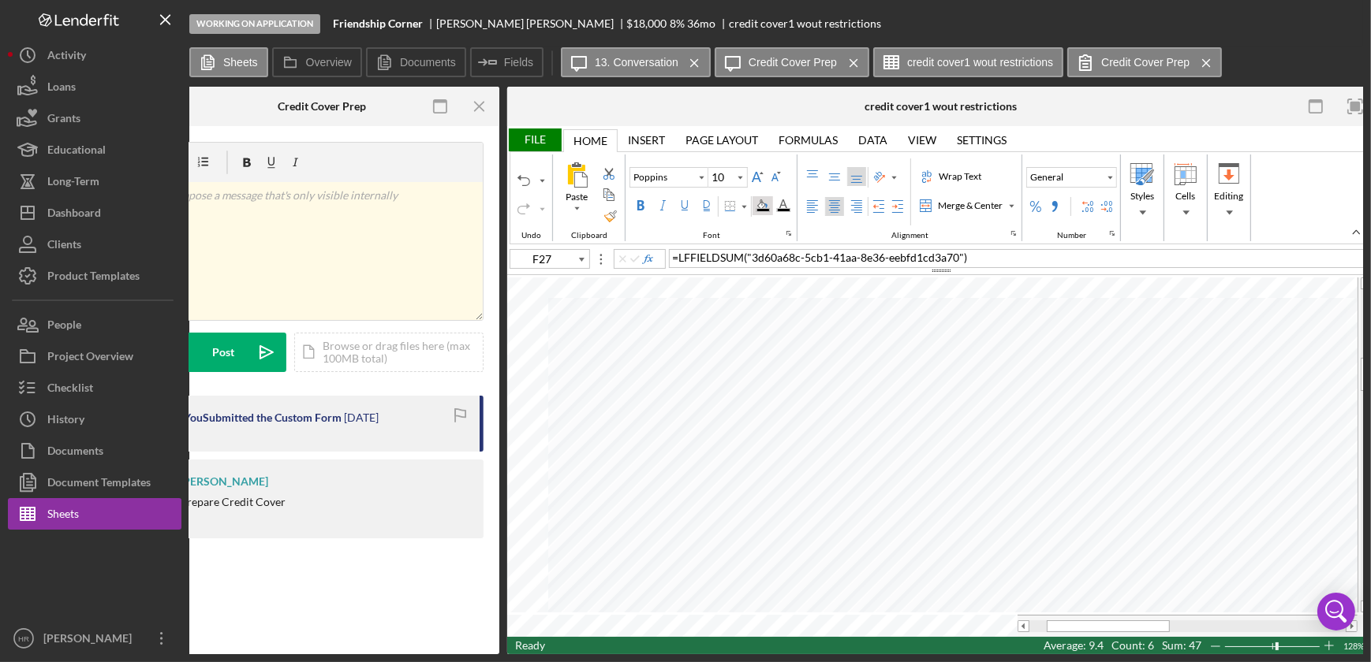
click at [758, 205] on div "Background Color" at bounding box center [762, 206] width 13 height 13
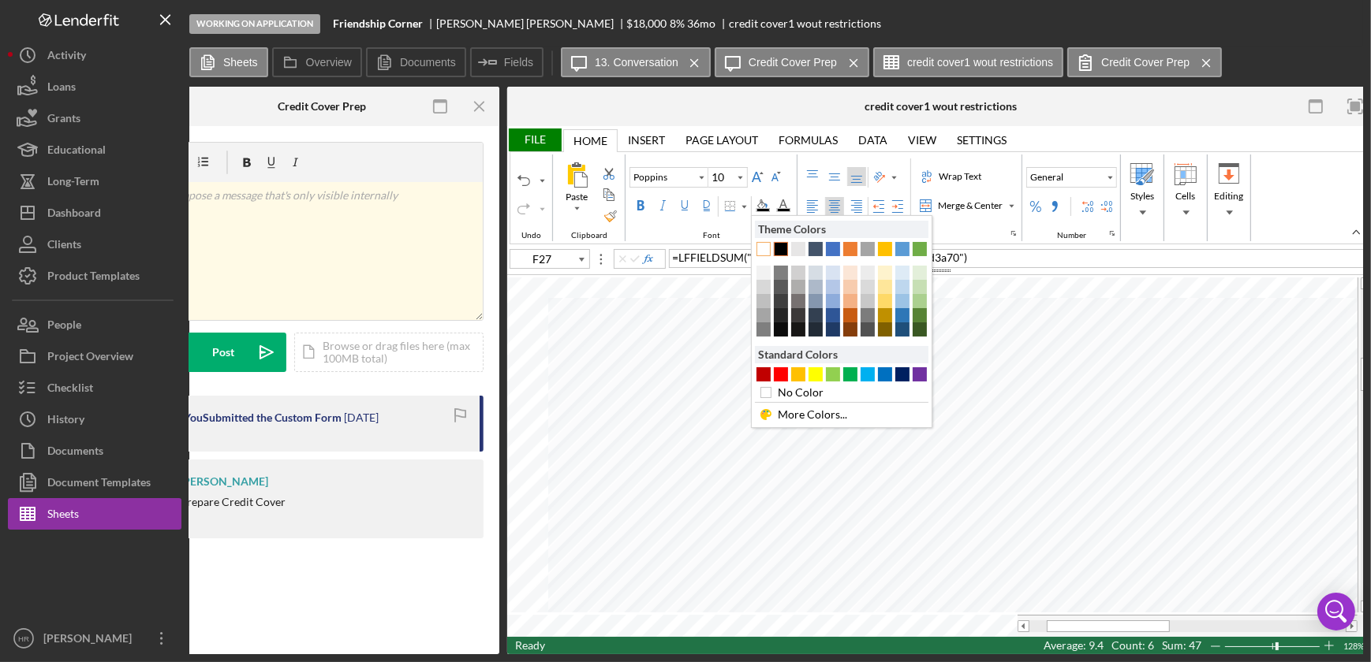
click at [764, 243] on div "Background 1" at bounding box center [763, 249] width 14 height 14
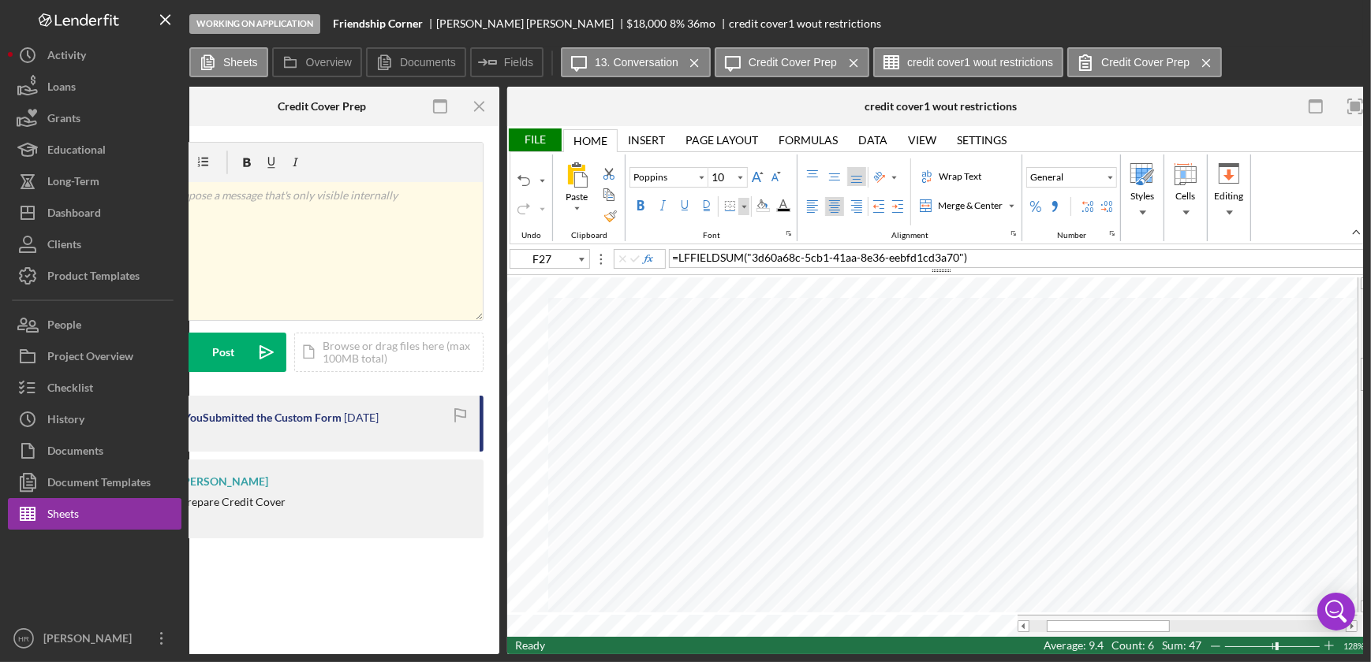
click at [740, 208] on div "Border" at bounding box center [744, 207] width 8 height 8
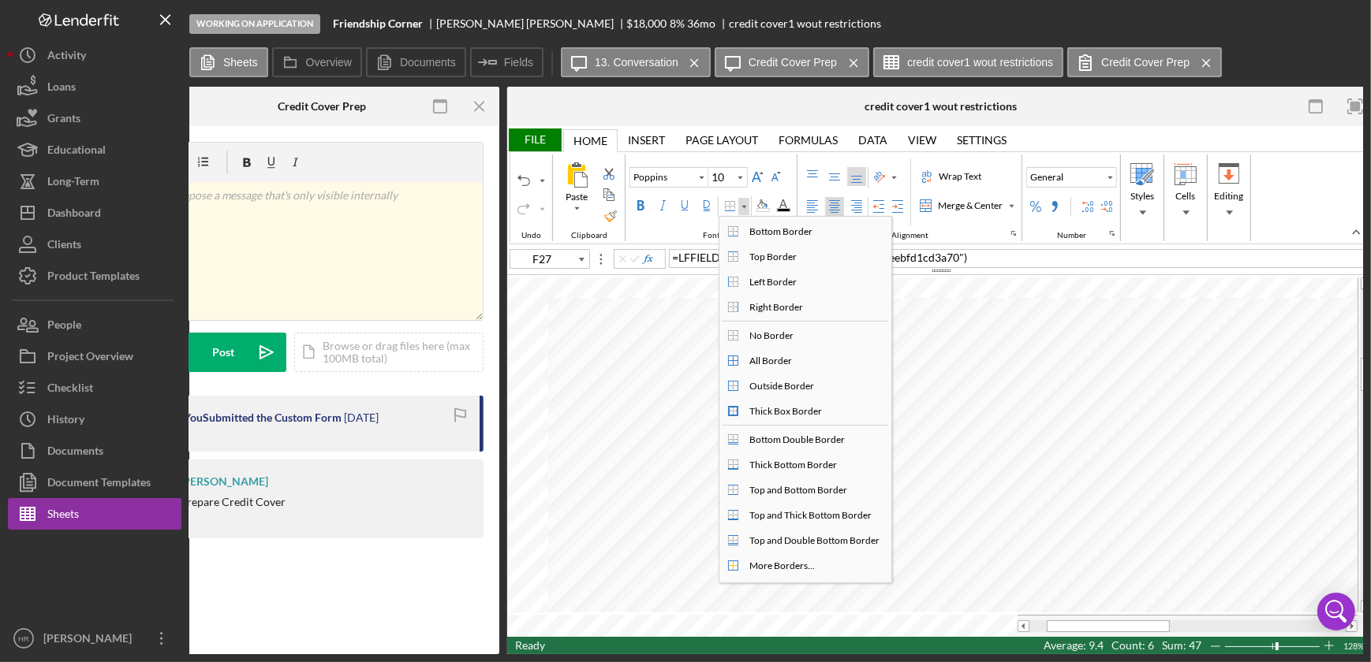
type input "Calibri"
type input "11"
type input "H26"
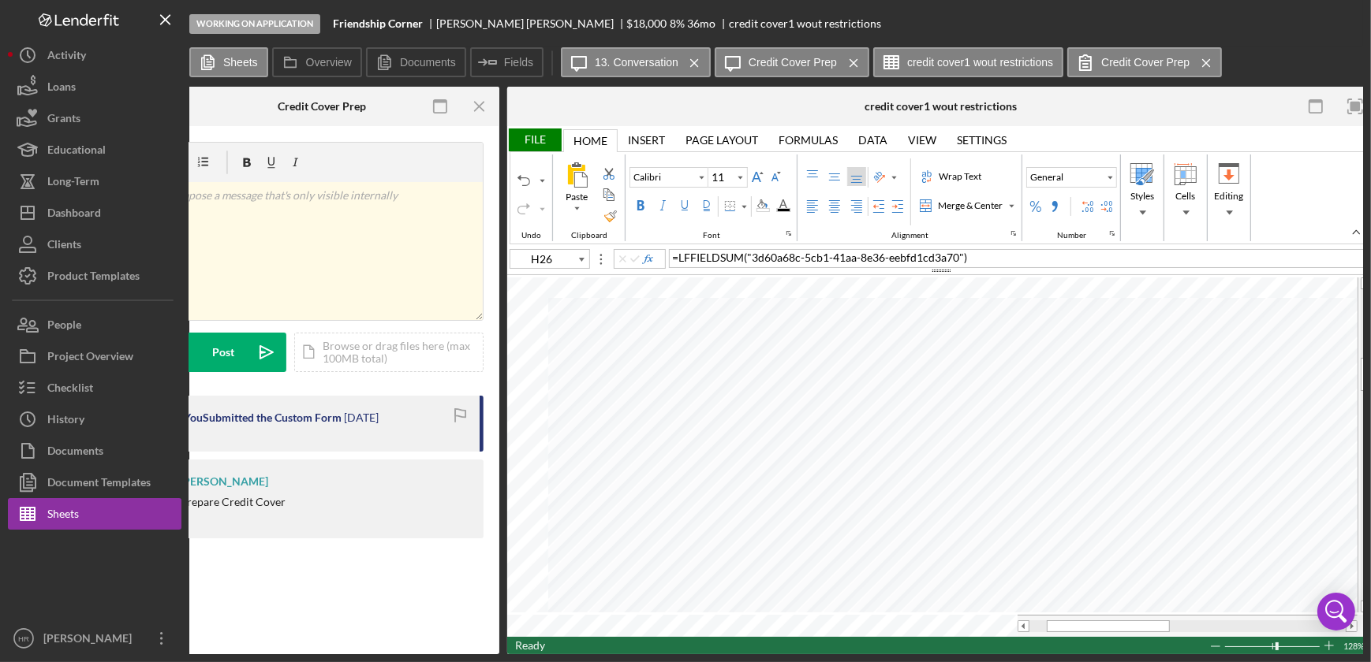
type input "Poppins"
type input "10"
click at [716, 135] on div "Page Layout" at bounding box center [721, 140] width 73 height 13
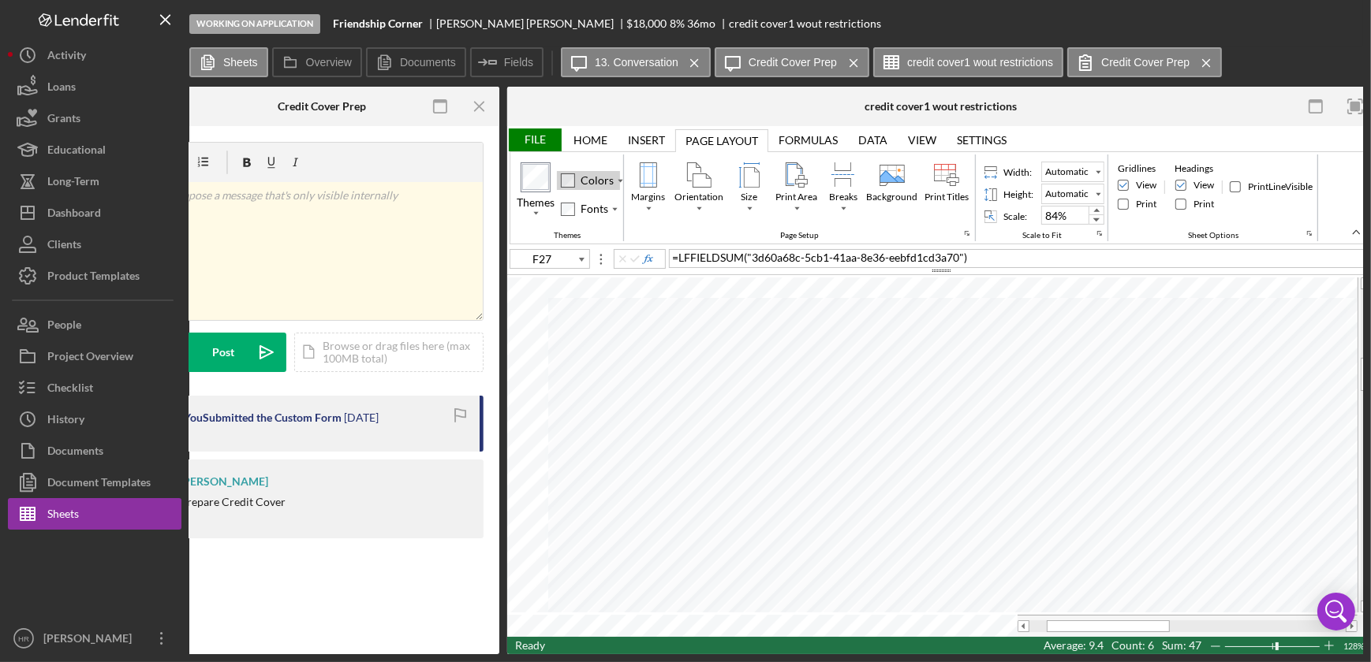
click at [616, 179] on div "Theme Colors" at bounding box center [620, 181] width 8 height 8
click at [607, 183] on div "Colors" at bounding box center [596, 180] width 33 height 13
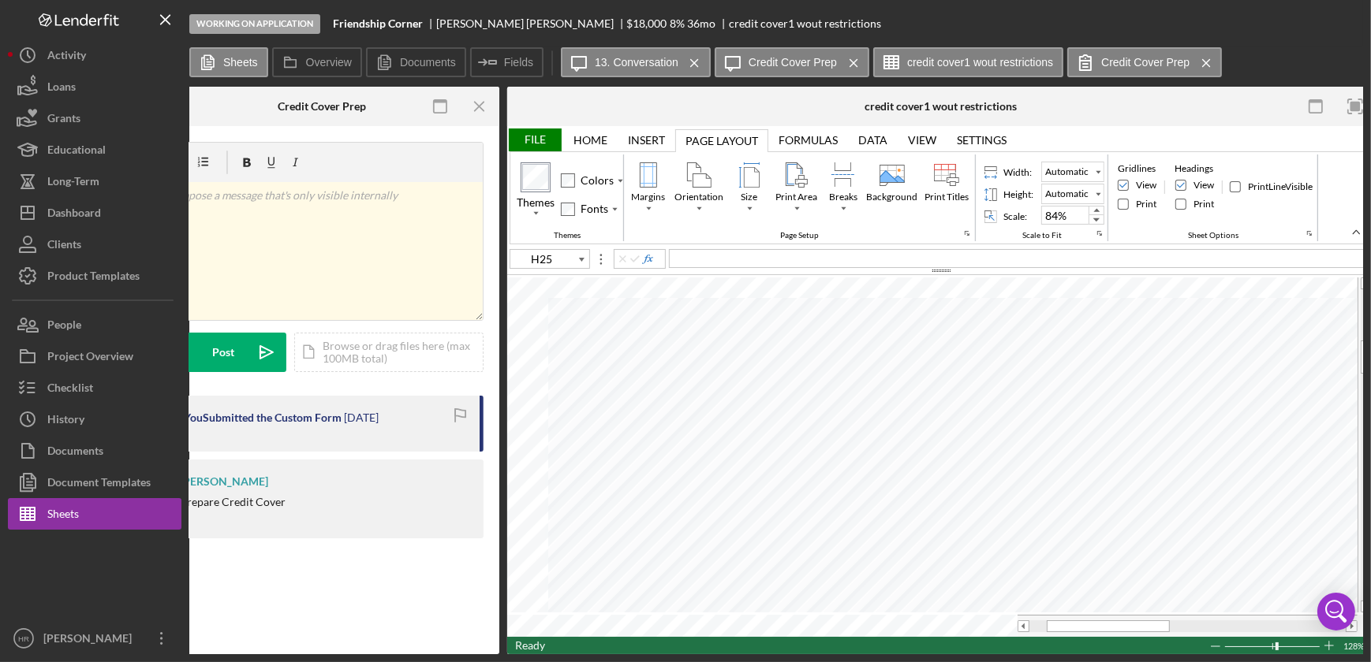
type input "C22"
click at [596, 143] on div "Home" at bounding box center [590, 140] width 34 height 13
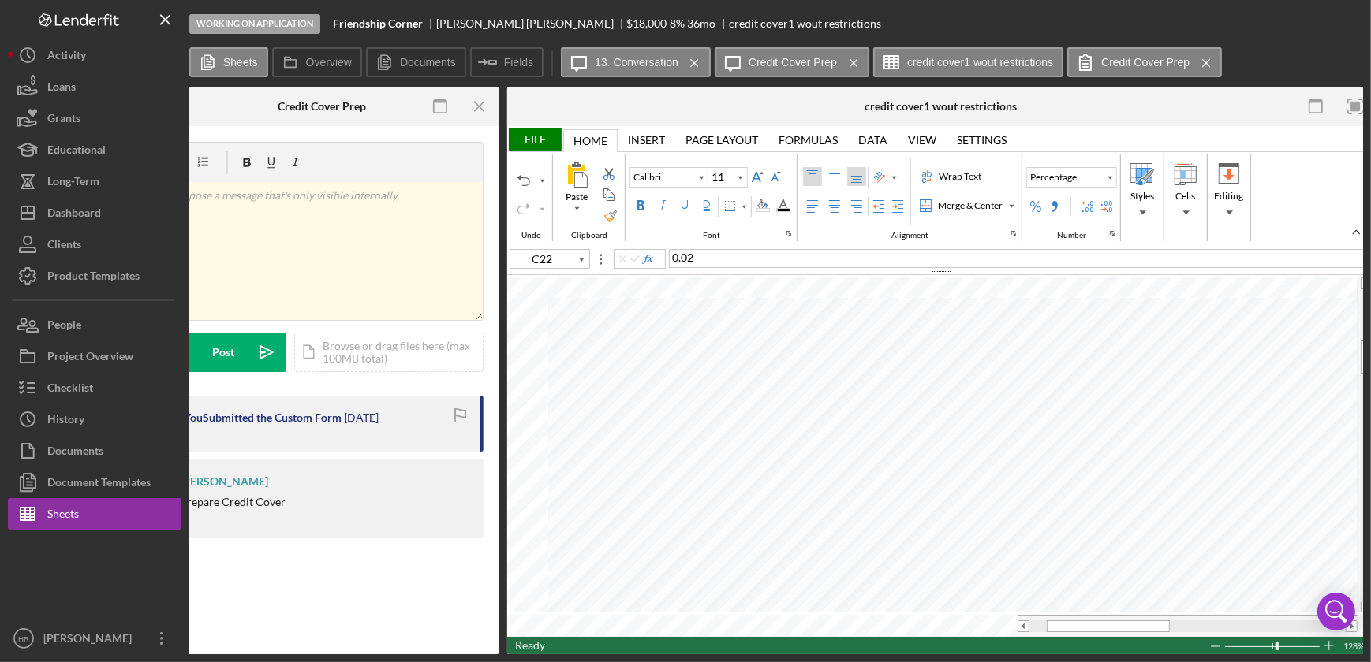
click at [812, 173] on div "Top Align" at bounding box center [812, 176] width 13 height 13
click at [833, 178] on div "Middle Align" at bounding box center [834, 176] width 13 height 13
click at [853, 178] on div "Bottom Align" at bounding box center [856, 176] width 13 height 13
type input "F27"
type input "Poppins"
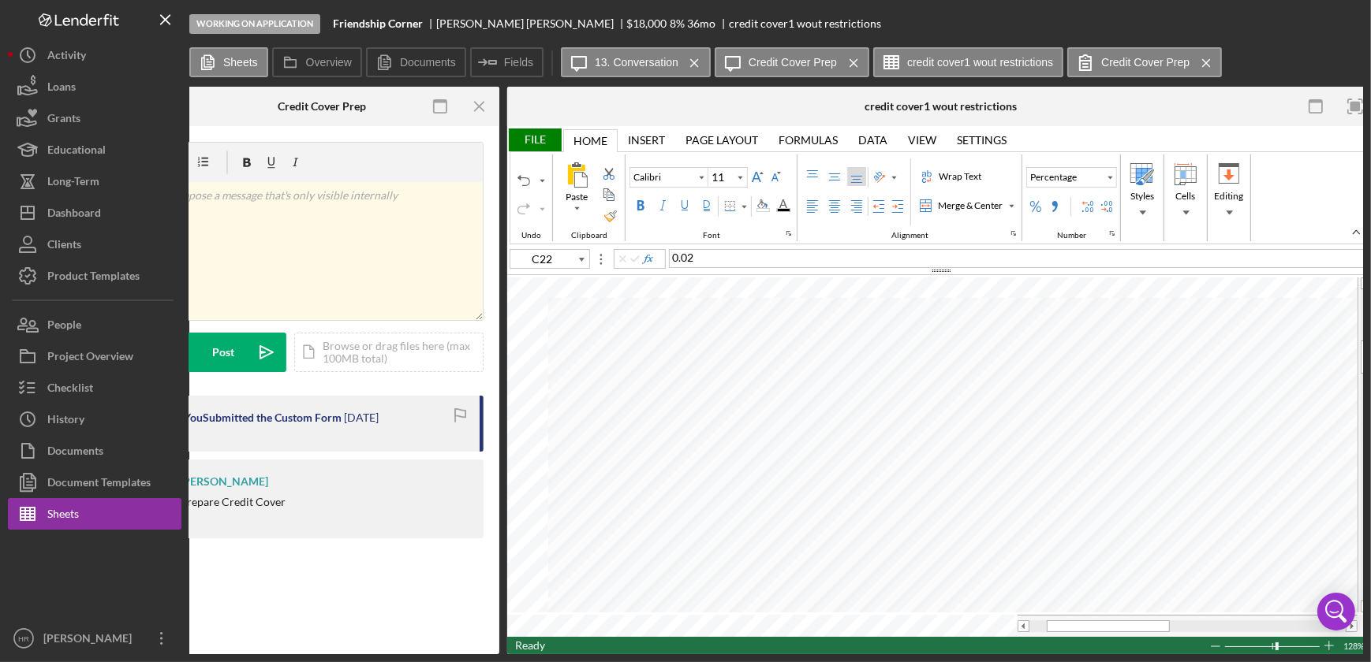
type input "10"
type input "C22"
type input "Calibri"
type input "11"
click at [835, 179] on div "Middle Align" at bounding box center [834, 176] width 13 height 13
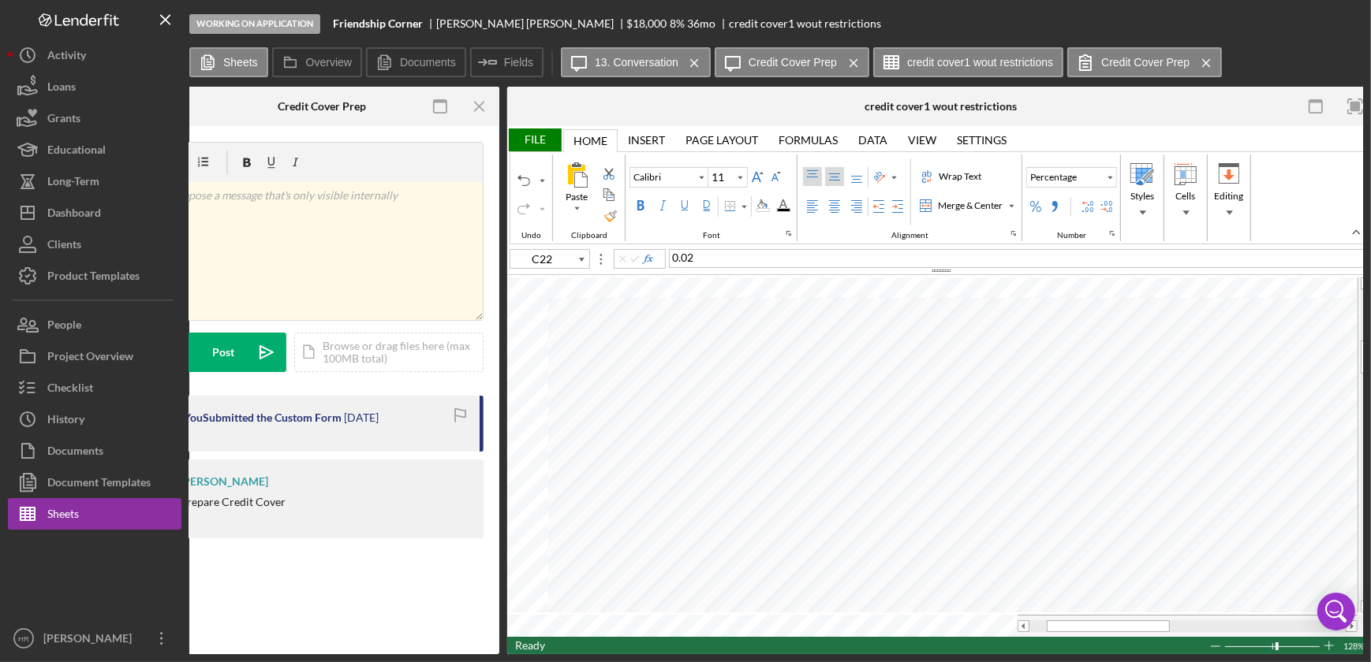
click at [807, 175] on div "Top Align" at bounding box center [812, 176] width 13 height 13
click at [812, 203] on div "Left Align" at bounding box center [812, 206] width 13 height 13
click at [830, 207] on div "Center Align" at bounding box center [834, 206] width 13 height 13
type input "H21"
click at [547, 142] on div "File" at bounding box center [534, 140] width 54 height 23
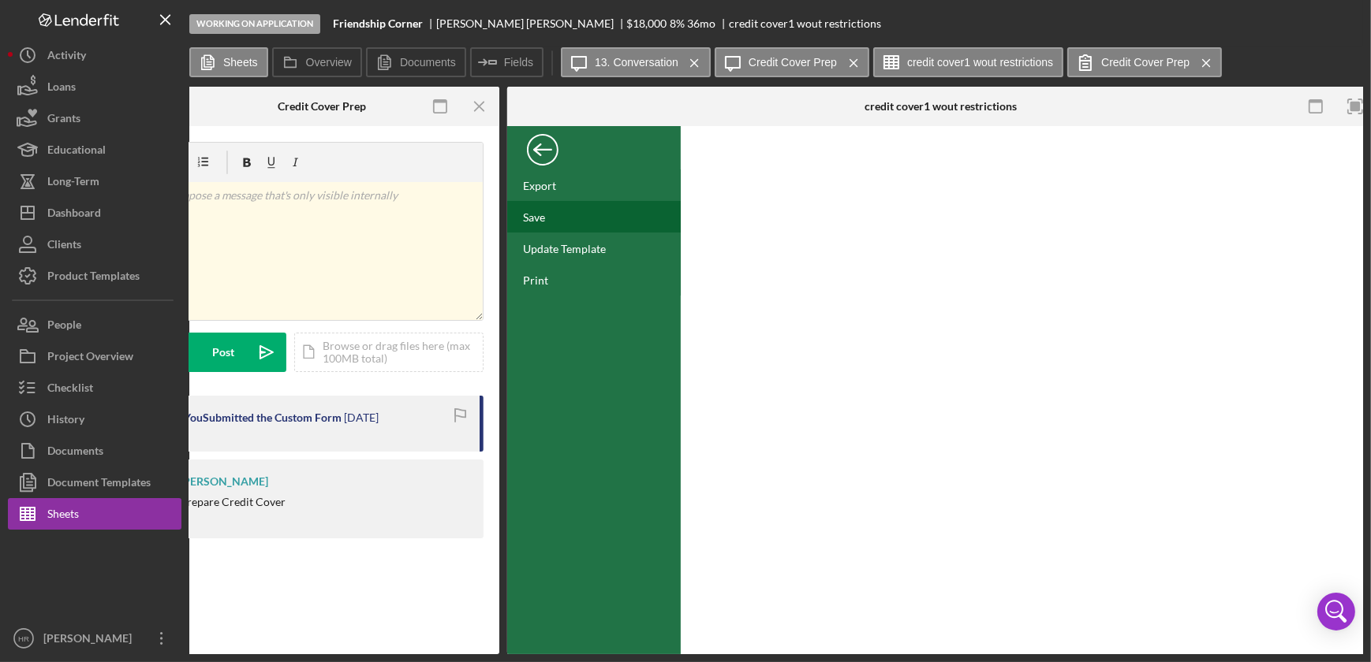
click at [533, 212] on div "Save" at bounding box center [534, 217] width 22 height 13
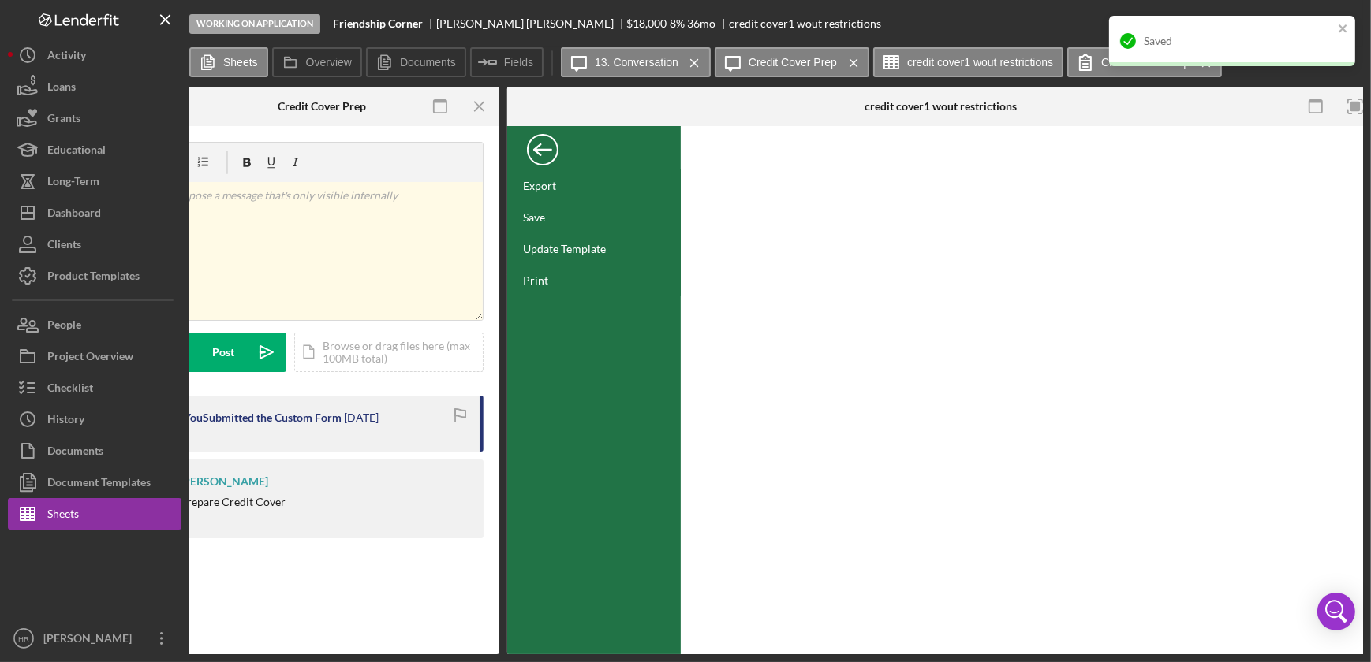
drag, startPoint x: 655, startPoint y: 647, endPoint x: 430, endPoint y: 637, distance: 225.8
click at [416, 640] on div "Sheets Underwriting Worksheets - Template 2022 credit cover1 wout restrictions …" at bounding box center [776, 371] width 1174 height 568
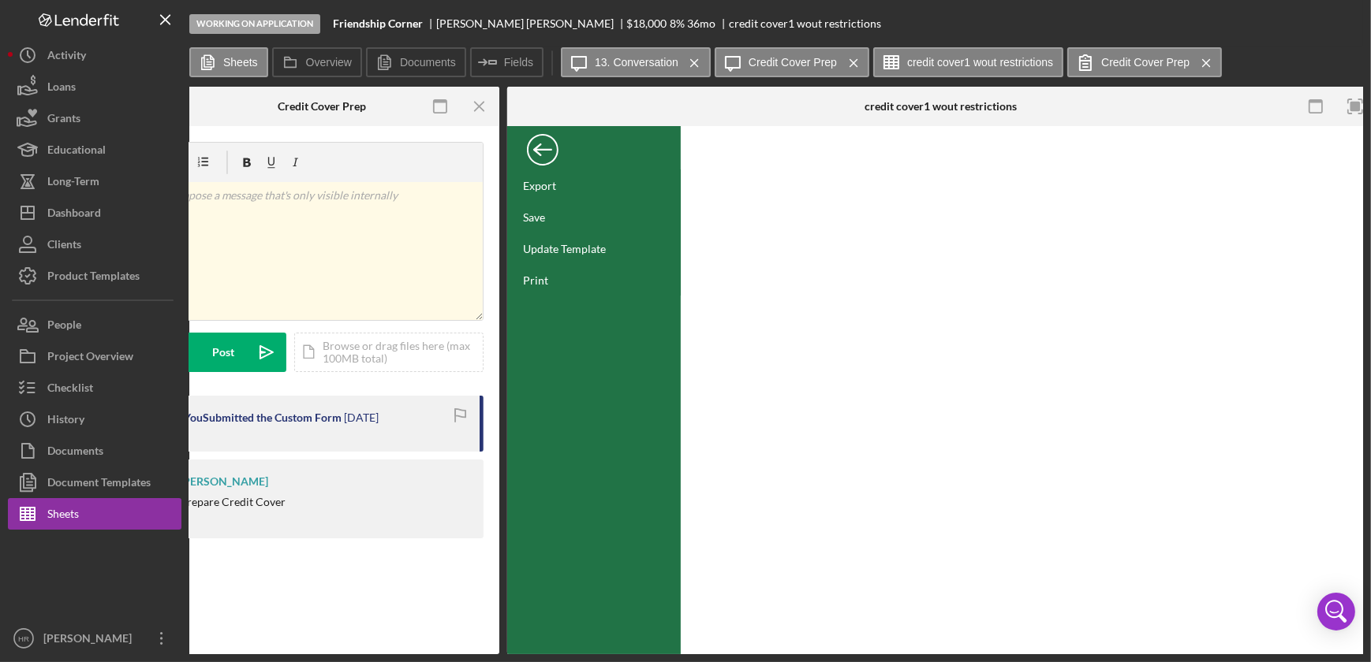
drag, startPoint x: 562, startPoint y: 648, endPoint x: 337, endPoint y: 610, distance: 228.7
click at [338, 618] on div "Sheets Underwriting Worksheets - Template 2022 credit cover1 wout restrictions …" at bounding box center [776, 371] width 1174 height 568
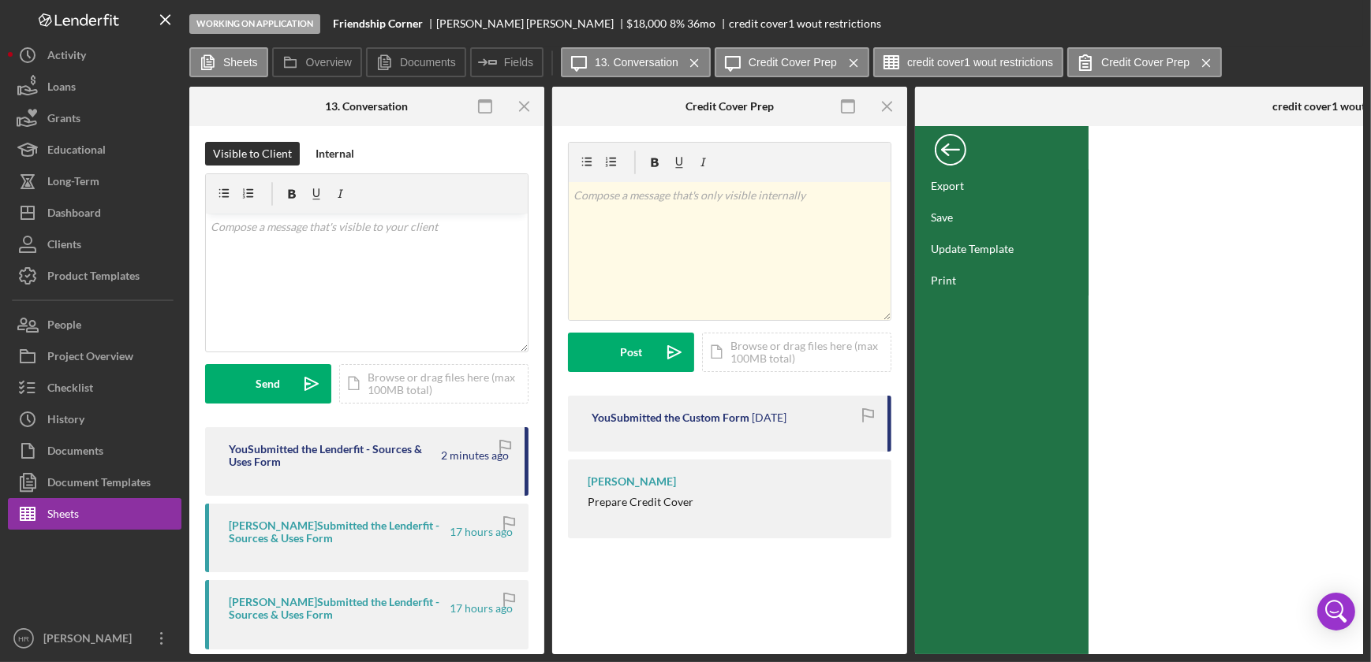
scroll to position [0, 0]
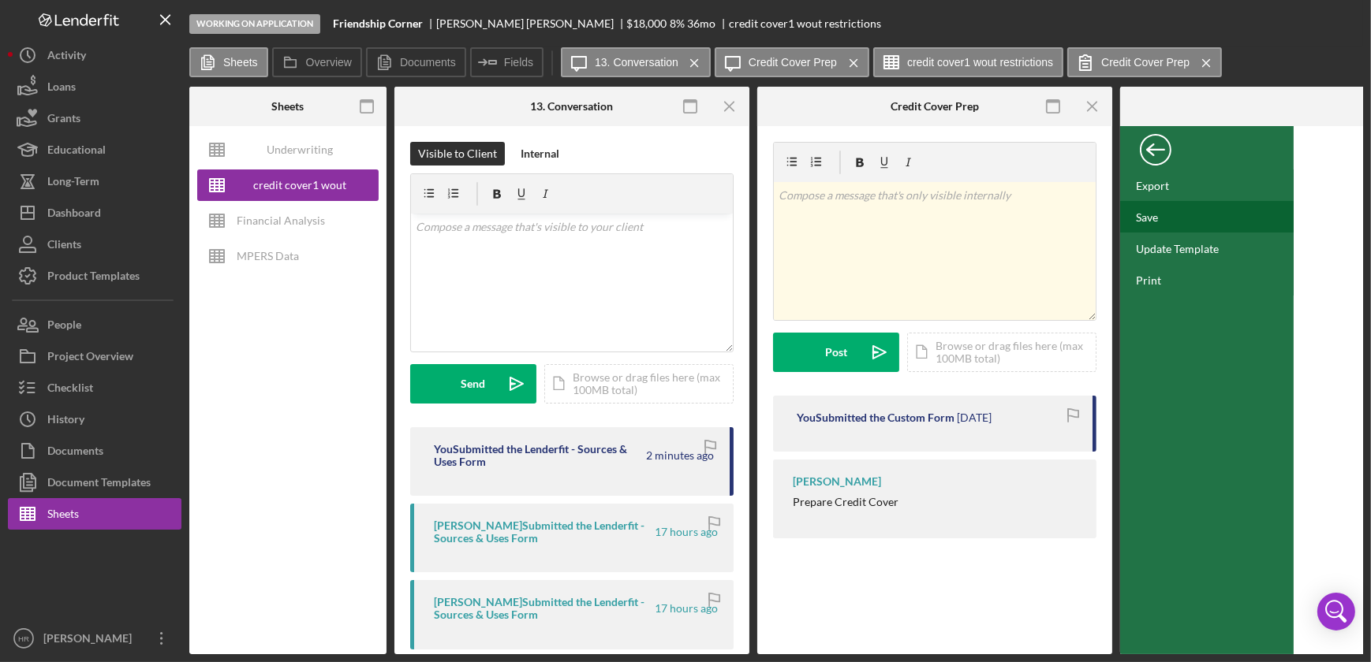
click at [1177, 221] on div "Save" at bounding box center [1207, 217] width 174 height 32
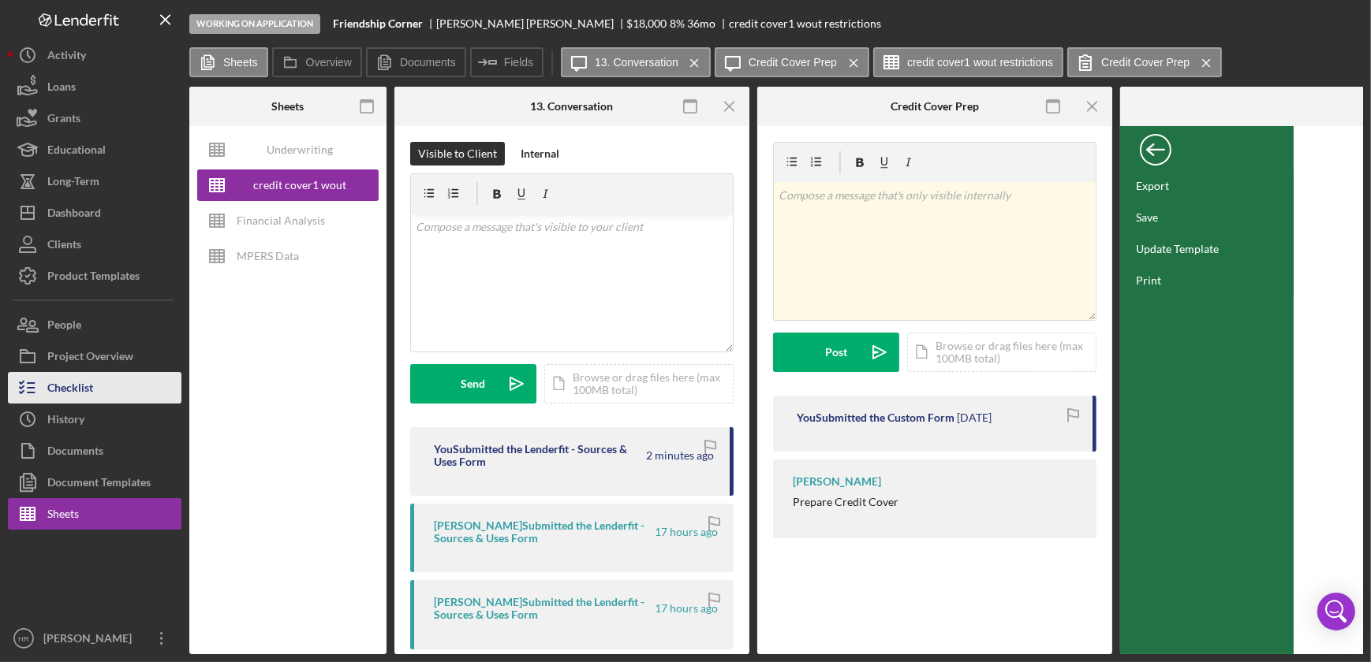
click at [79, 387] on div "Checklist" at bounding box center [70, 389] width 46 height 35
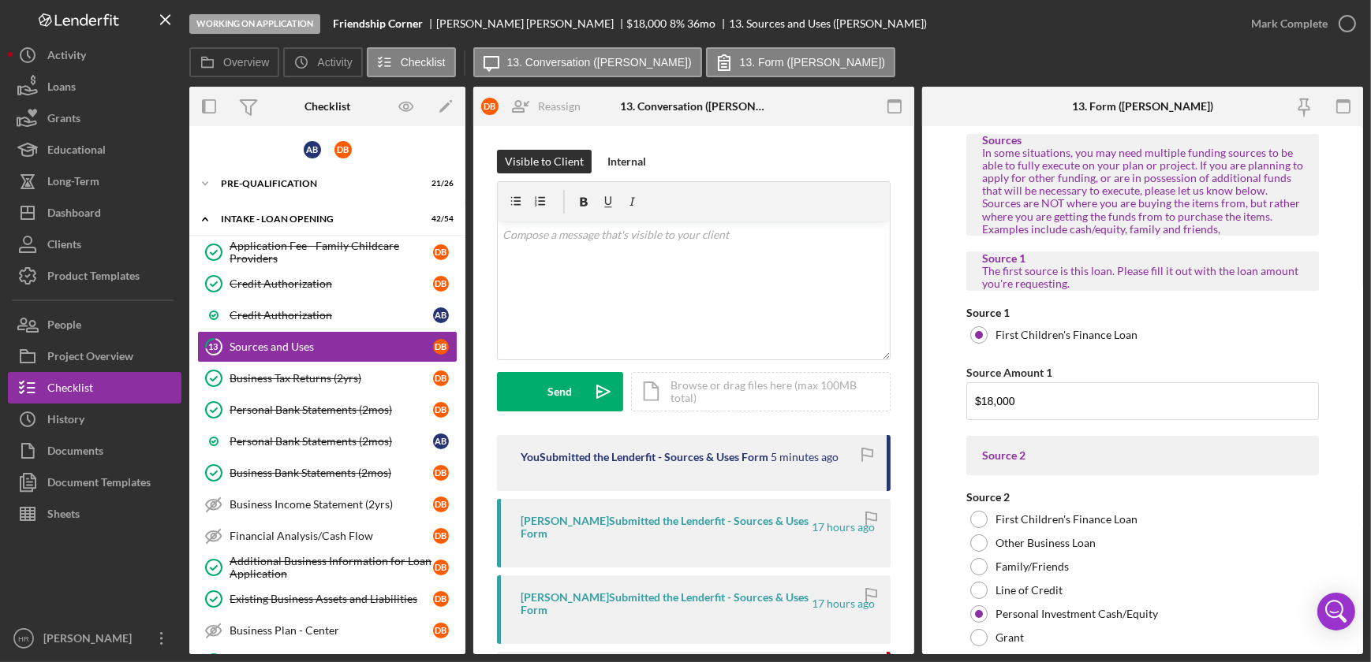
click at [1364, 34] on div "Working on Application Friendship Corner [PERSON_NAME] $18,000 $9,000 8 % 36 mo…" at bounding box center [685, 331] width 1371 height 662
click at [1350, 25] on icon "button" at bounding box center [1346, 23] width 39 height 39
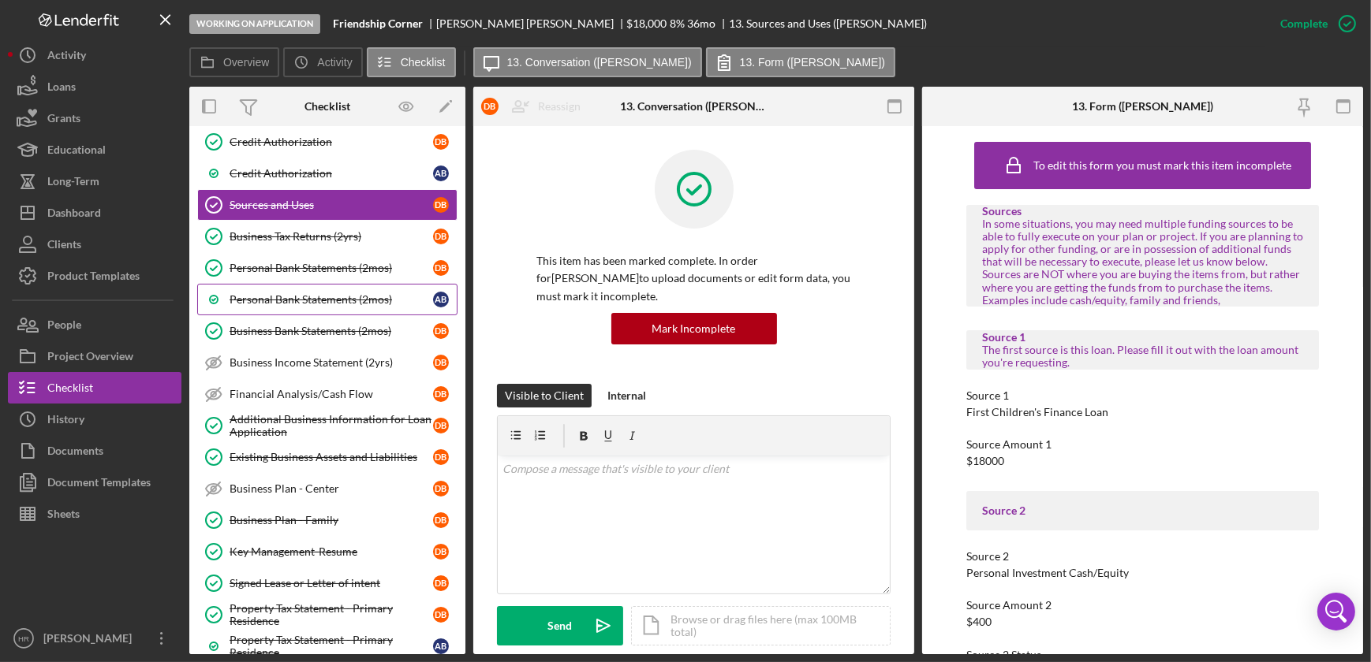
scroll to position [143, 0]
click at [278, 288] on link "Personal Bank Statements (2mos) A B" at bounding box center [327, 299] width 260 height 32
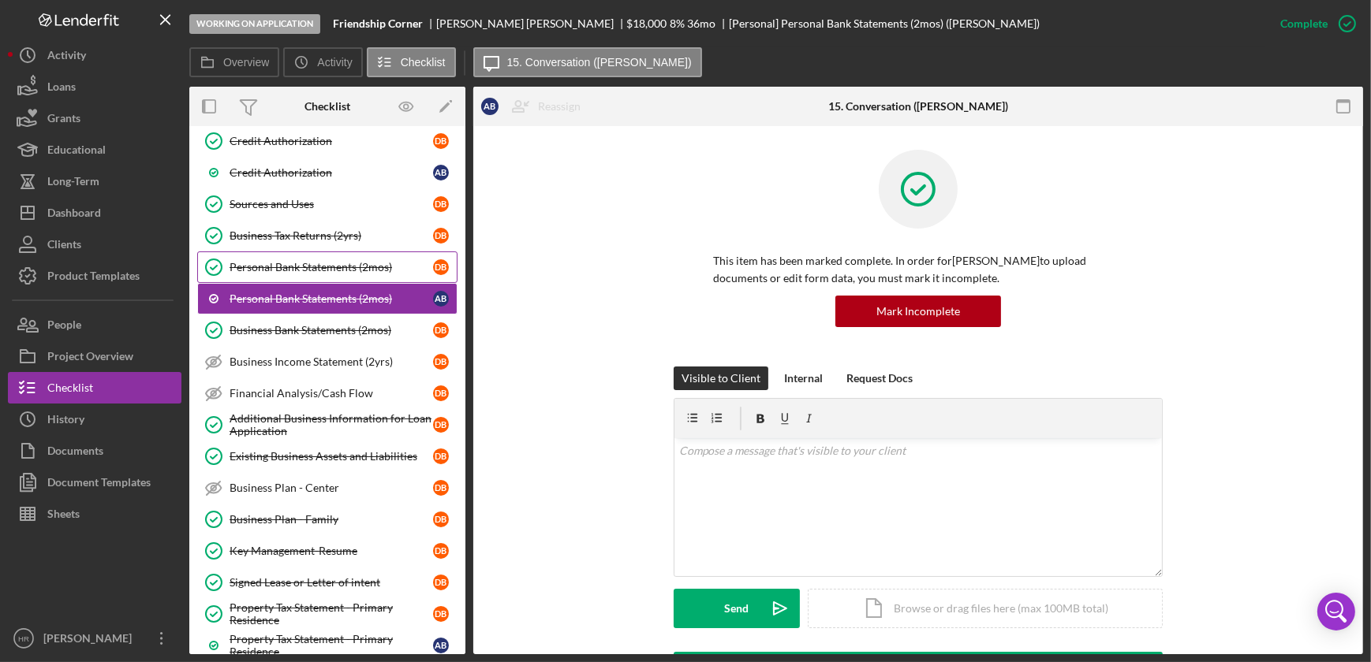
click at [296, 267] on div "Personal Bank Statements (2mos)" at bounding box center [331, 267] width 203 height 13
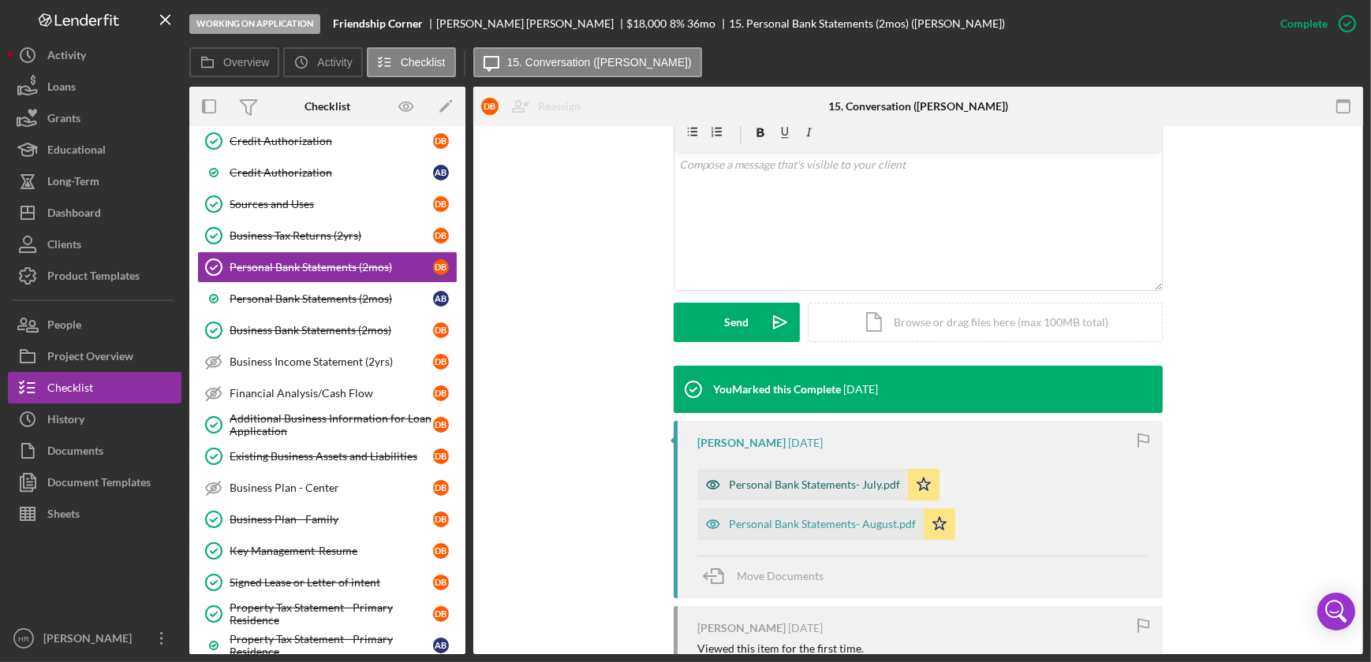
click at [768, 483] on div "Personal Bank Statements- July.pdf" at bounding box center [814, 485] width 171 height 13
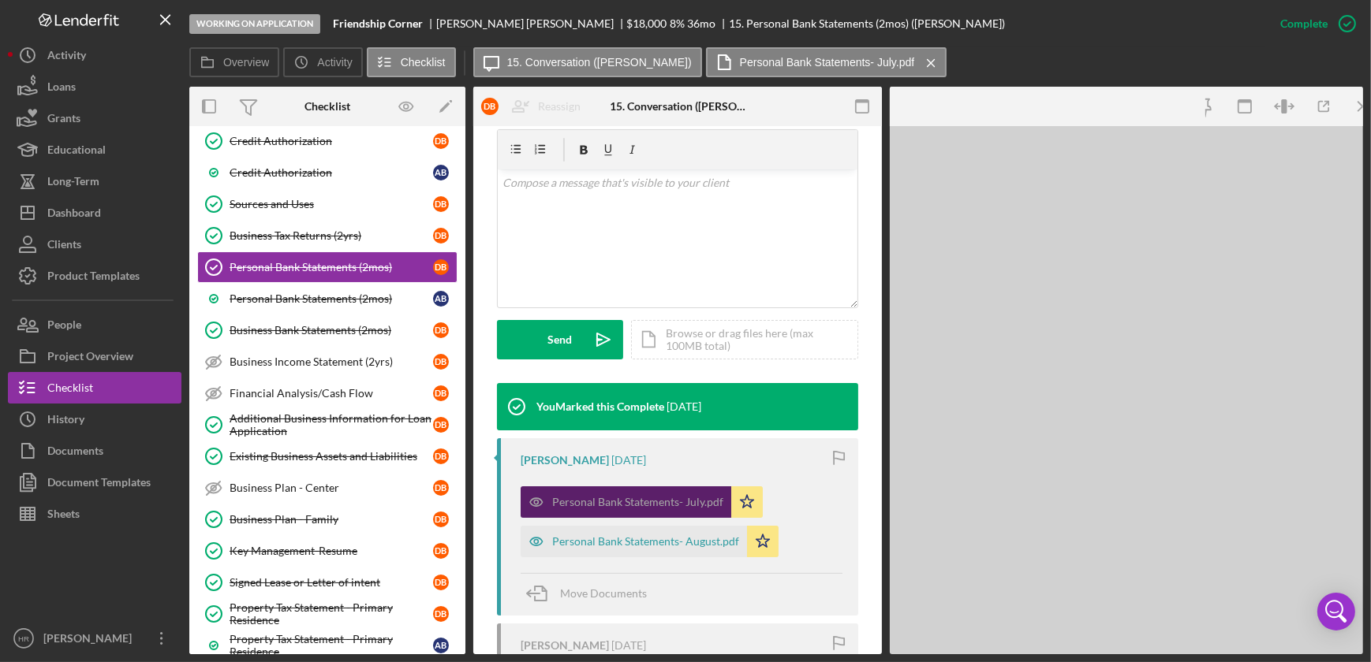
scroll to position [304, 0]
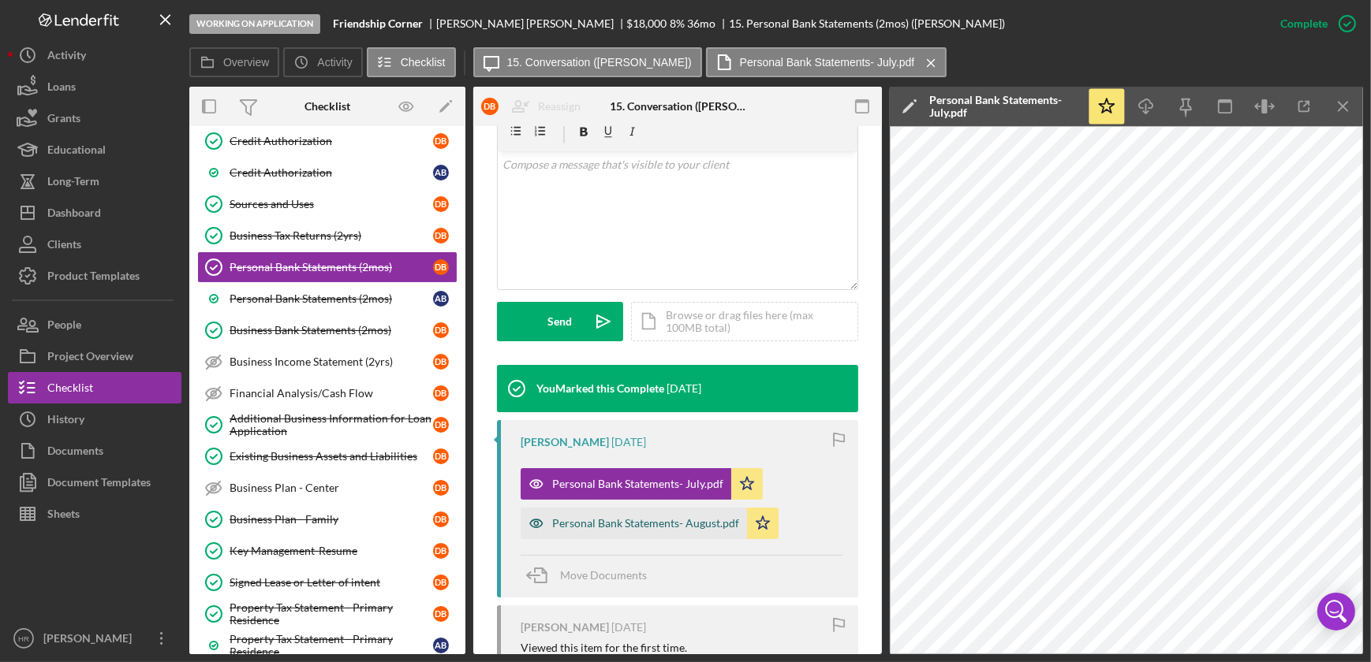
click at [659, 519] on div "Personal Bank Statements- August.pdf" at bounding box center [645, 523] width 187 height 13
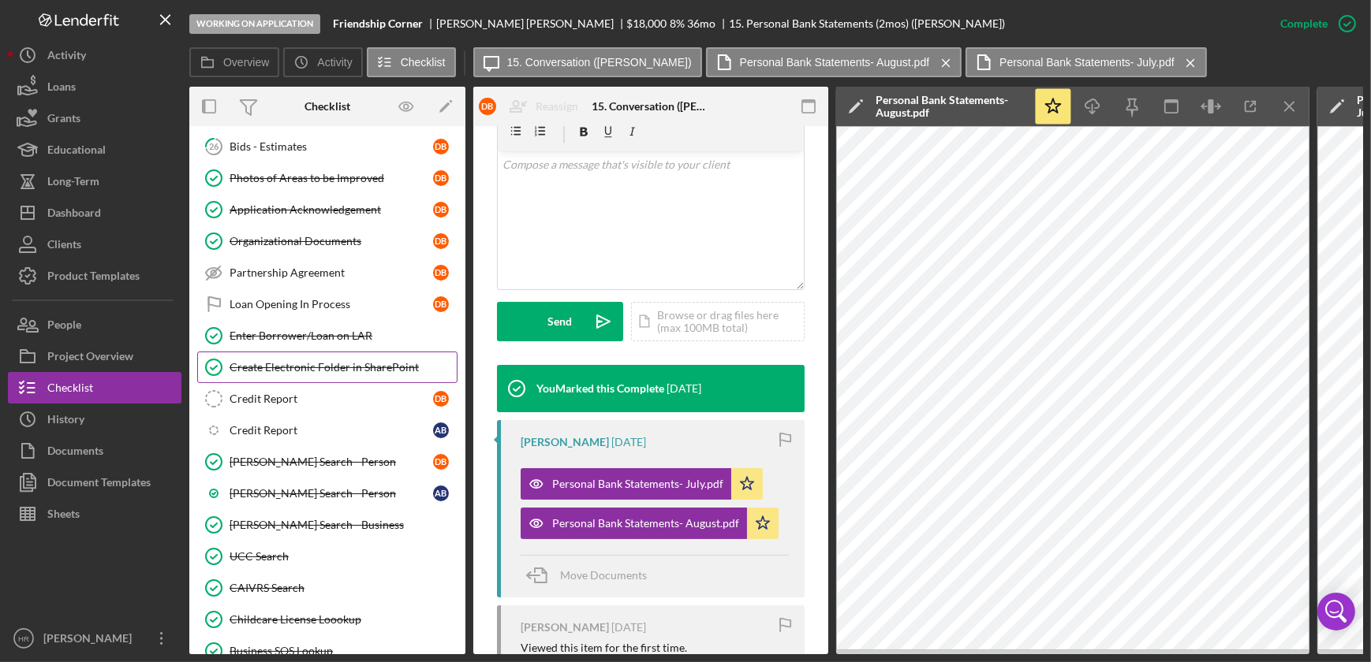
scroll to position [789, 0]
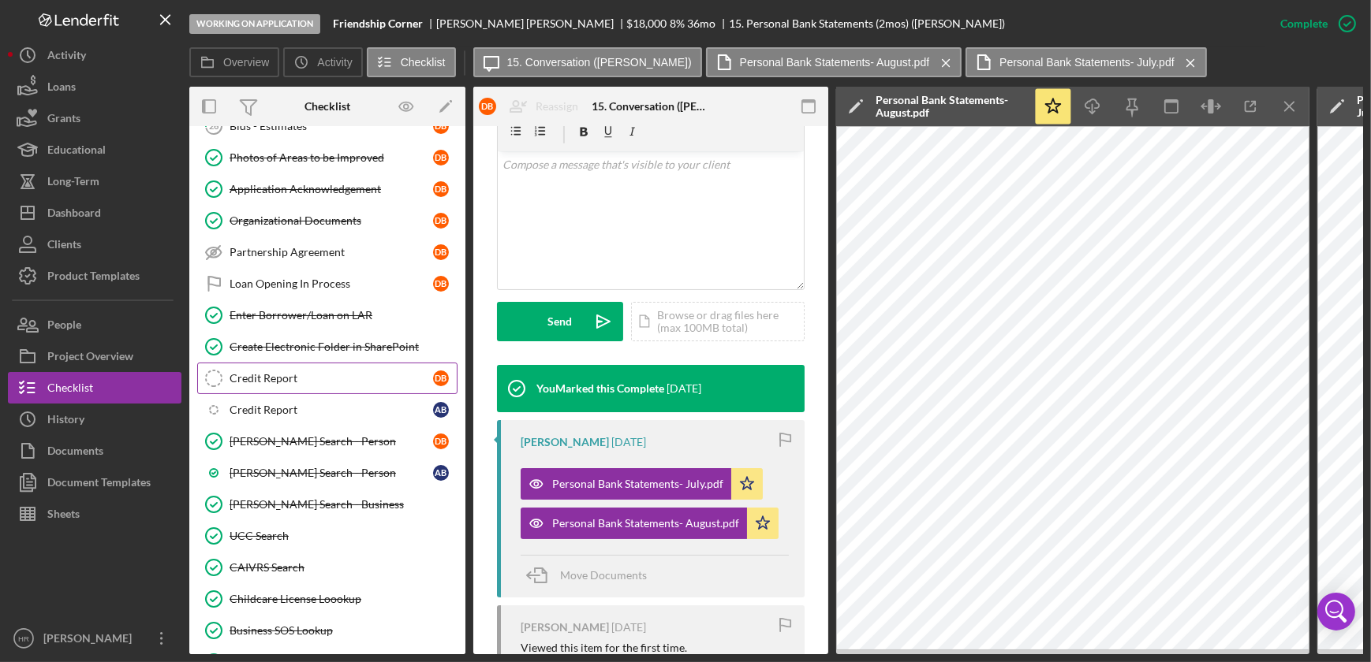
click at [304, 375] on div "Credit Report" at bounding box center [331, 378] width 203 height 13
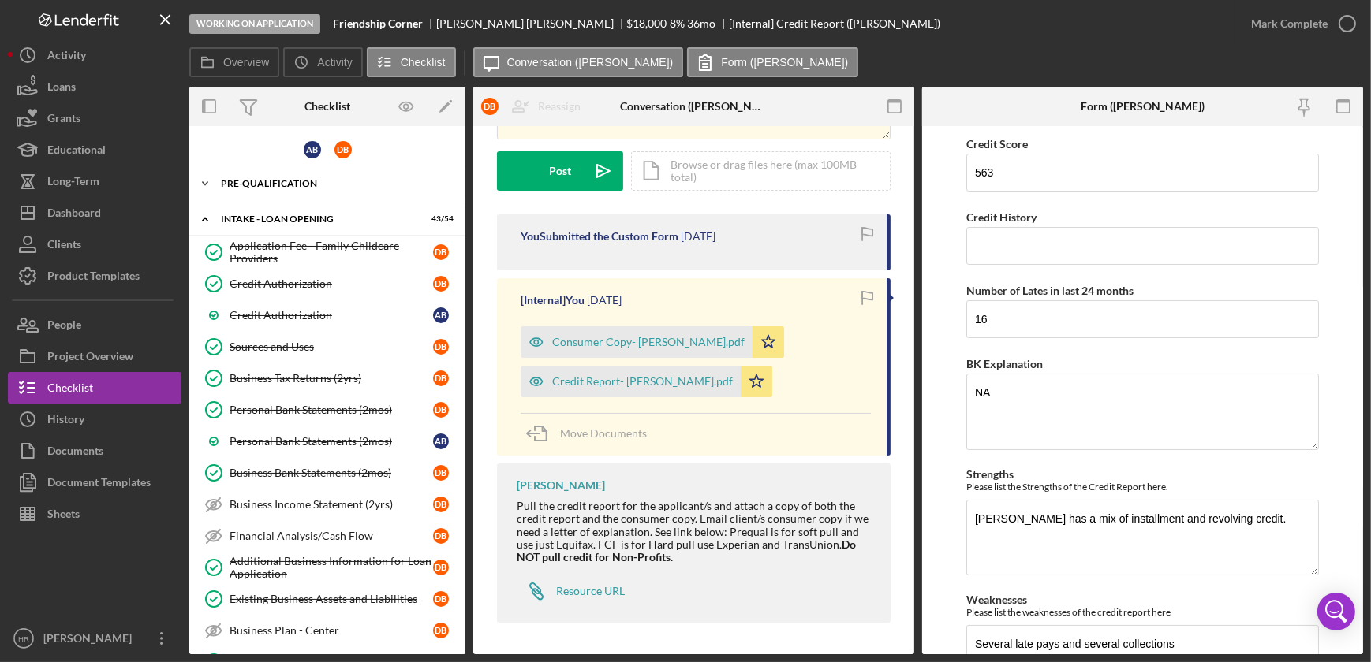
click at [286, 176] on div "Icon/Expander Pre-Qualification 21 / 26" at bounding box center [327, 184] width 276 height 32
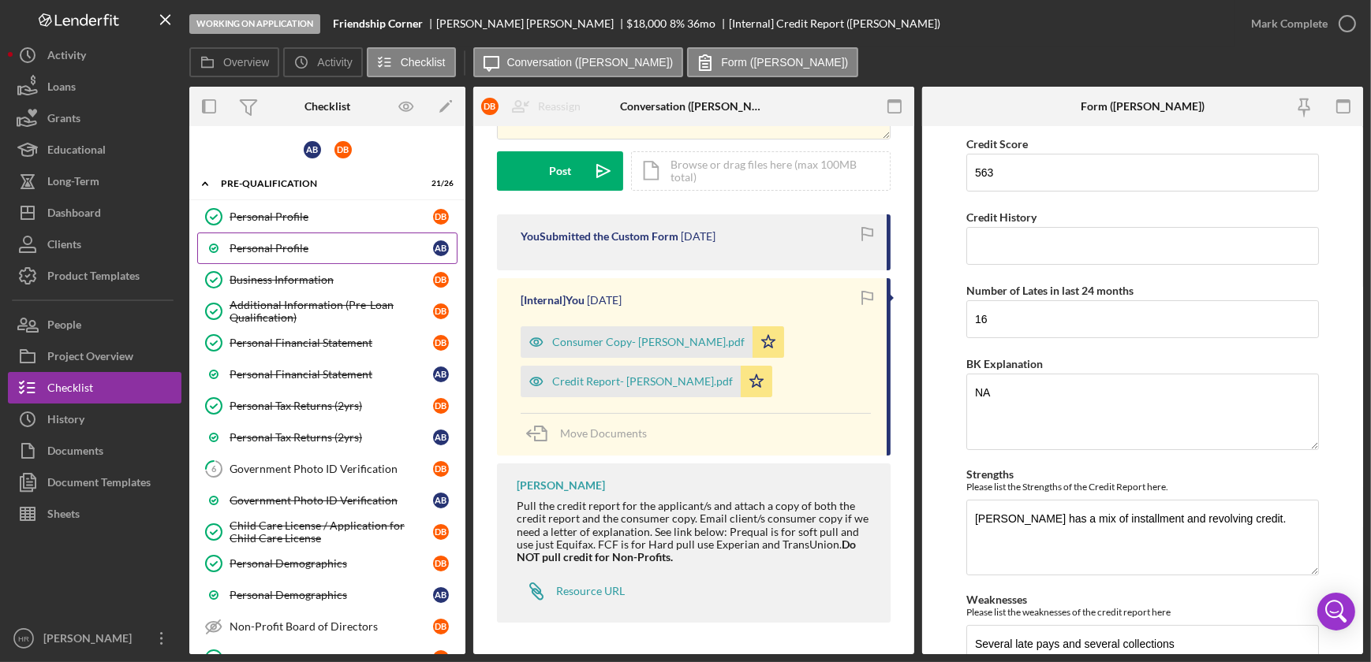
click at [284, 245] on div "Personal Profile" at bounding box center [331, 248] width 203 height 13
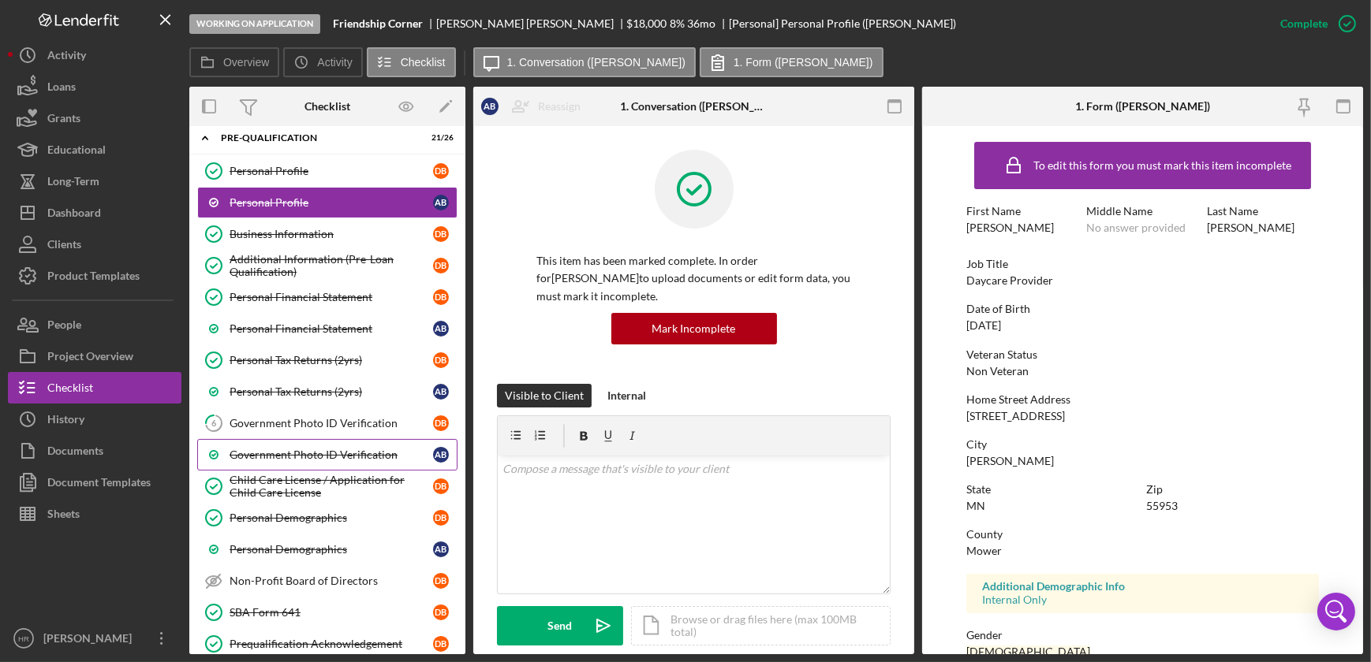
scroll to position [71, 0]
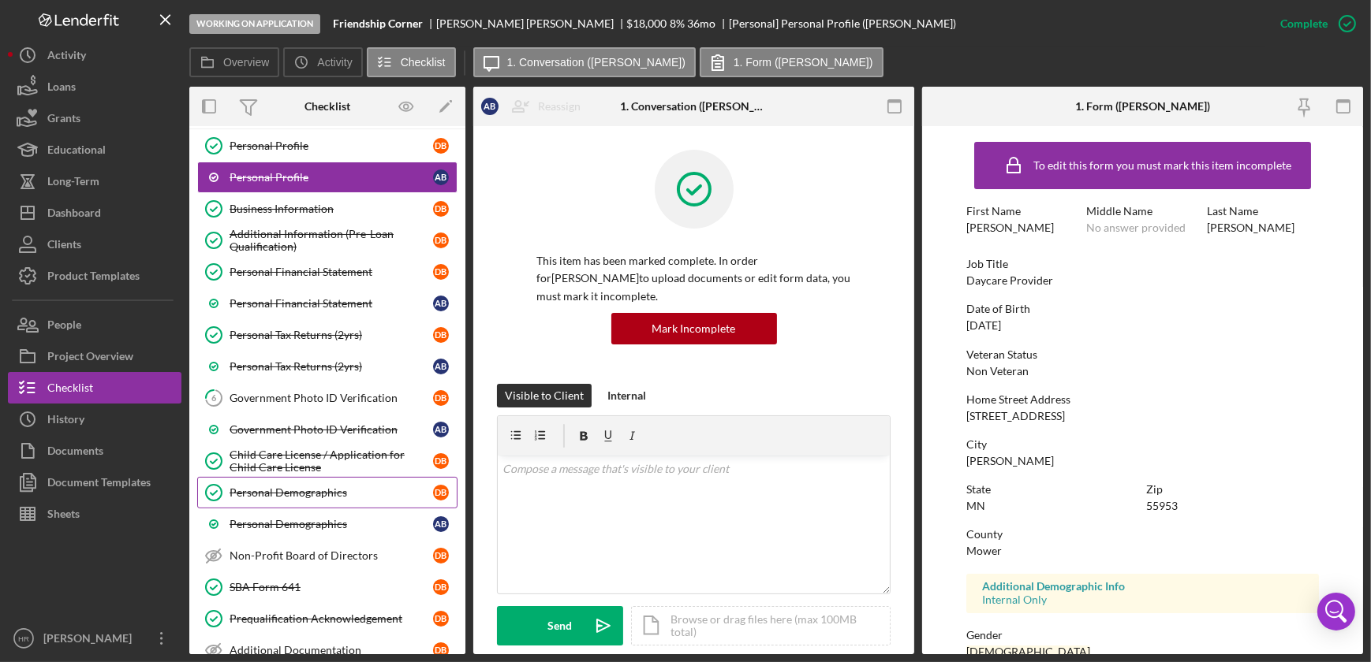
click at [272, 491] on div "Personal Demographics" at bounding box center [331, 493] width 203 height 13
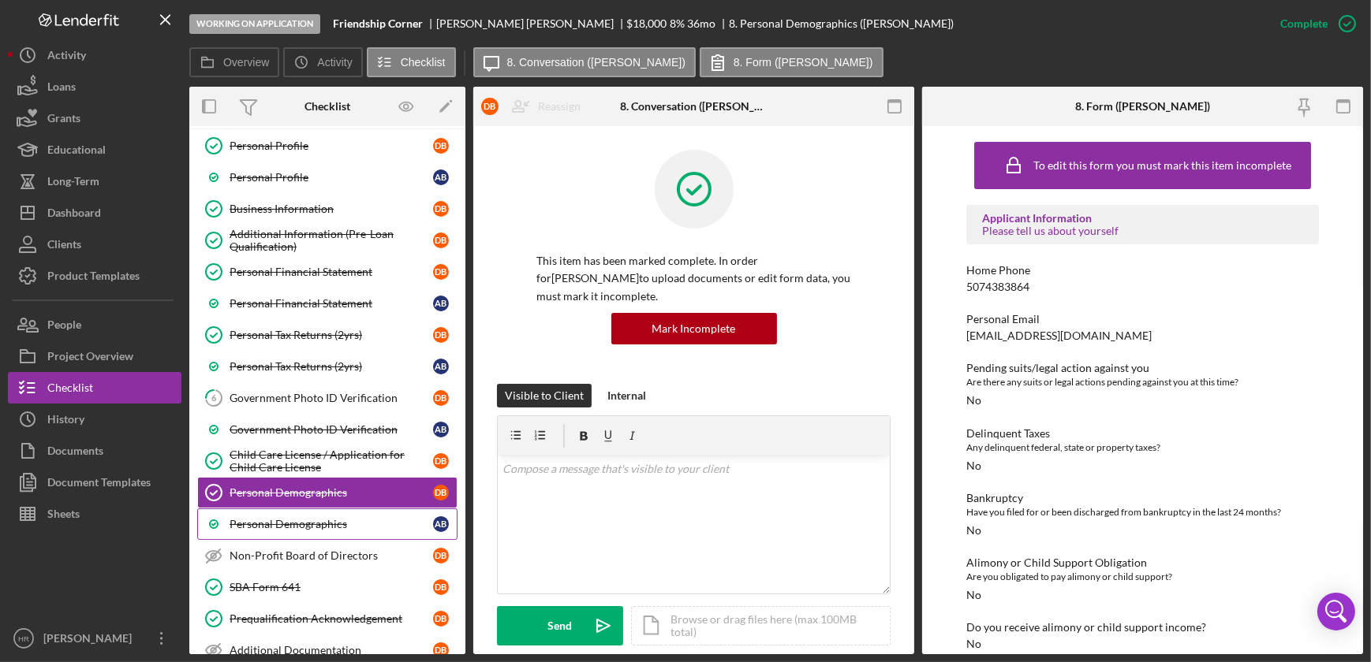
drag, startPoint x: 330, startPoint y: 513, endPoint x: 345, endPoint y: 513, distance: 14.2
click at [330, 513] on link "Personal Demographics A B" at bounding box center [327, 525] width 260 height 32
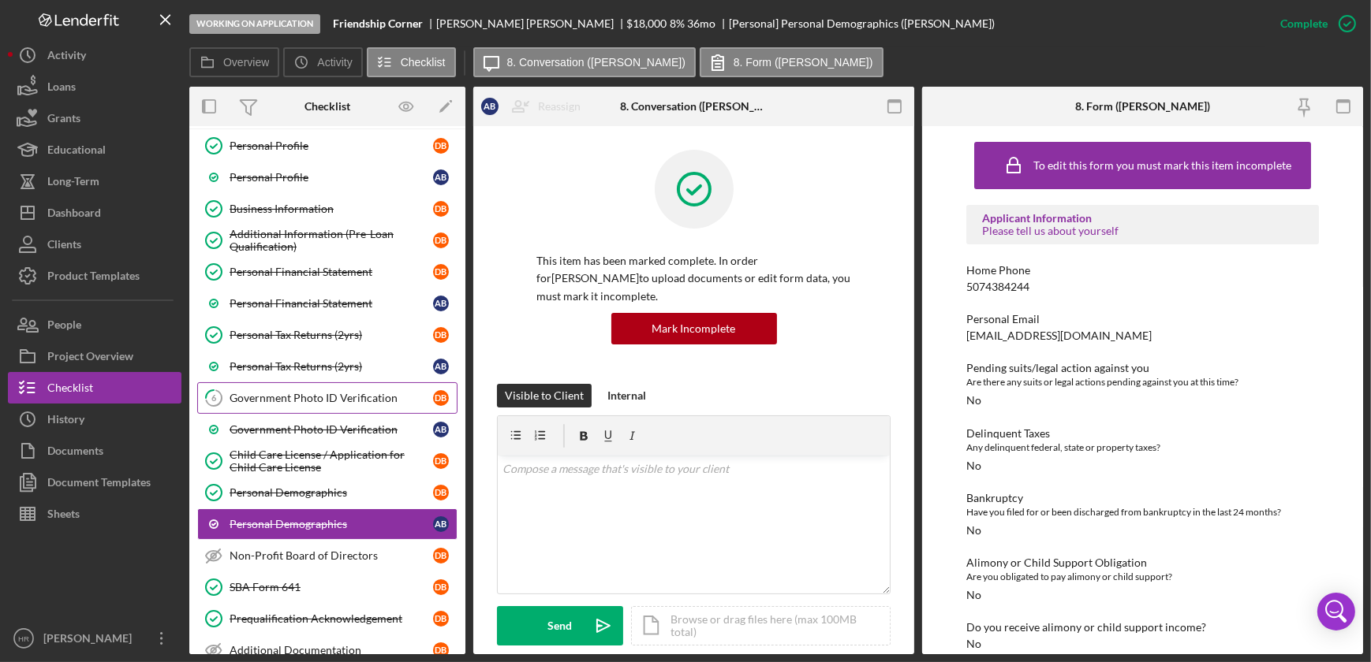
click at [326, 393] on div "Government Photo ID Verification" at bounding box center [331, 398] width 203 height 13
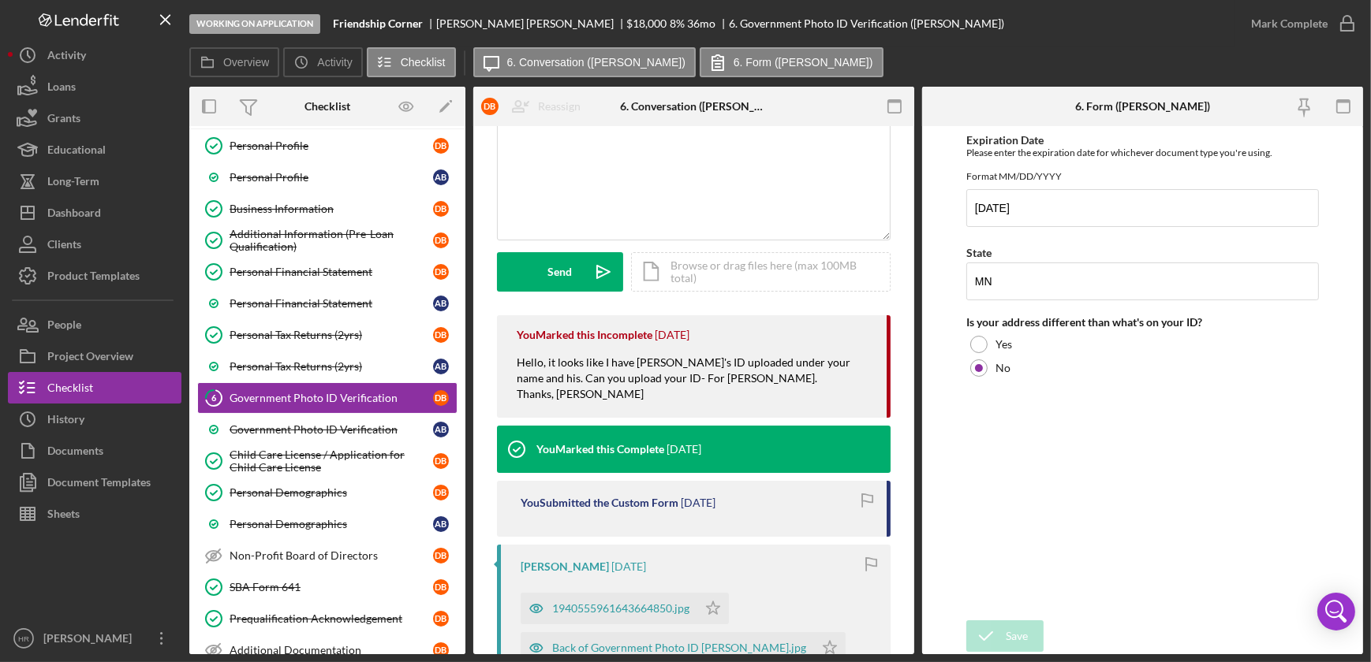
scroll to position [143, 0]
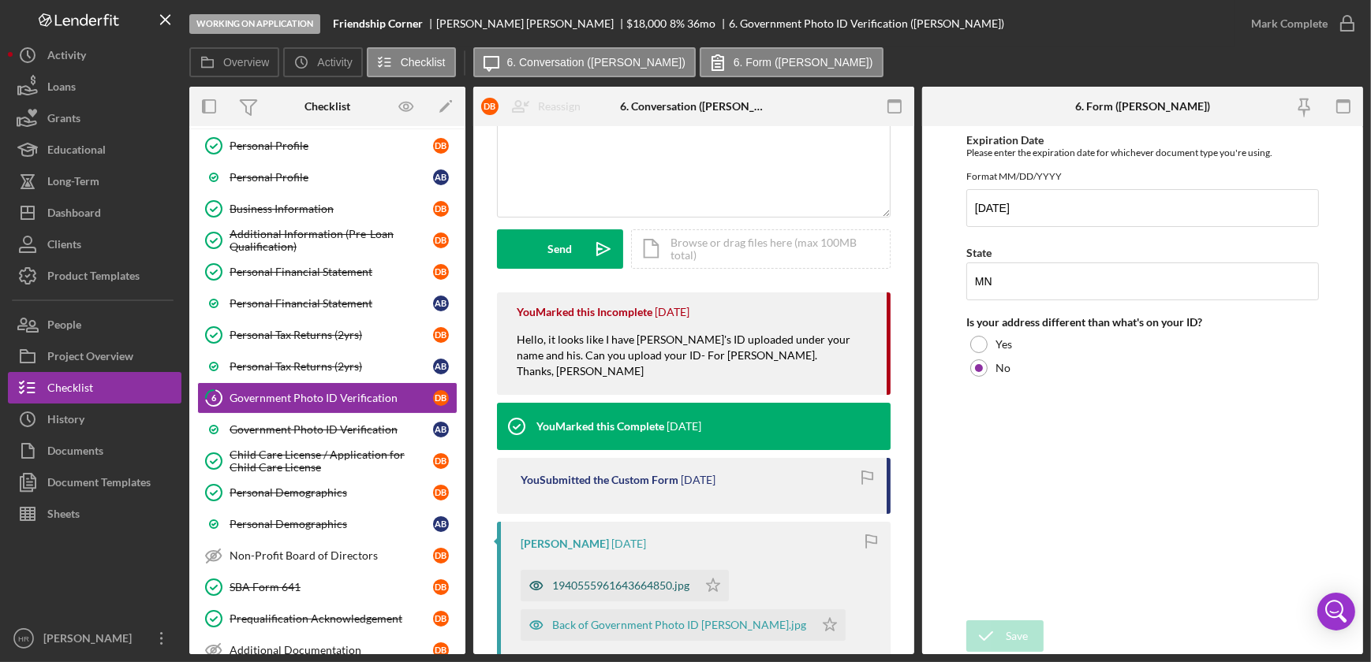
click at [627, 580] on div "1940555961643664850.jpg" at bounding box center [620, 586] width 137 height 13
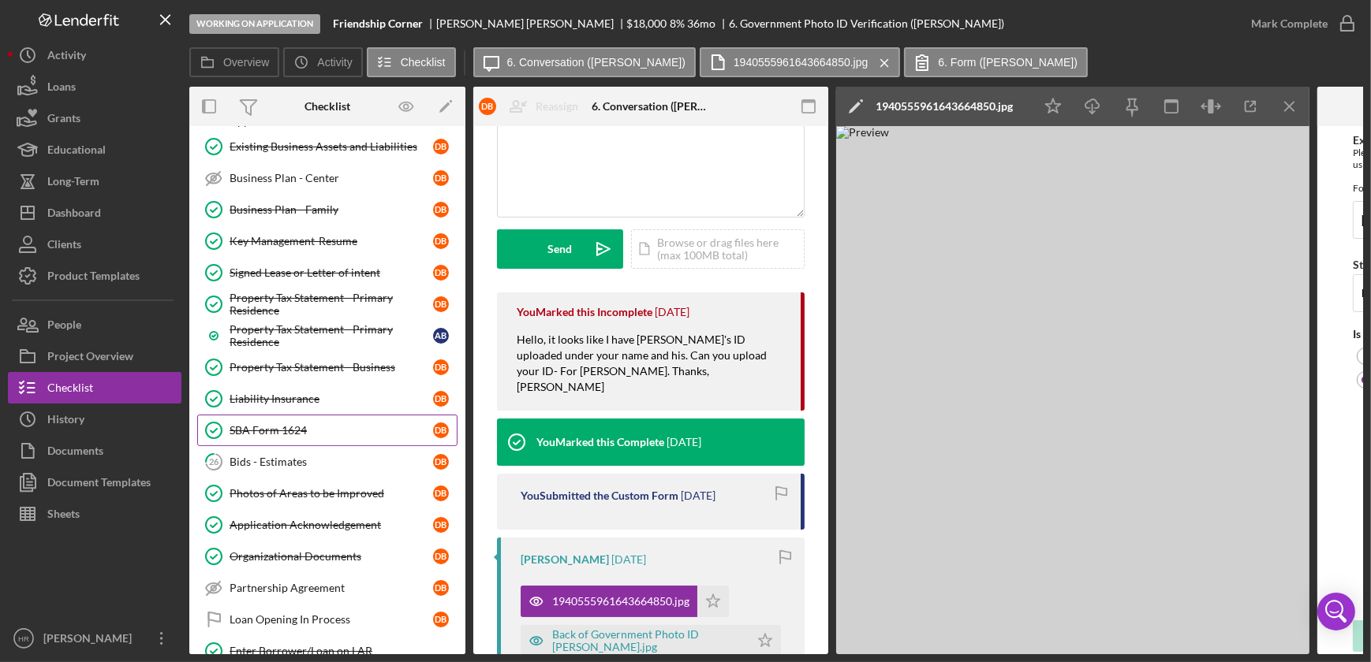
scroll to position [1362, 0]
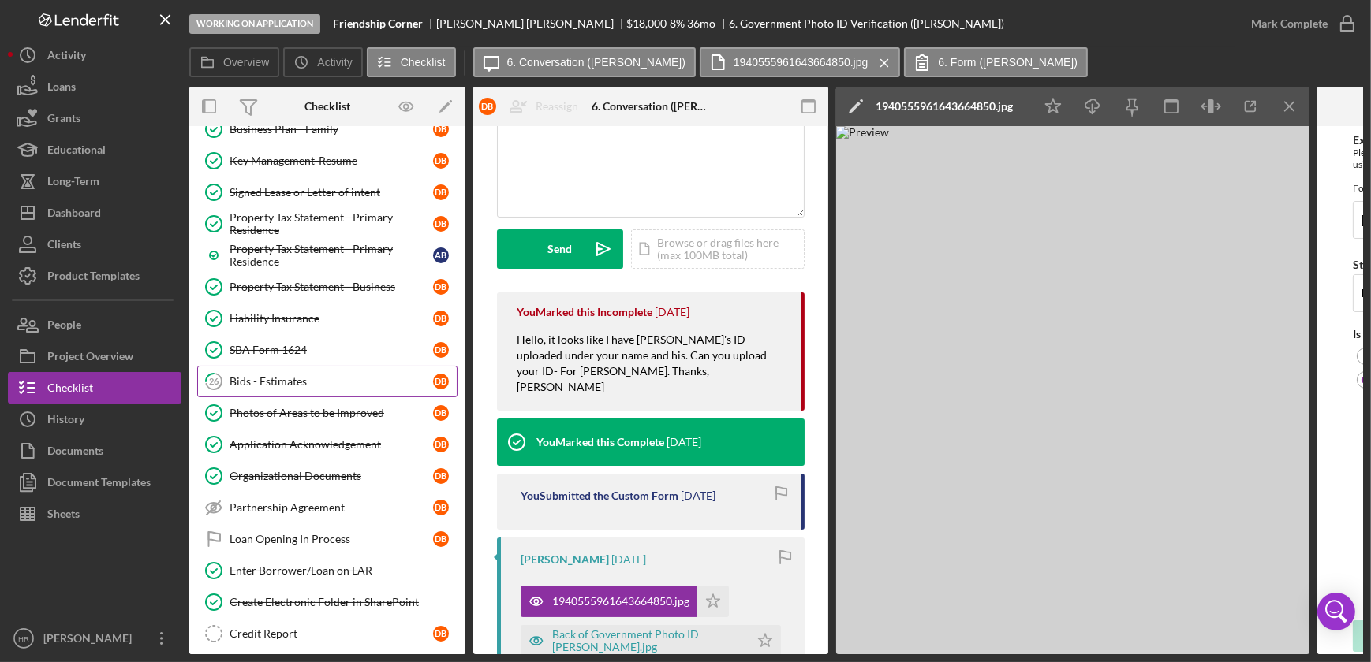
drag, startPoint x: 269, startPoint y: 379, endPoint x: 278, endPoint y: 379, distance: 9.5
click at [269, 379] on div "Bids - Estimates" at bounding box center [331, 381] width 203 height 13
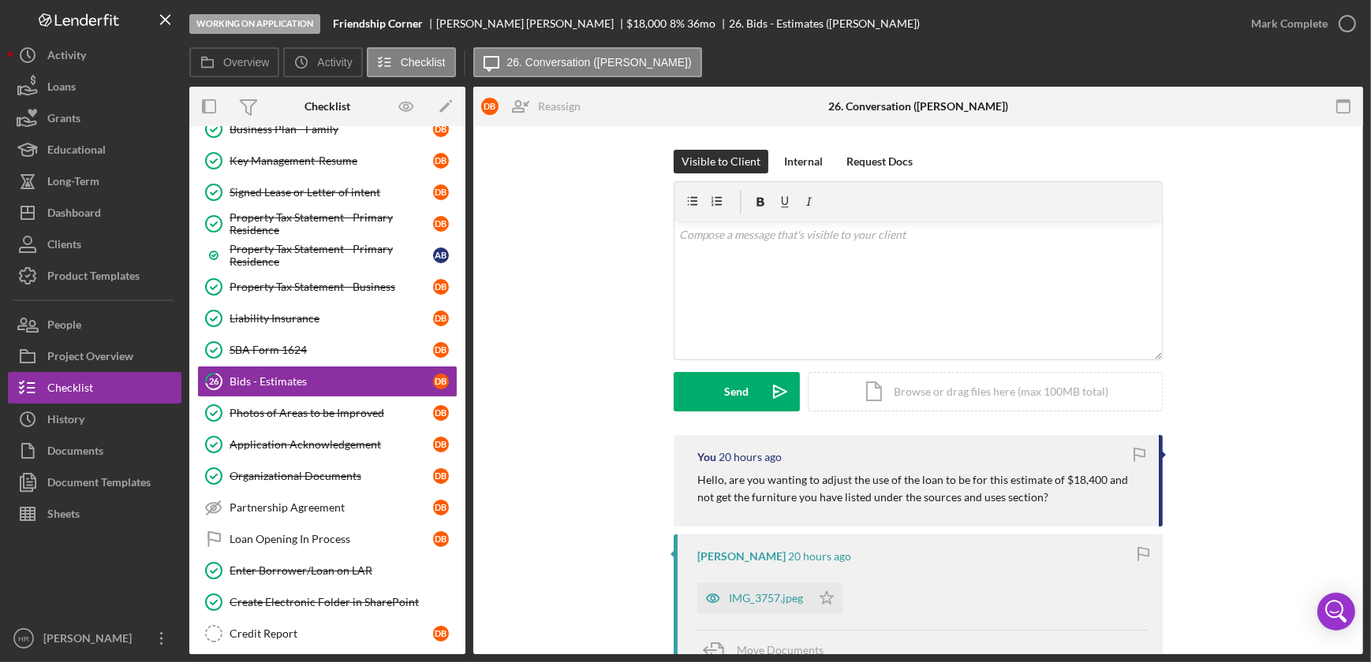
scroll to position [143, 0]
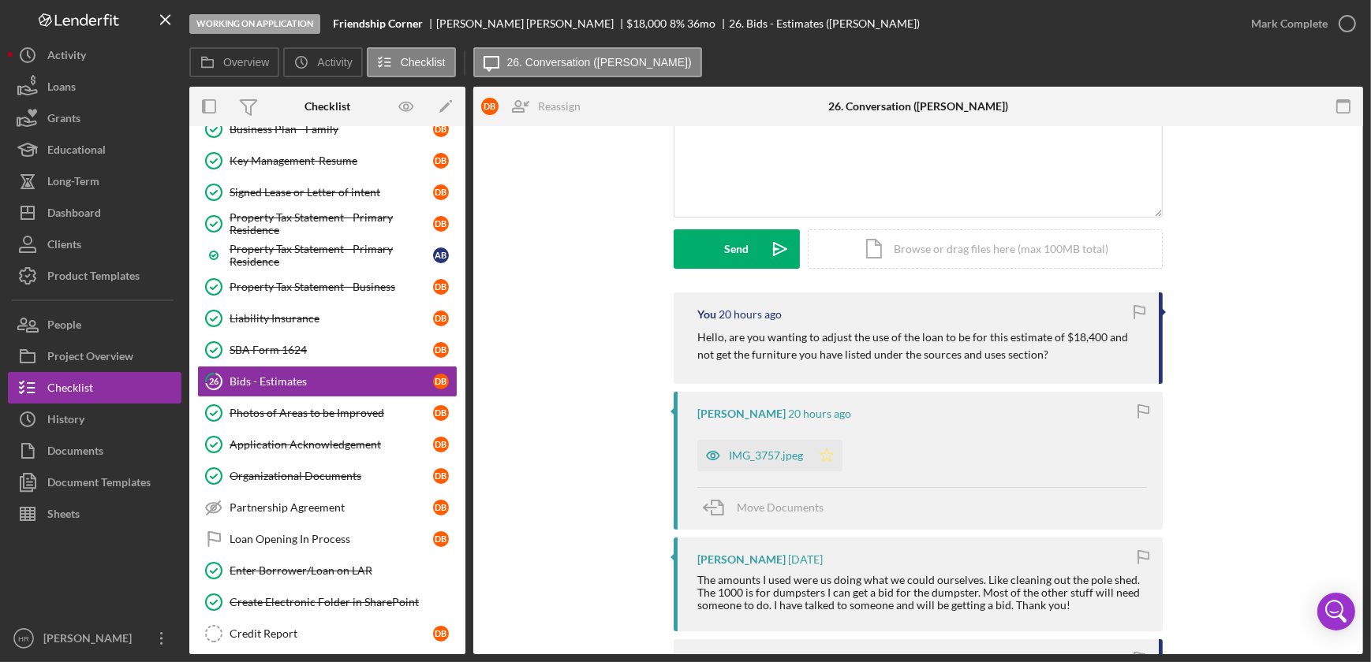
click at [823, 457] on polygon "button" at bounding box center [826, 455] width 13 height 13
click at [741, 460] on div "IMG_3757.jpeg" at bounding box center [766, 456] width 74 height 13
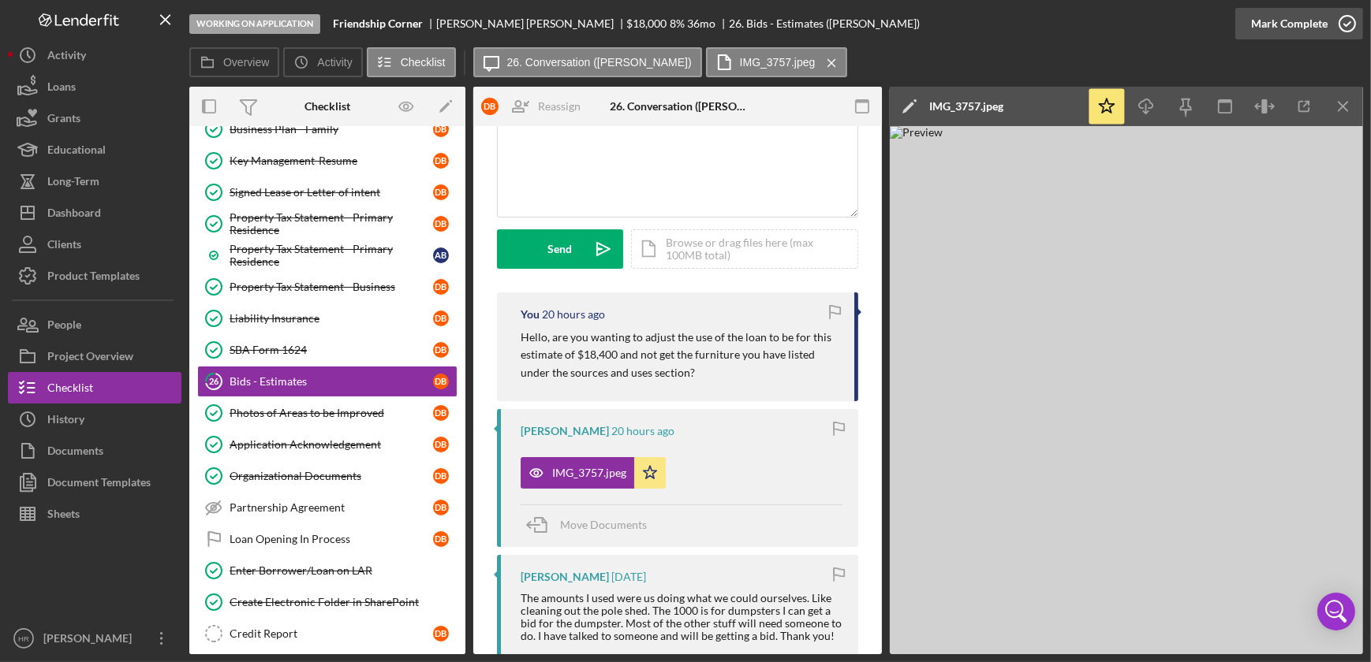
click at [1342, 24] on icon "button" at bounding box center [1346, 23] width 39 height 39
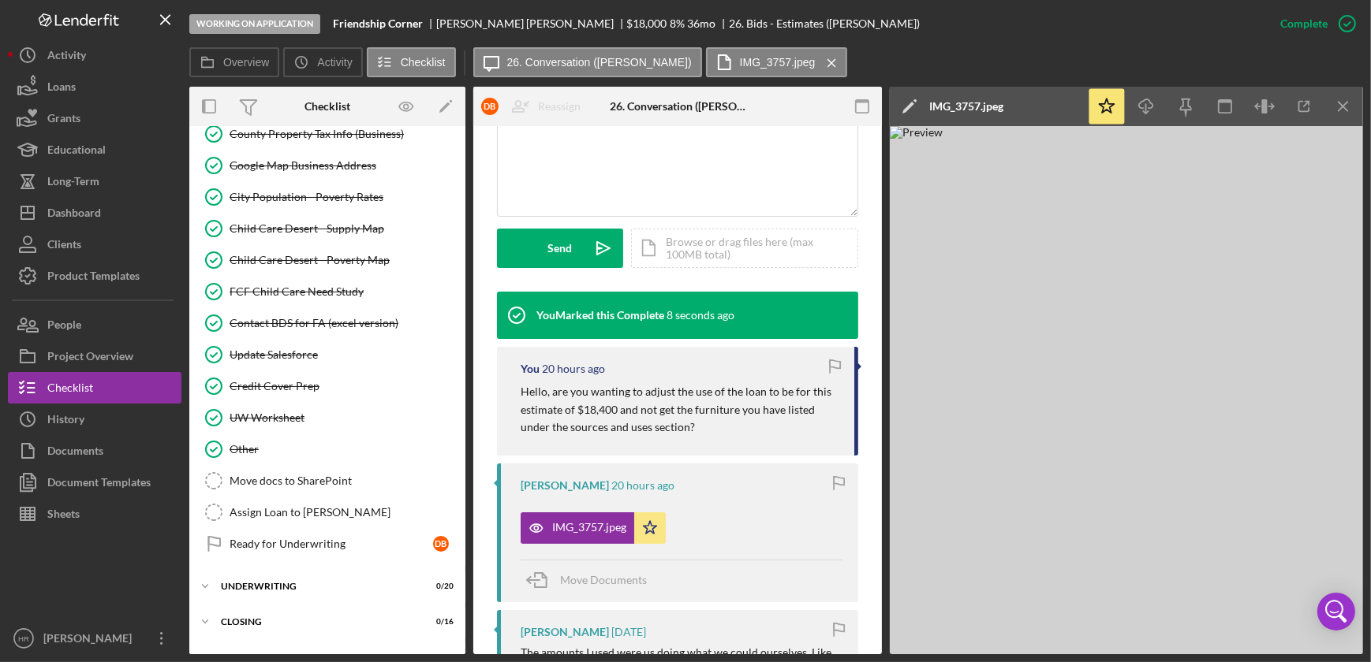
scroll to position [2260, 0]
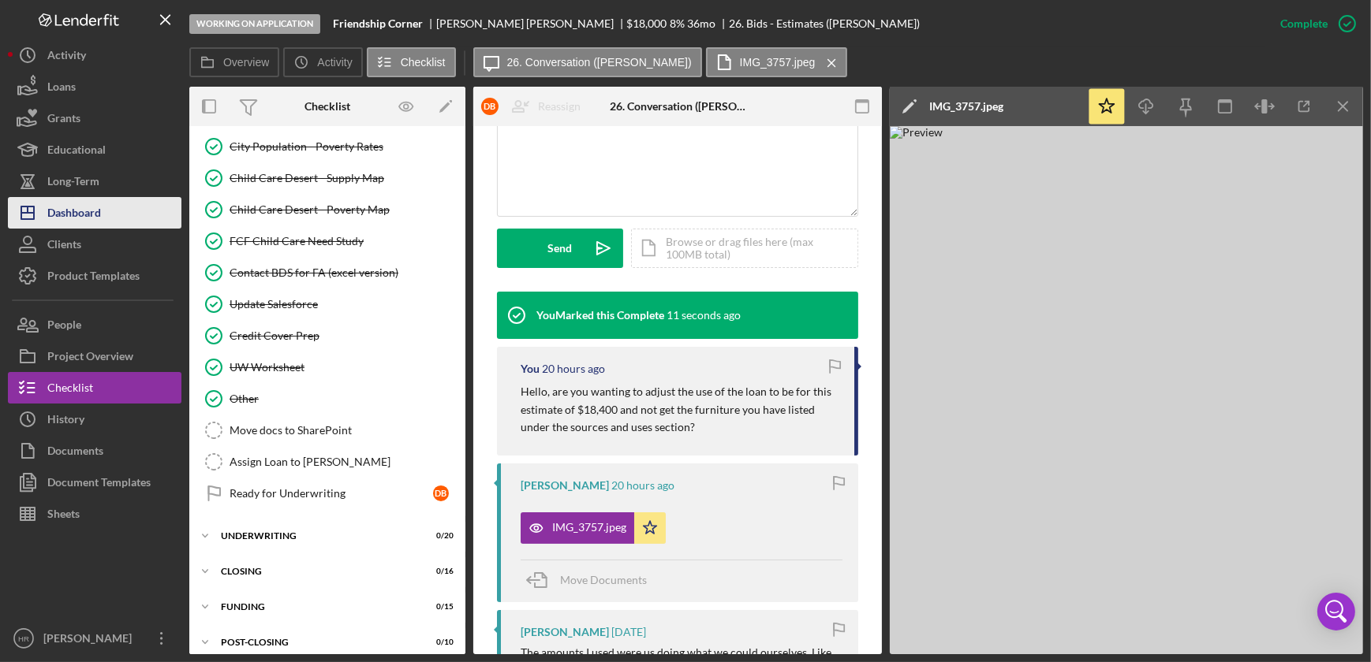
click at [50, 205] on div "Dashboard" at bounding box center [74, 214] width 54 height 35
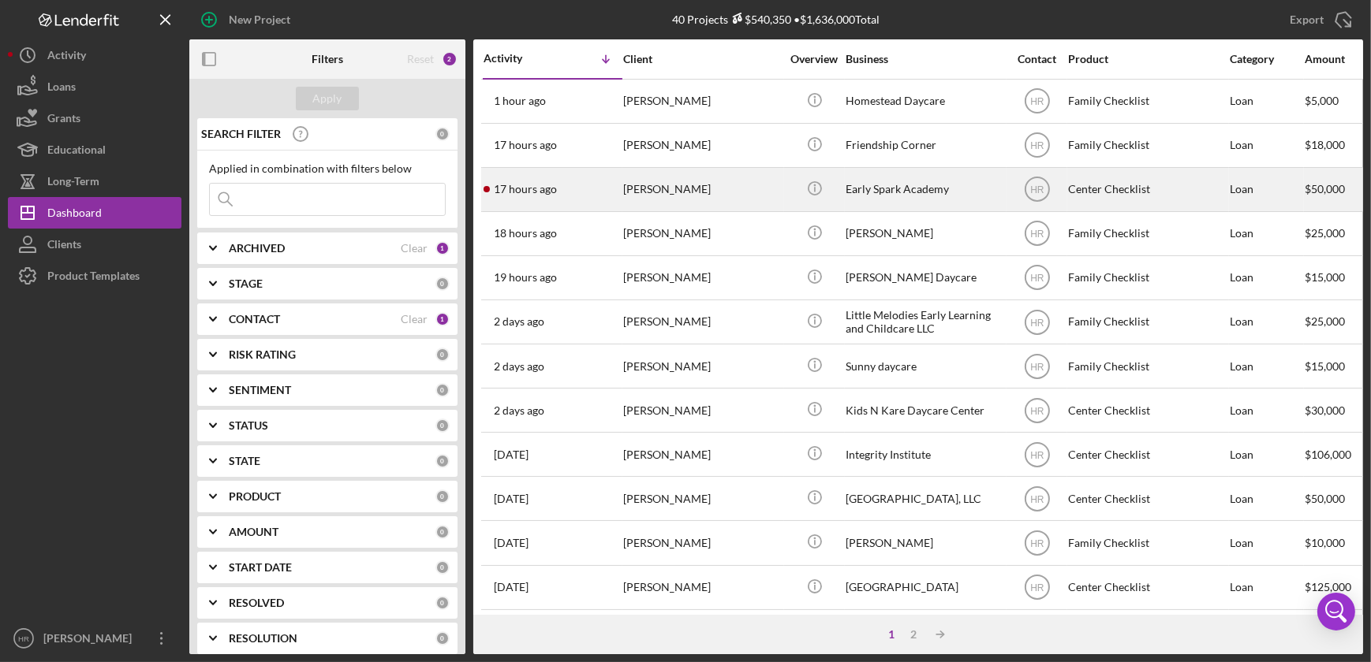
click at [901, 188] on div "Early Spark Academy" at bounding box center [924, 190] width 158 height 42
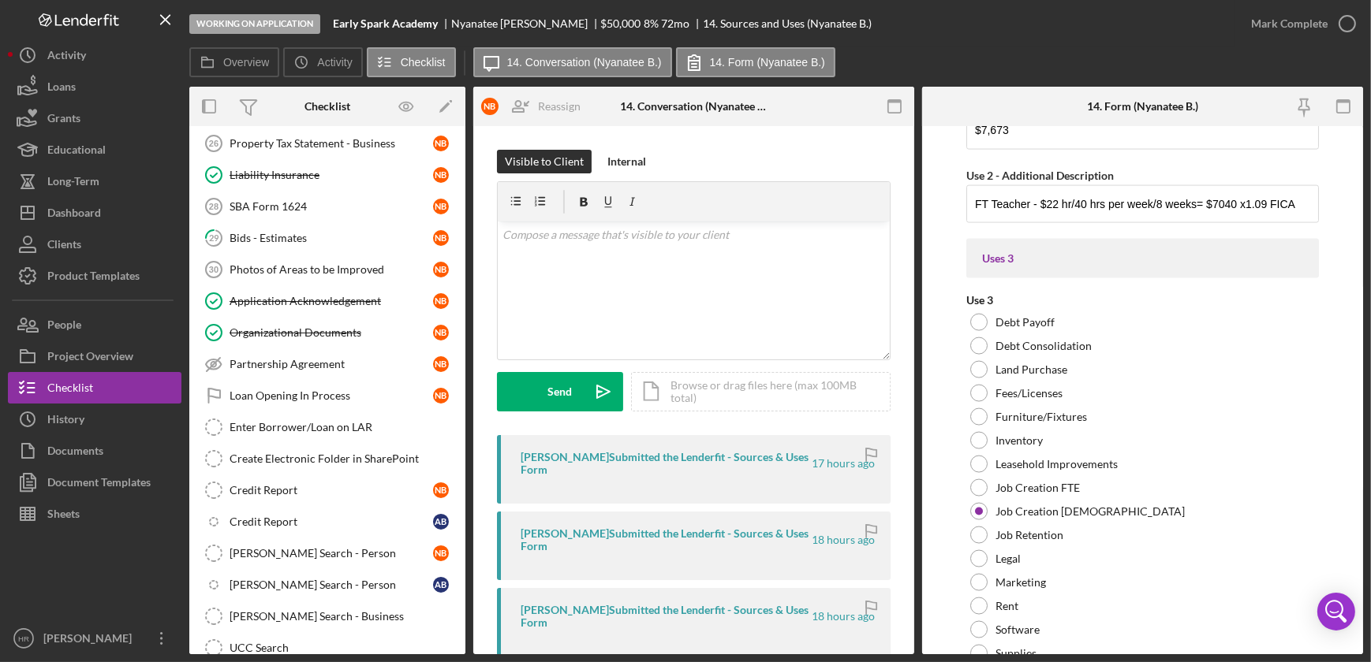
scroll to position [3083, 0]
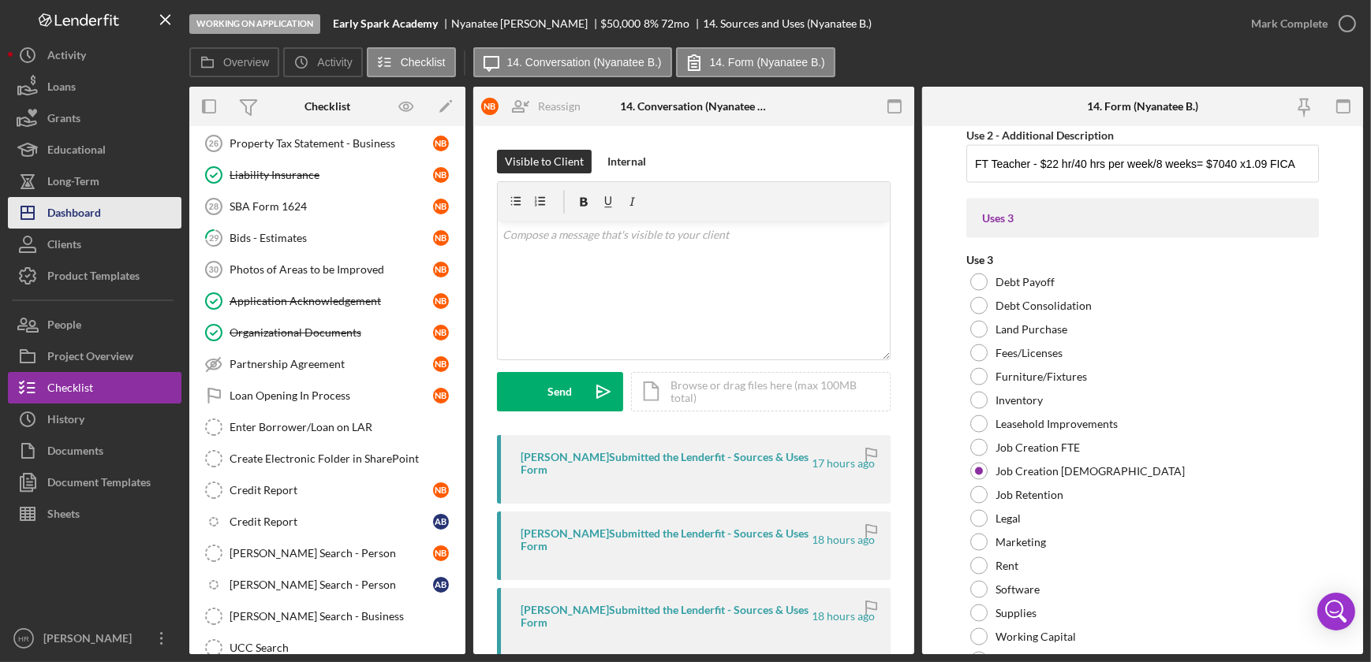
click at [94, 222] on div "Dashboard" at bounding box center [74, 214] width 54 height 35
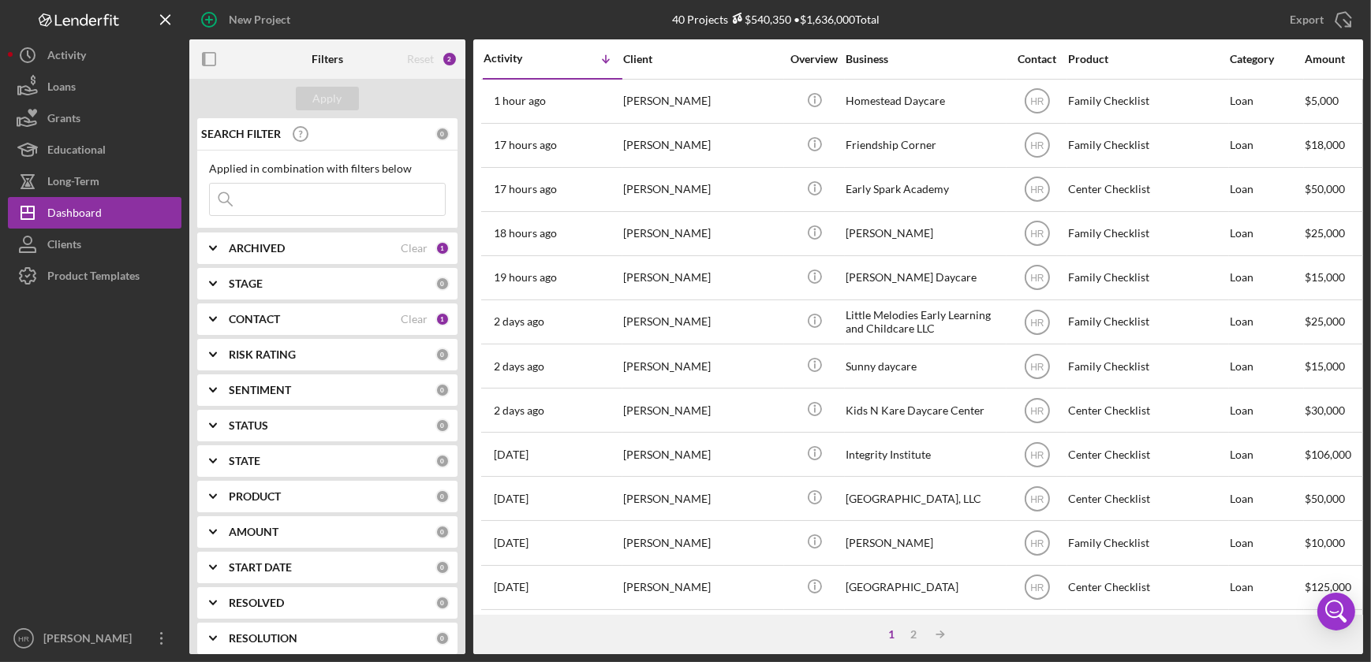
click at [230, 462] on icon "Icon/Expander" at bounding box center [212, 461] width 39 height 39
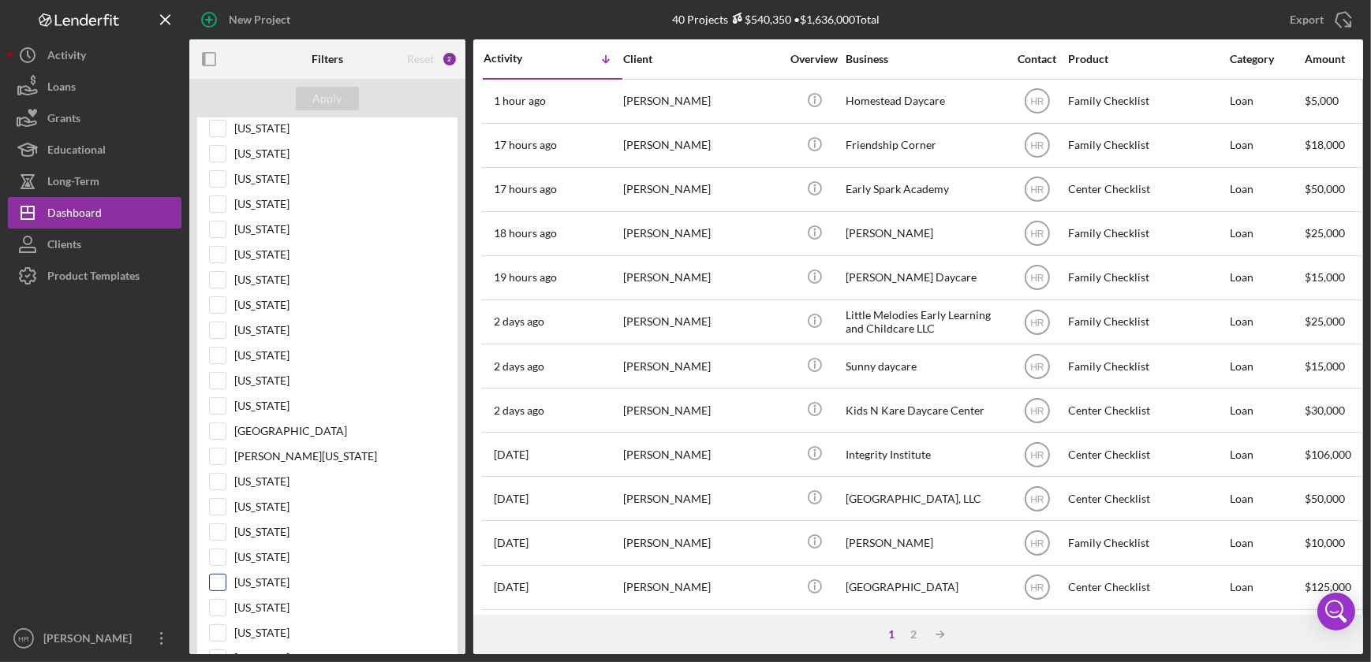
scroll to position [860, 0]
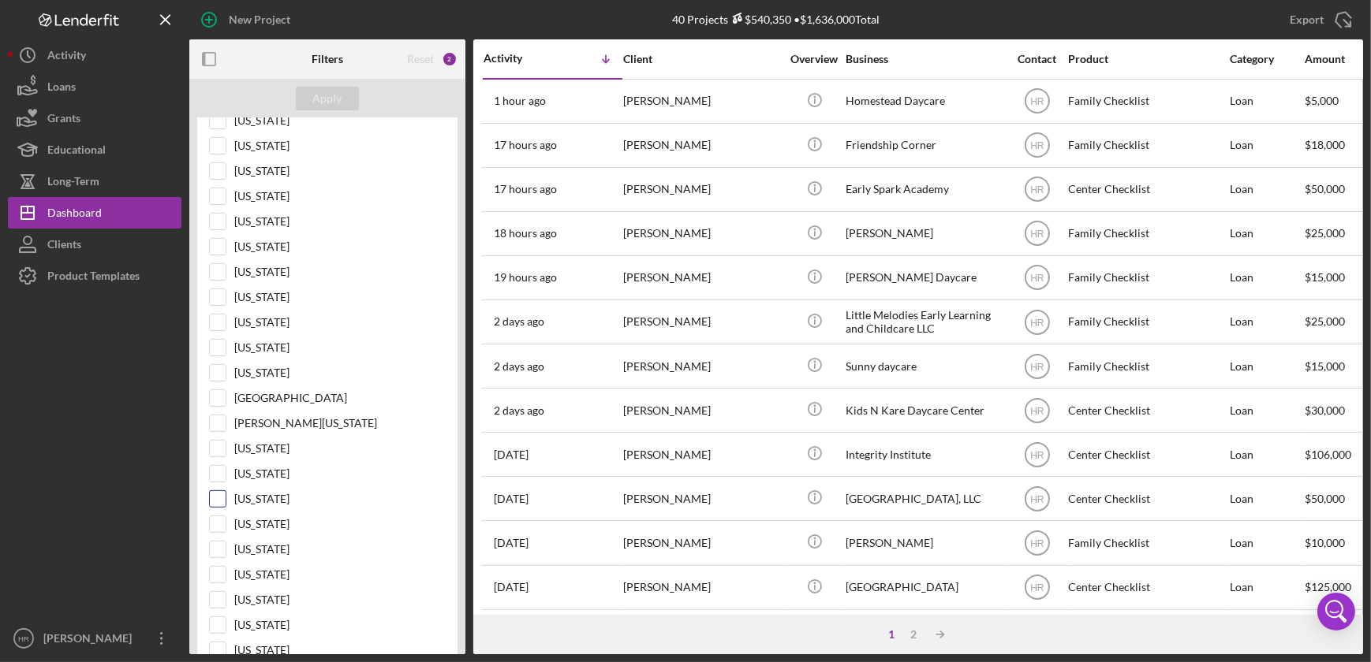
click at [252, 498] on label "[US_STATE]" at bounding box center [339, 499] width 211 height 16
click at [226, 498] on input "[US_STATE]" at bounding box center [218, 499] width 16 height 16
checkbox input "true"
click at [343, 96] on button "Apply" at bounding box center [327, 99] width 63 height 24
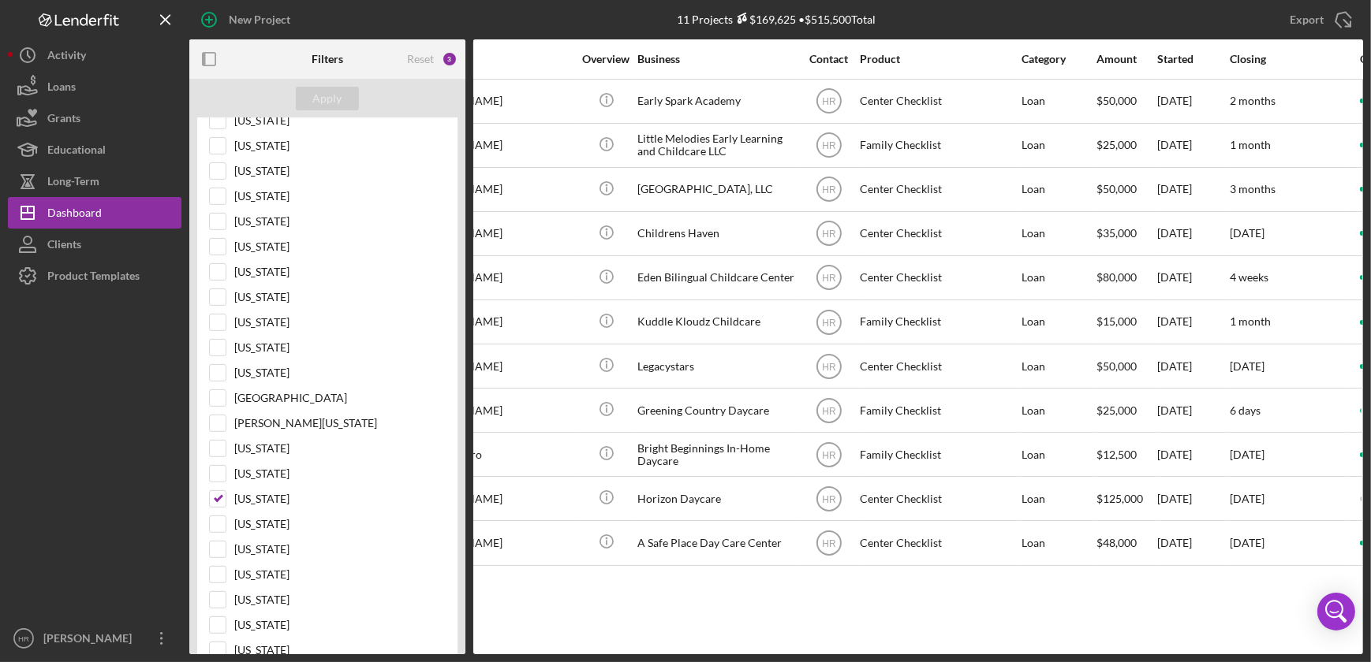
scroll to position [0, 0]
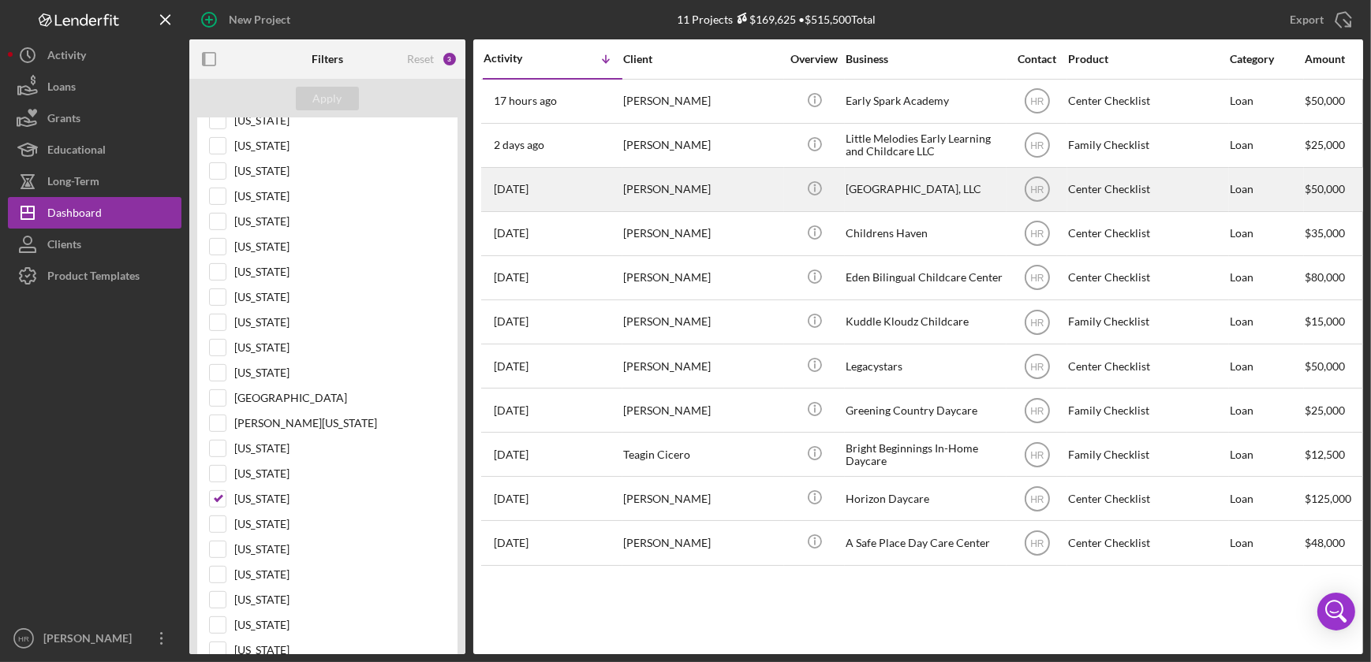
click at [634, 187] on div "[PERSON_NAME]" at bounding box center [702, 190] width 158 height 42
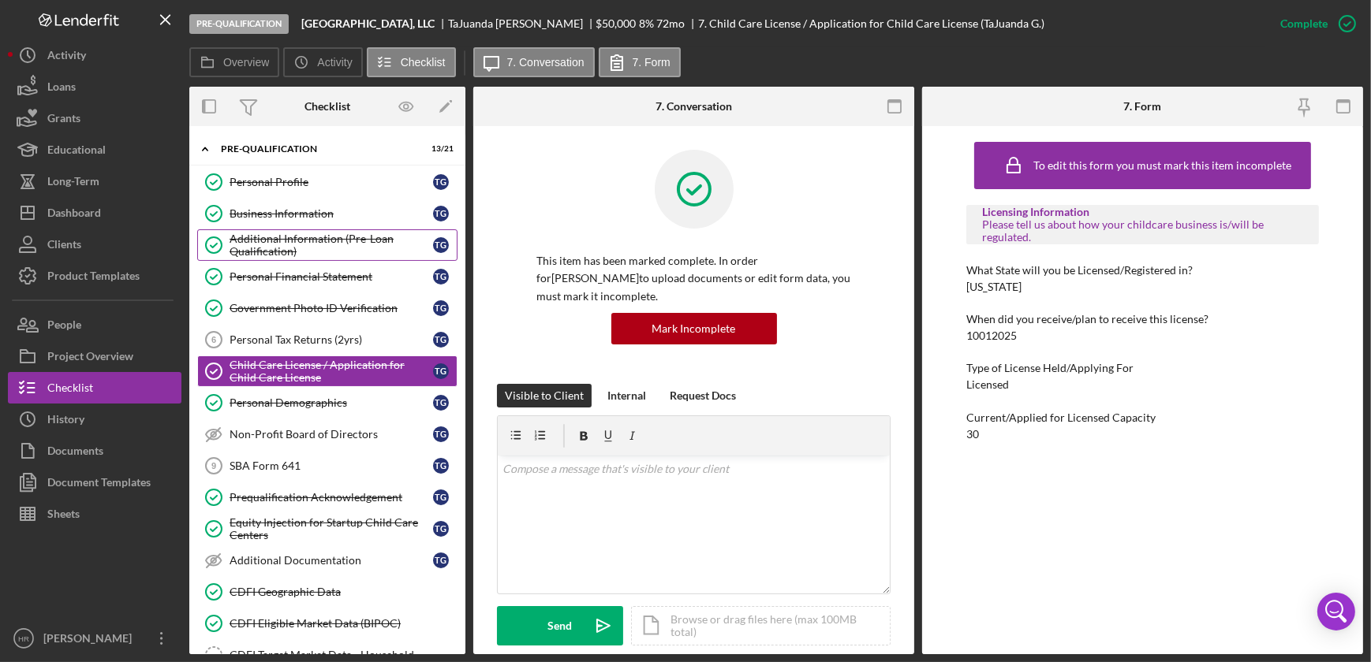
click at [295, 241] on div "Additional Information (Pre-Loan Qualification)" at bounding box center [331, 245] width 203 height 25
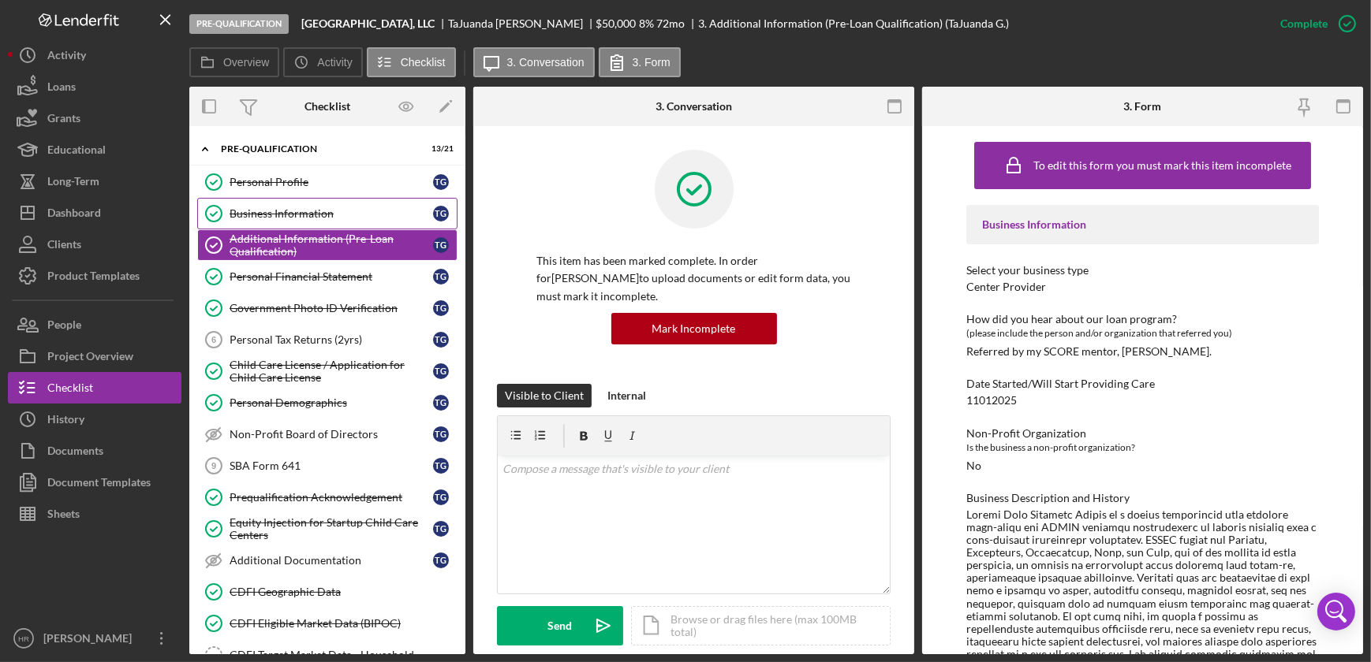
click at [325, 199] on link "Business Information Business Information T G" at bounding box center [327, 214] width 260 height 32
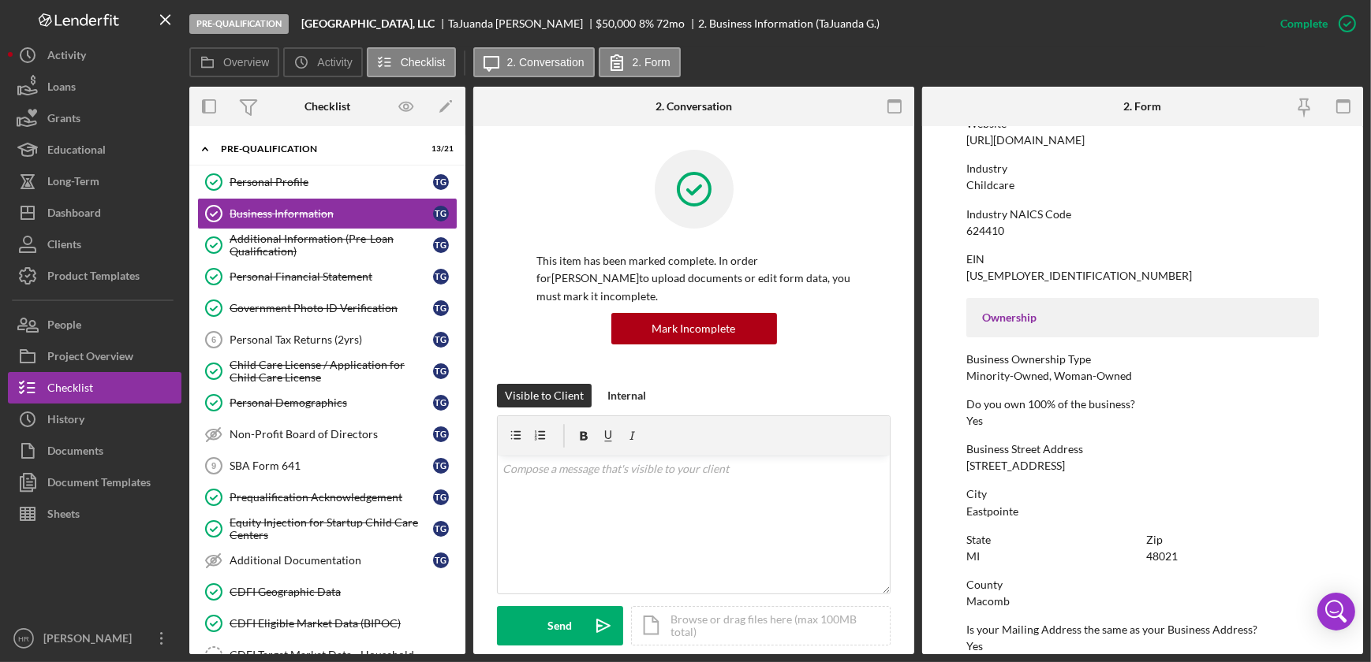
scroll to position [430, 0]
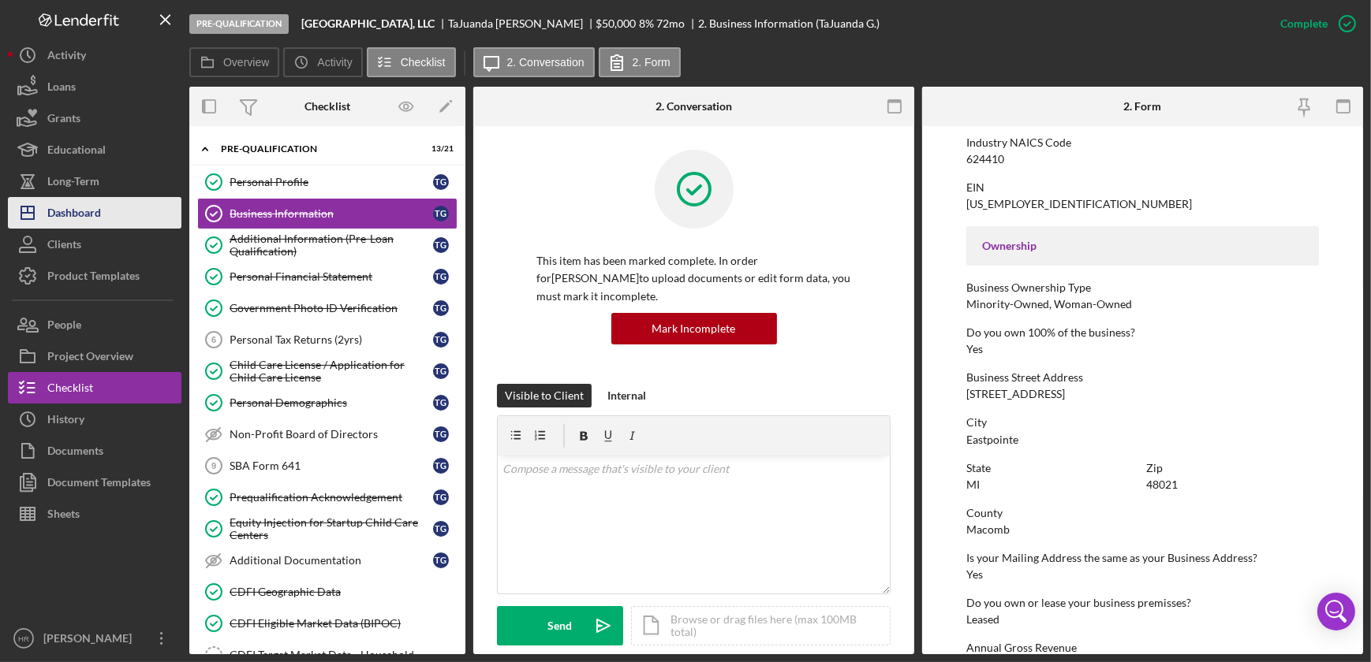
click at [76, 214] on div "Dashboard" at bounding box center [74, 214] width 54 height 35
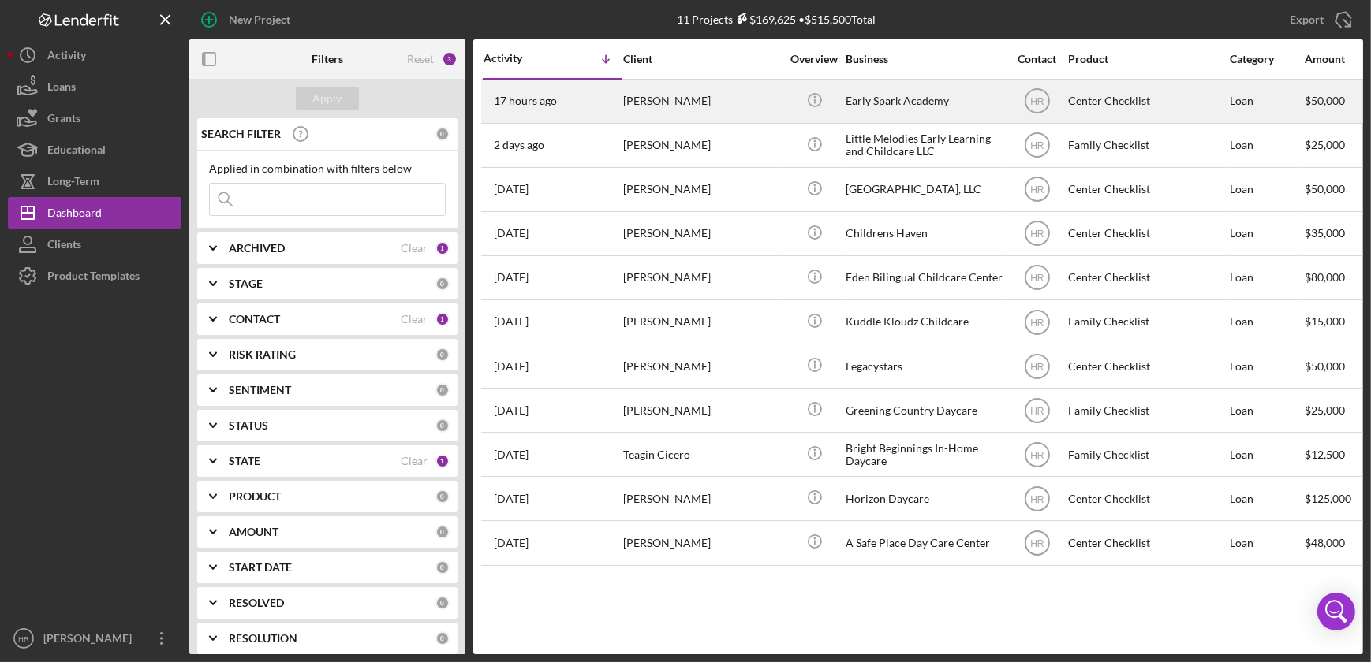
click at [898, 114] on div "Early Spark Academy" at bounding box center [924, 101] width 158 height 42
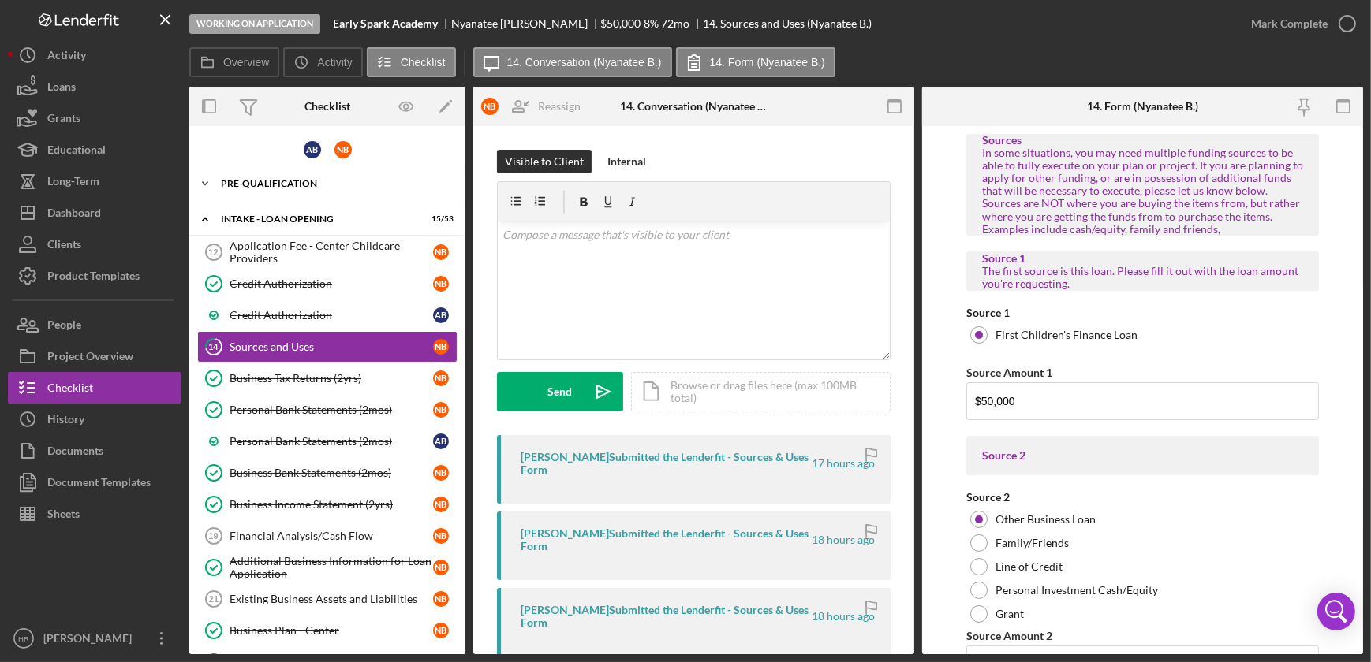
click at [286, 176] on div "Icon/Expander Pre-Qualification 23 / 27" at bounding box center [327, 184] width 276 height 32
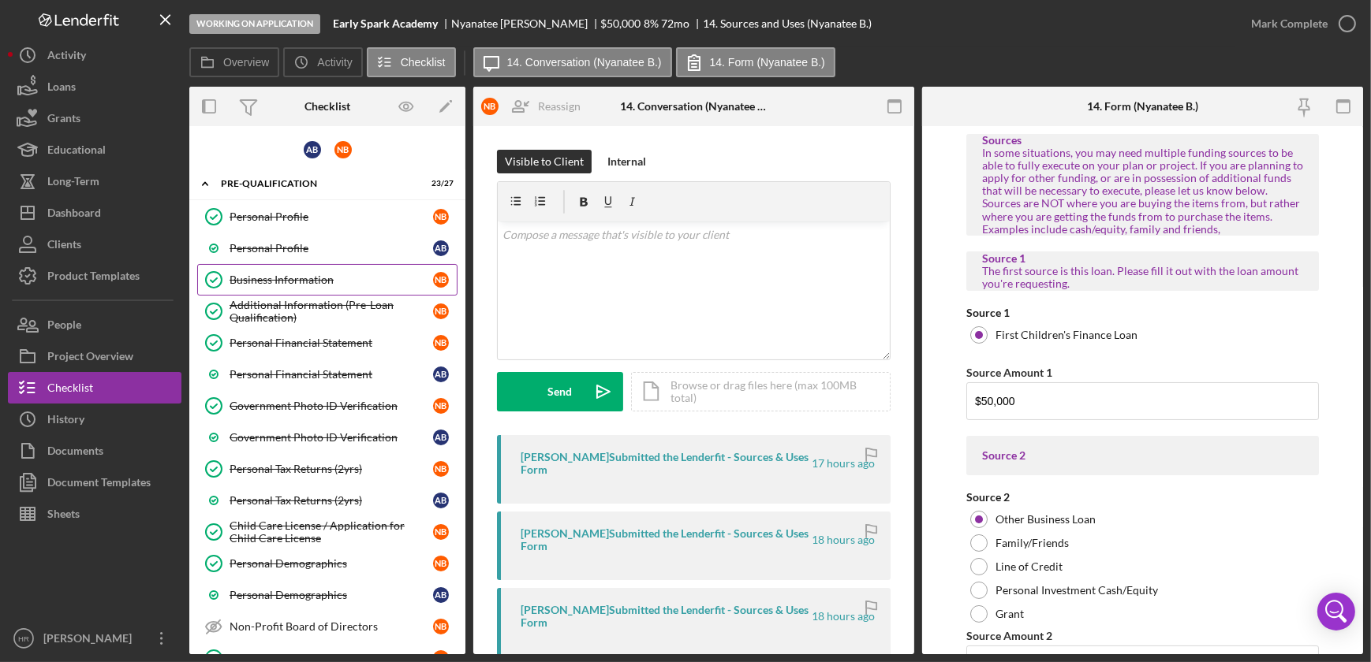
click at [289, 282] on div "Business Information" at bounding box center [331, 280] width 203 height 13
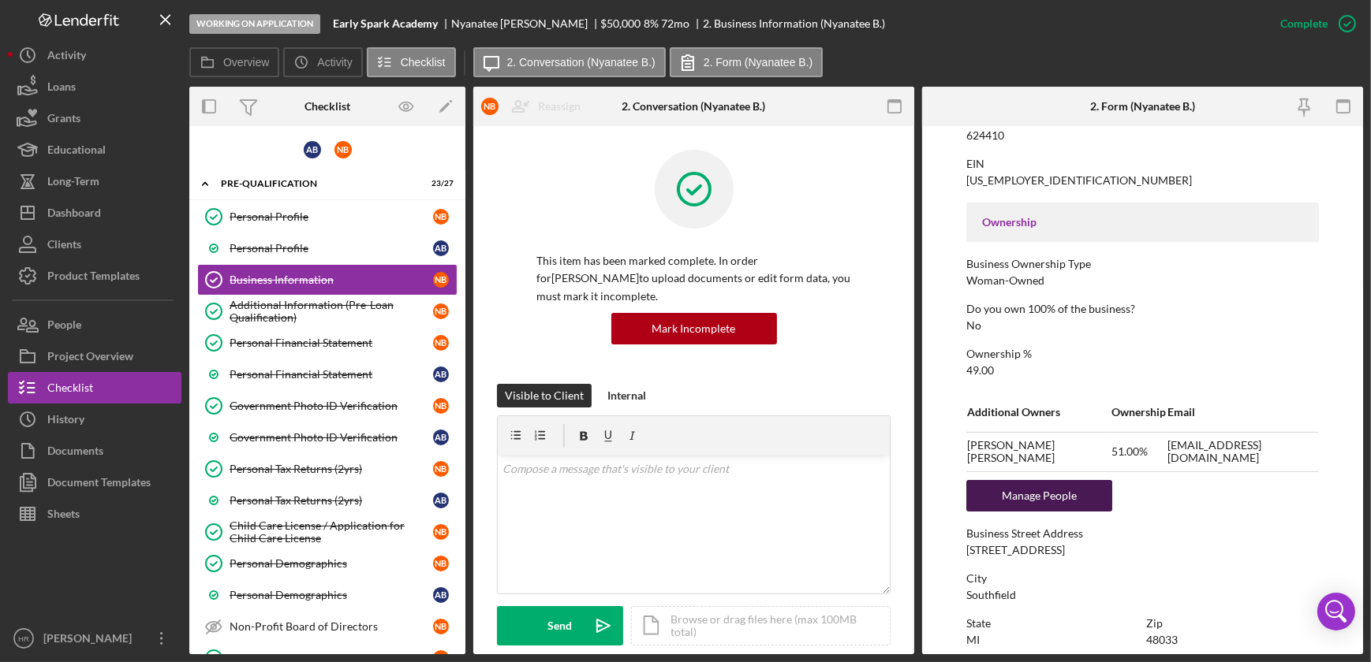
scroll to position [645, 0]
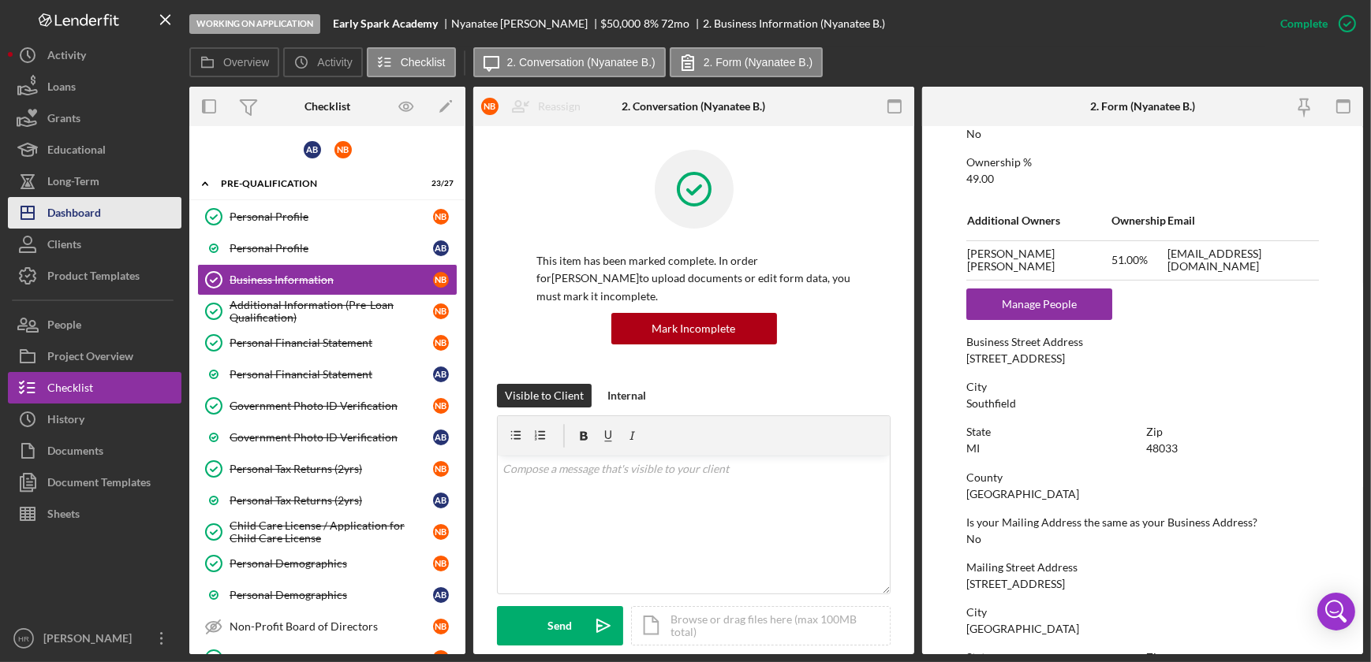
click at [99, 215] on div "Dashboard" at bounding box center [74, 214] width 54 height 35
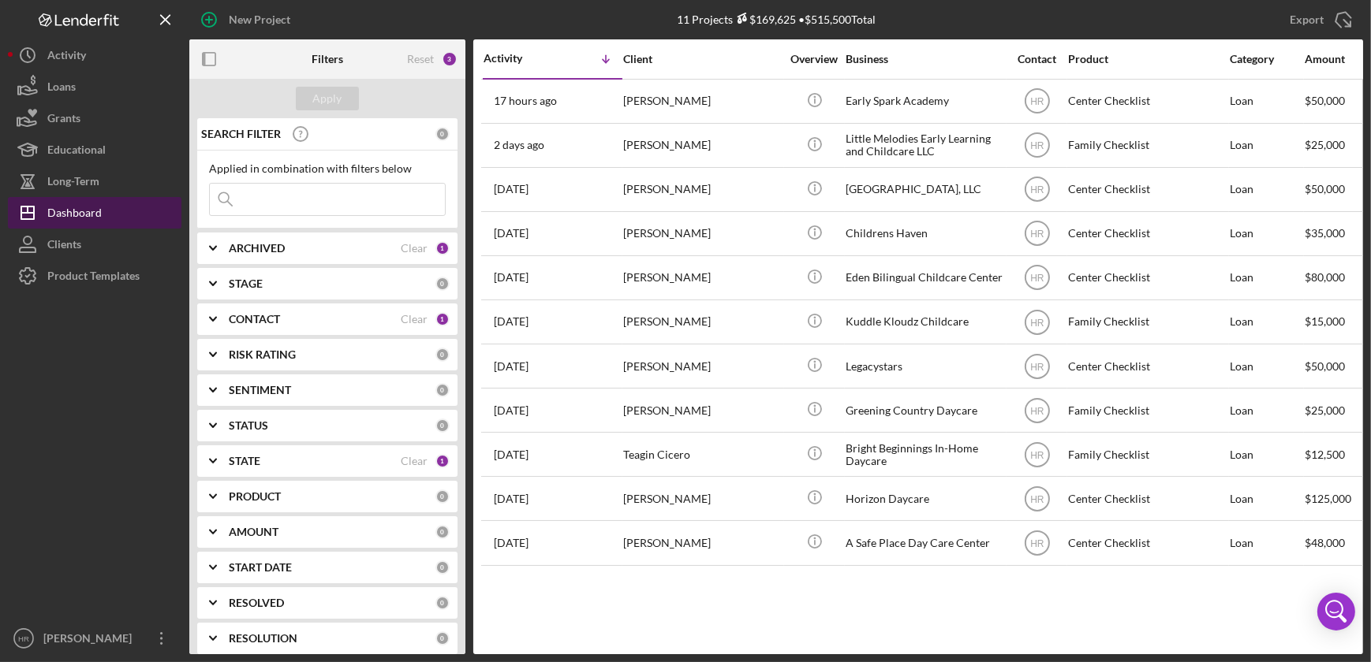
click at [99, 215] on div "Dashboard" at bounding box center [74, 214] width 54 height 35
click at [268, 454] on div "STATE Clear 1" at bounding box center [339, 462] width 221 height 32
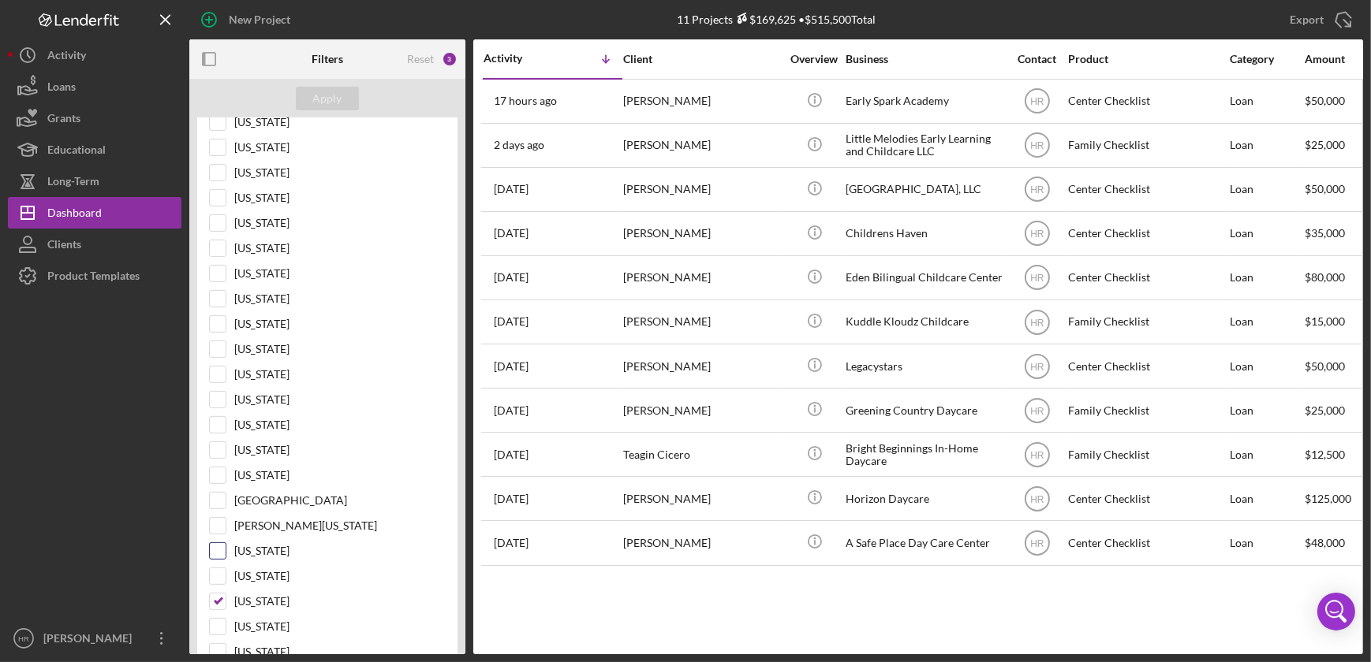
scroll to position [789, 0]
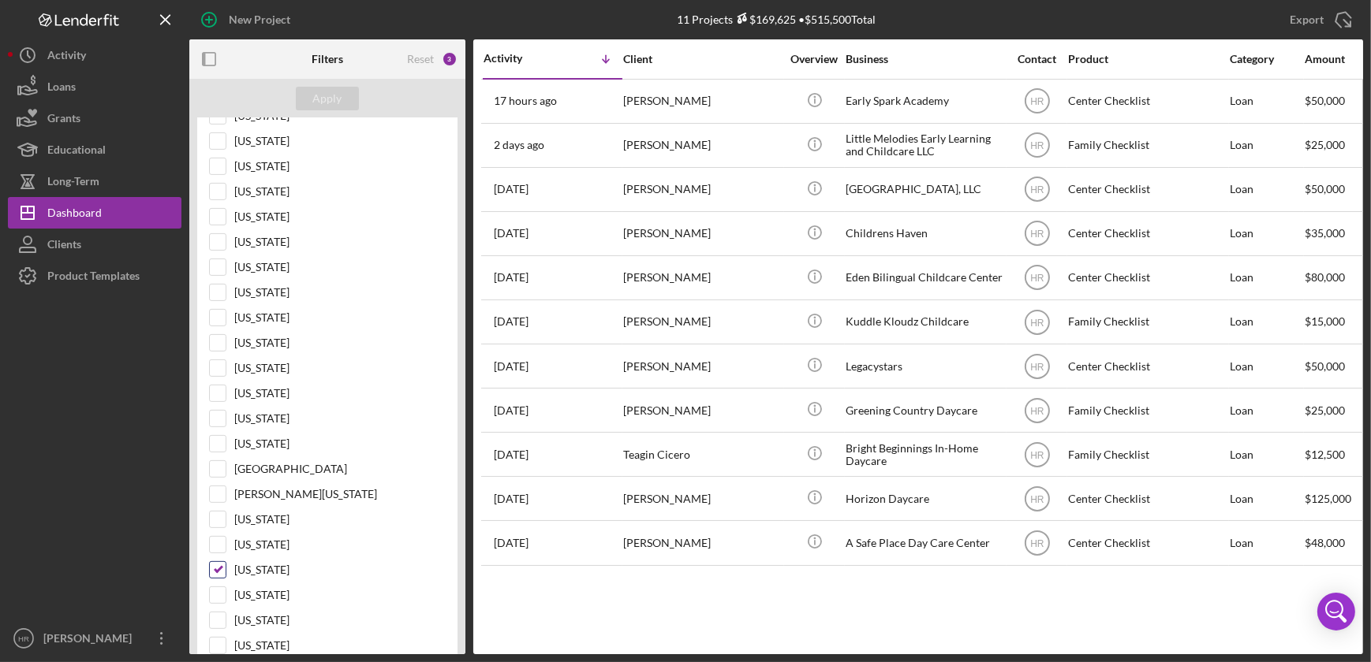
click at [252, 563] on label "[US_STATE]" at bounding box center [339, 570] width 211 height 16
click at [226, 563] on input "[US_STATE]" at bounding box center [218, 570] width 16 height 16
checkbox input "false"
click at [342, 114] on div "Apply" at bounding box center [327, 98] width 276 height 39
click at [337, 100] on div "Apply" at bounding box center [327, 99] width 29 height 24
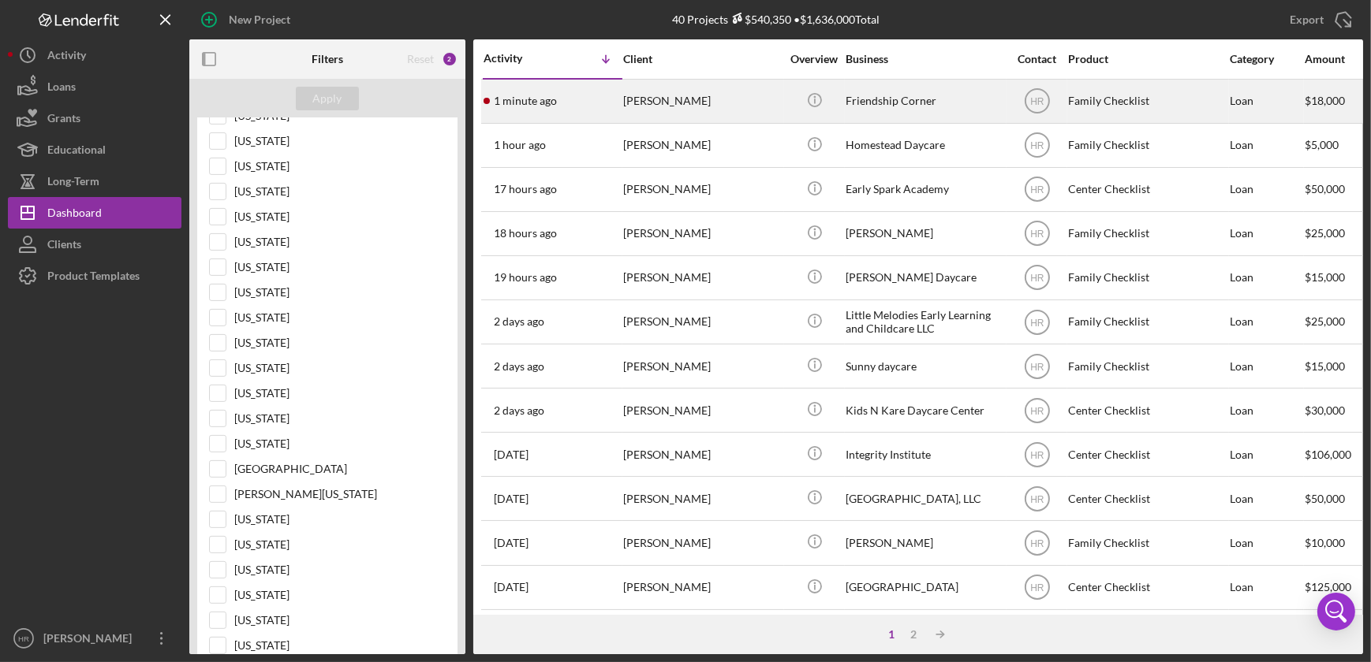
click at [853, 109] on div "Friendship Corner" at bounding box center [924, 101] width 158 height 42
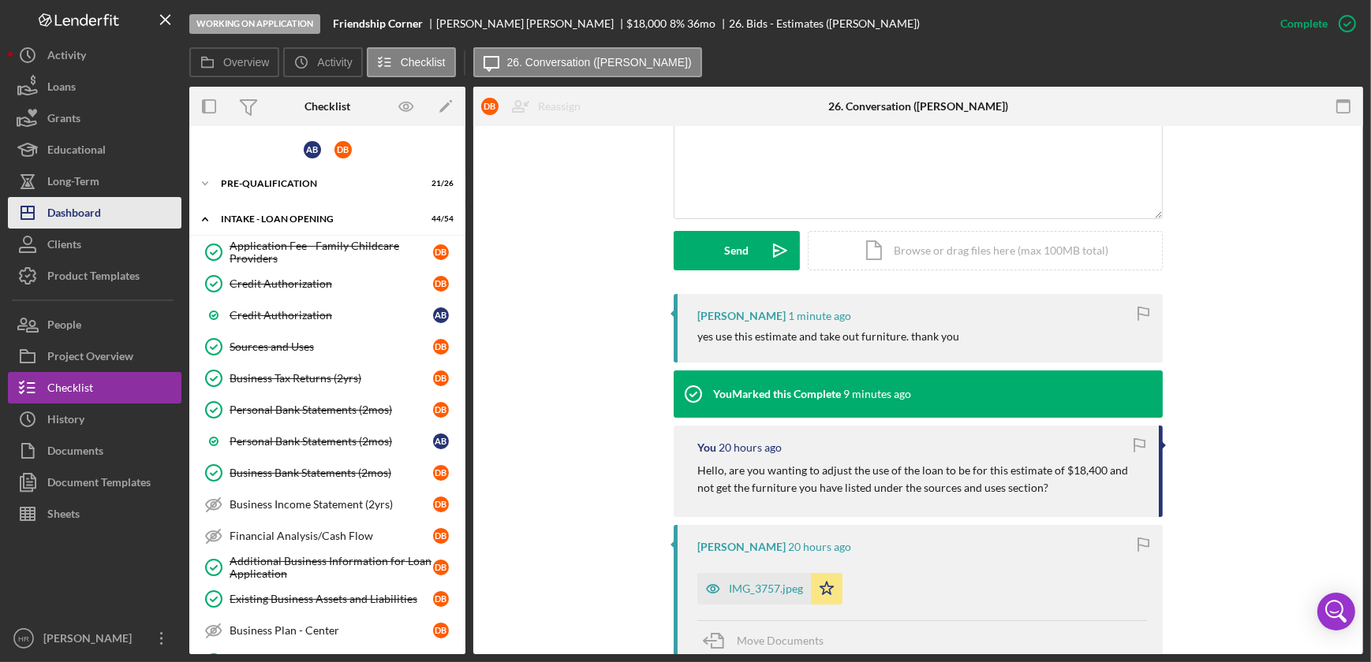
click at [65, 207] on div "Dashboard" at bounding box center [74, 214] width 54 height 35
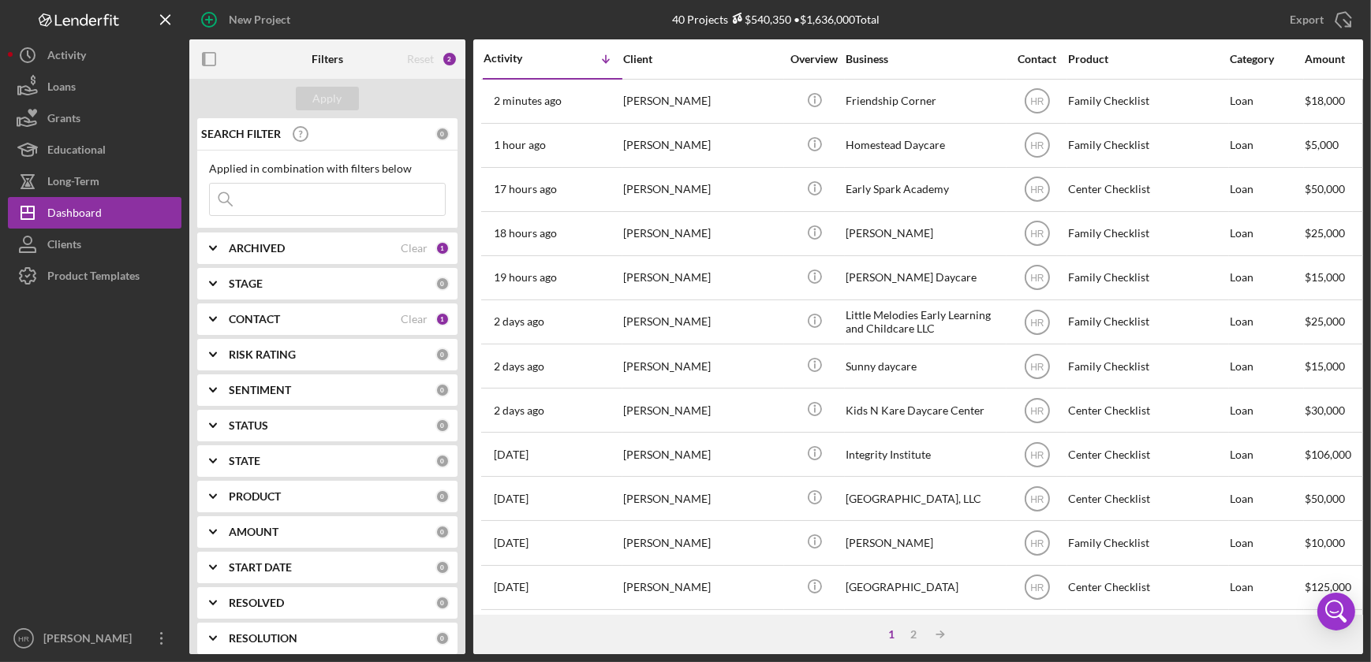
click at [249, 463] on b "STATE" at bounding box center [245, 461] width 32 height 13
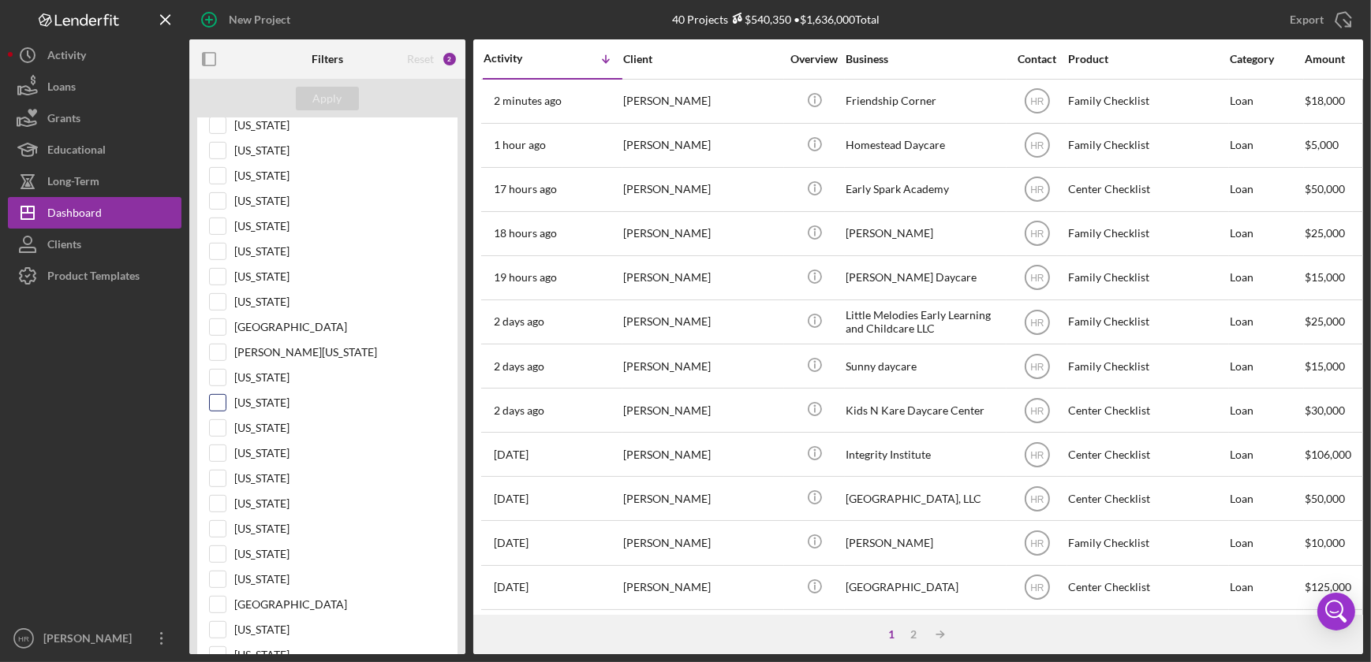
scroll to position [931, 0]
click at [264, 424] on label "[US_STATE]" at bounding box center [339, 428] width 211 height 16
click at [226, 424] on input "[US_STATE]" at bounding box center [218, 428] width 16 height 16
click at [317, 93] on div "Apply" at bounding box center [327, 99] width 29 height 24
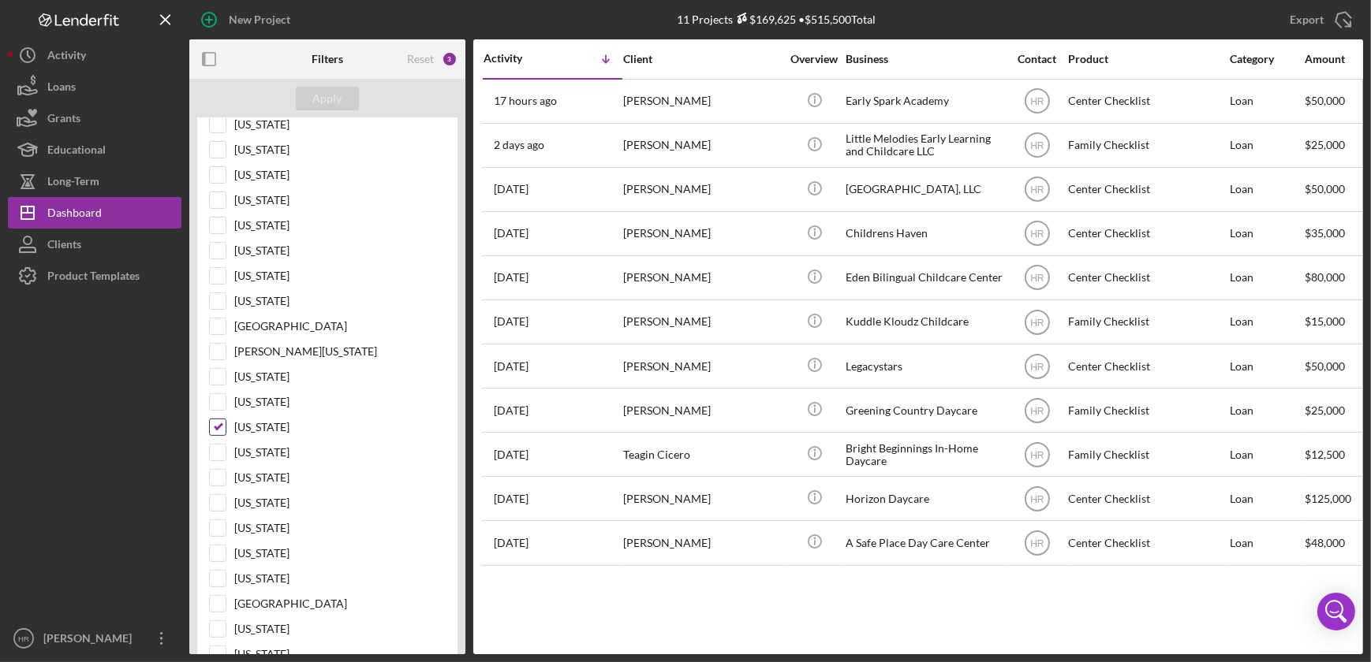
click at [267, 425] on label "[US_STATE]" at bounding box center [339, 428] width 211 height 16
click at [226, 425] on input "[US_STATE]" at bounding box center [218, 428] width 16 height 16
checkbox input "false"
click at [338, 104] on div "Apply" at bounding box center [327, 99] width 29 height 24
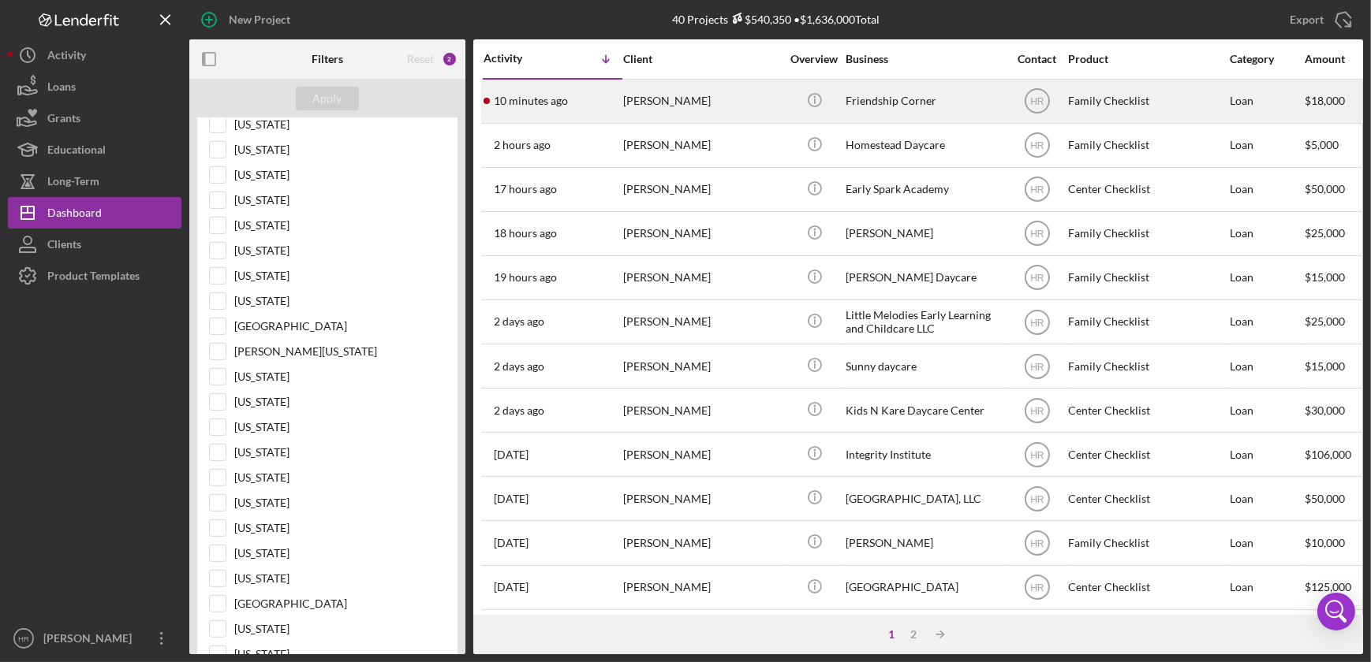
click at [886, 91] on div "Friendship Corner" at bounding box center [924, 101] width 158 height 42
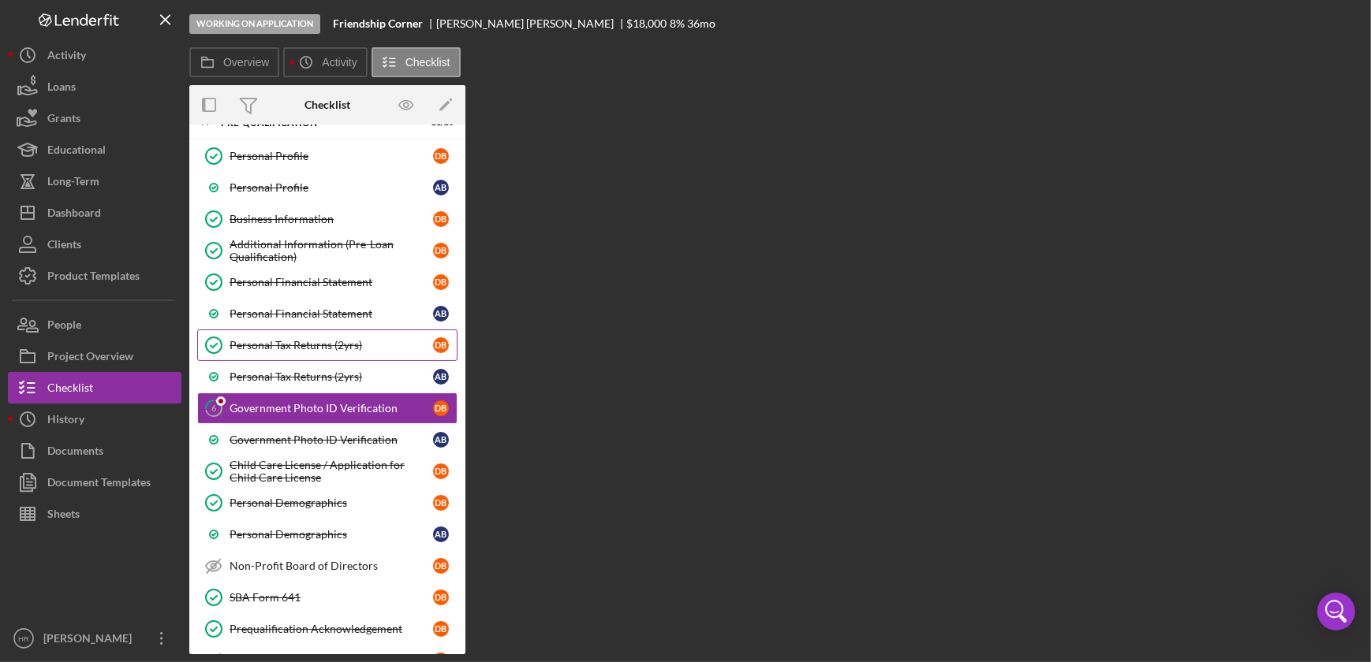
scroll to position [76, 0]
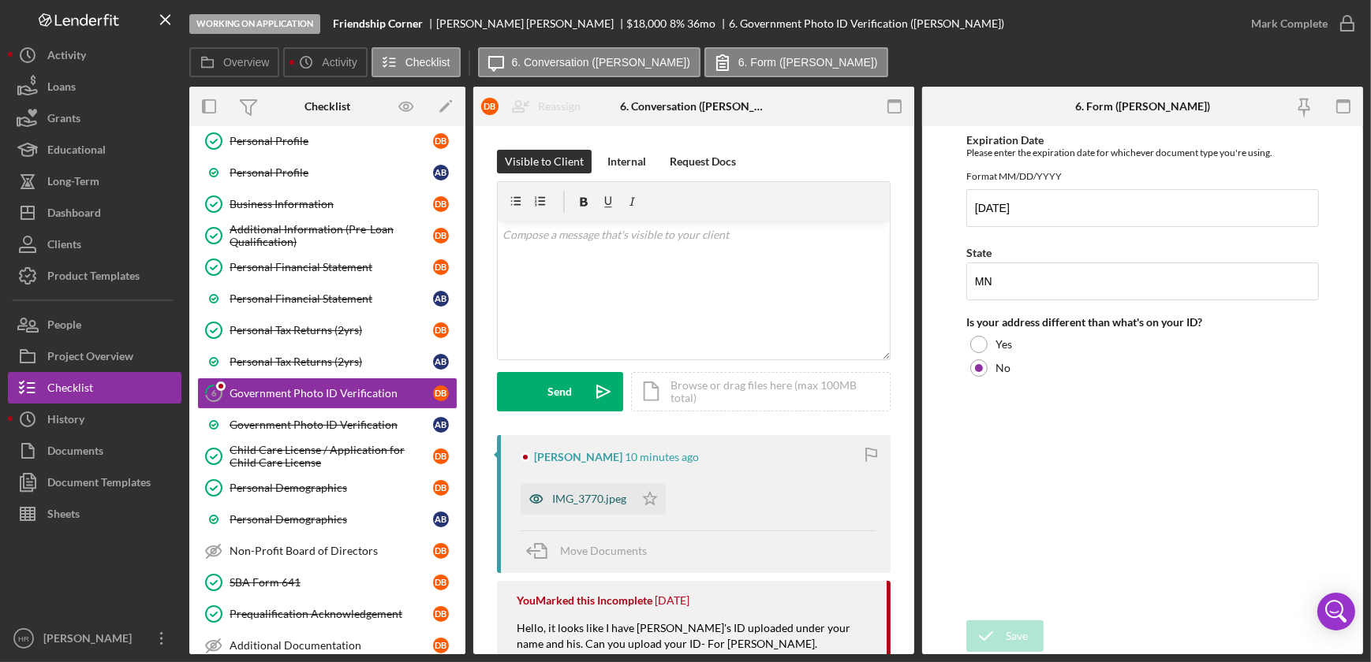
click at [584, 491] on div "IMG_3770.jpeg" at bounding box center [578, 499] width 114 height 32
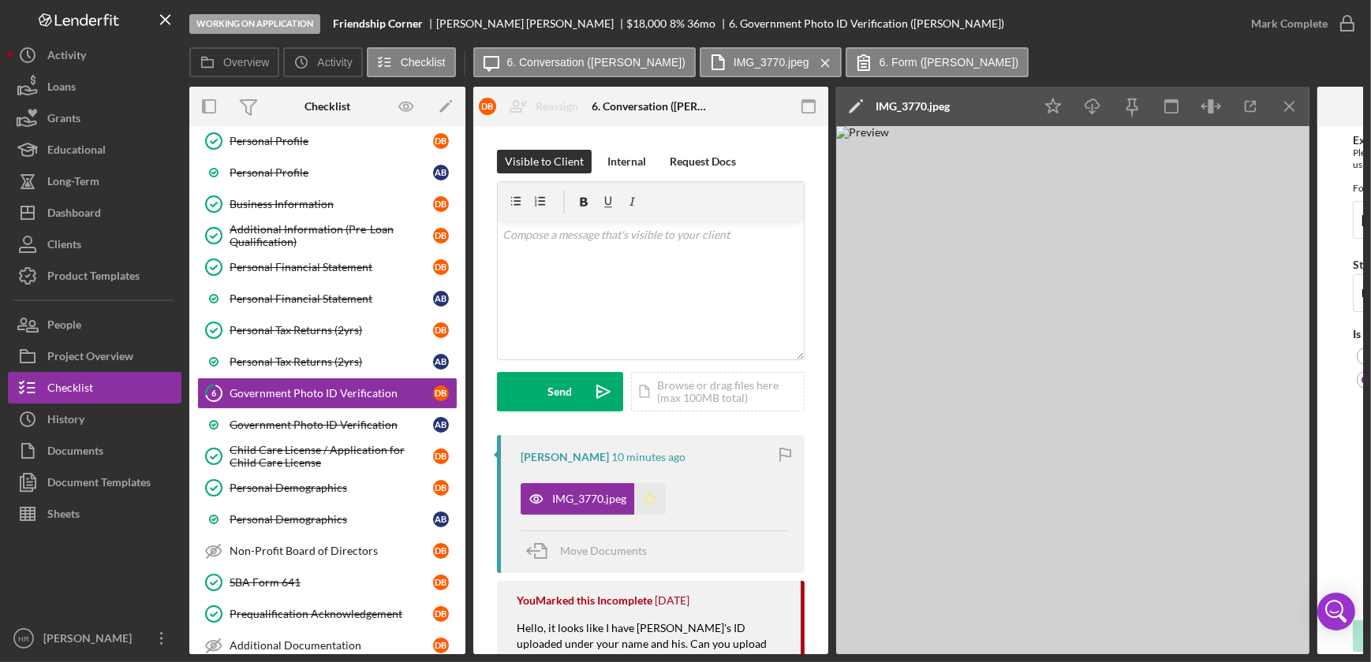
click at [645, 502] on icon "Icon/Star" at bounding box center [650, 499] width 32 height 32
click at [1347, 22] on icon "button" at bounding box center [1346, 23] width 39 height 39
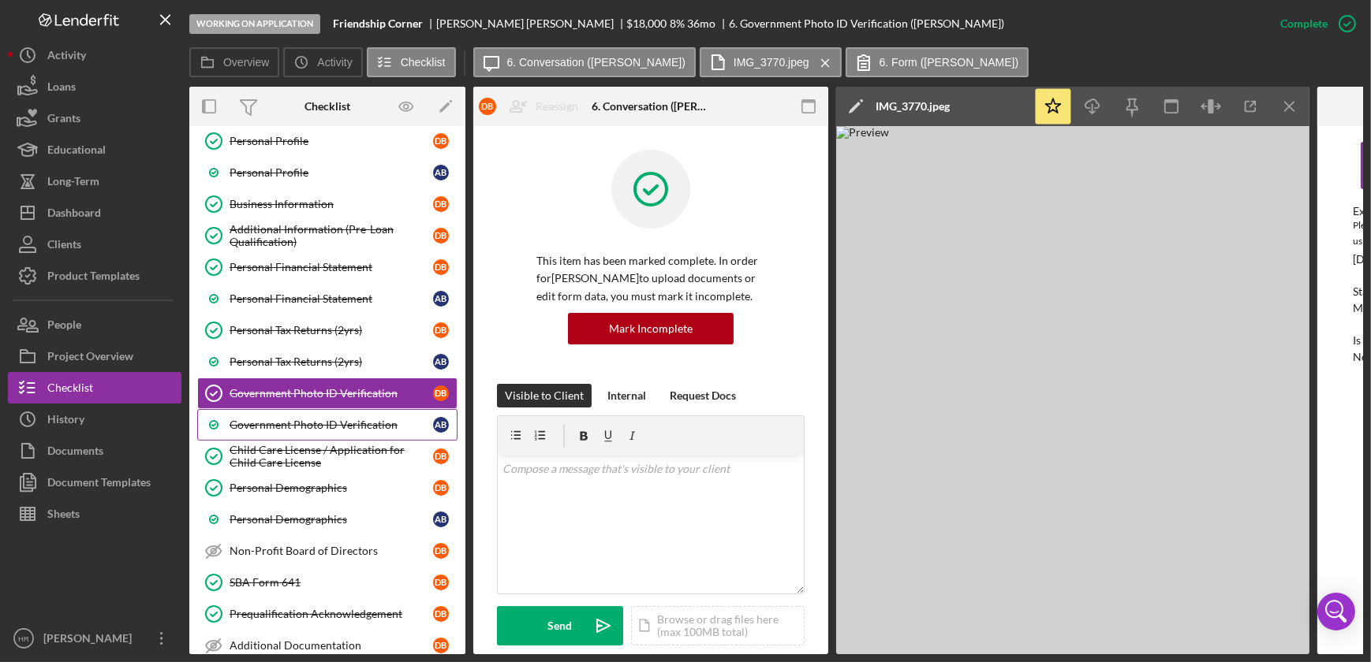
click at [283, 424] on div "Government Photo ID Verification" at bounding box center [331, 425] width 203 height 13
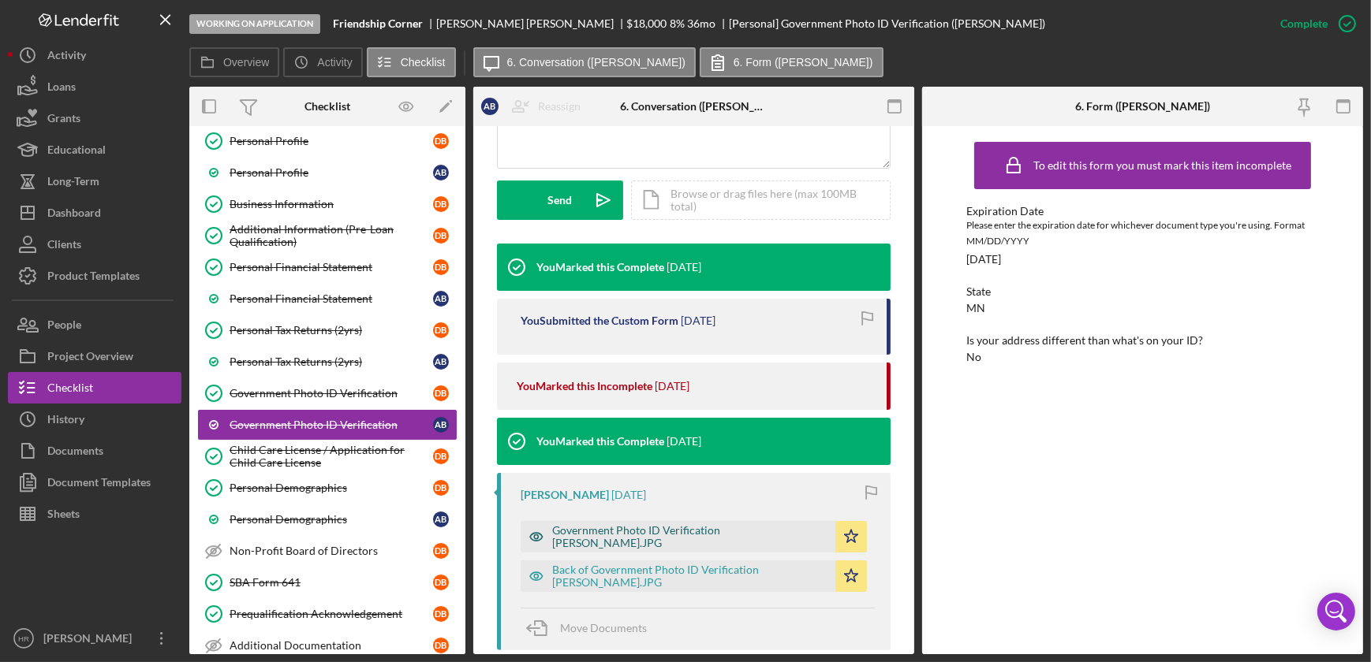
scroll to position [430, 0]
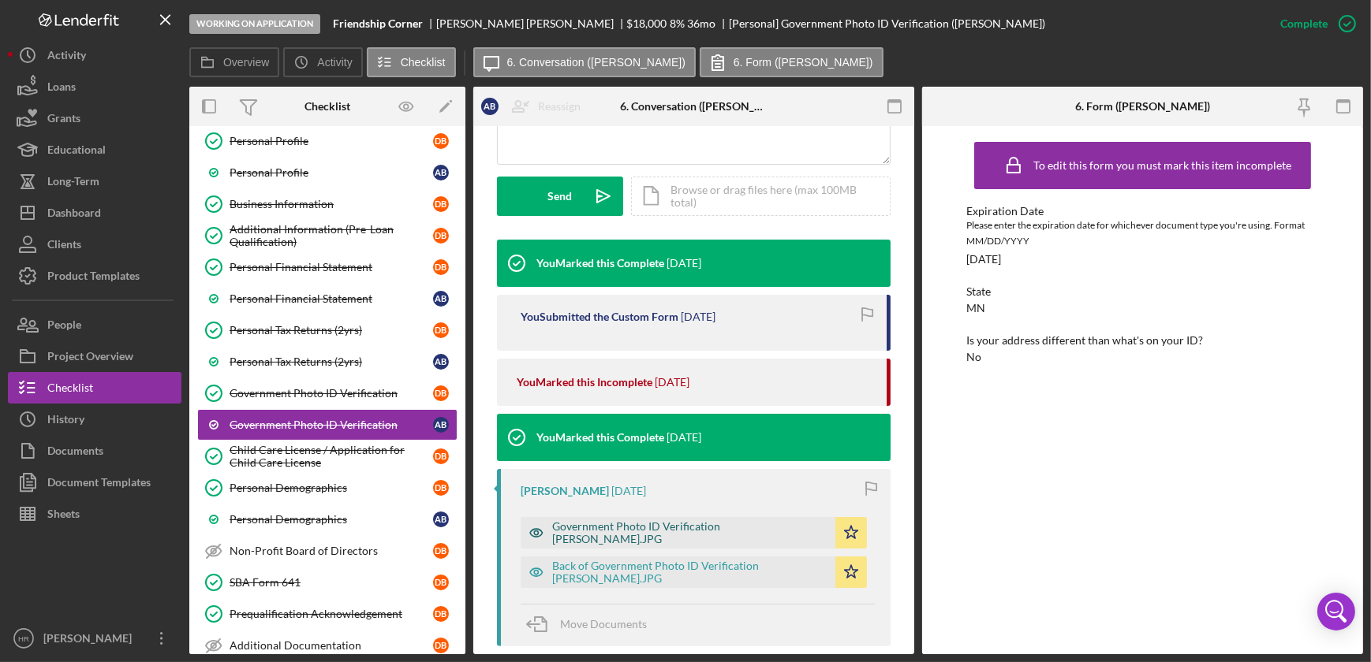
click at [604, 540] on div "Government Photo ID Verification [PERSON_NAME].JPG" at bounding box center [678, 533] width 315 height 32
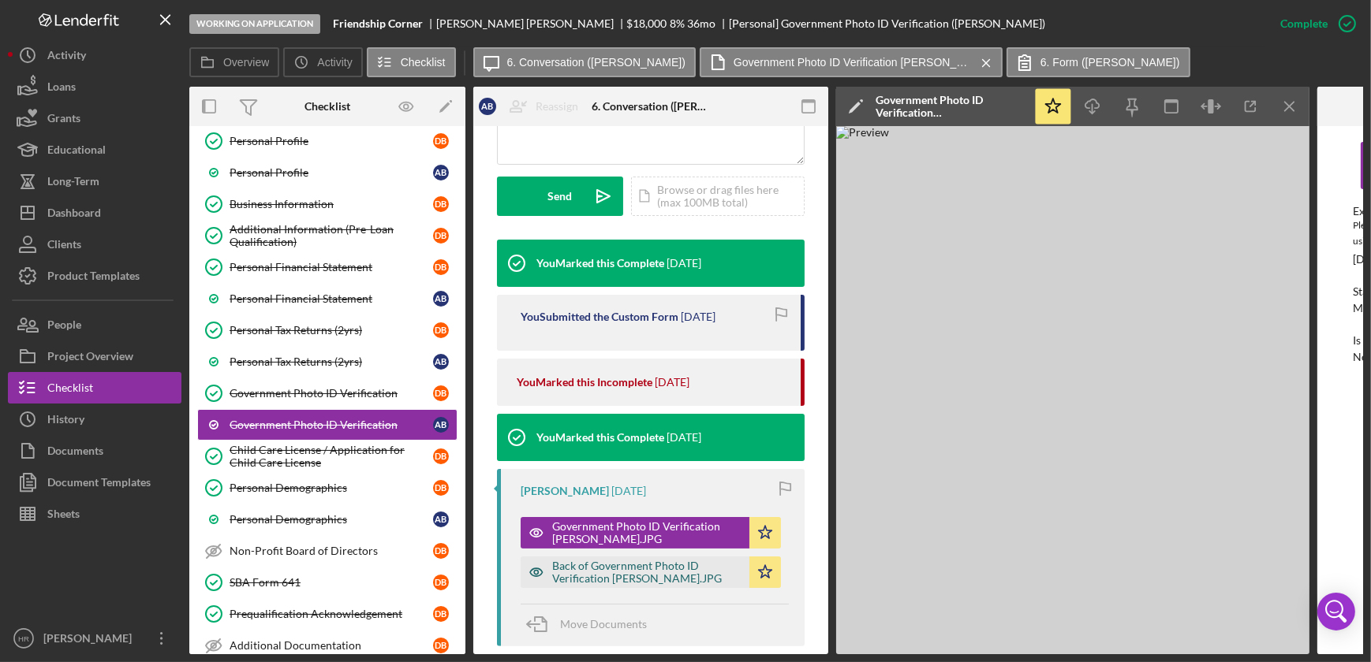
click at [616, 573] on div "Back of Government Photo ID Verification [PERSON_NAME].JPG" at bounding box center [646, 572] width 189 height 25
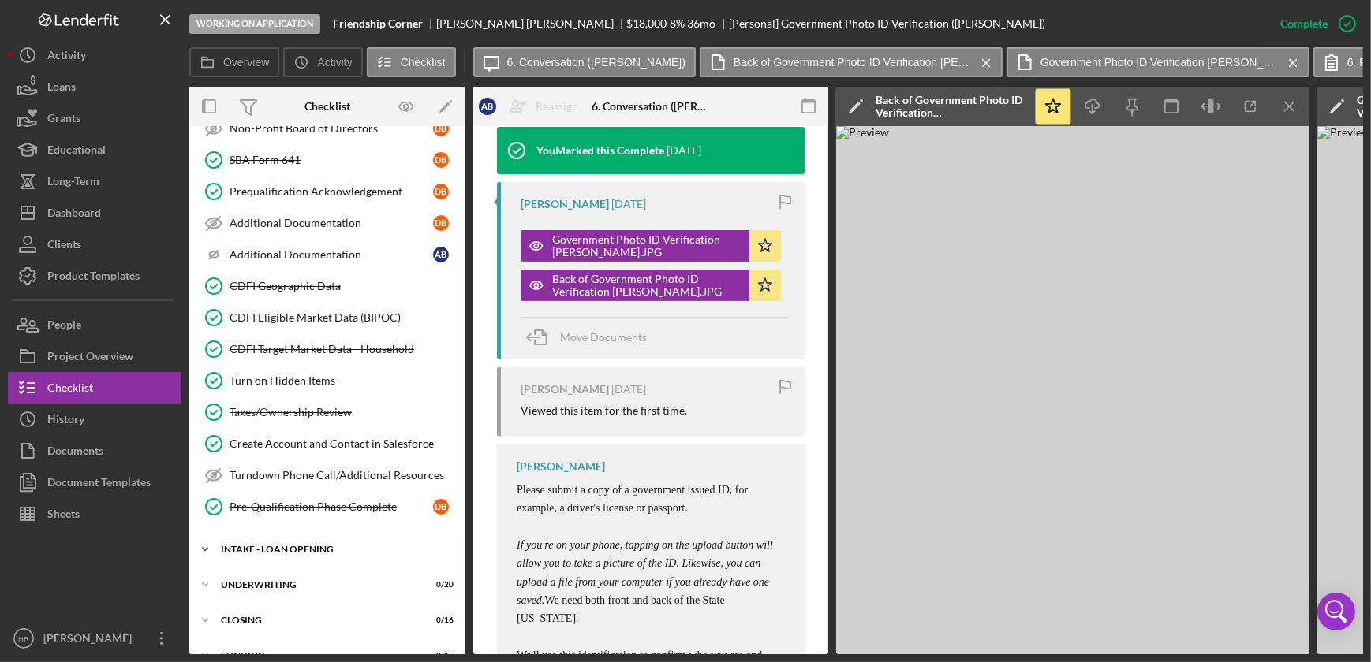
scroll to position [560, 0]
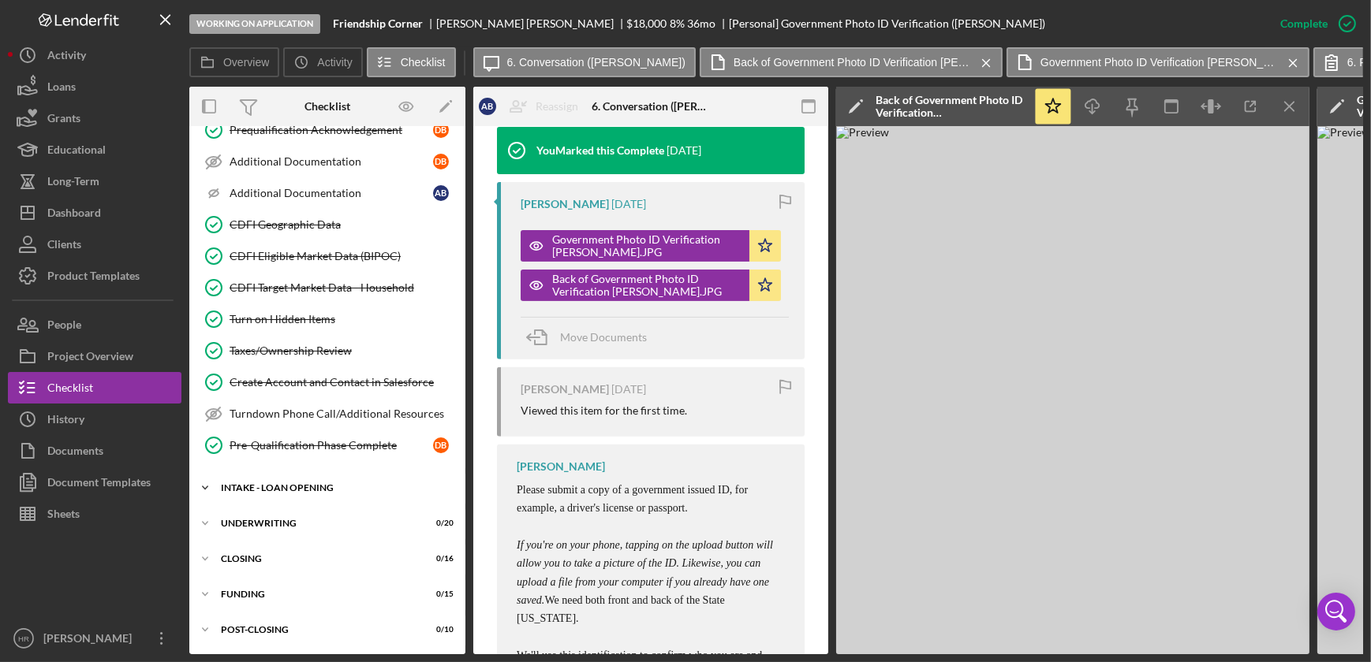
click at [293, 487] on div "INTAKE - LOAN OPENING" at bounding box center [333, 487] width 225 height 9
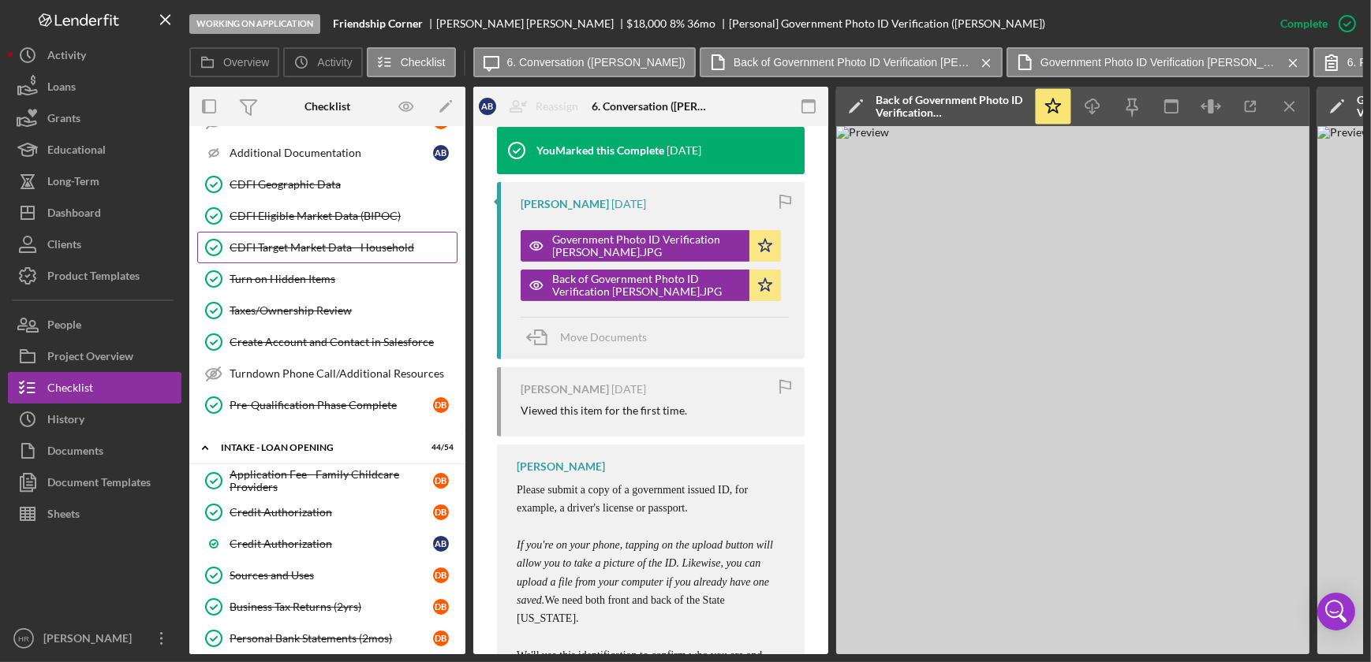
scroll to position [416, 0]
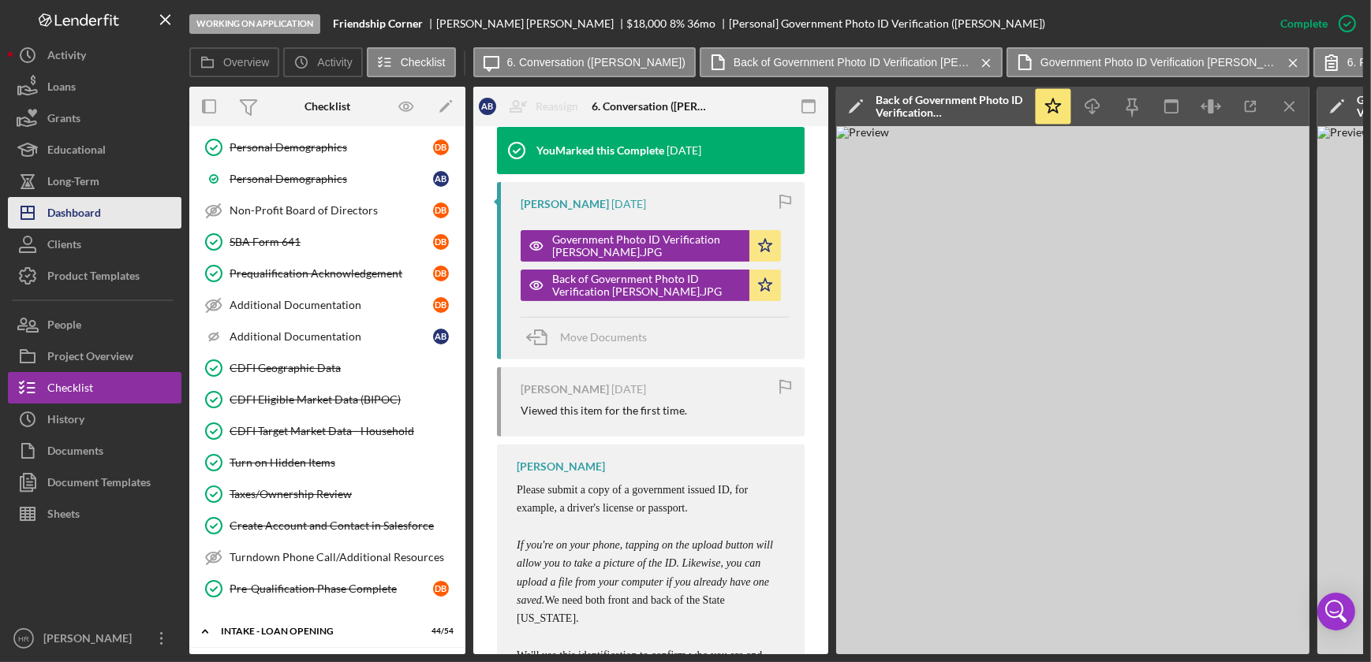
click at [62, 206] on div "Dashboard" at bounding box center [74, 214] width 54 height 35
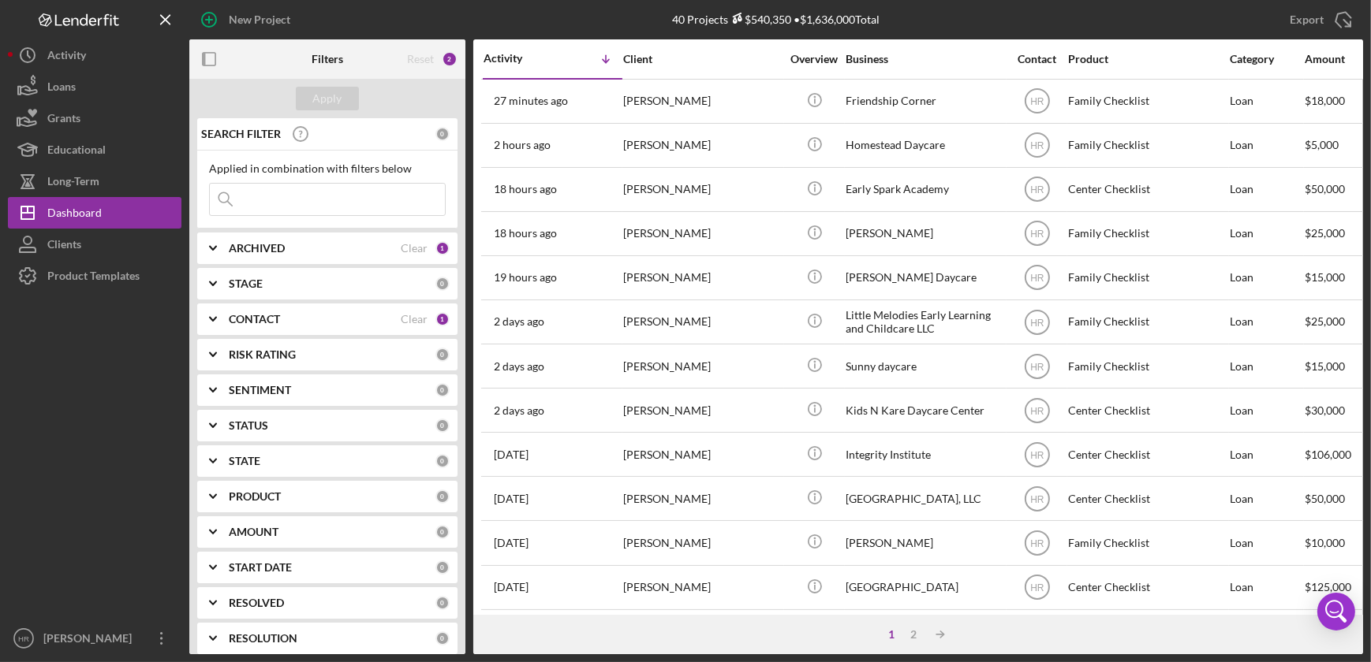
click at [268, 453] on div "STATE 0" at bounding box center [339, 462] width 221 height 32
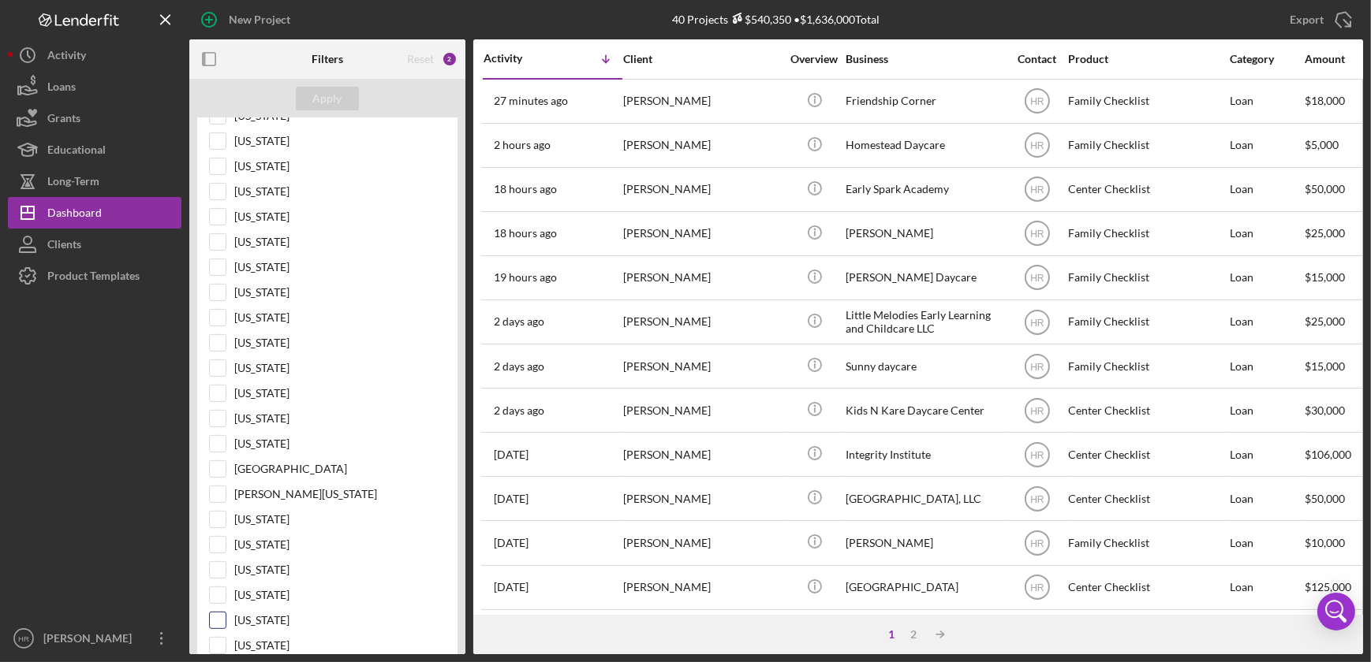
scroll to position [860, 0]
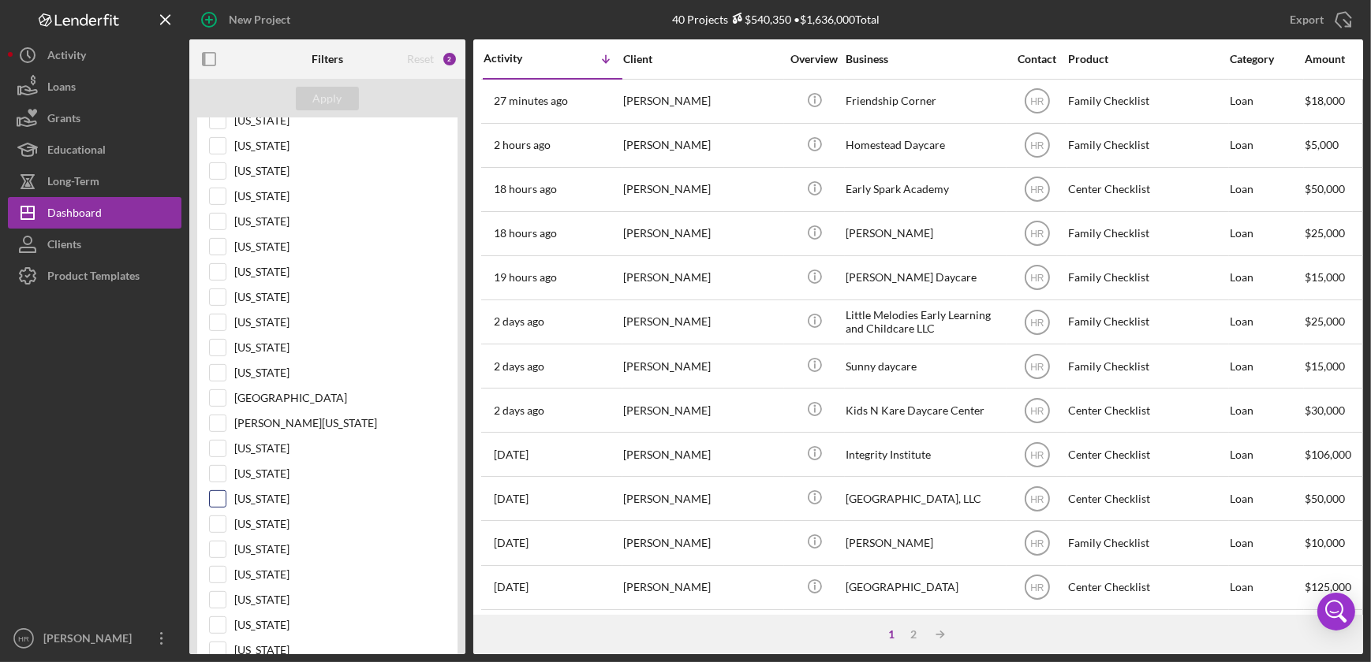
click at [271, 493] on label "[US_STATE]" at bounding box center [339, 499] width 211 height 16
click at [226, 493] on input "[US_STATE]" at bounding box center [218, 499] width 16 height 16
click at [308, 98] on button "Apply" at bounding box center [327, 99] width 63 height 24
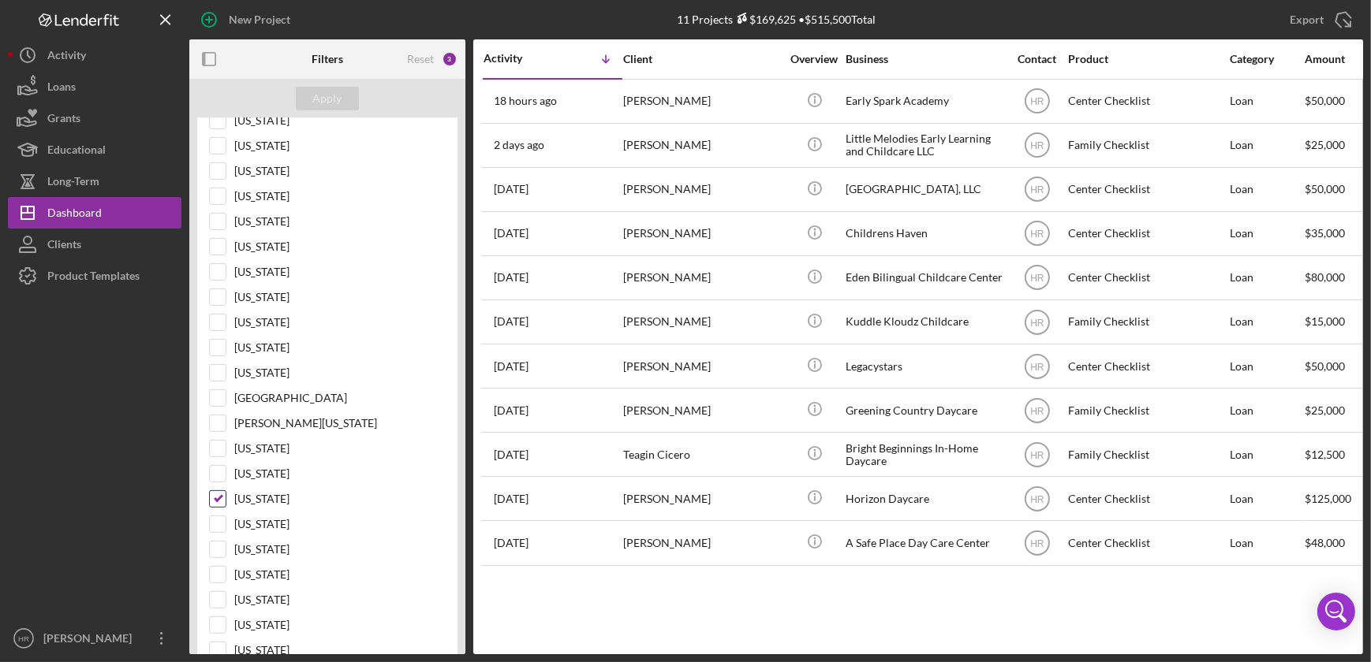
click at [222, 491] on input "[US_STATE]" at bounding box center [218, 499] width 16 height 16
checkbox input "false"
click at [315, 92] on div "Apply" at bounding box center [327, 99] width 29 height 24
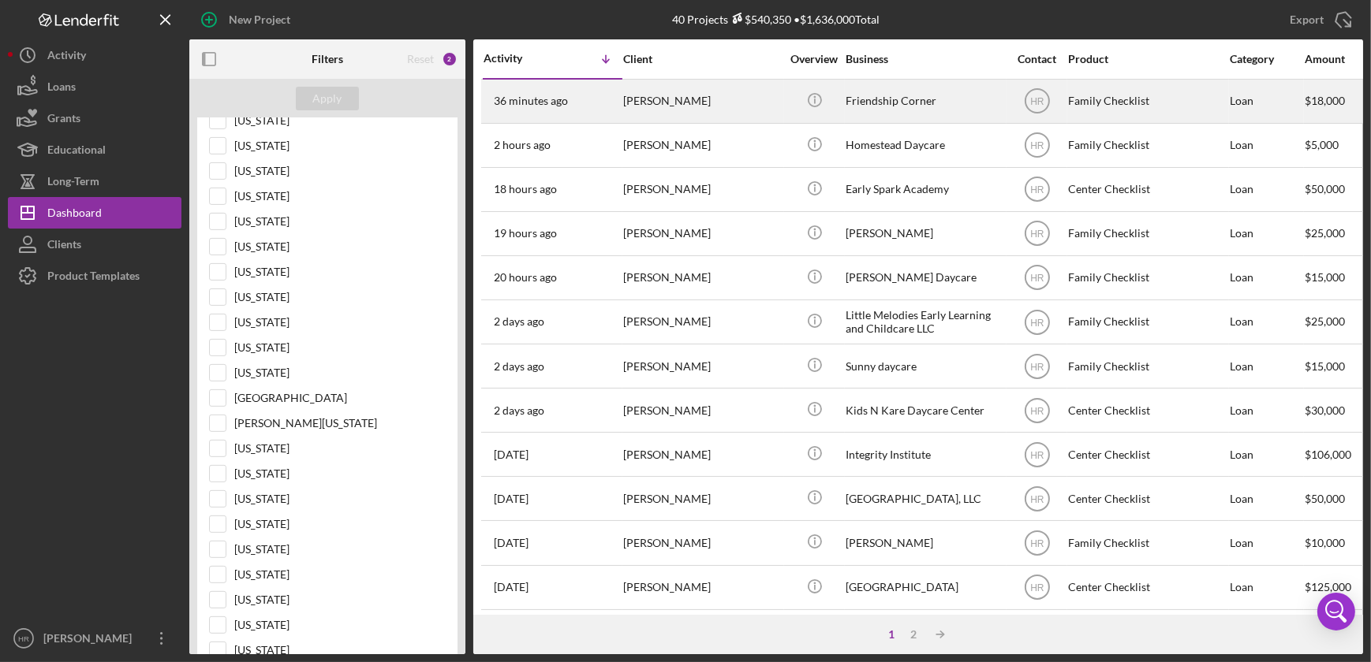
click at [932, 97] on div "Friendship Corner" at bounding box center [924, 101] width 158 height 42
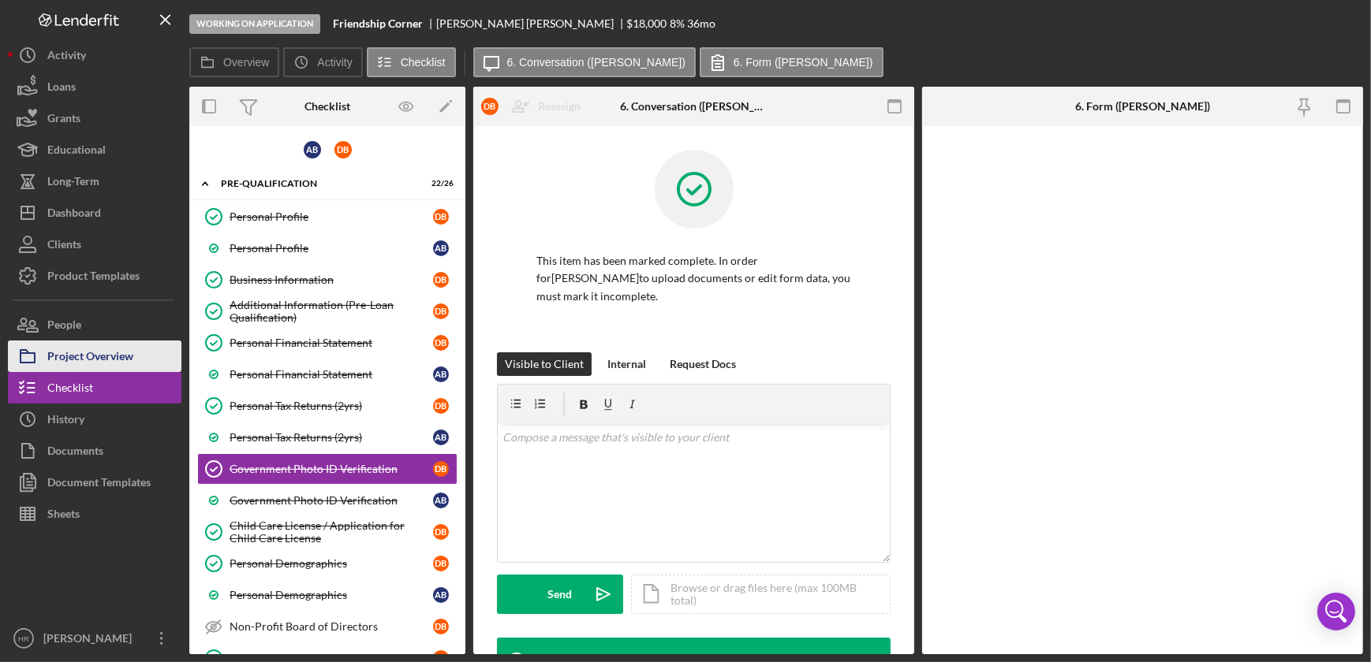
scroll to position [76, 0]
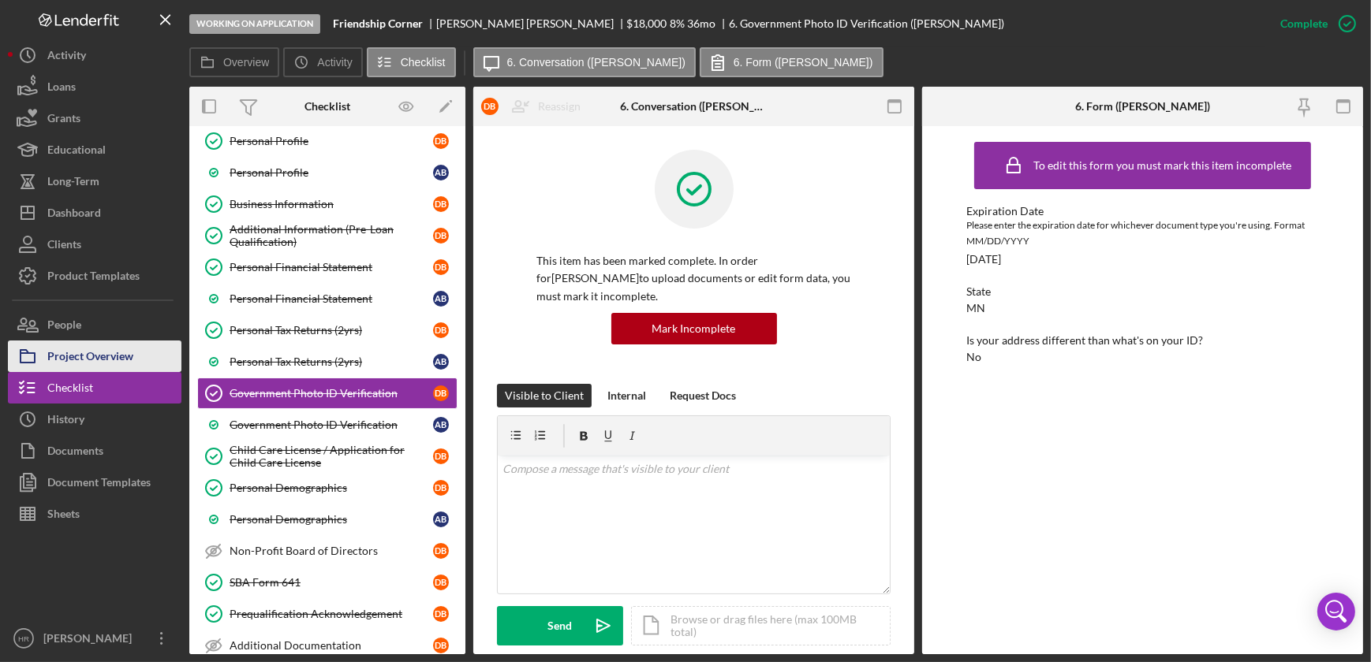
click at [92, 349] on div "Project Overview" at bounding box center [90, 358] width 86 height 35
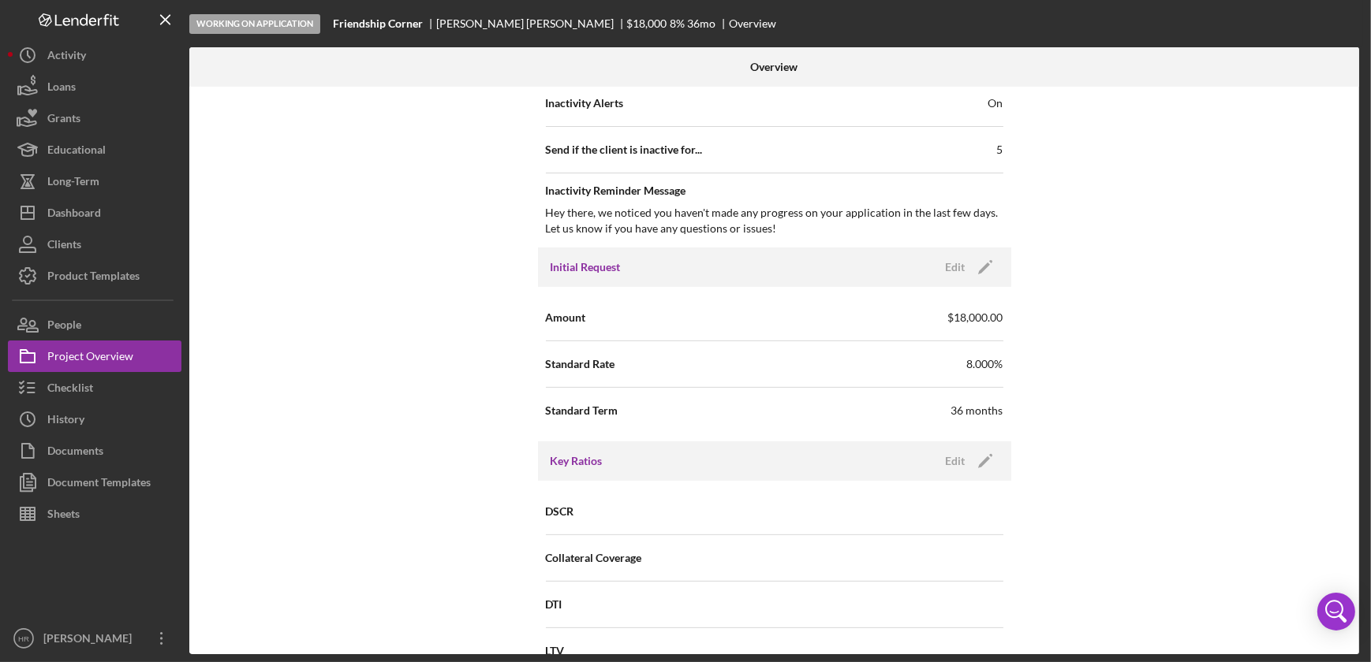
scroll to position [286, 0]
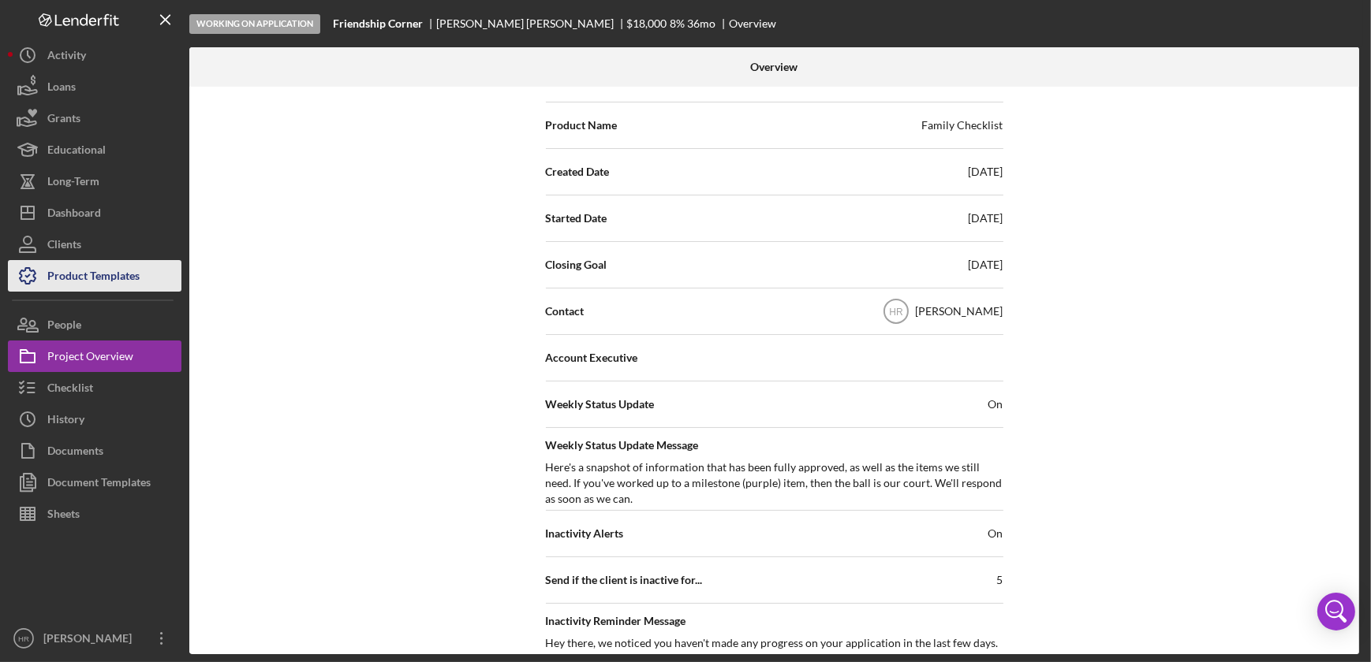
click at [84, 278] on div "Product Templates" at bounding box center [93, 277] width 92 height 35
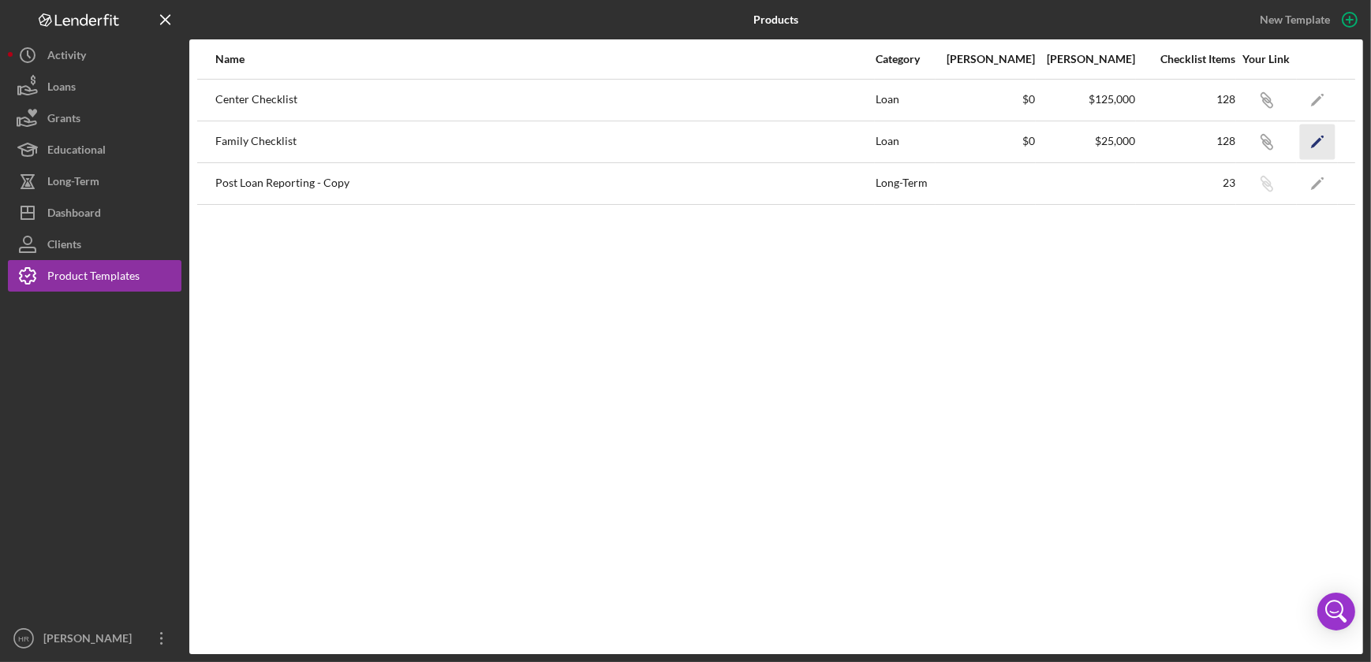
click at [1319, 143] on icon "Icon/Edit" at bounding box center [1317, 141] width 35 height 35
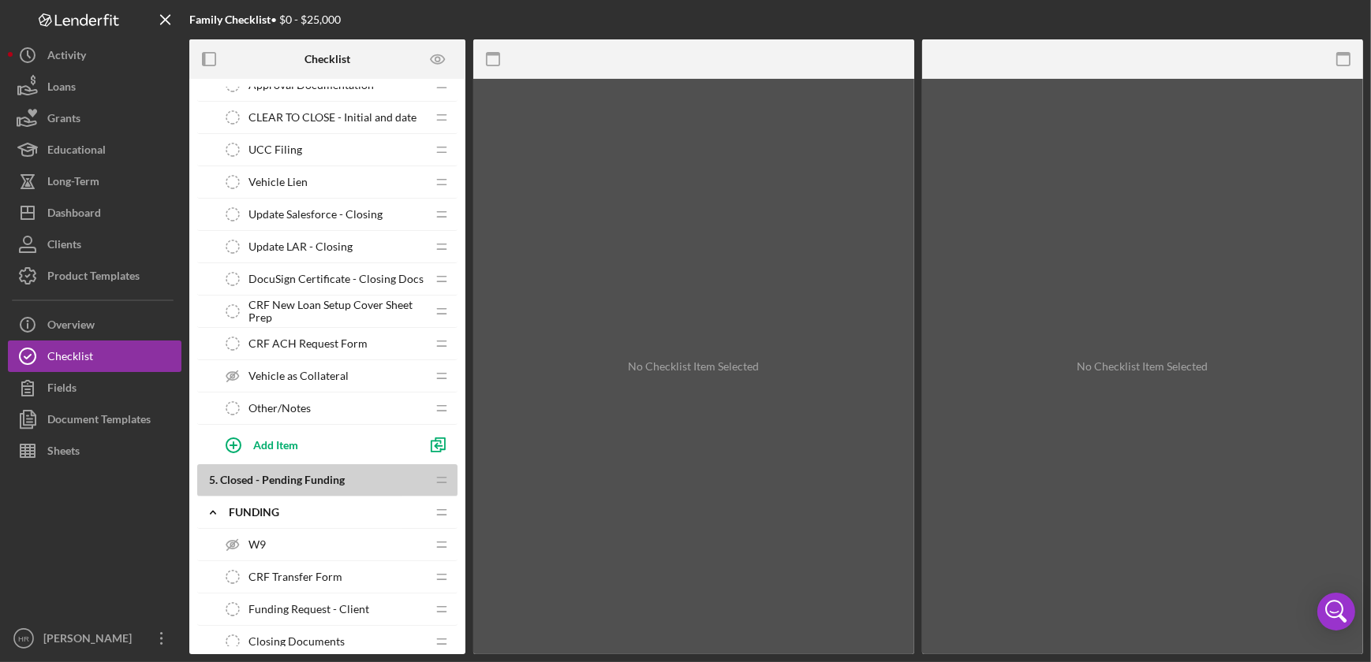
scroll to position [3441, 0]
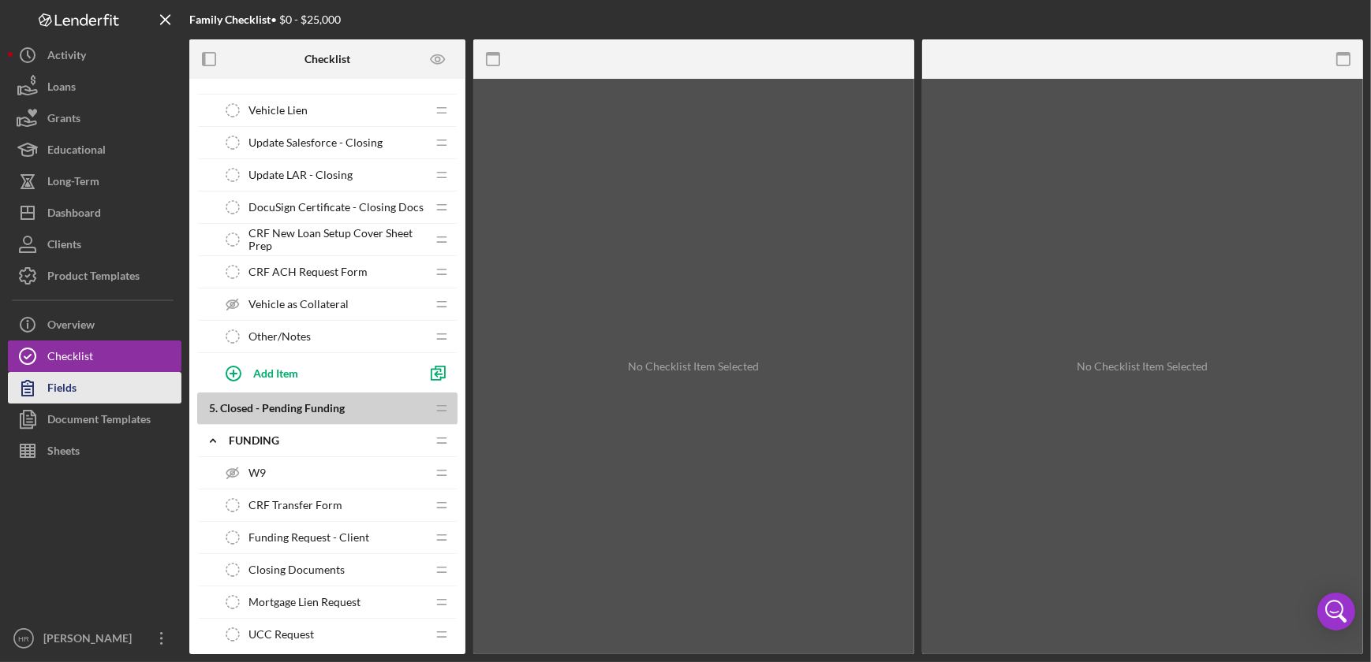
click at [90, 397] on button "Fields" at bounding box center [95, 388] width 174 height 32
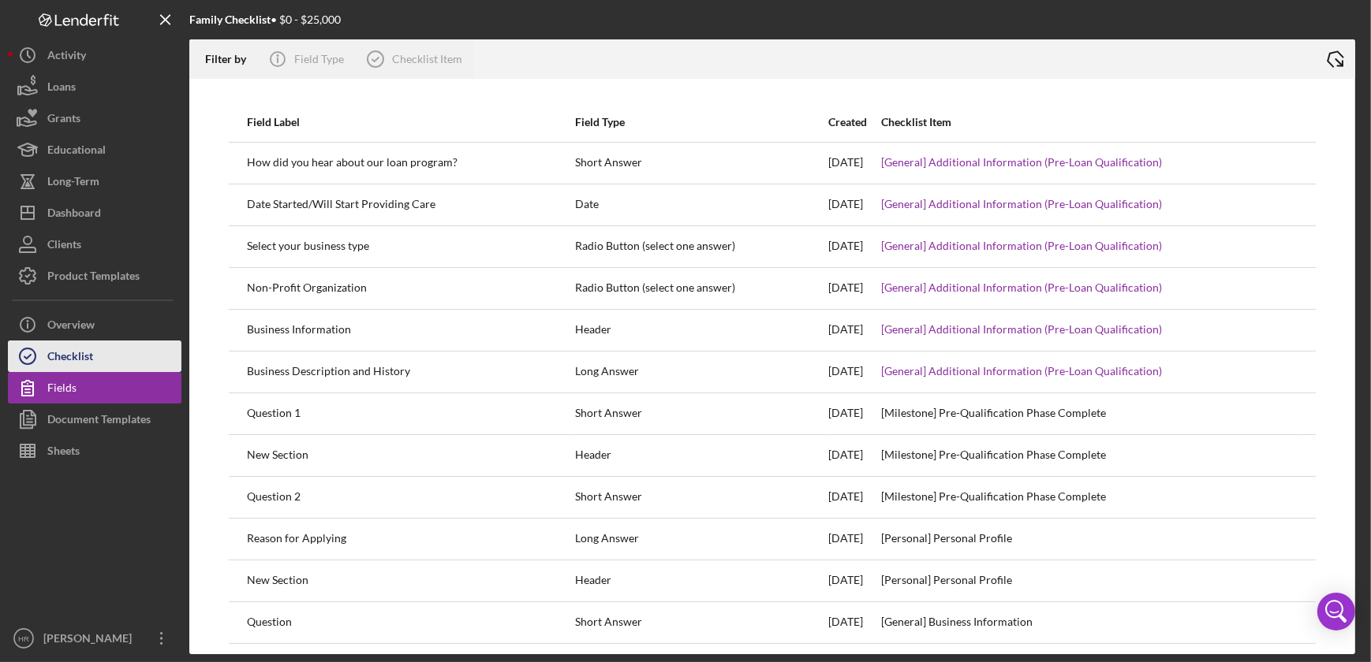
click at [96, 354] on button "Checklist" at bounding box center [95, 357] width 174 height 32
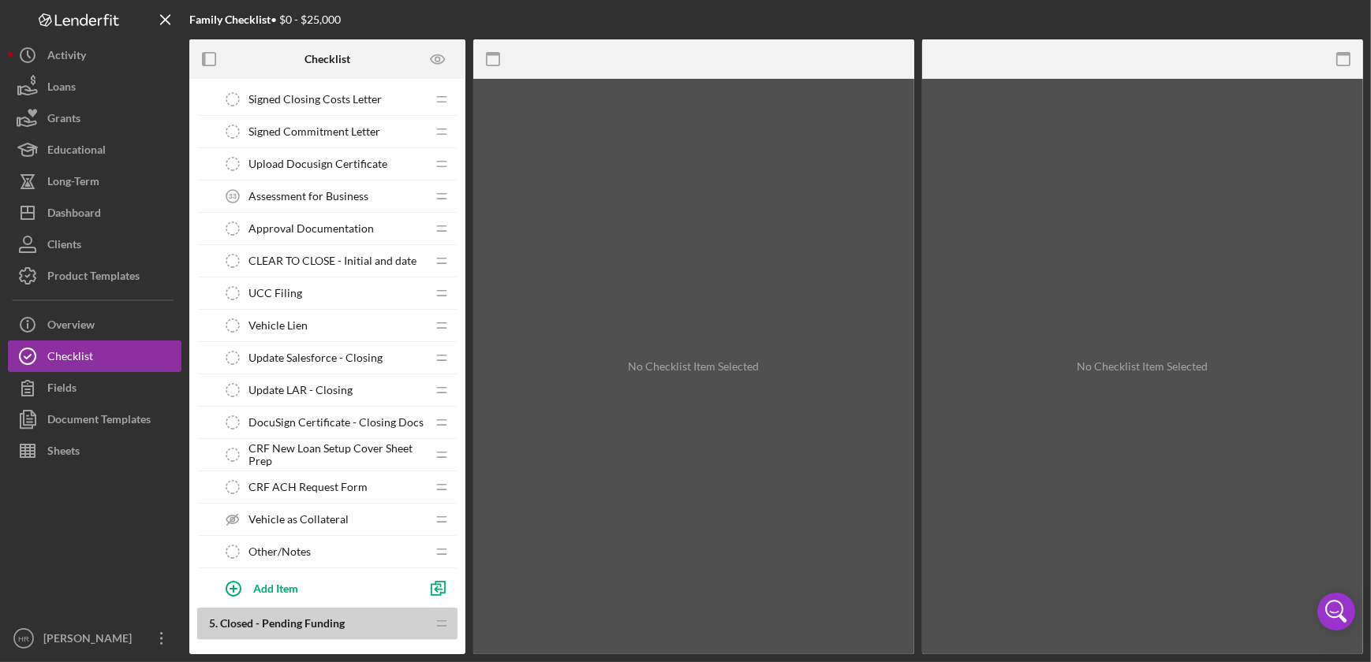
scroll to position [3083, 0]
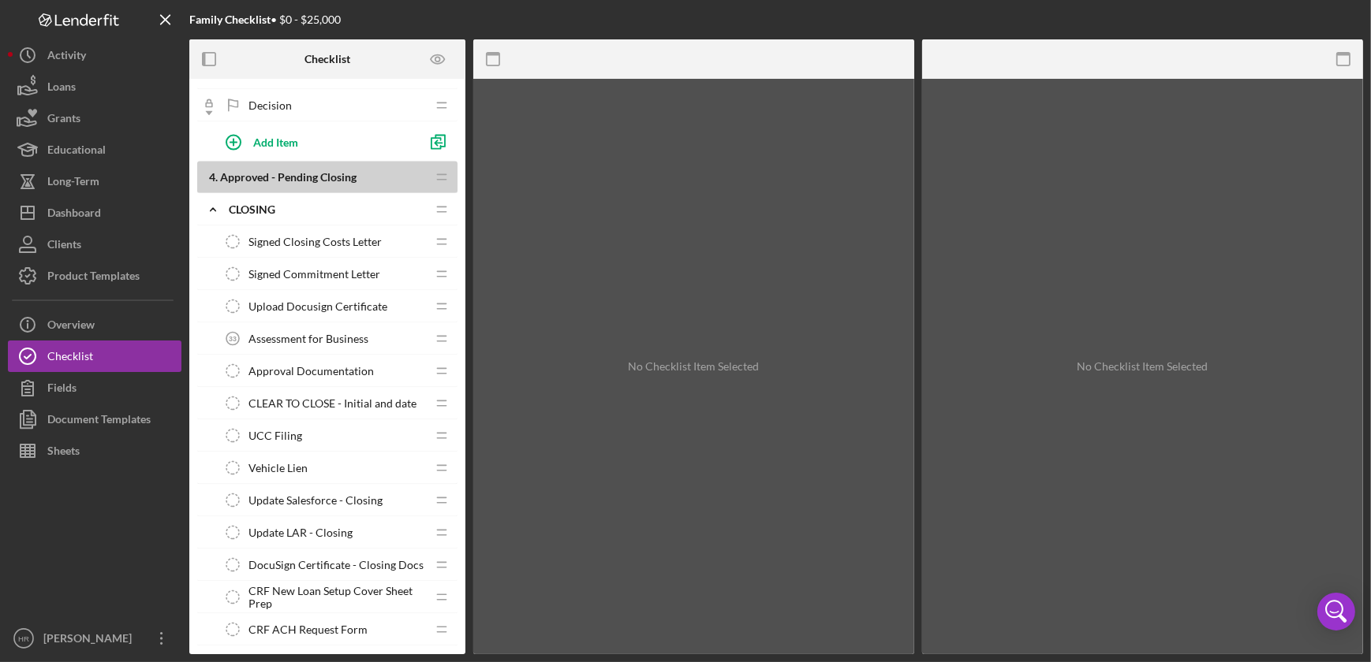
click at [301, 333] on span "Assessment for Business" at bounding box center [308, 339] width 120 height 13
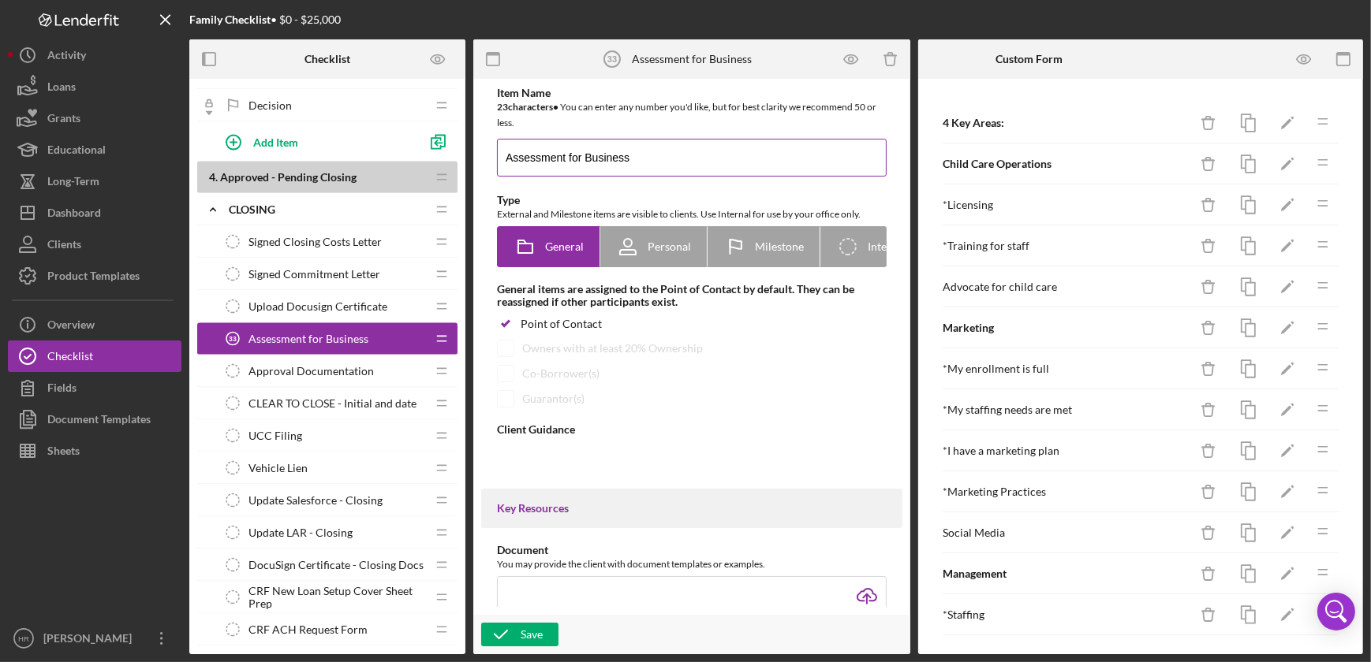
type textarea "<div>Please complete the assessment about where your business currently stands …"
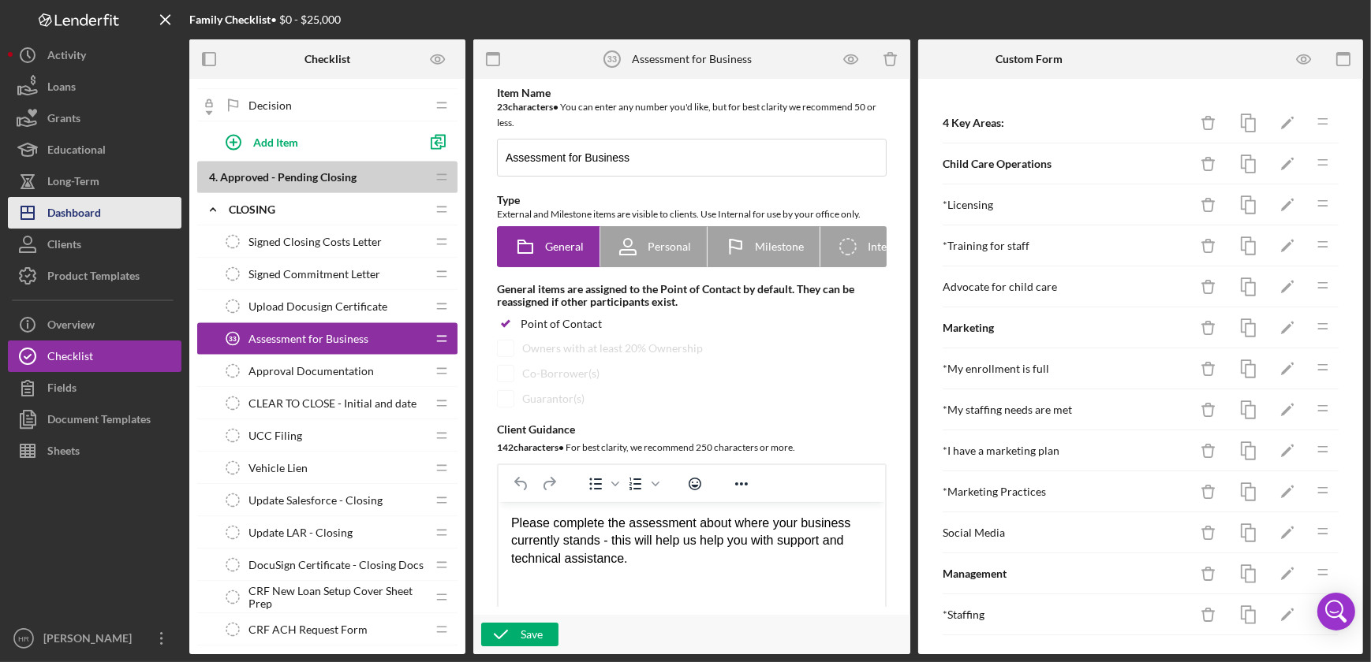
click at [91, 226] on div "Dashboard" at bounding box center [74, 214] width 54 height 35
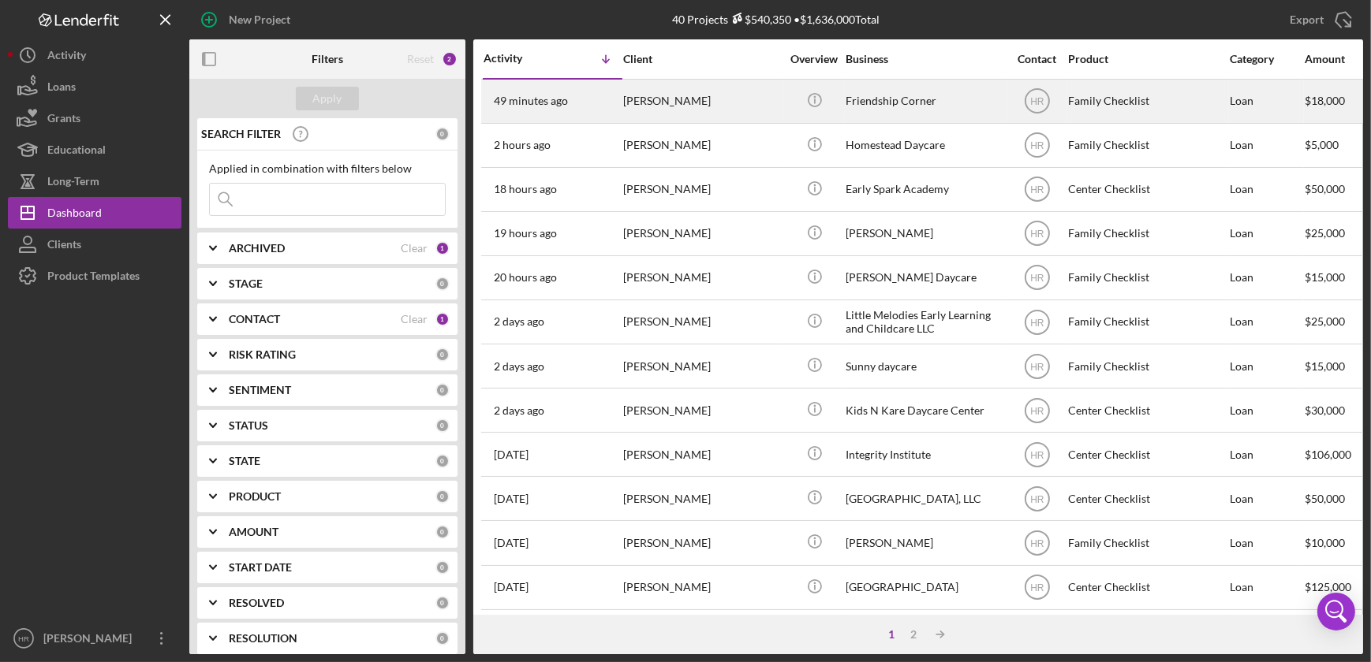
click at [912, 94] on div "Friendship Corner" at bounding box center [924, 101] width 158 height 42
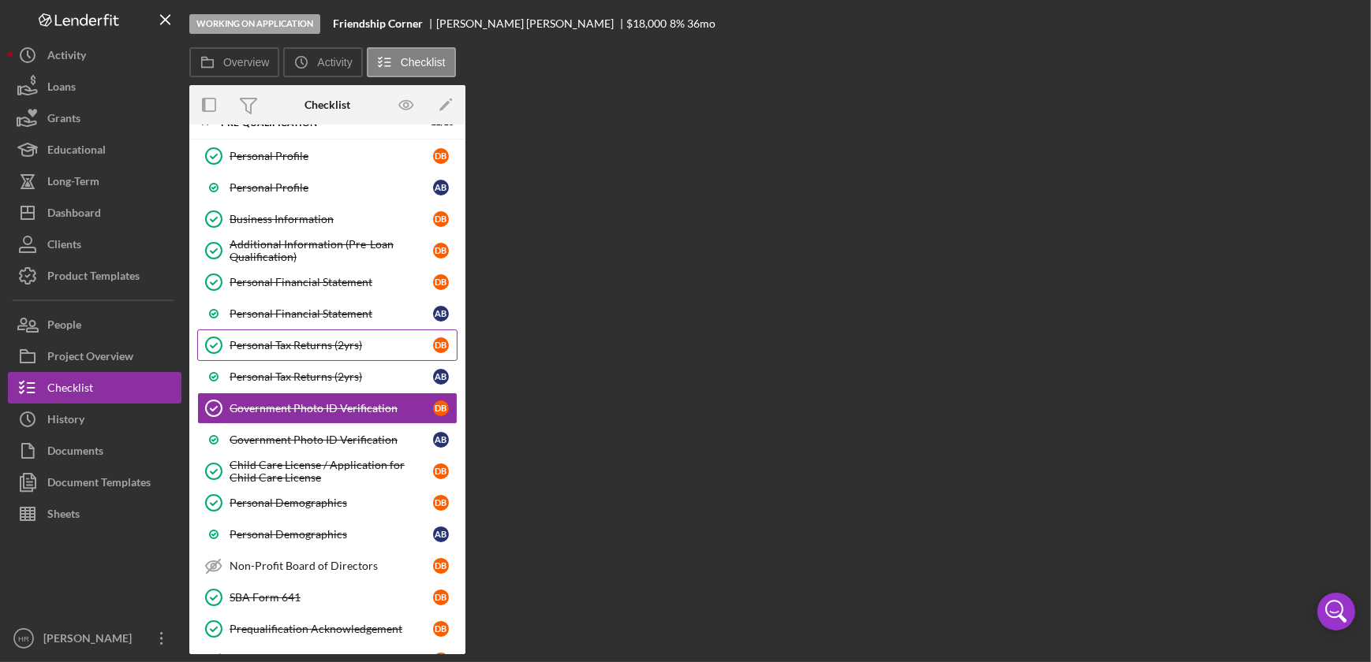
scroll to position [76, 0]
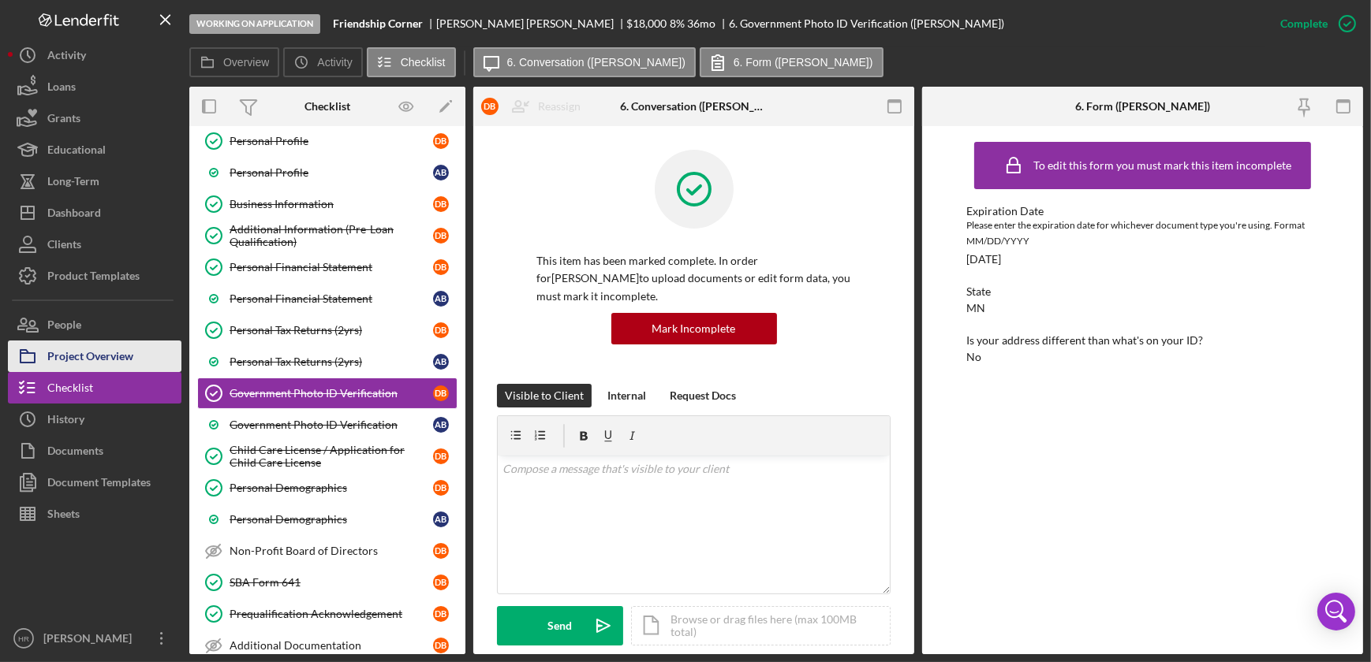
click at [46, 362] on icon "button" at bounding box center [27, 356] width 39 height 39
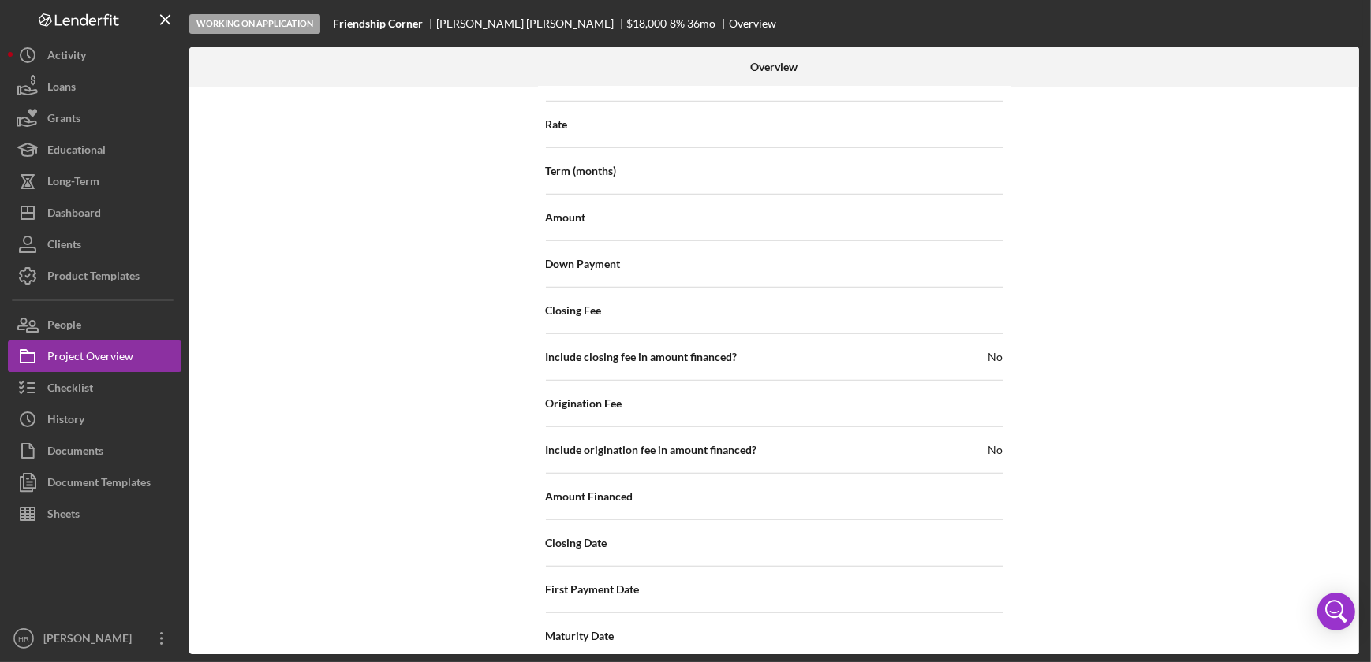
scroll to position [1742, 0]
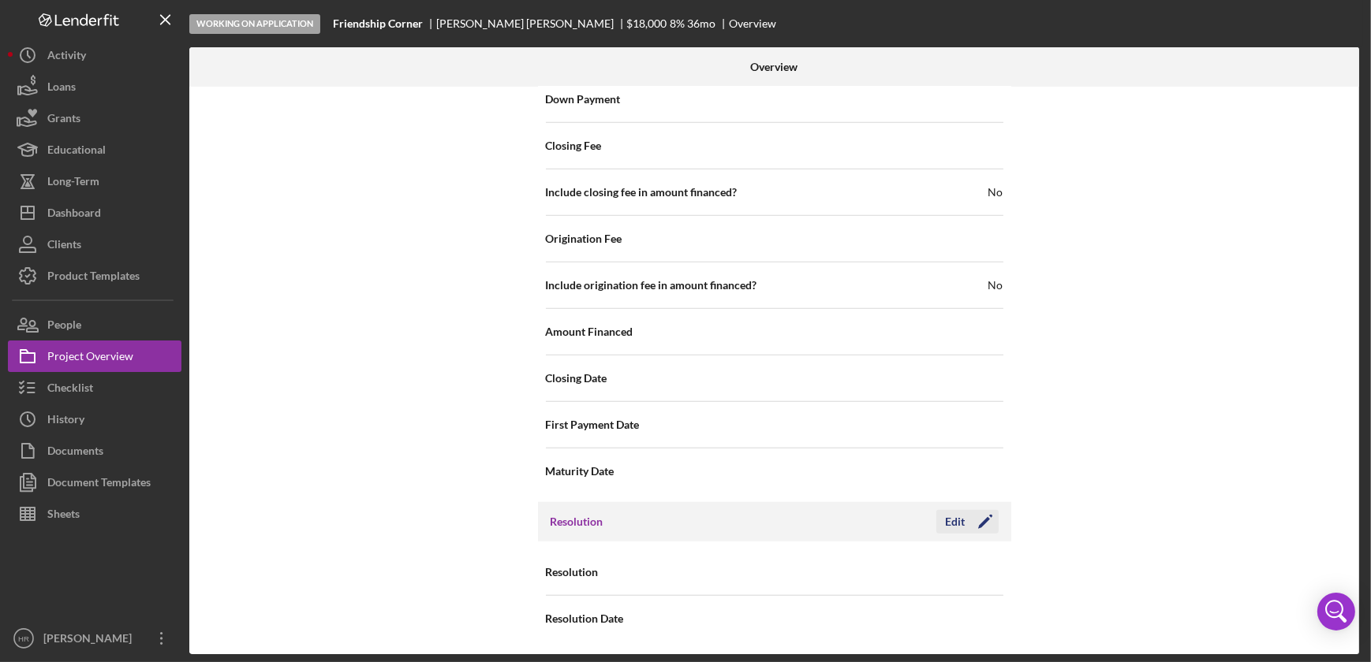
click at [965, 521] on icon "Icon/Edit" at bounding box center [984, 521] width 39 height 39
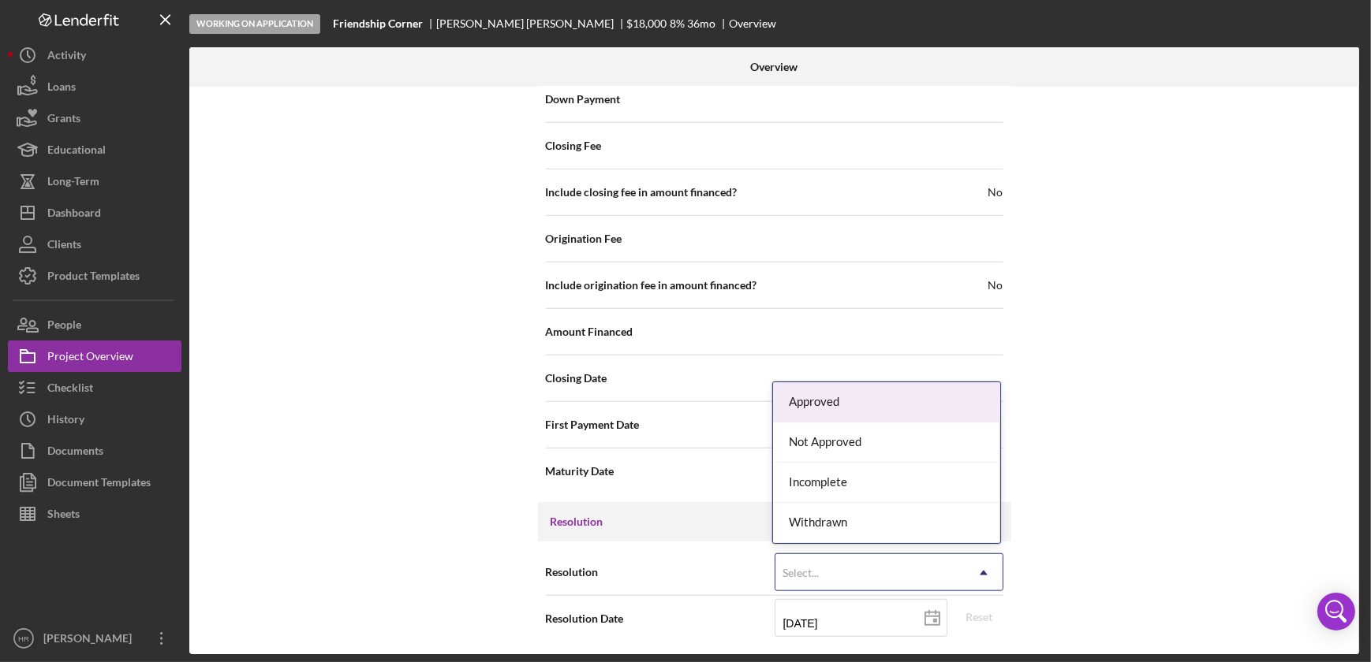
click at [862, 569] on div "Select..." at bounding box center [869, 573] width 189 height 36
click at [1148, 368] on div "Internal Workflow Stage Working on Application Icon/Dropdown Arrow Archive (can…" at bounding box center [774, 371] width 1170 height 568
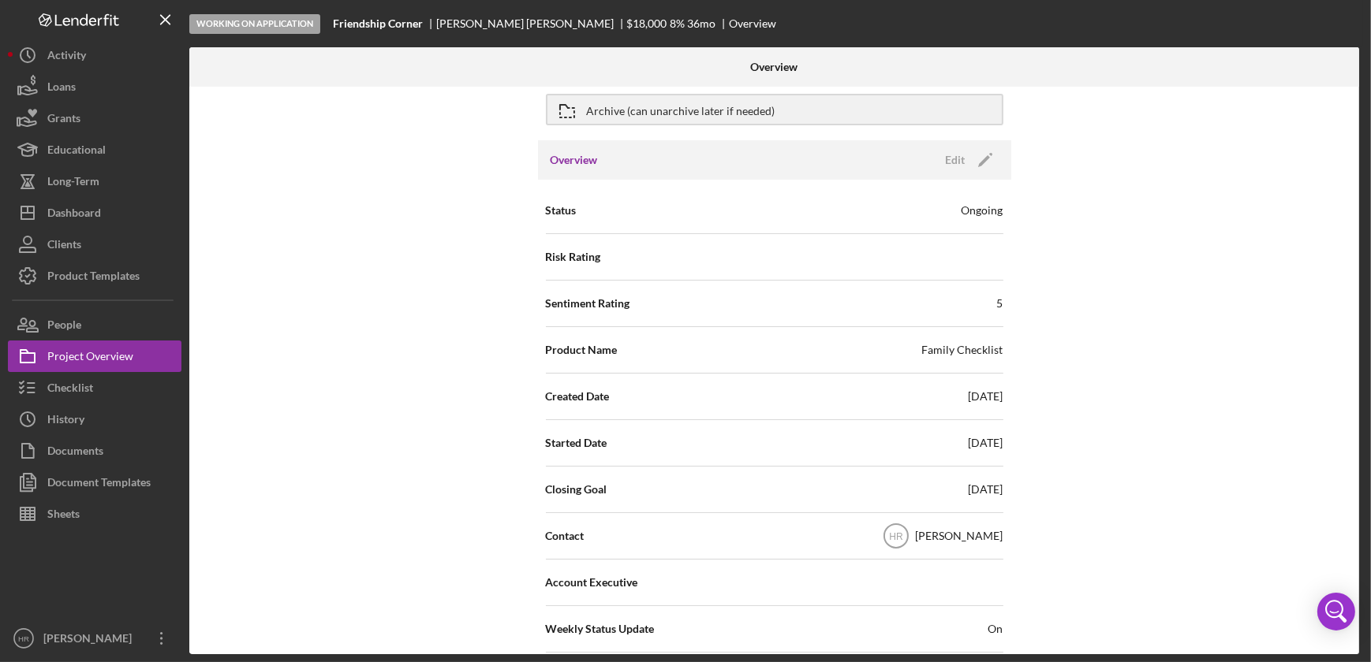
scroll to position [0, 0]
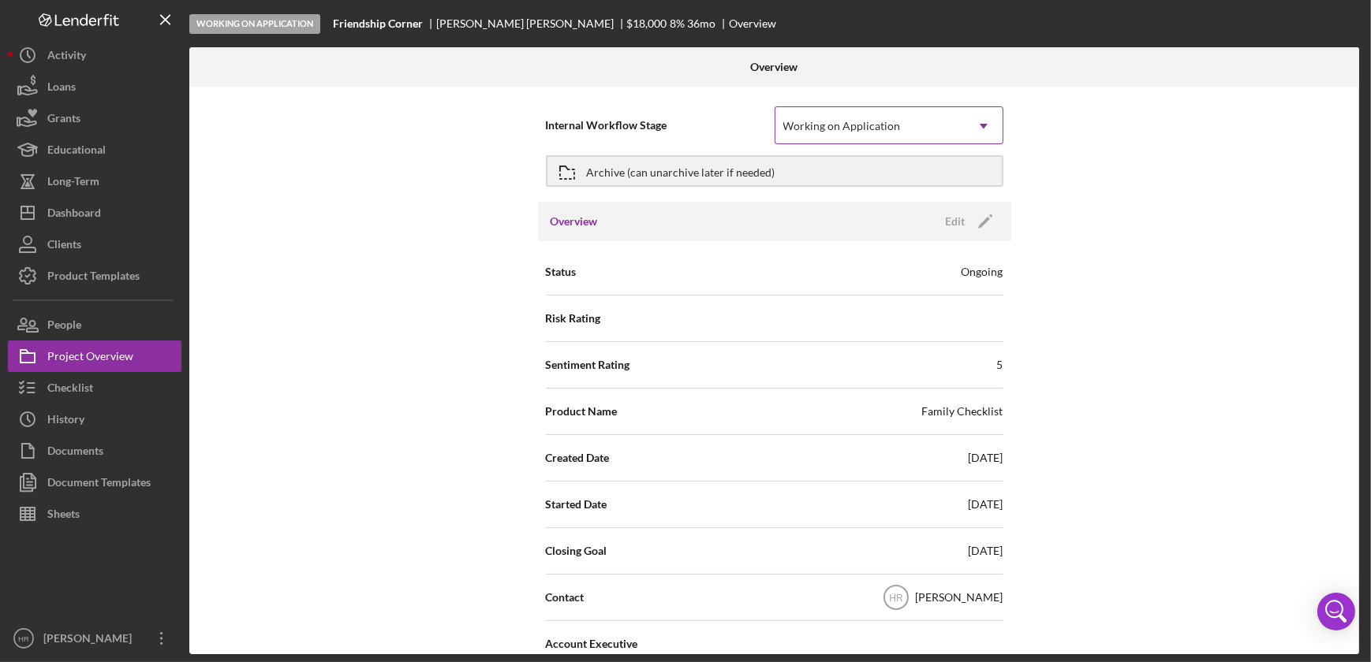
click at [885, 120] on div "Working on Application" at bounding box center [842, 126] width 118 height 13
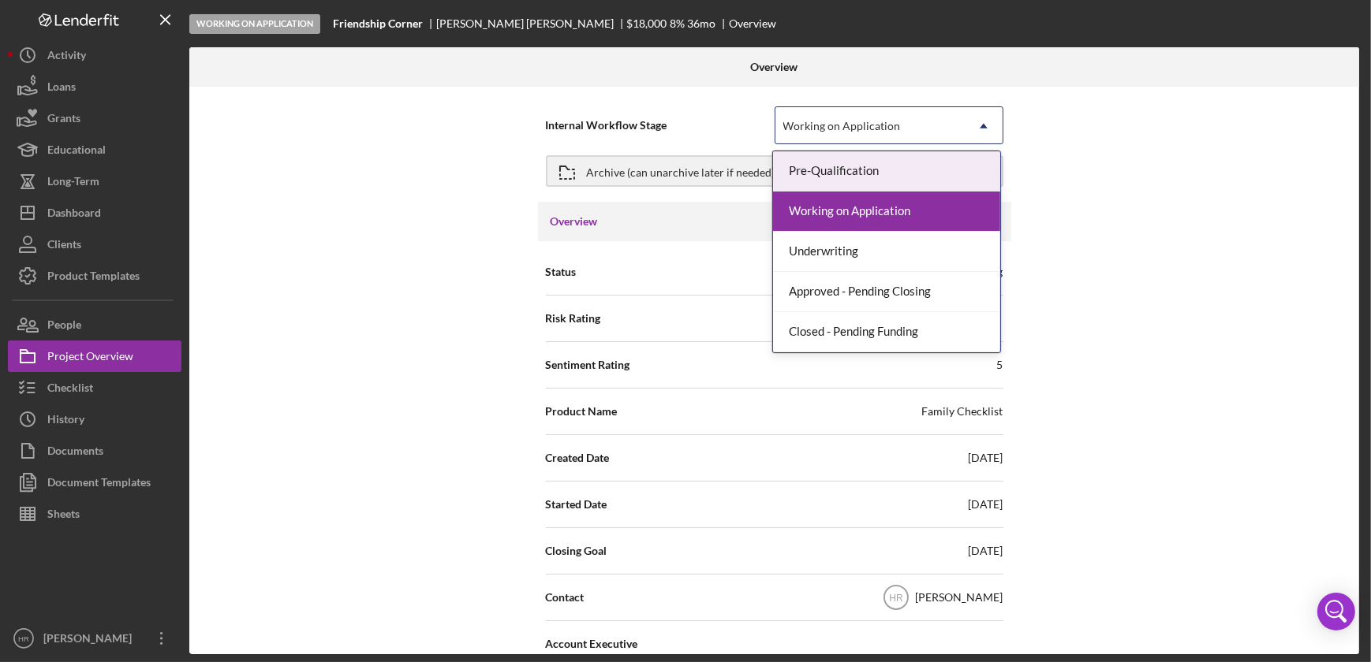
click at [1188, 144] on div "Internal Workflow Stage 5 results available. Use Up and Down to choose options,…" at bounding box center [774, 371] width 1170 height 568
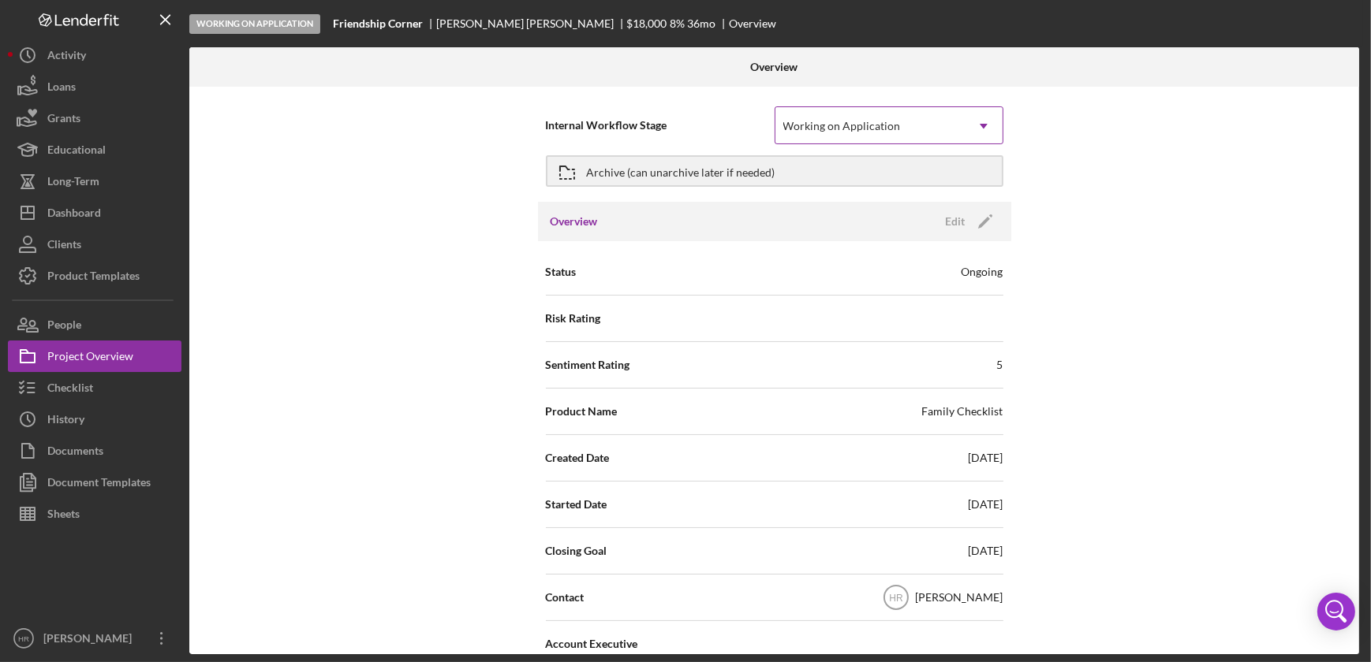
click at [854, 124] on div "Working on Application" at bounding box center [842, 126] width 118 height 13
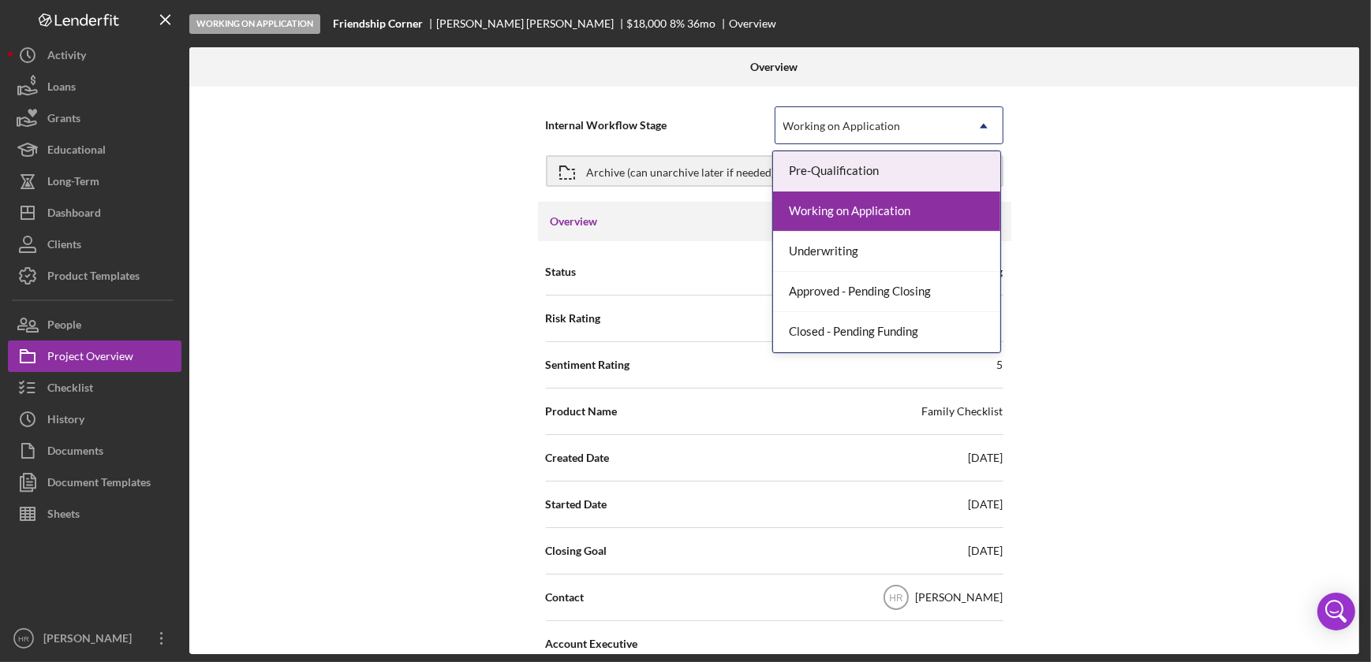
click at [1165, 161] on div "Internal Workflow Stage 5 results available. Use Up and Down to choose options,…" at bounding box center [774, 371] width 1170 height 568
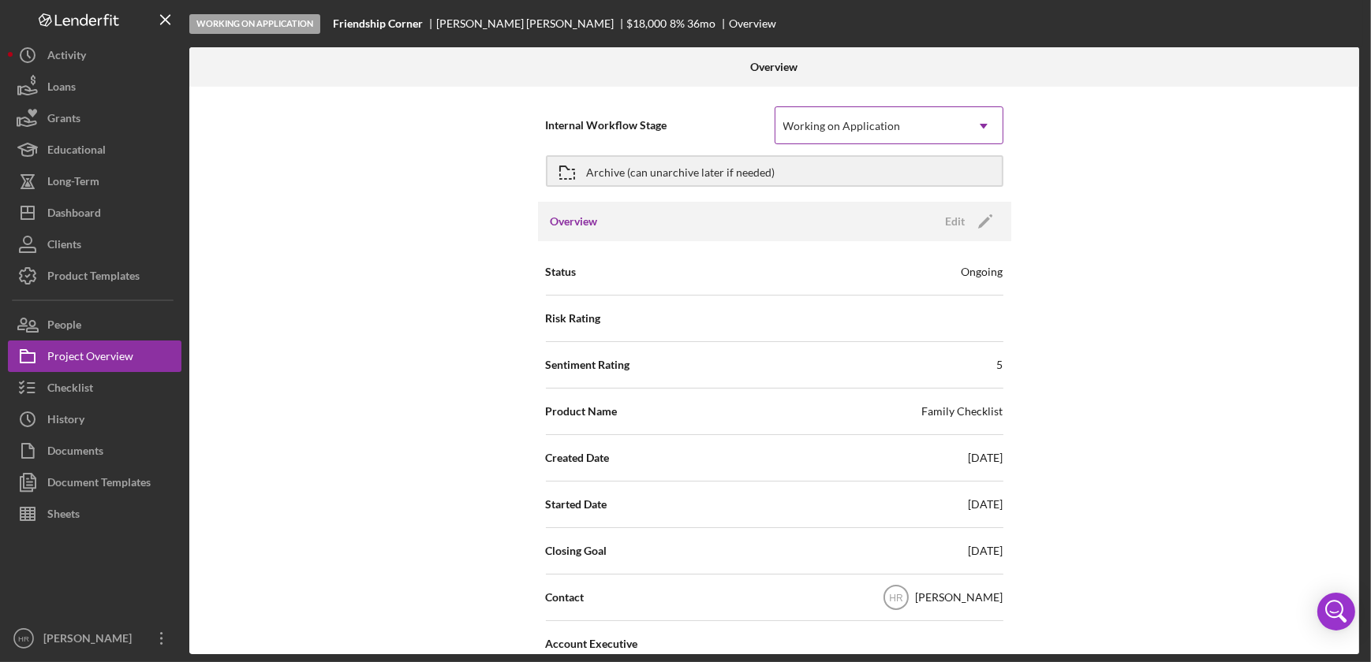
click at [876, 129] on div "Working on Application" at bounding box center [842, 126] width 118 height 13
click at [418, 114] on div "Internal Workflow Stage Working on Application Icon/Dropdown Arrow Archive (can…" at bounding box center [774, 371] width 1170 height 568
click at [96, 284] on div "Product Templates" at bounding box center [93, 277] width 92 height 35
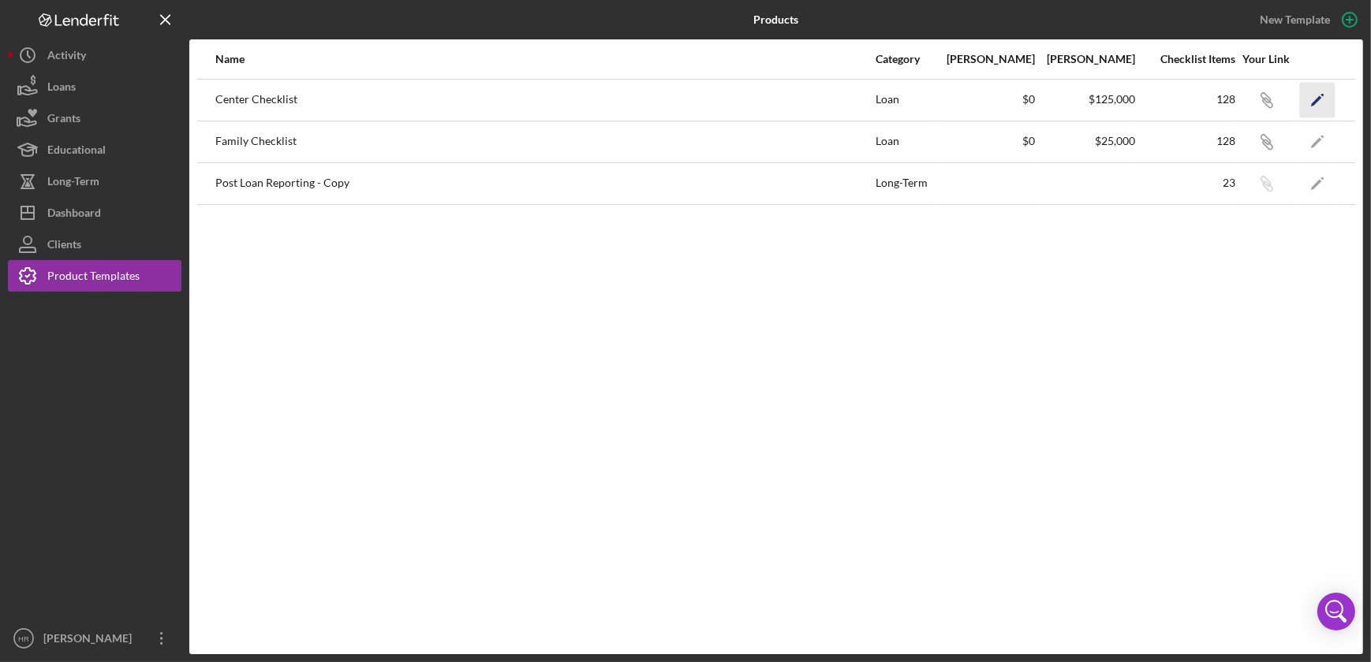
click at [1316, 98] on icon "Icon/Edit" at bounding box center [1317, 99] width 35 height 35
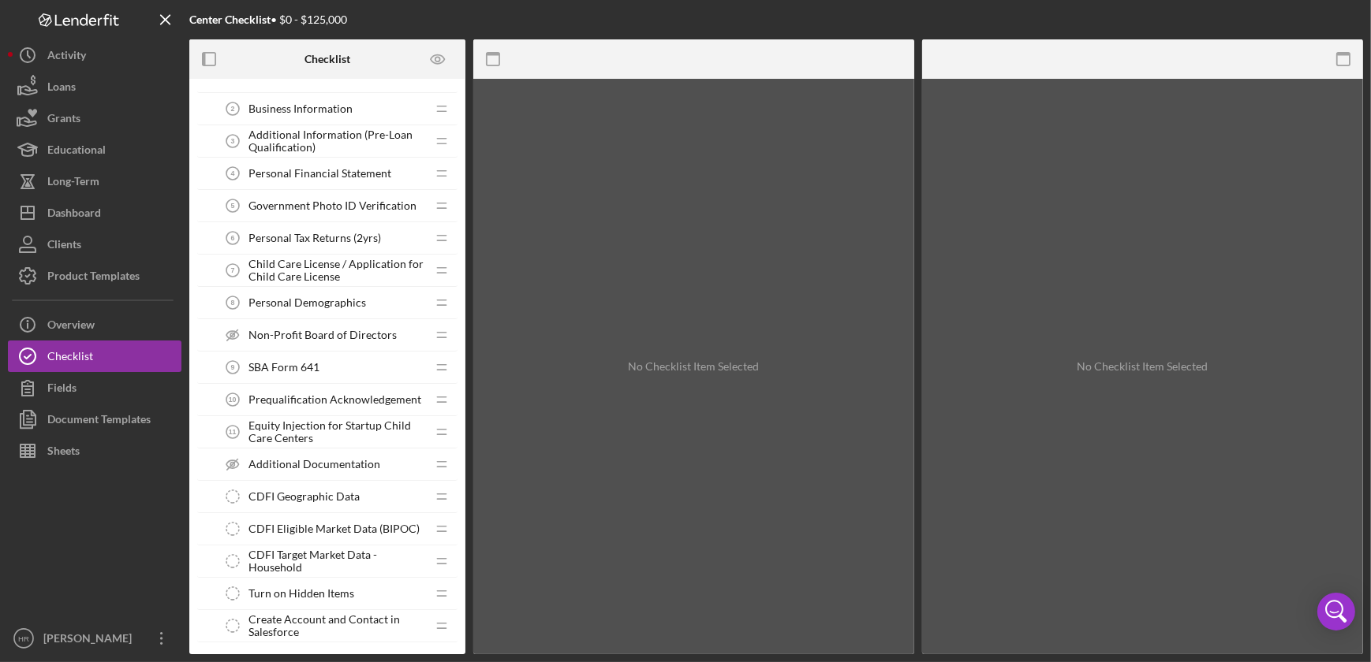
scroll to position [143, 0]
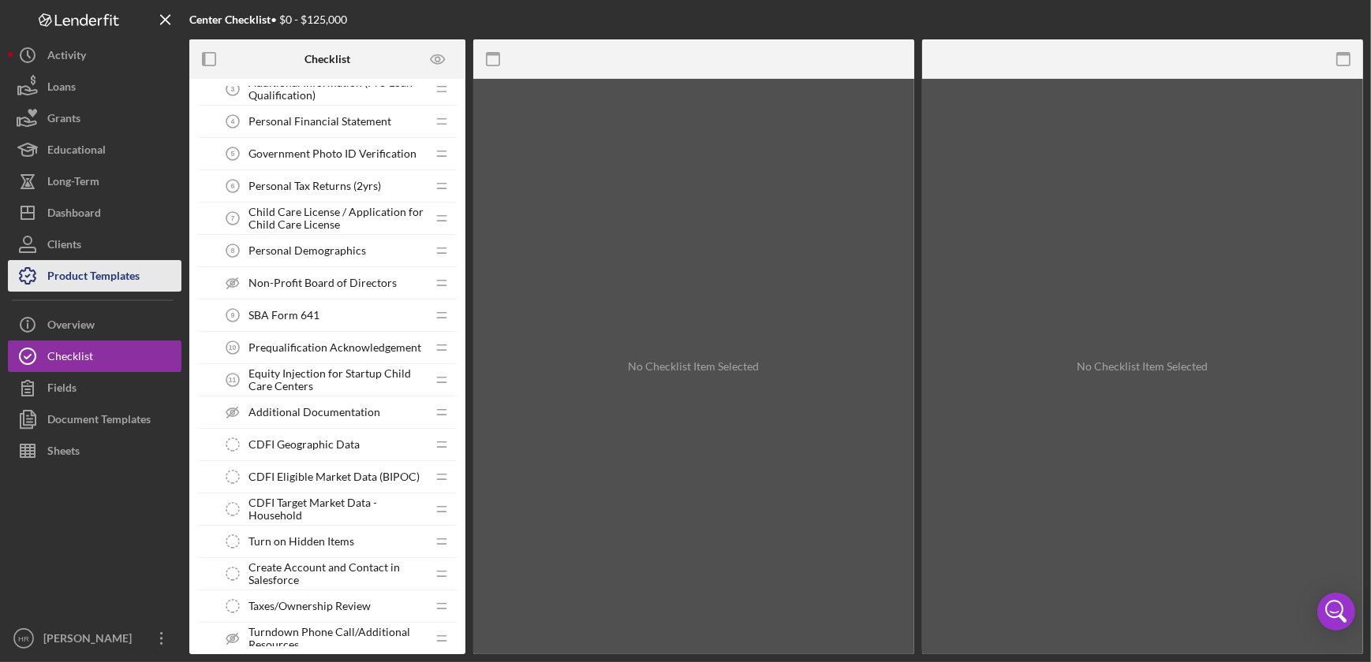
click at [61, 271] on div "Product Templates" at bounding box center [93, 277] width 92 height 35
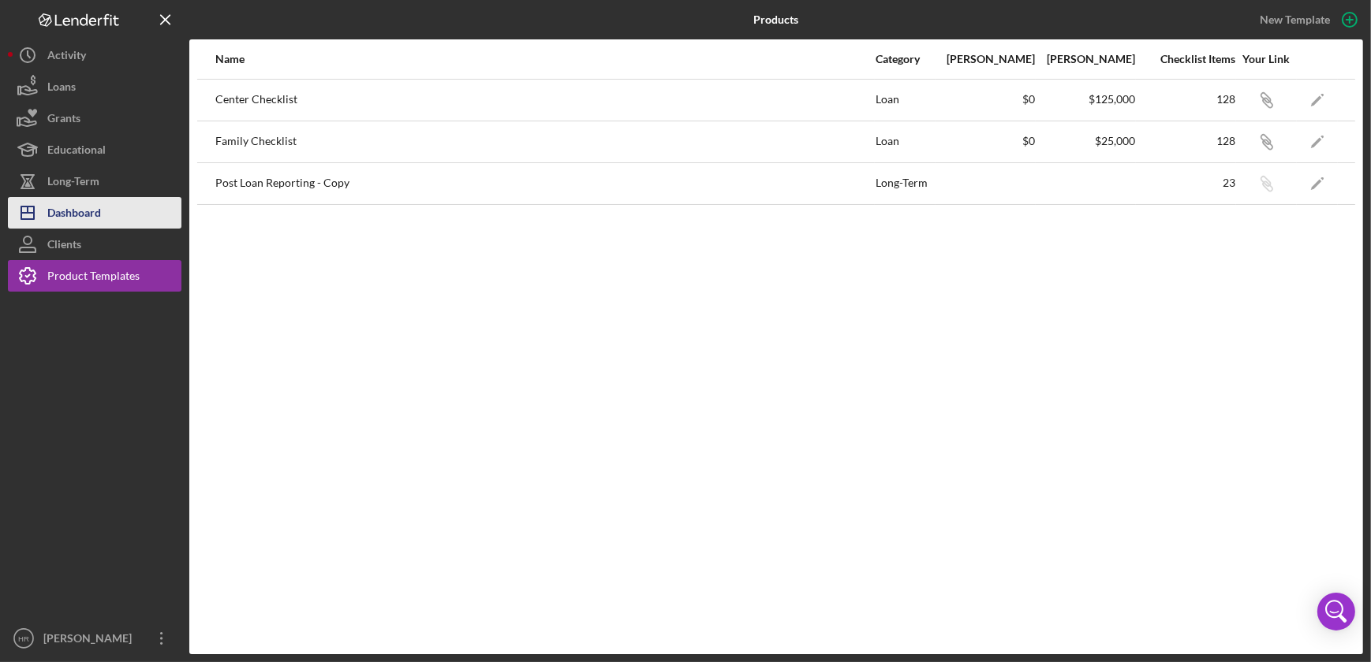
click at [114, 215] on button "Icon/Dashboard Dashboard" at bounding box center [95, 213] width 174 height 32
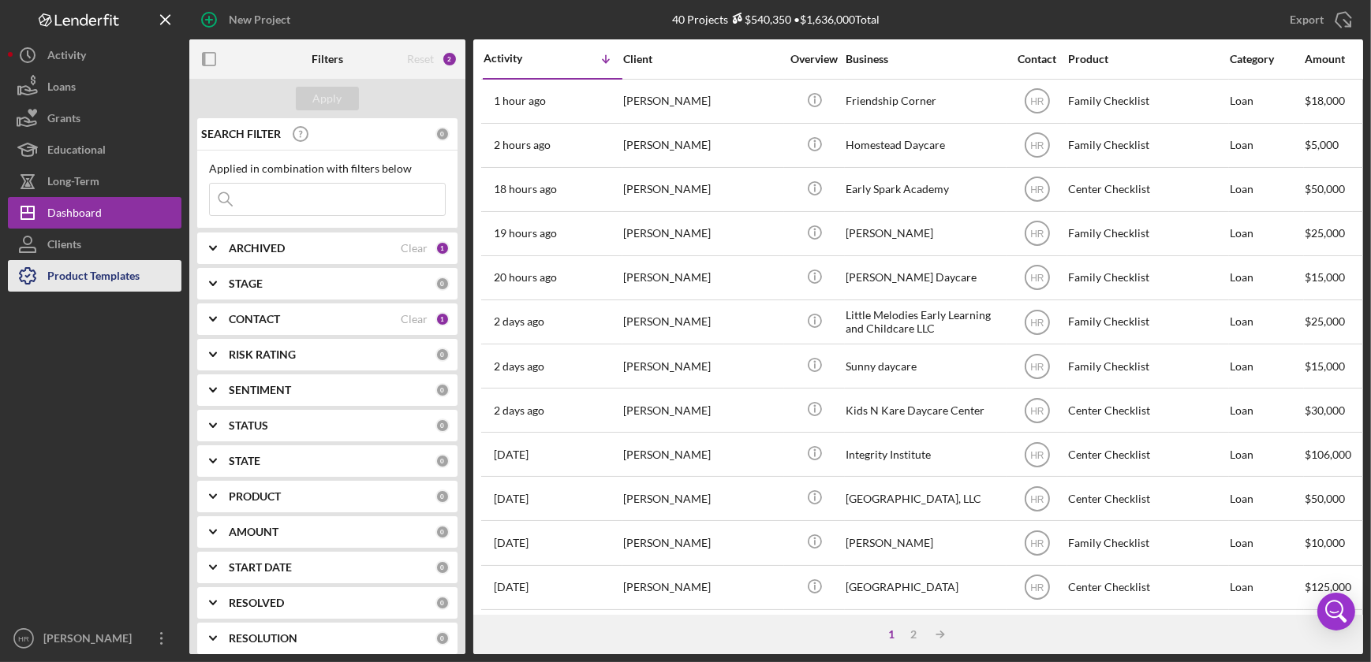
click at [96, 282] on div "Product Templates" at bounding box center [93, 277] width 92 height 35
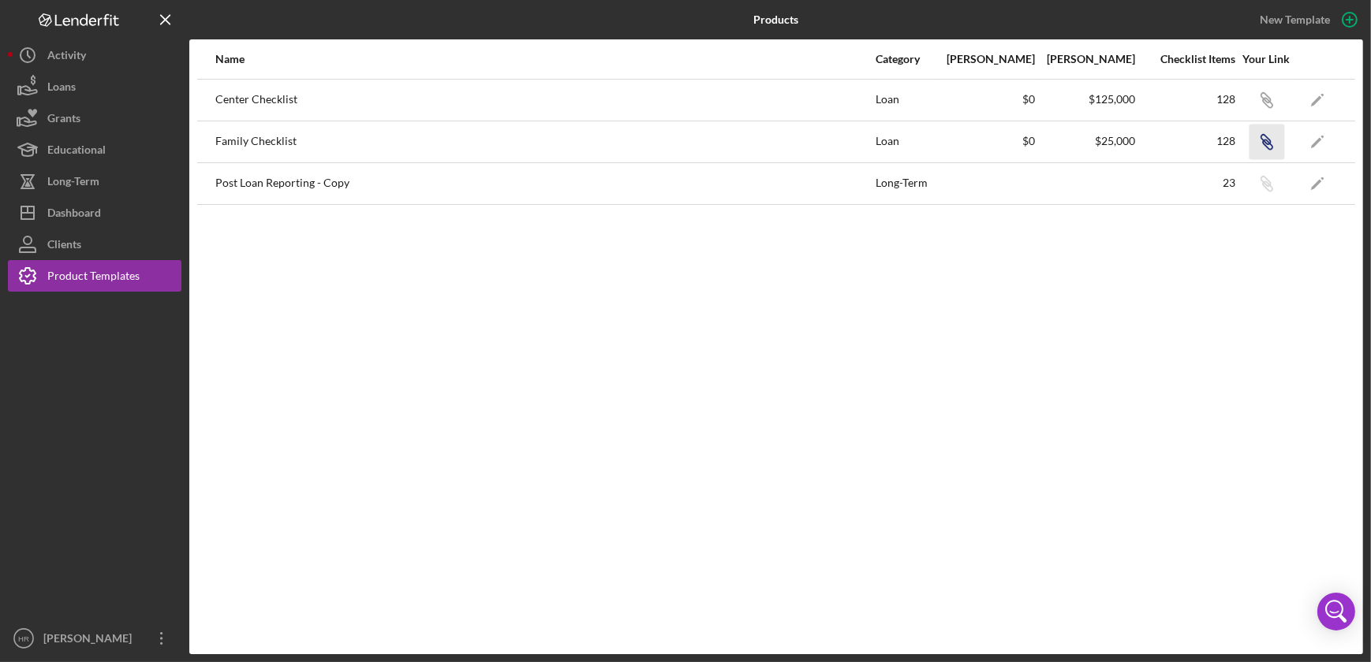
click at [1268, 138] on icon "button" at bounding box center [1264, 139] width 9 height 9
